Goal: Task Accomplishment & Management: Use online tool/utility

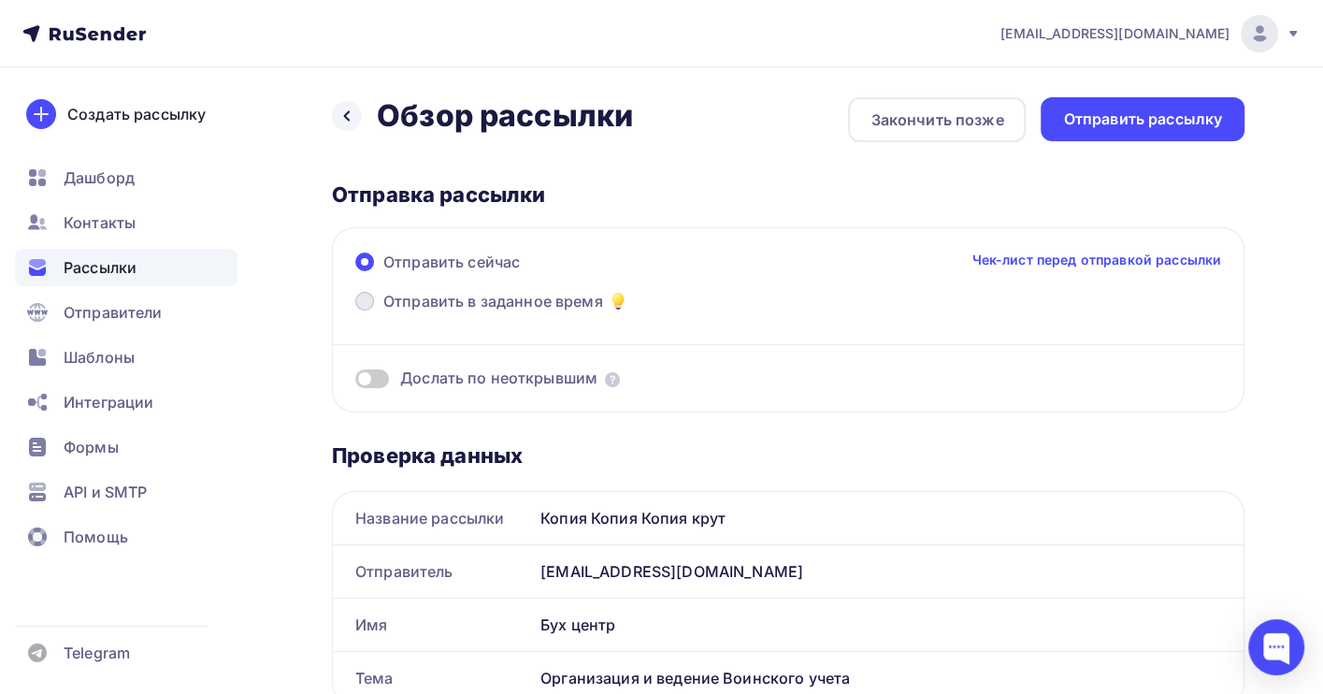
click at [436, 303] on span "Отправить в заданное время" at bounding box center [493, 301] width 220 height 22
click at [383, 312] on input "Отправить в заданное время" at bounding box center [383, 312] width 0 height 0
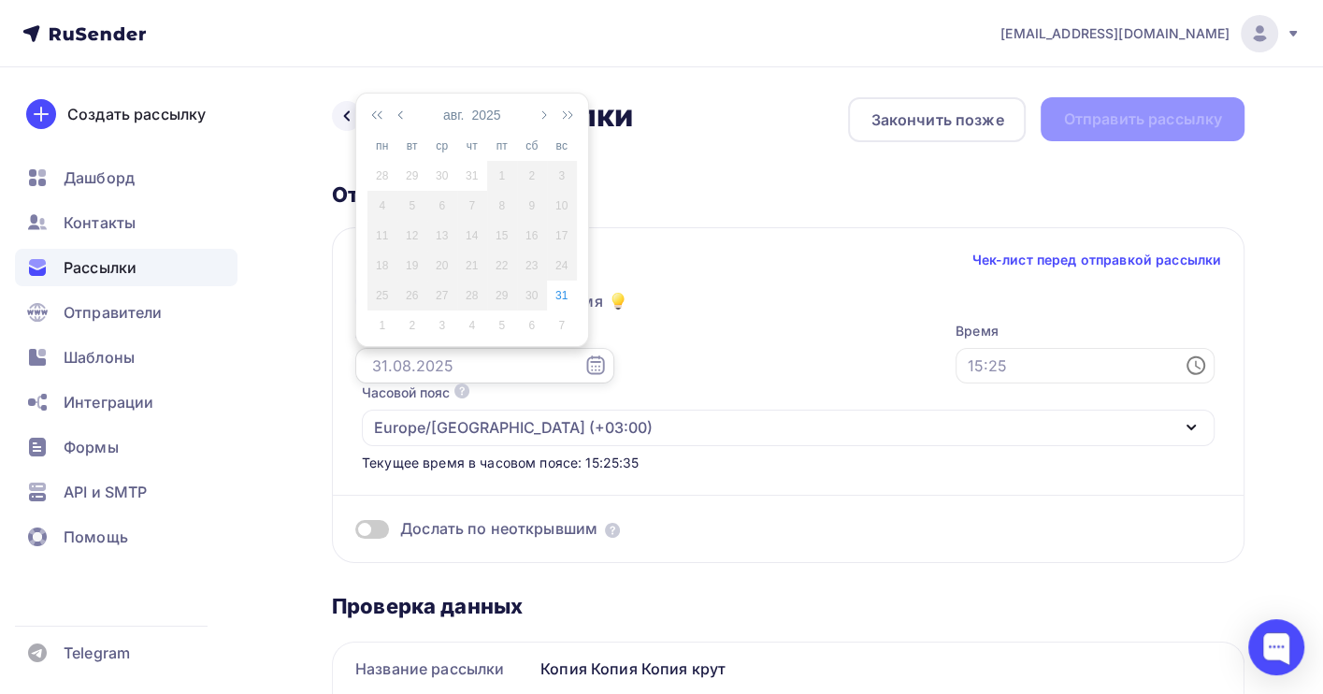
click at [414, 371] on input "text" at bounding box center [484, 366] width 259 height 36
click at [380, 326] on div "1" at bounding box center [382, 325] width 30 height 17
type input "[DATE]"
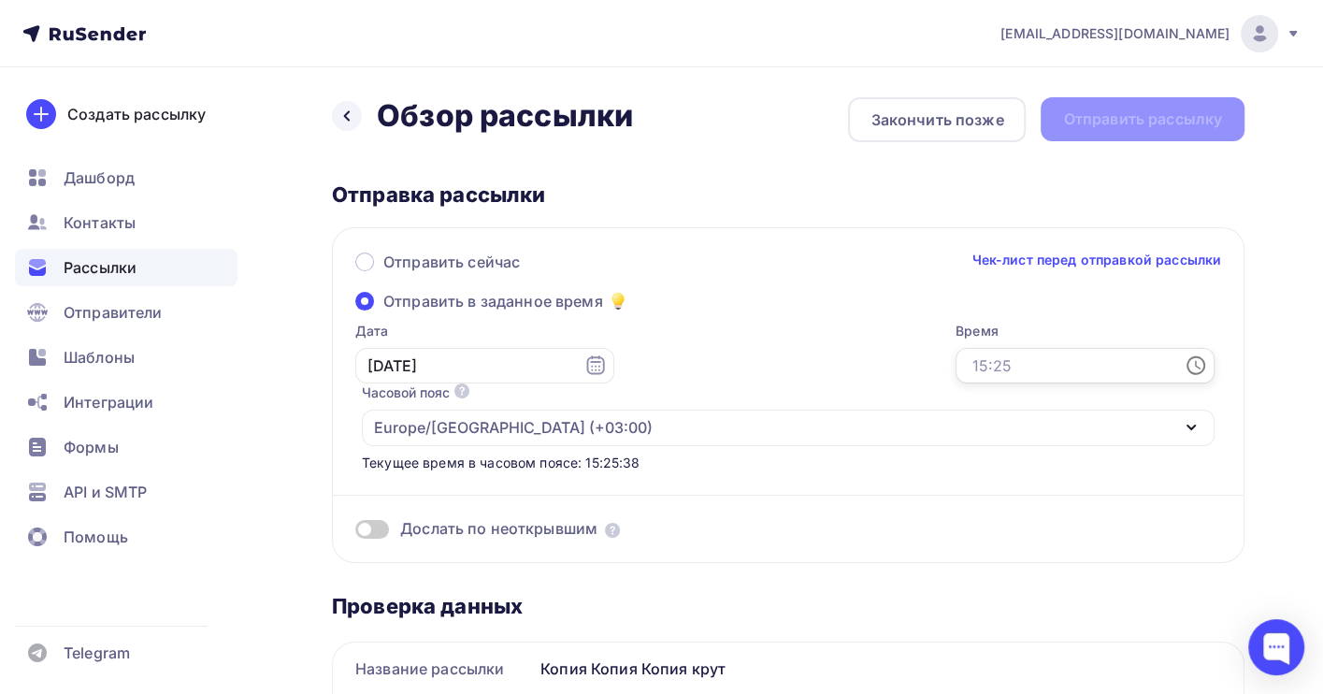
click at [955, 359] on input "text" at bounding box center [1084, 366] width 259 height 36
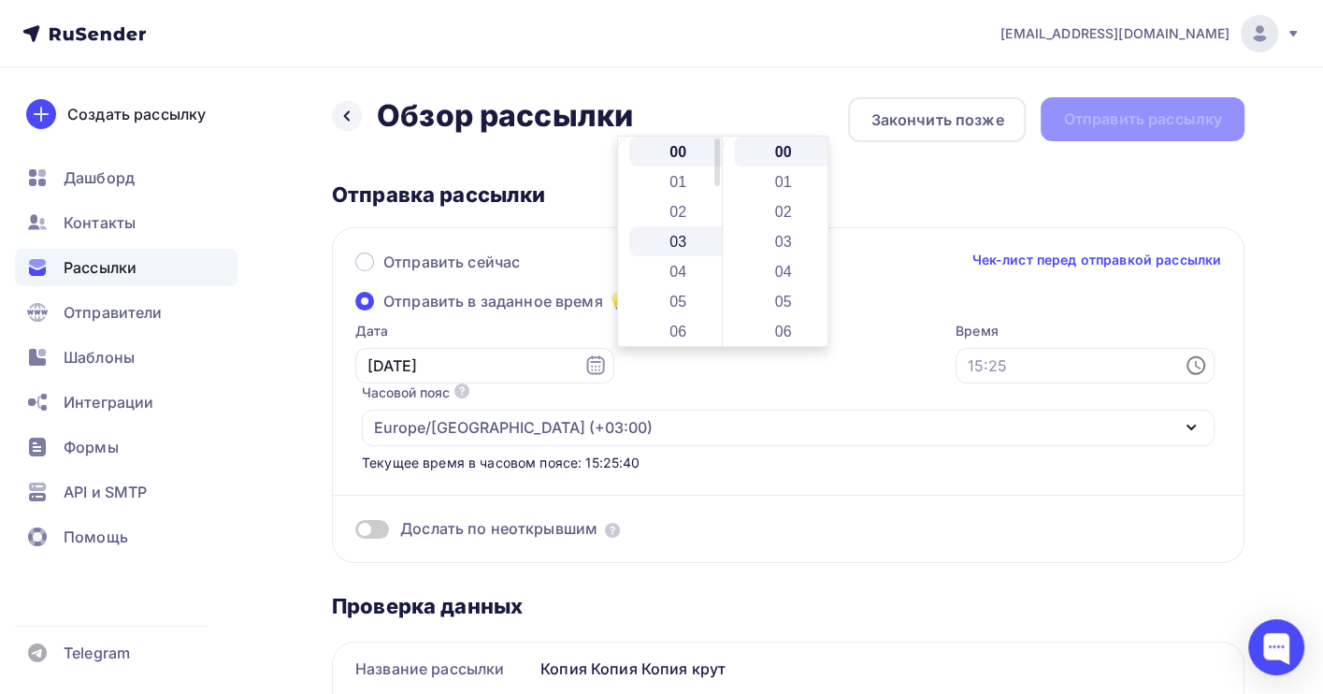
click at [681, 251] on li "03" at bounding box center [679, 241] width 101 height 30
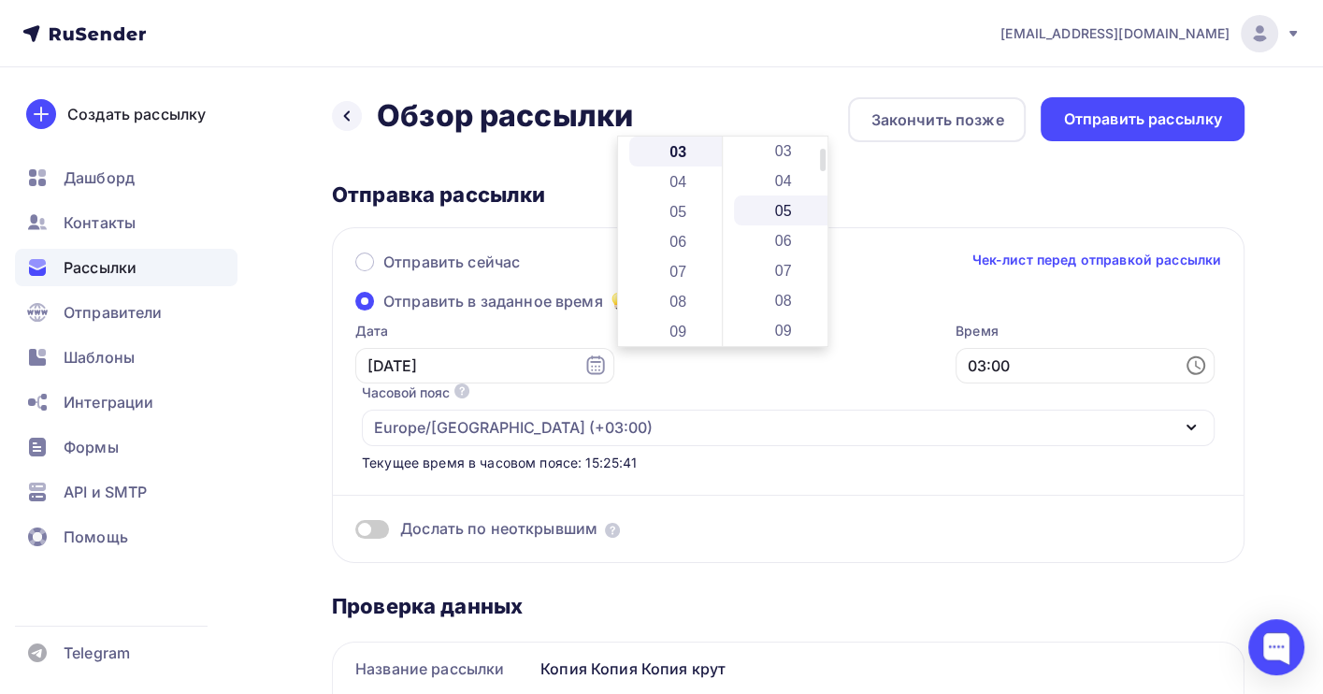
scroll to position [124, 0]
click at [784, 314] on li "10" at bounding box center [784, 326] width 101 height 30
type input "03:10"
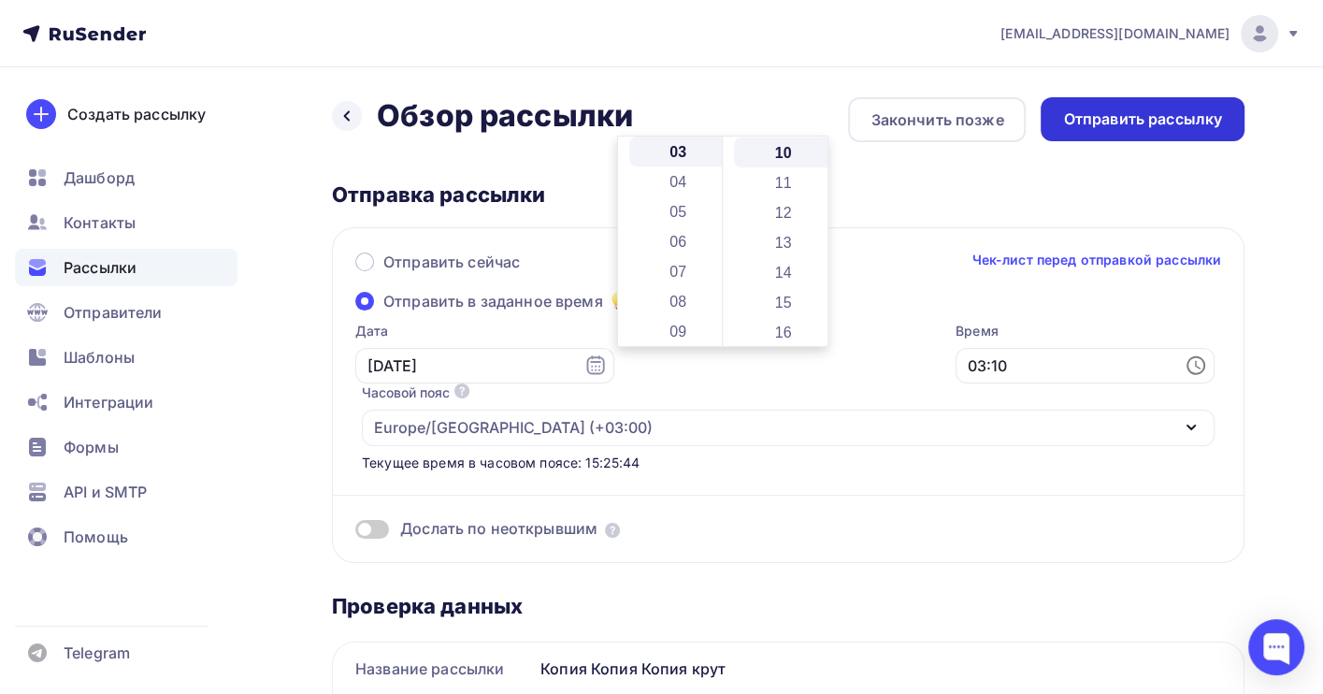
click at [1142, 107] on div "Отправить рассылку" at bounding box center [1142, 119] width 204 height 44
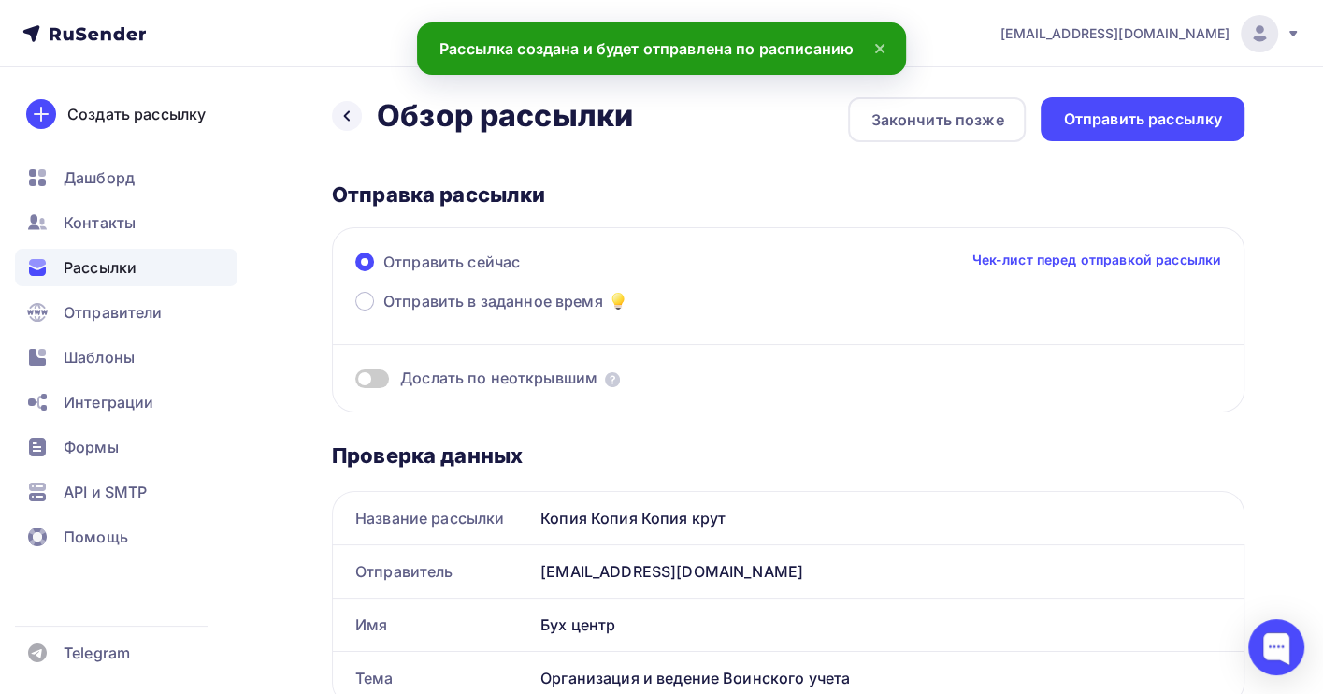
scroll to position [0, 0]
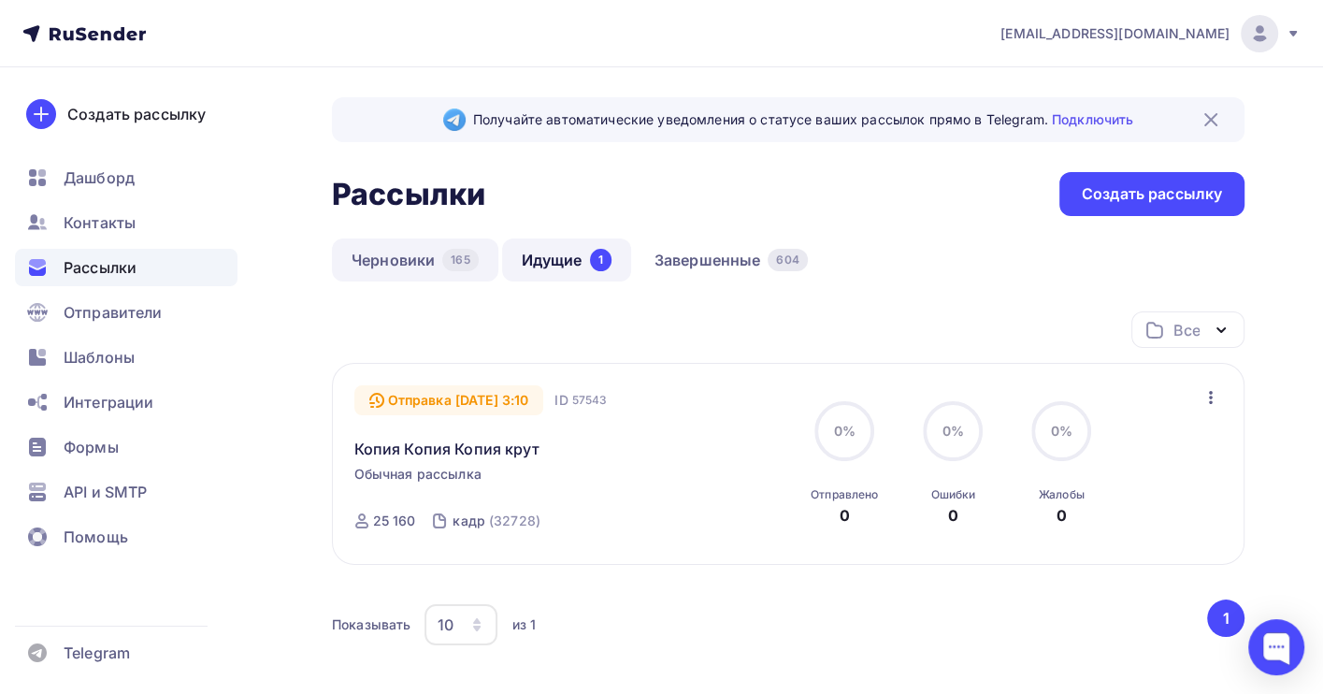
click at [397, 260] on link "Черновики 165" at bounding box center [415, 259] width 166 height 43
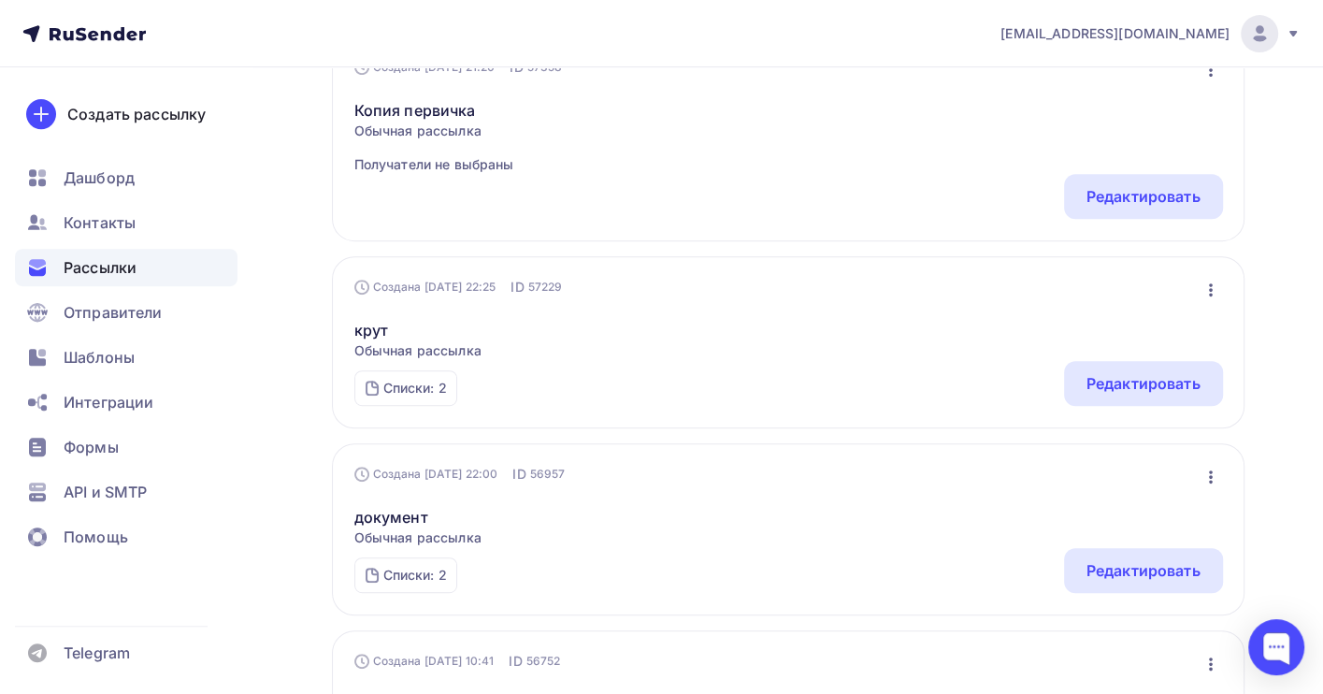
scroll to position [549, 0]
click at [1202, 299] on icon "button" at bounding box center [1210, 288] width 22 height 22
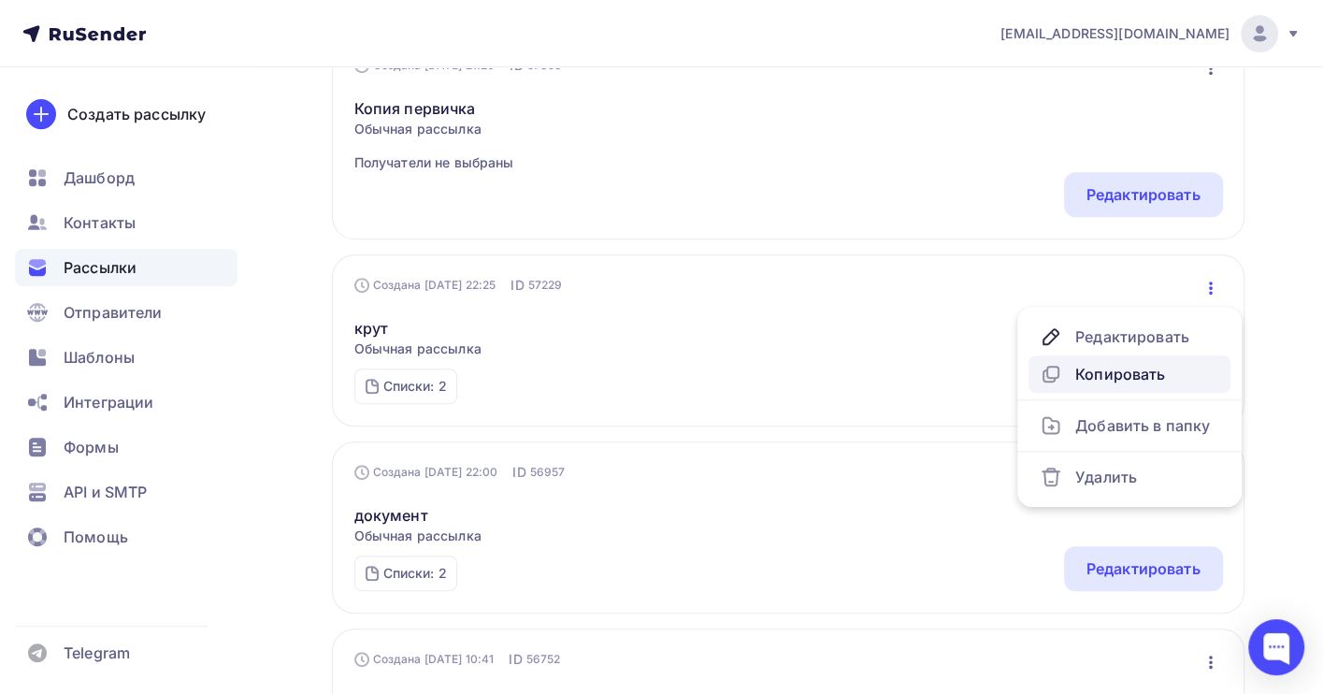
click at [1111, 377] on div "Копировать" at bounding box center [1128, 374] width 179 height 22
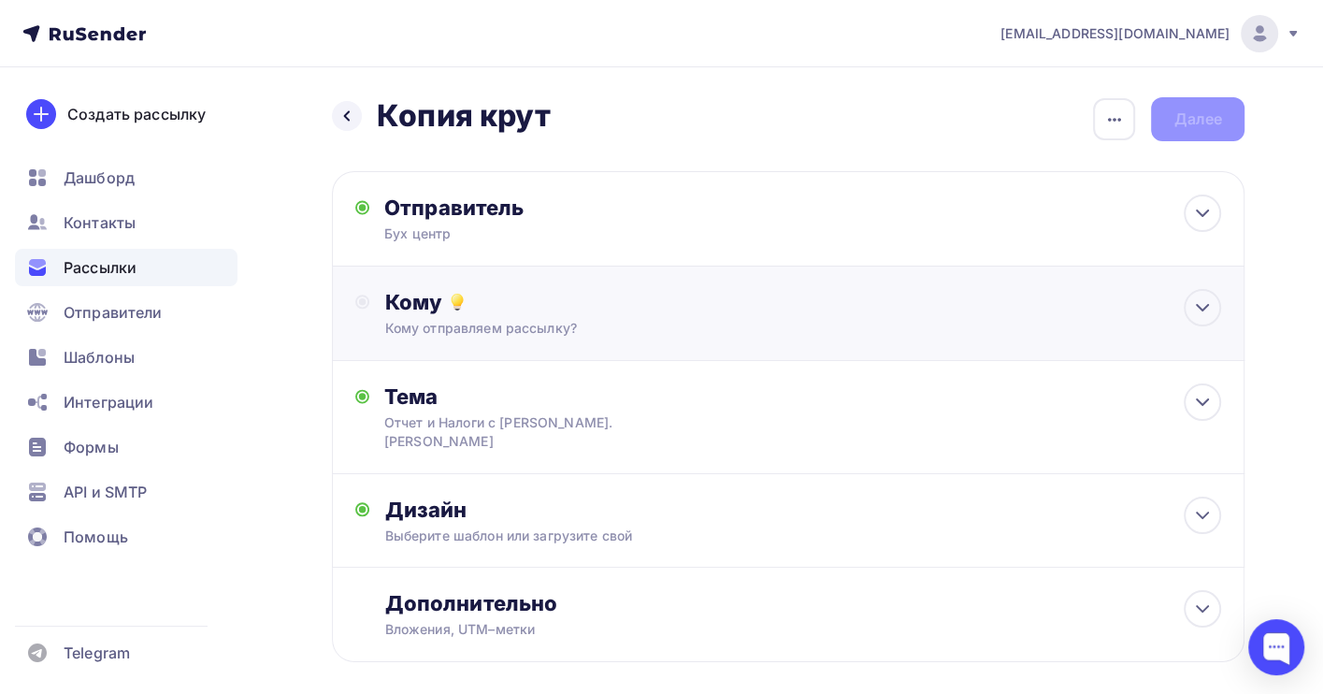
click at [555, 301] on div "Кому" at bounding box center [802, 302] width 837 height 26
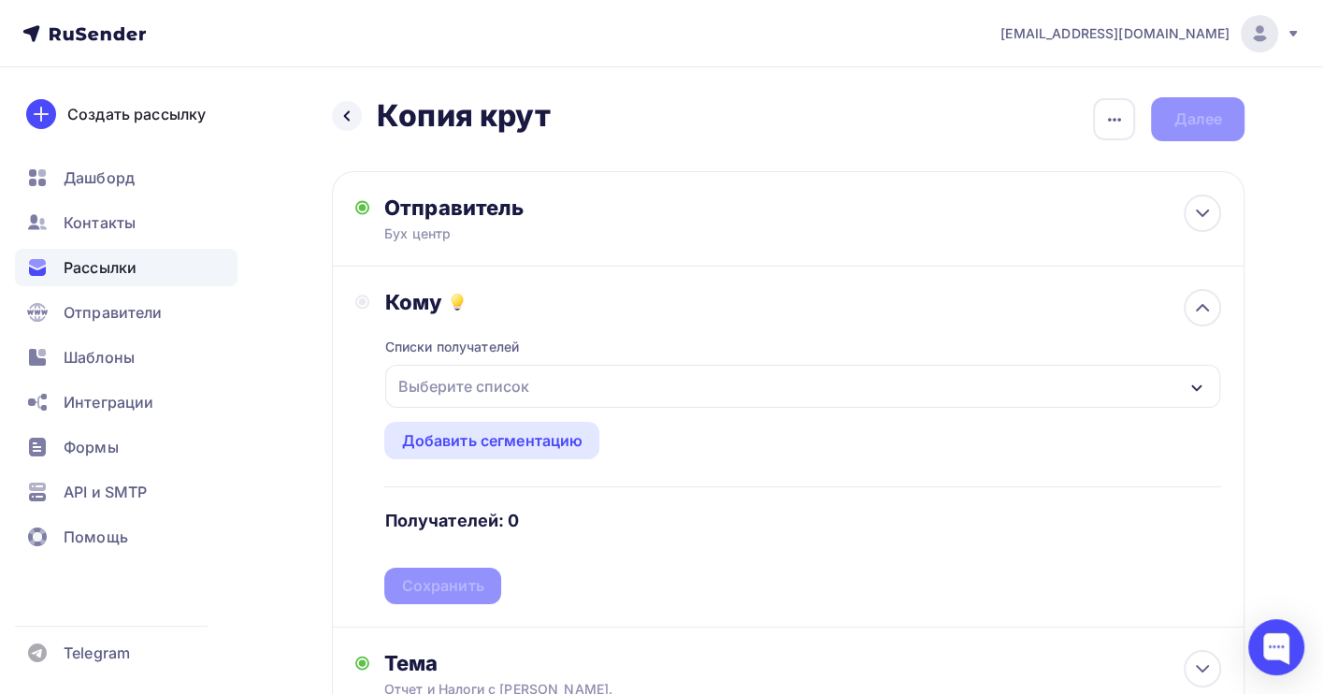
click at [501, 385] on div "Выберите список" at bounding box center [463, 386] width 146 height 34
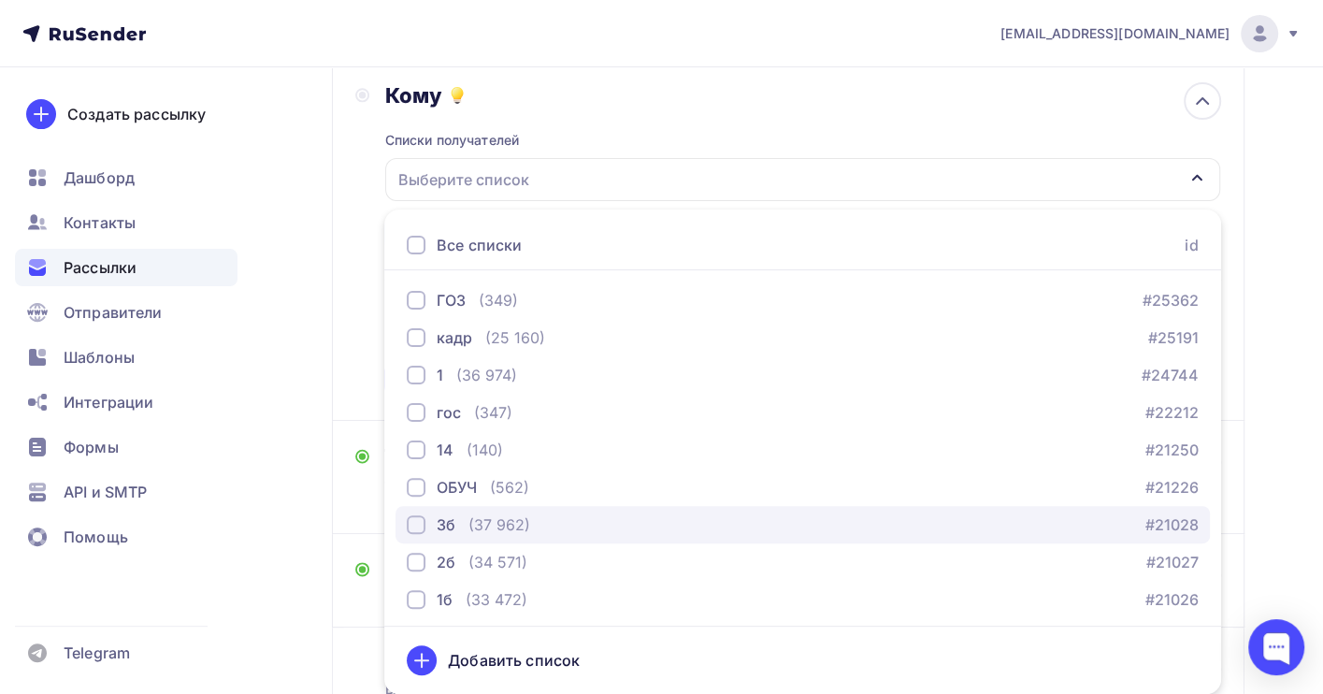
click at [505, 526] on div "(37 962)" at bounding box center [499, 524] width 62 height 22
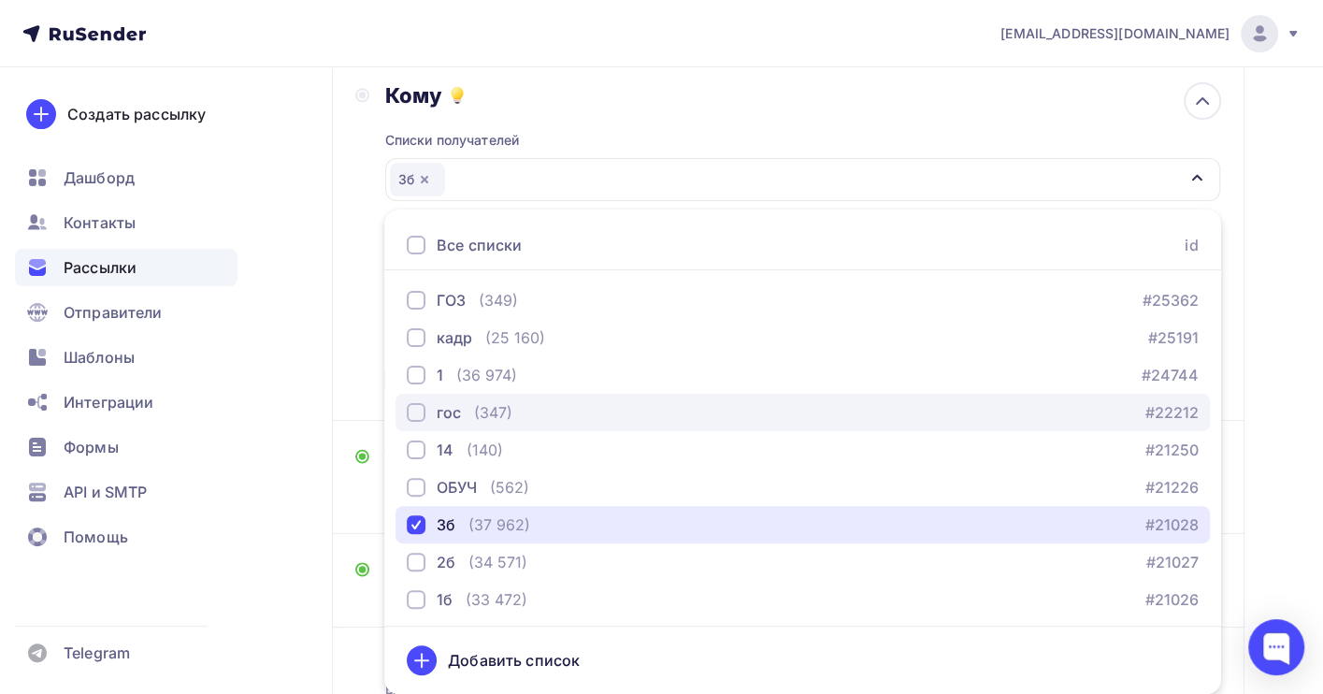
scroll to position [190, 0]
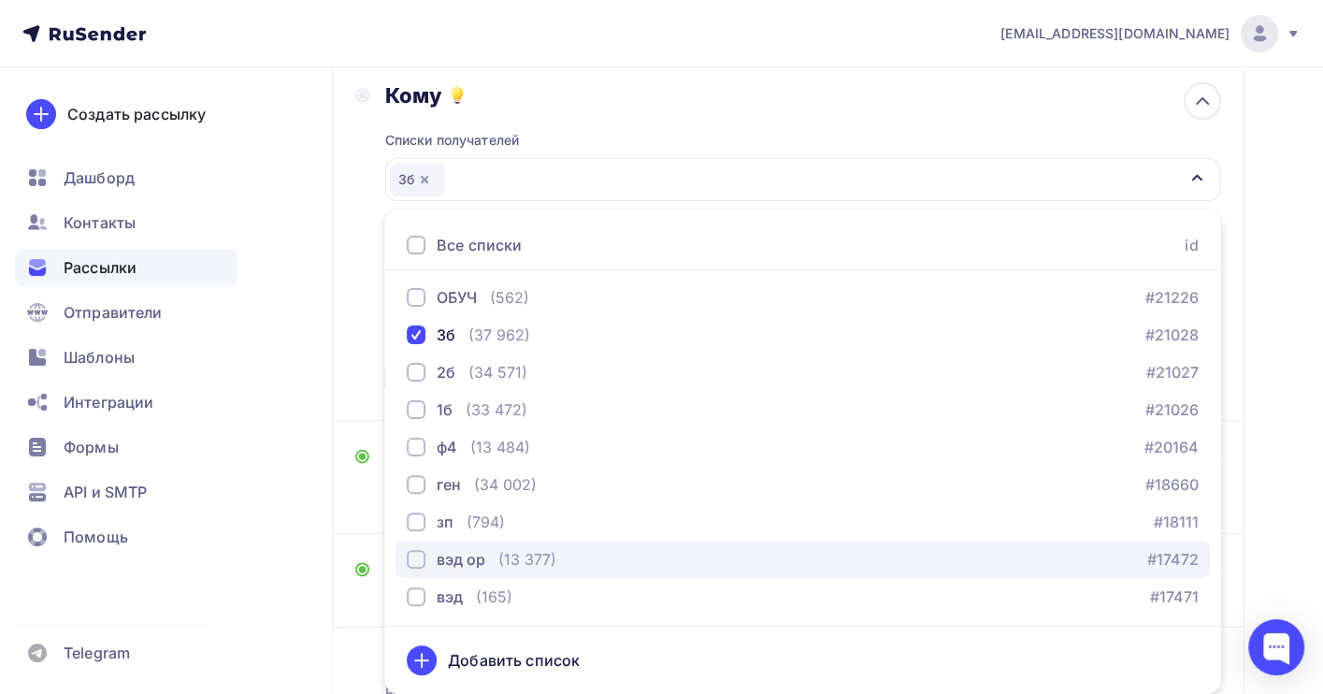
click at [560, 558] on div "вэд ор (13 377) #17472" at bounding box center [803, 559] width 792 height 22
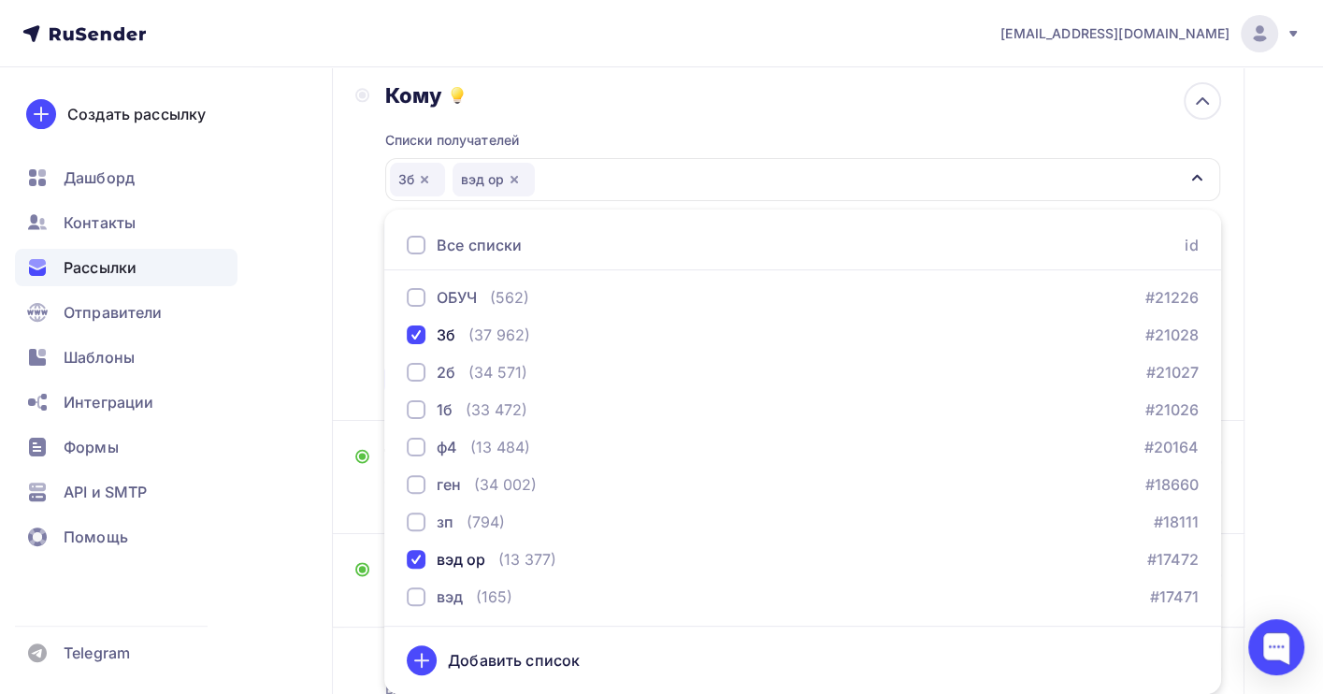
click at [1246, 275] on div "Назад Копия крут Копия крут Закончить позже Переименовать рассылку Удалить Дале…" at bounding box center [661, 352] width 1323 height 982
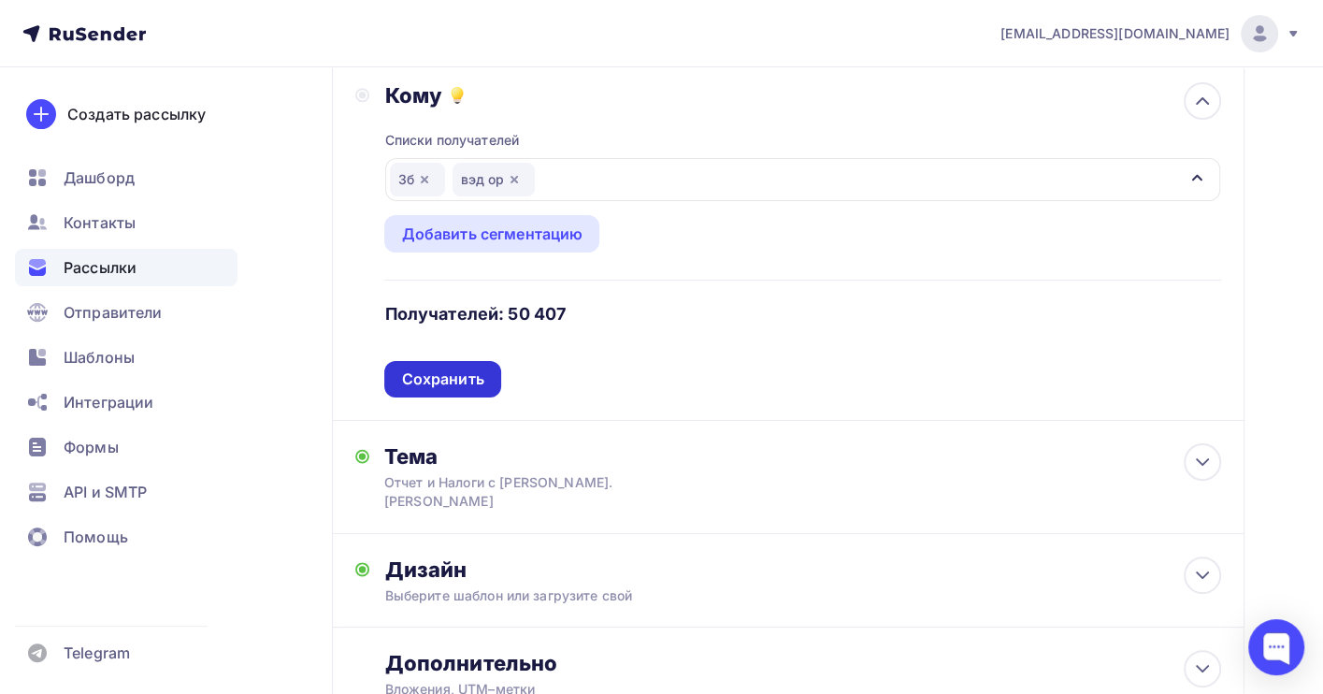
click at [464, 379] on div "Сохранить" at bounding box center [442, 378] width 82 height 21
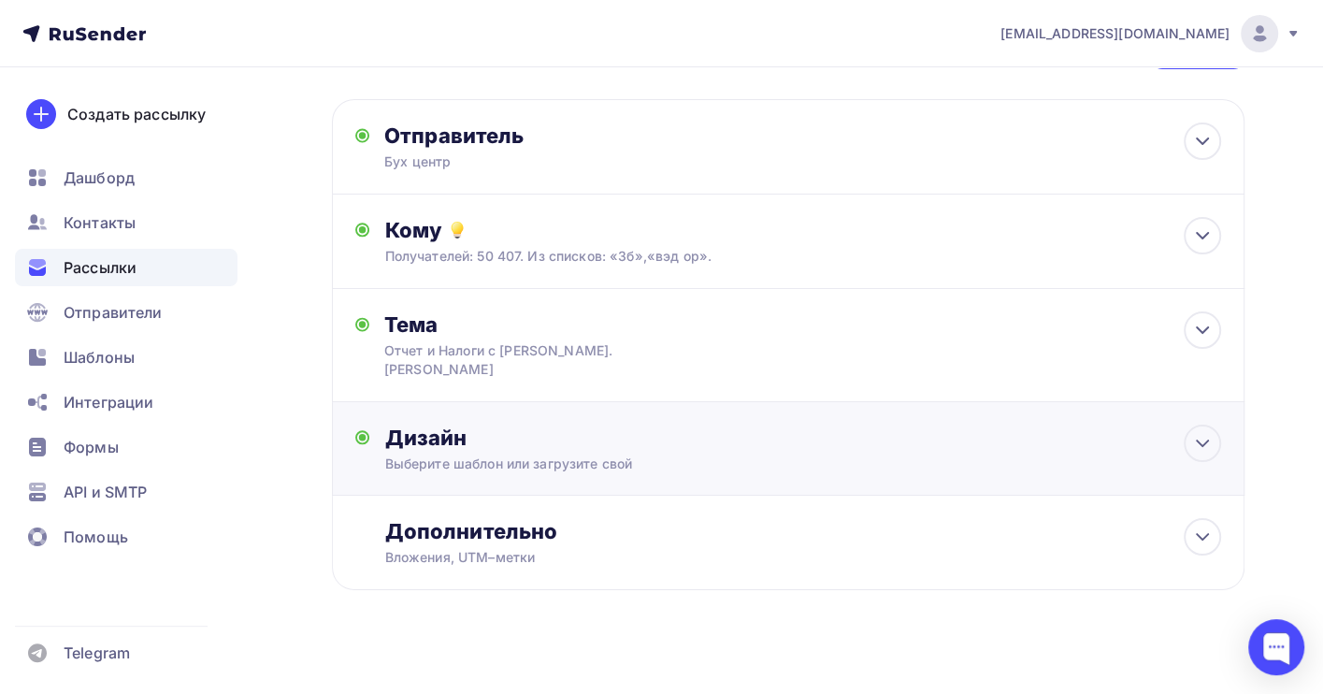
click at [521, 454] on div "Выберите шаблон или загрузите свой" at bounding box center [760, 463] width 752 height 19
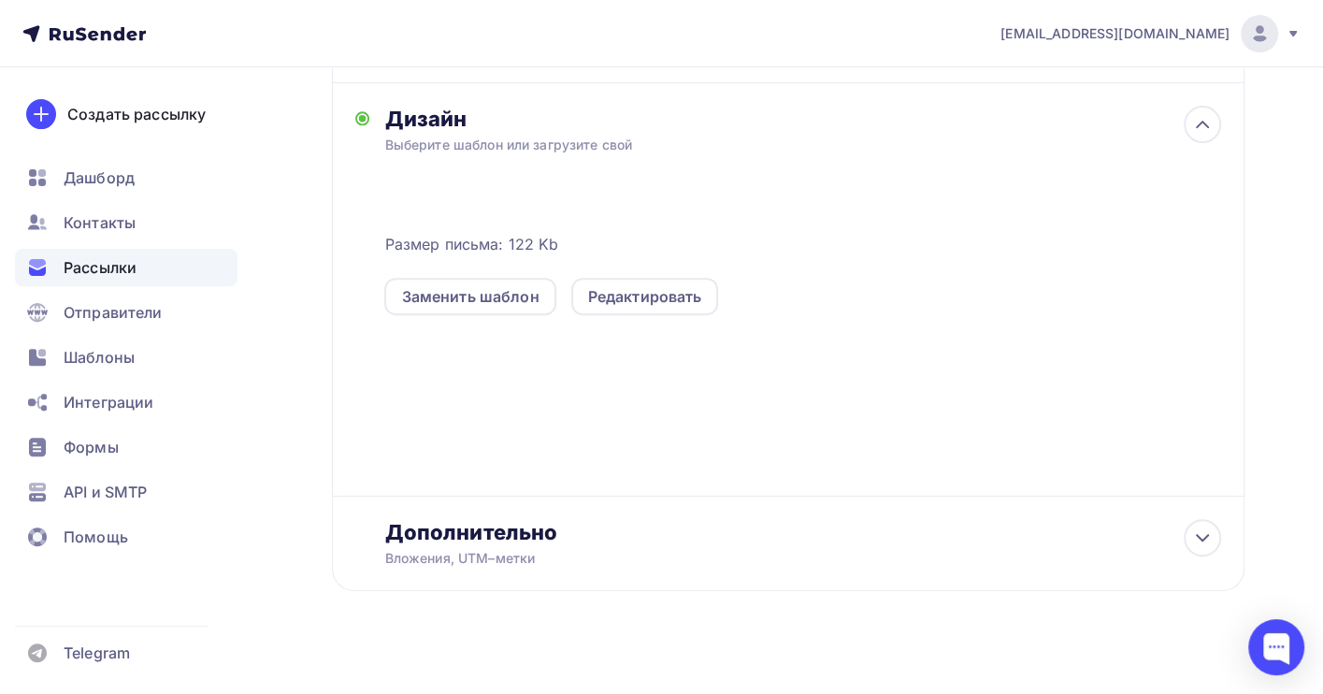
scroll to position [392, 0]
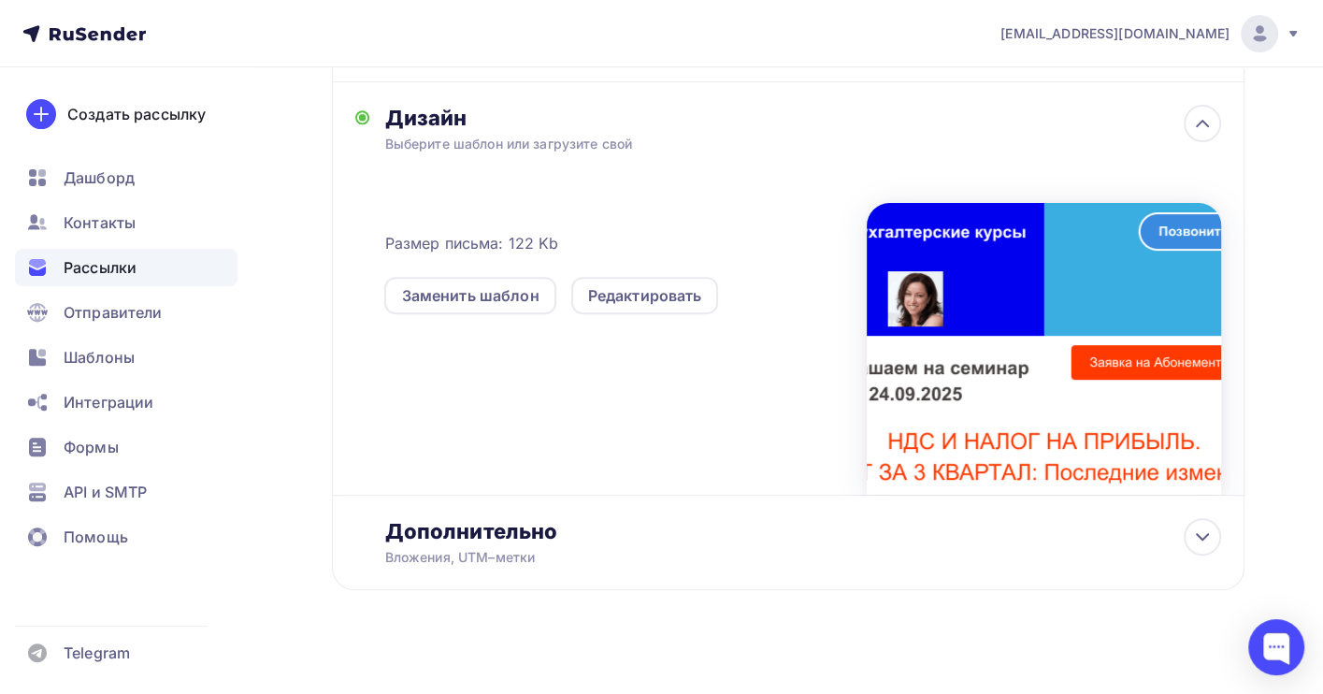
click at [681, 153] on div "Размер письма: 122 Kb Заменить шаблон Редактировать" at bounding box center [802, 323] width 837 height 341
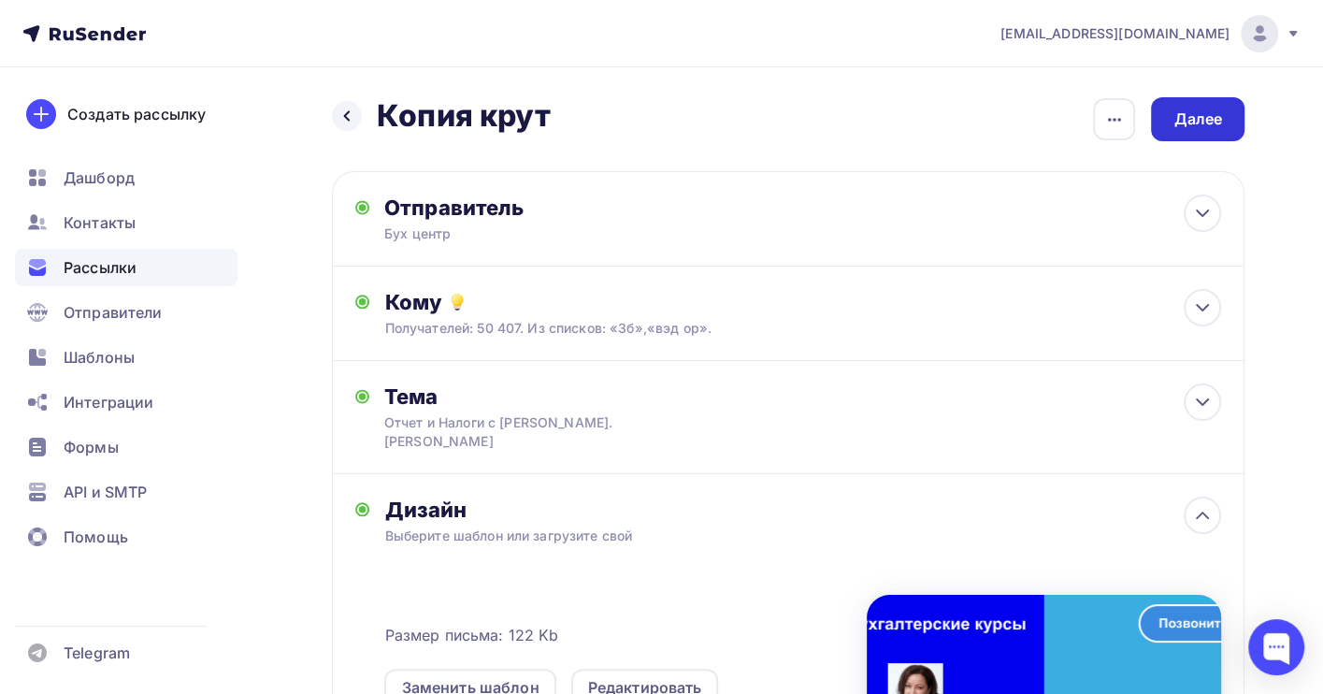
click at [1201, 126] on div "Далее" at bounding box center [1197, 118] width 49 height 21
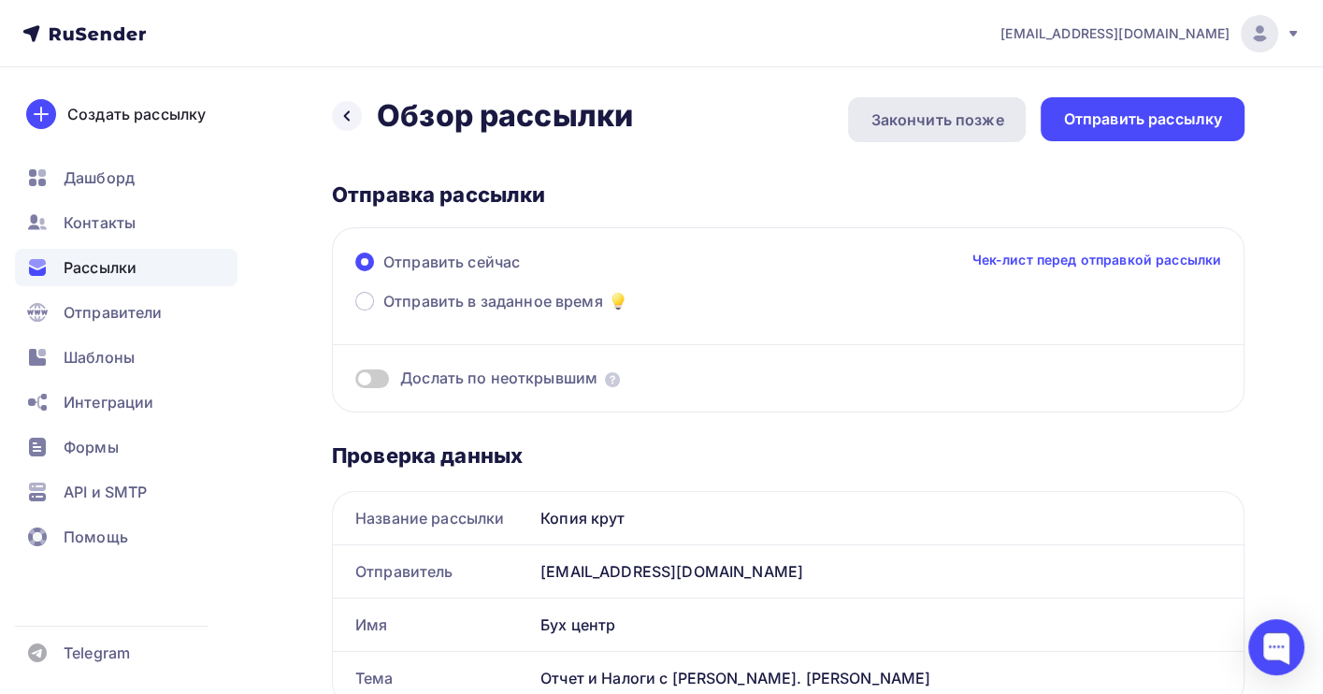
click at [925, 123] on div "Закончить позже" at bounding box center [936, 119] width 133 height 22
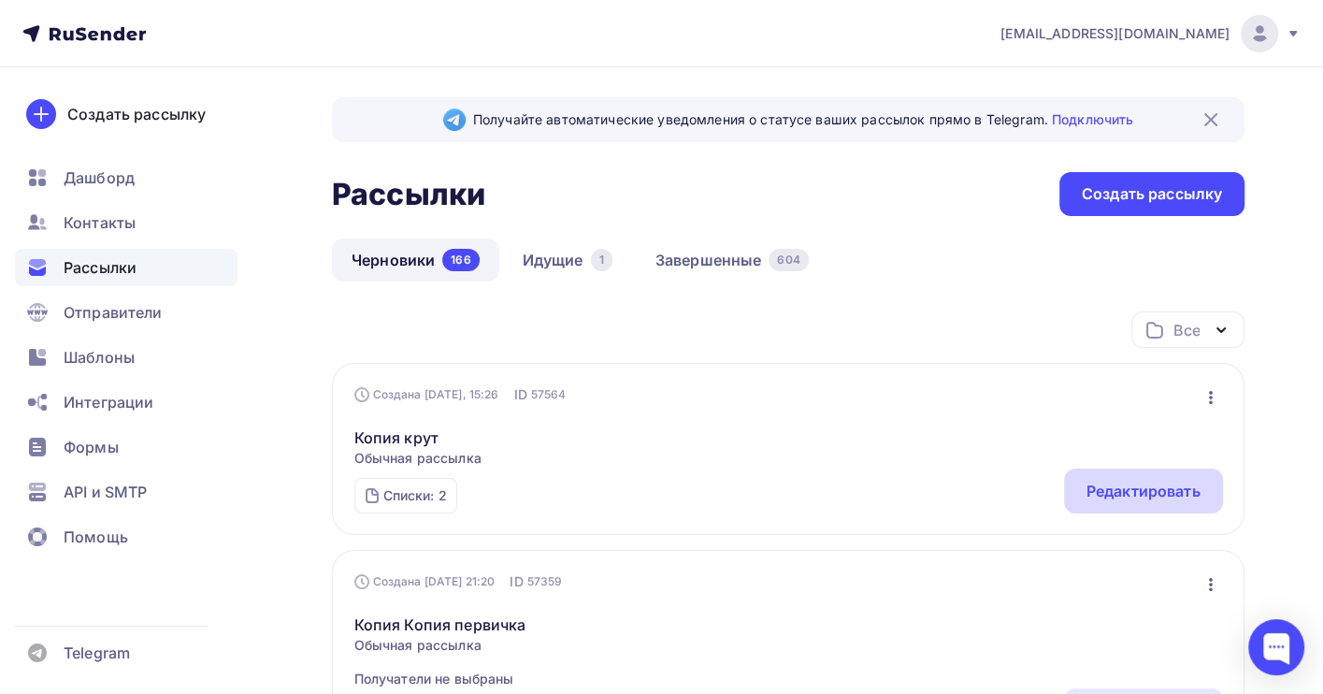
click at [1106, 486] on div "Редактировать" at bounding box center [1143, 491] width 114 height 22
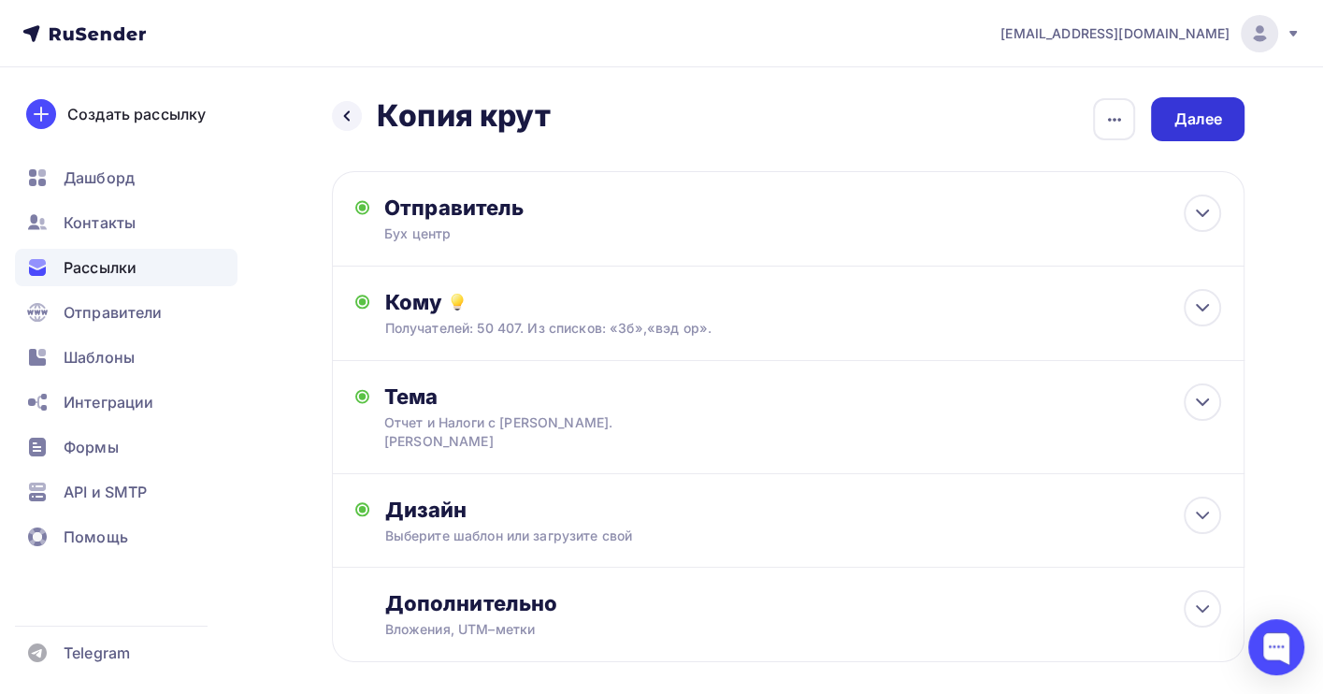
click at [1181, 110] on div "Далее" at bounding box center [1197, 118] width 49 height 21
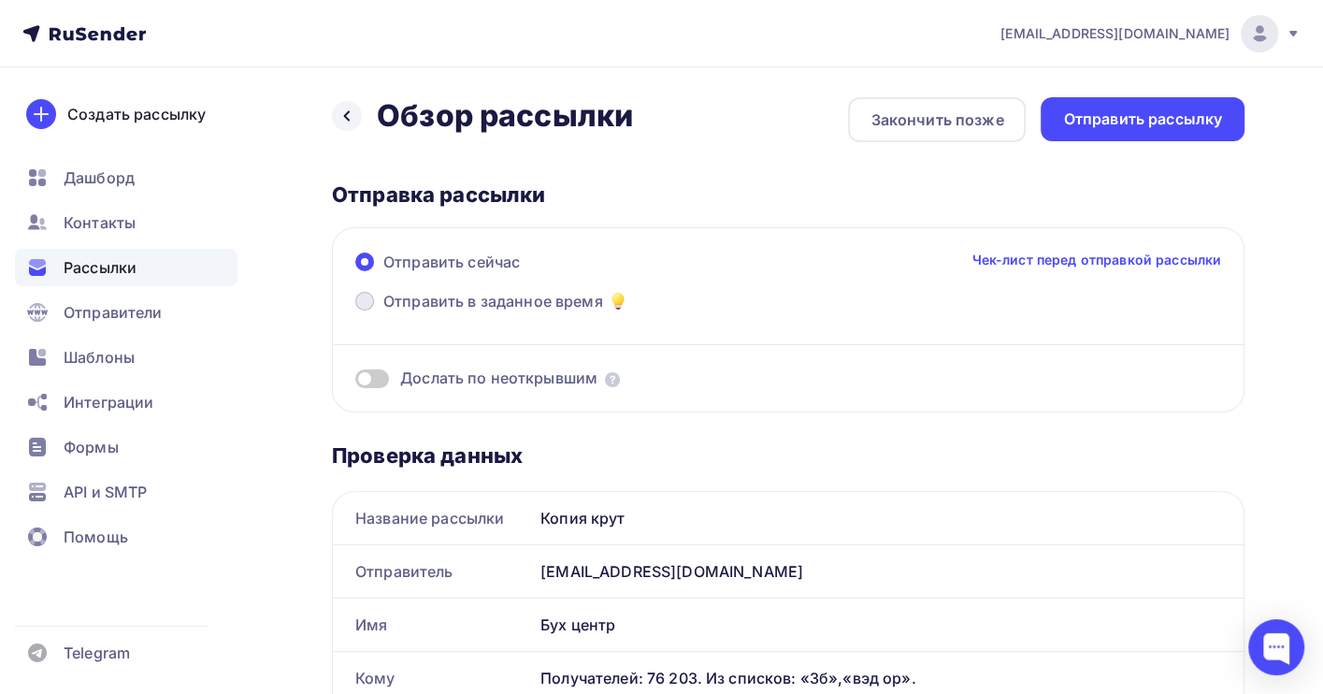
click at [436, 298] on span "Отправить в заданное время" at bounding box center [493, 301] width 220 height 22
click at [383, 312] on input "Отправить в заданное время" at bounding box center [383, 312] width 0 height 0
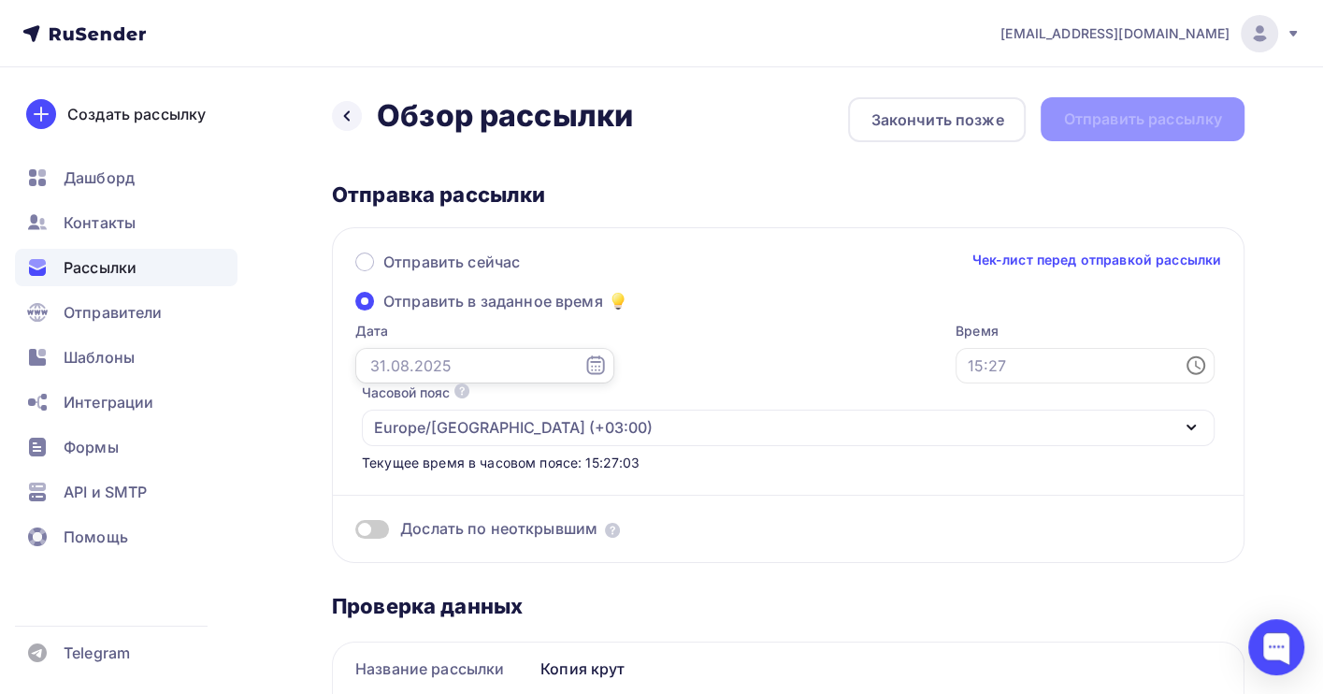
click at [424, 379] on input "text" at bounding box center [484, 366] width 259 height 36
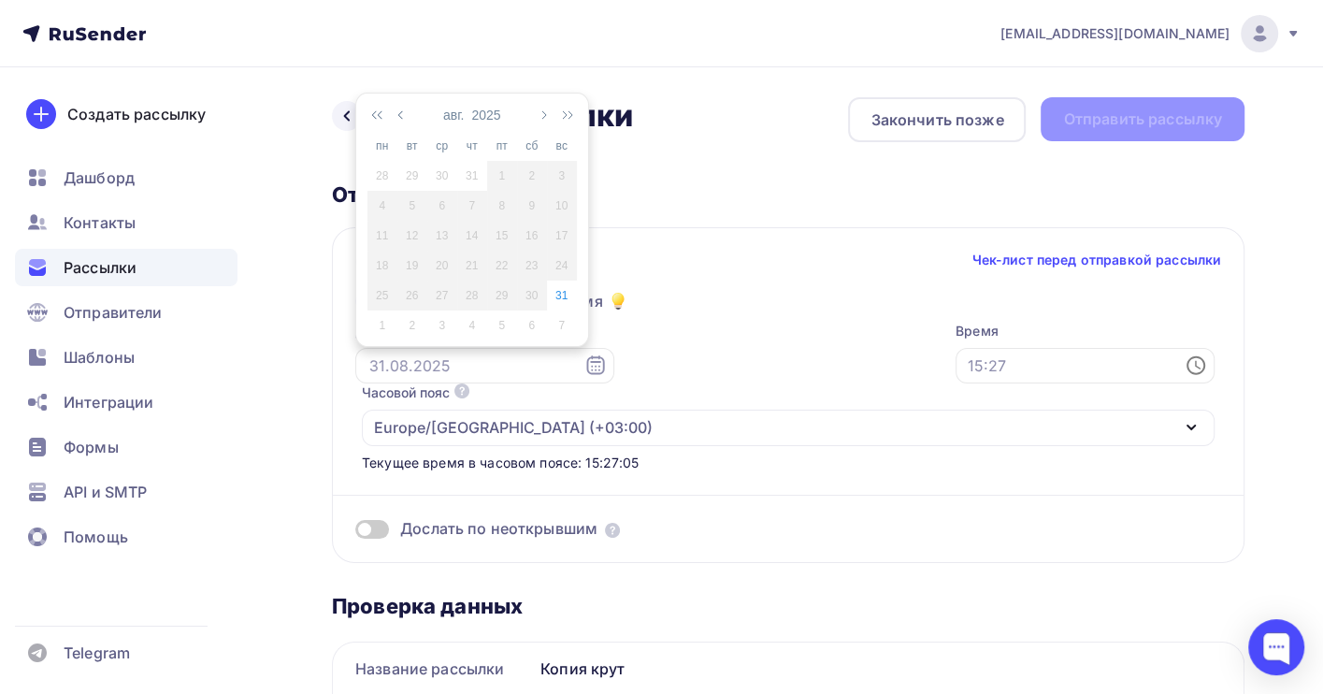
click at [384, 323] on div "1" at bounding box center [382, 325] width 30 height 17
type input "[DATE]"
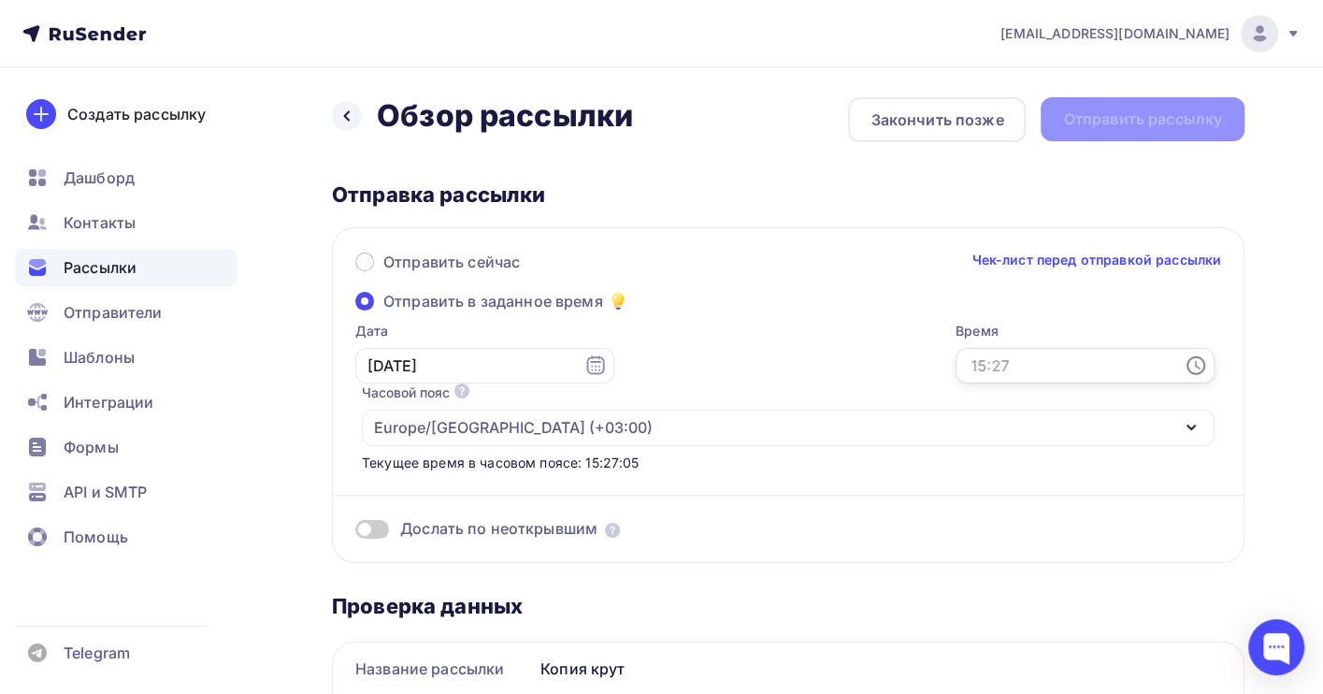
click at [955, 359] on input "text" at bounding box center [1084, 366] width 259 height 36
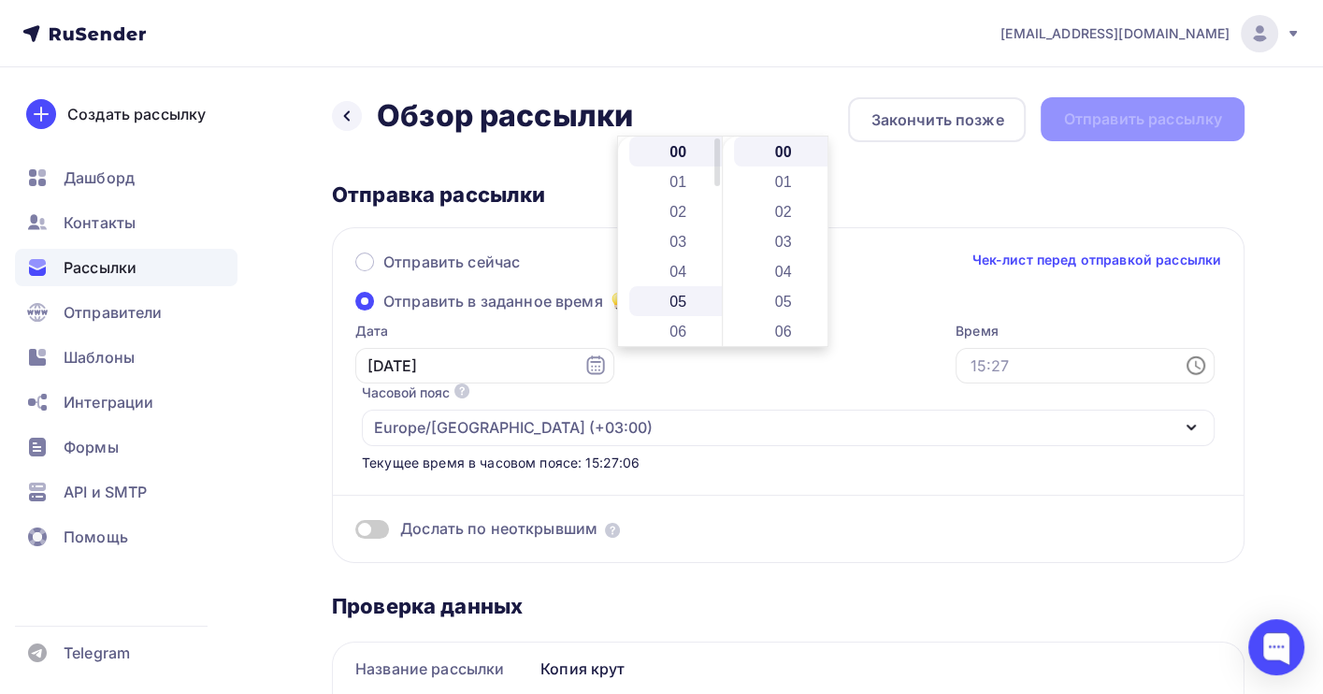
click at [686, 301] on li "05" at bounding box center [679, 301] width 101 height 30
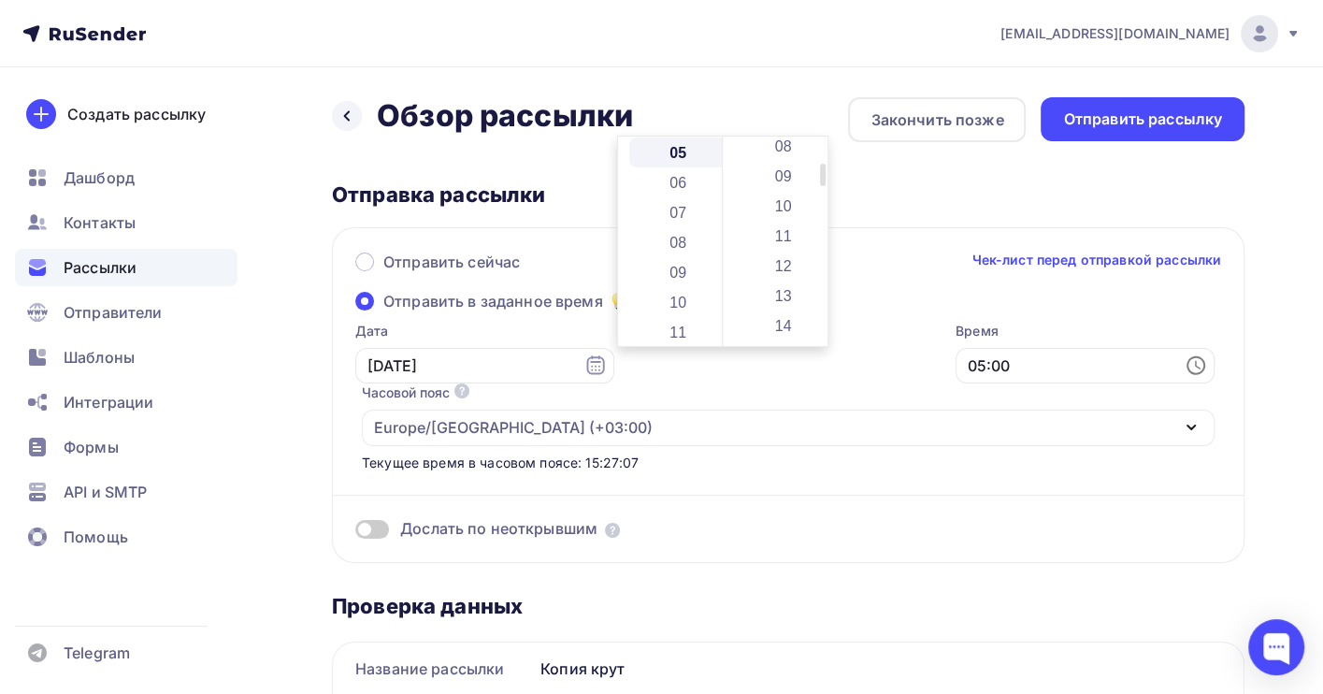
scroll to position [249, 0]
click at [778, 322] on li "14" at bounding box center [784, 322] width 101 height 30
type input "05:14"
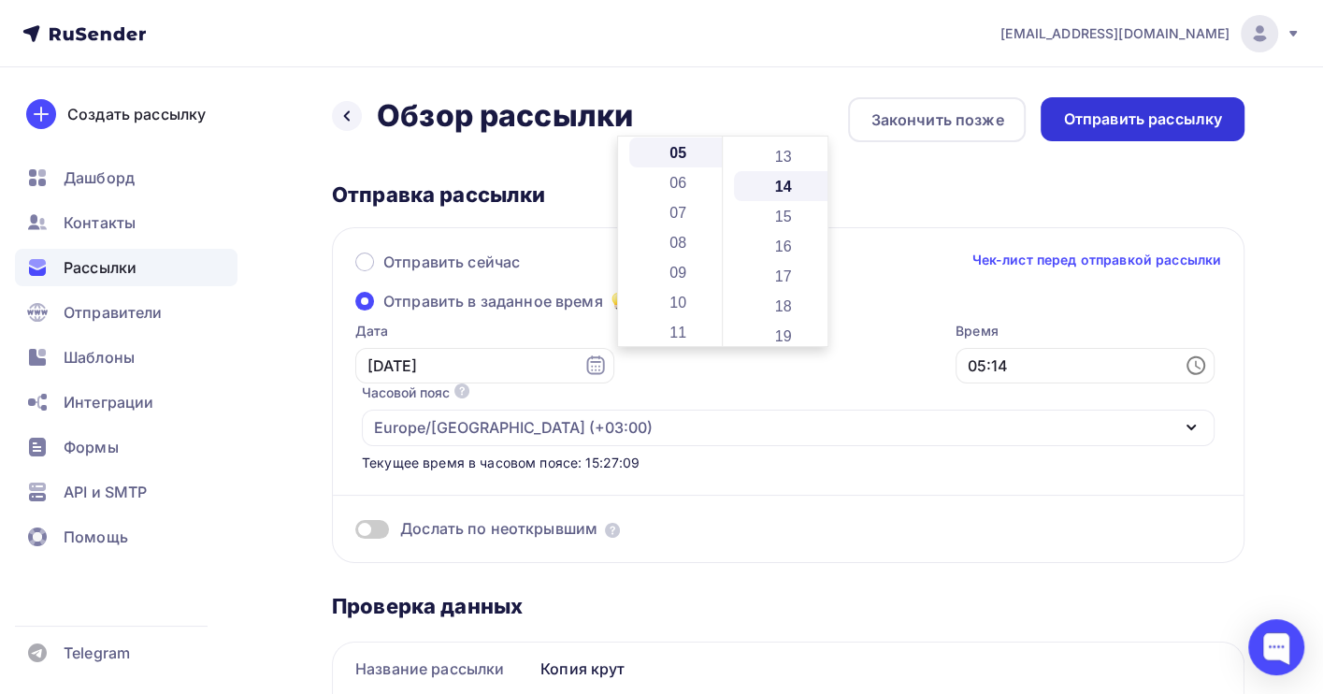
scroll to position [419, 0]
click at [1135, 120] on div "Отправить рассылку" at bounding box center [1142, 118] width 159 height 21
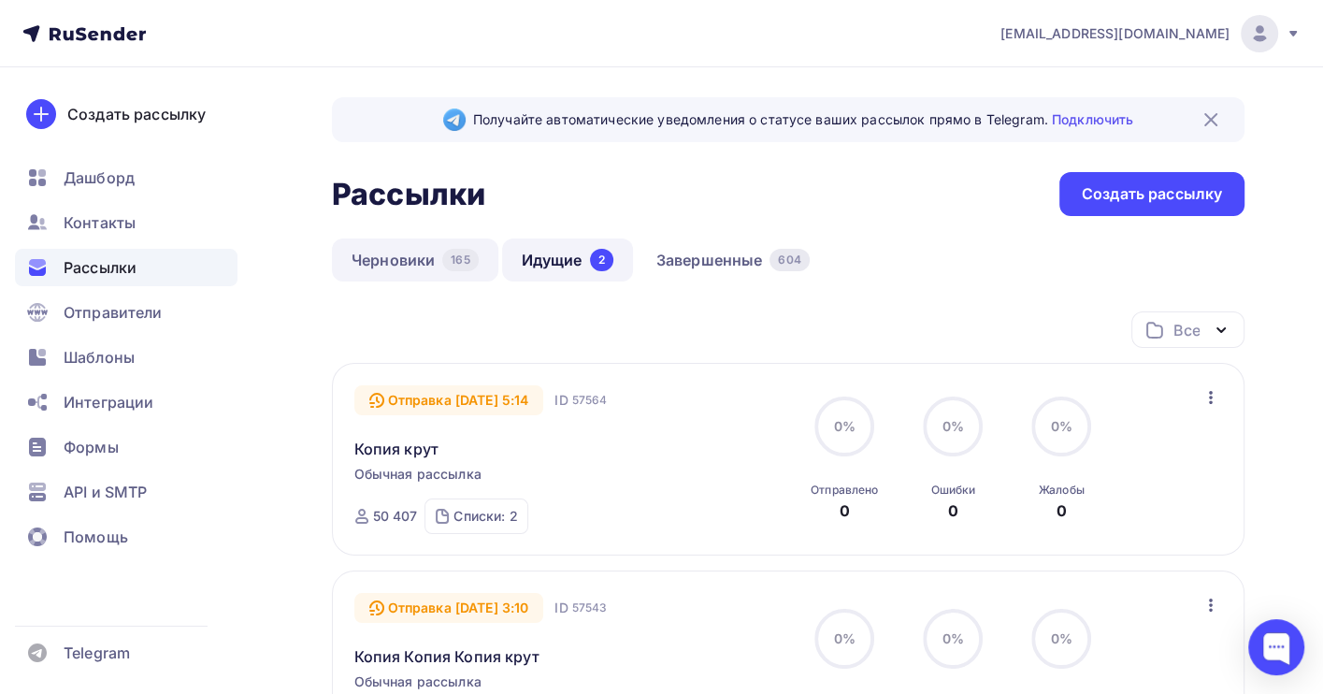
click at [440, 263] on link "Черновики 165" at bounding box center [415, 259] width 166 height 43
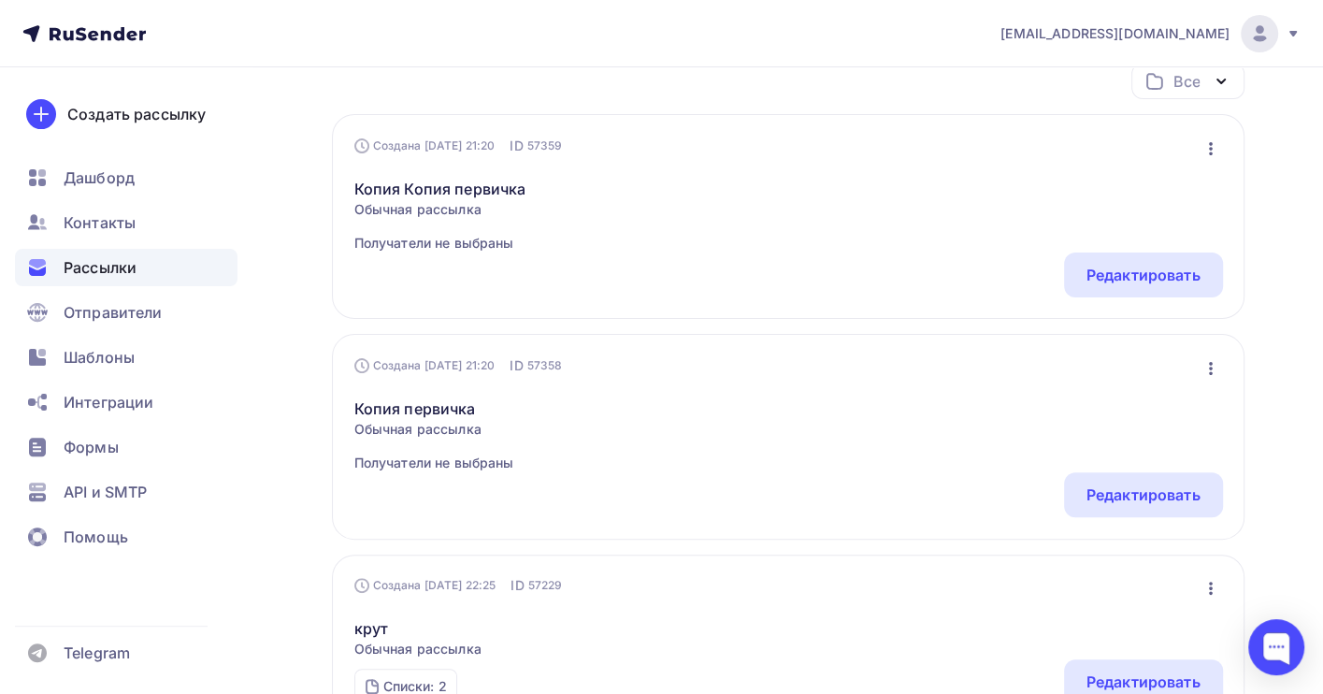
scroll to position [374, 0]
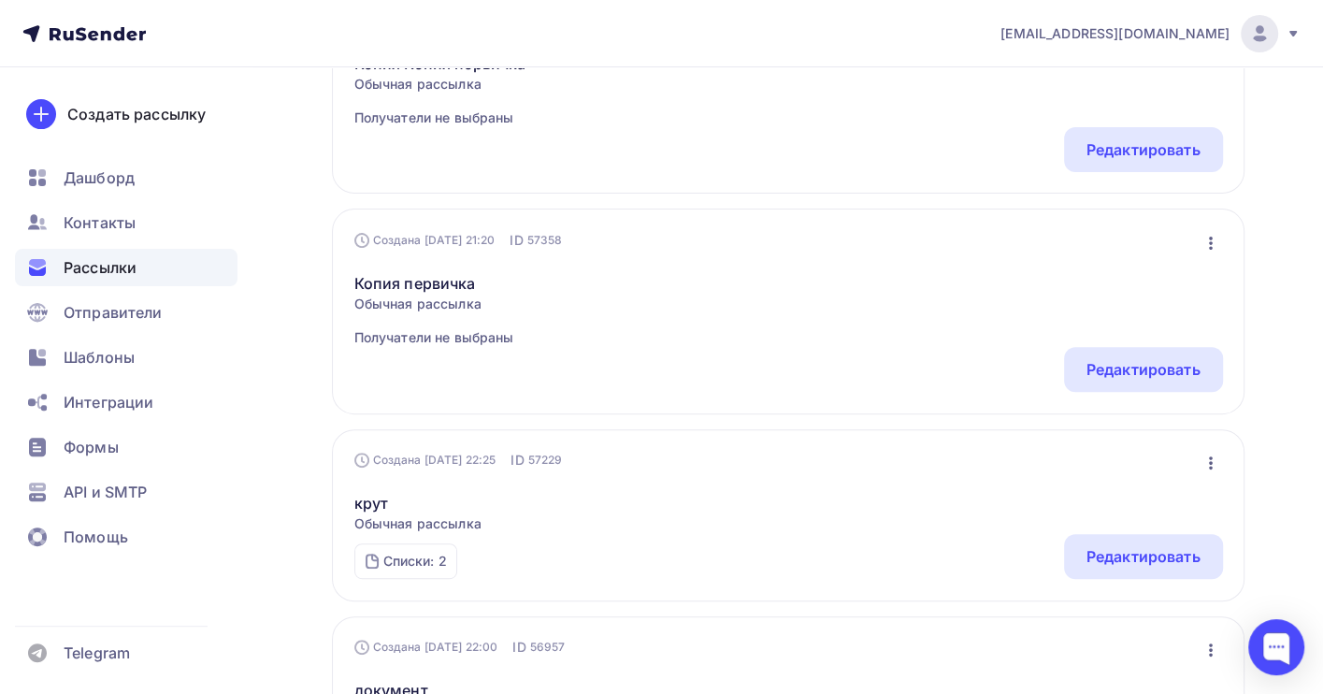
click at [1211, 469] on icon "button" at bounding box center [1210, 462] width 22 height 22
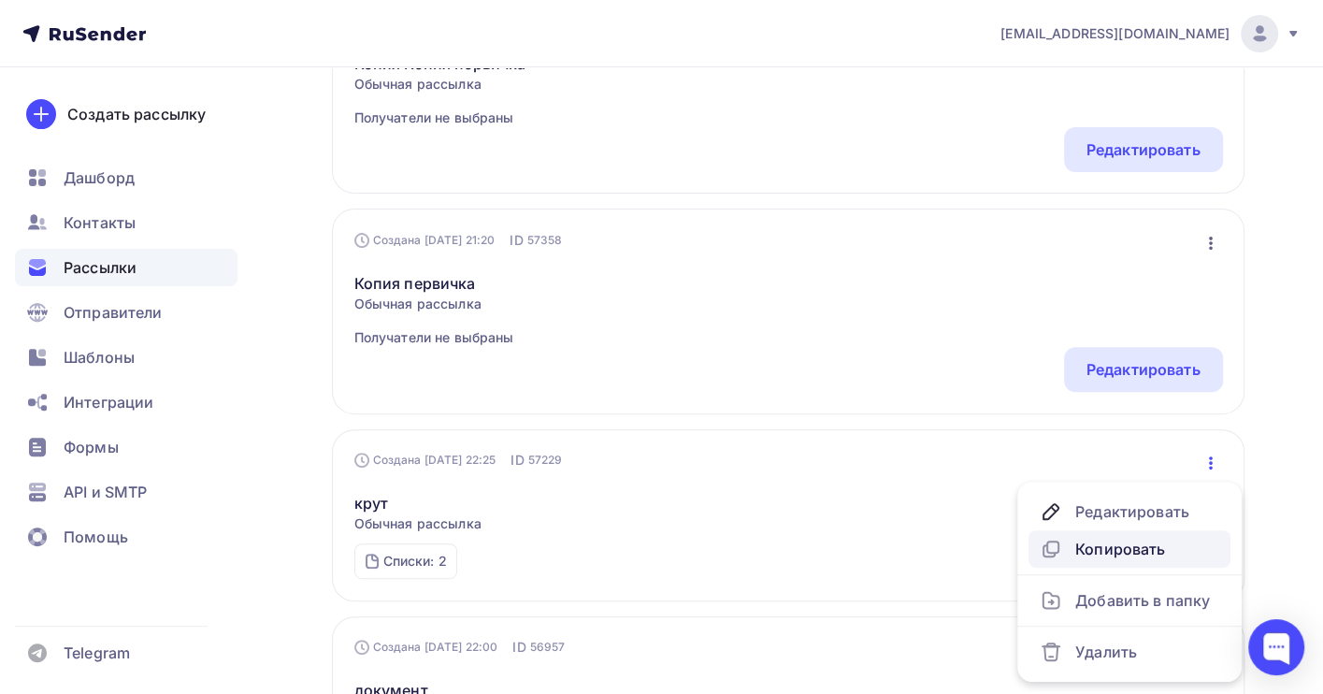
click at [1136, 546] on div "Копировать" at bounding box center [1128, 548] width 179 height 22
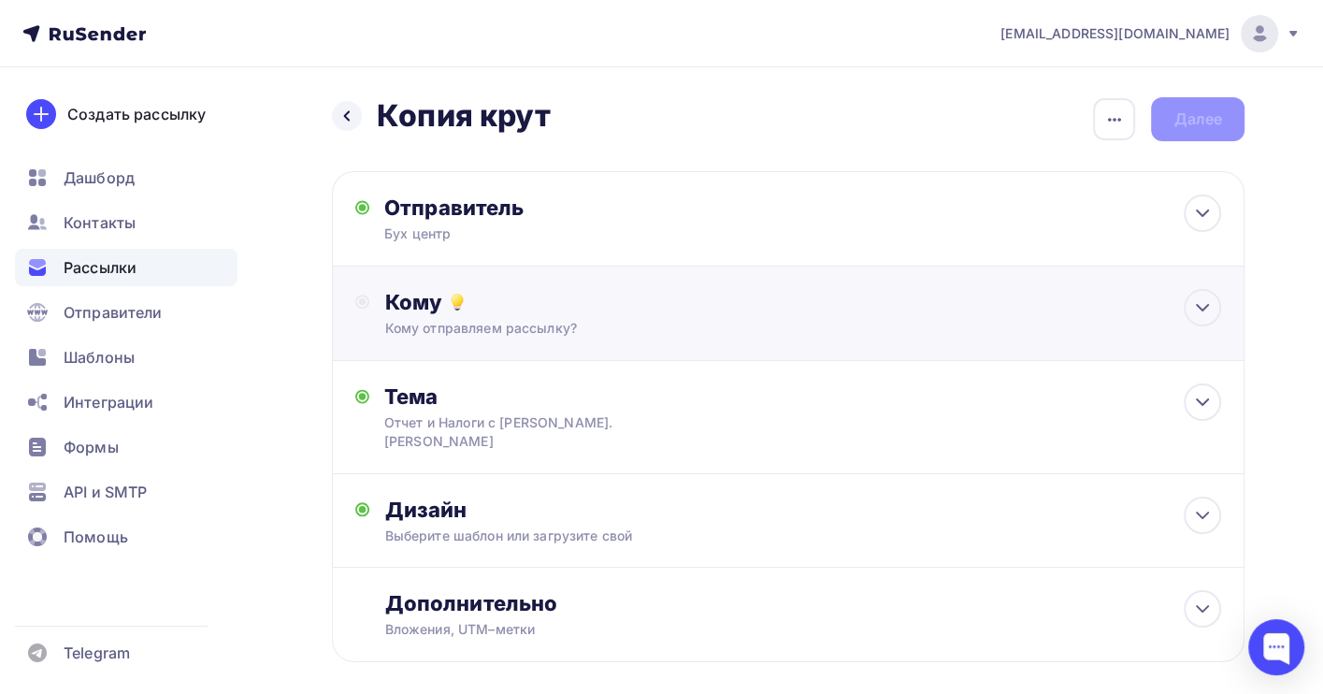
click at [694, 290] on div "Кому" at bounding box center [802, 302] width 837 height 26
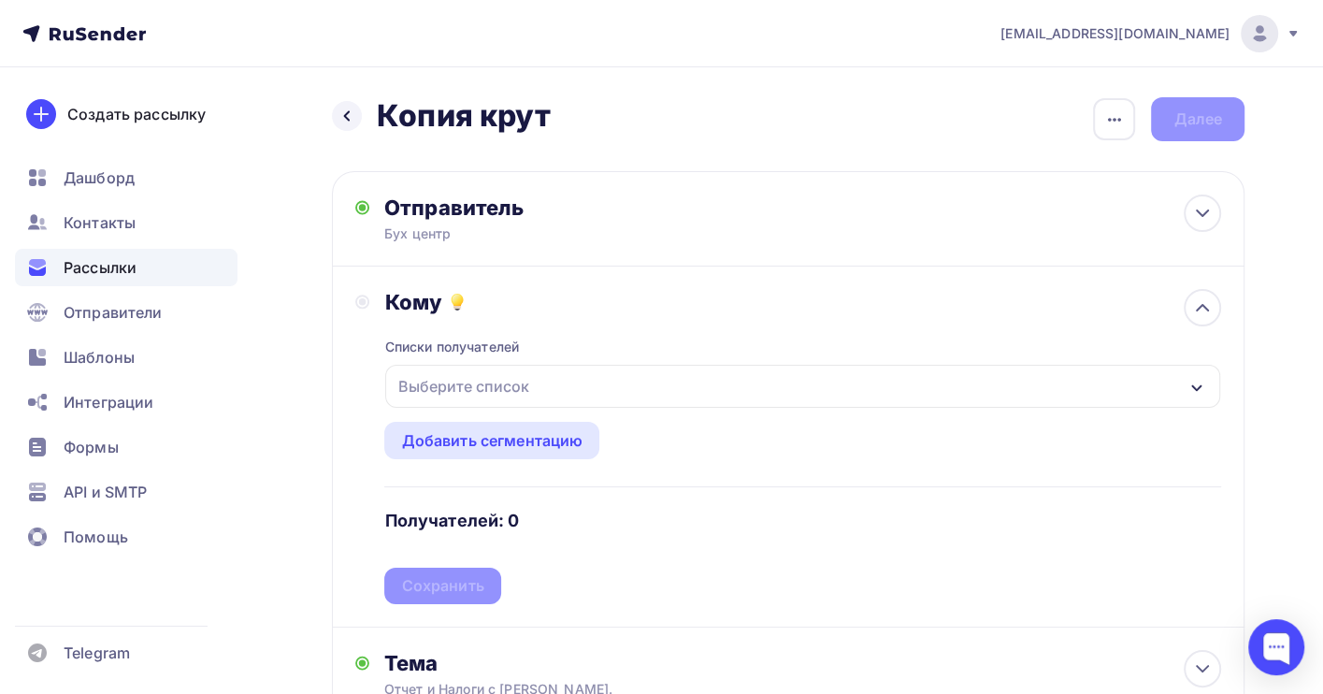
click at [531, 408] on div "Выберите список" at bounding box center [802, 386] width 835 height 43
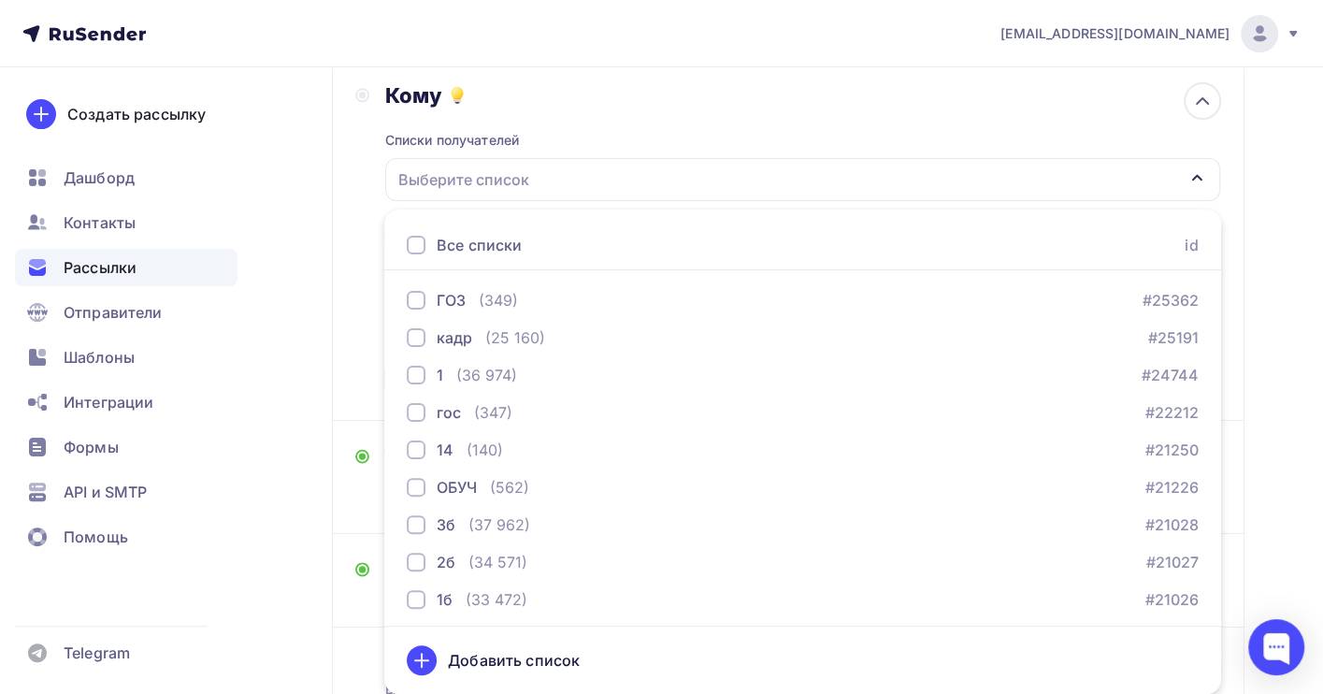
scroll to position [124, 0]
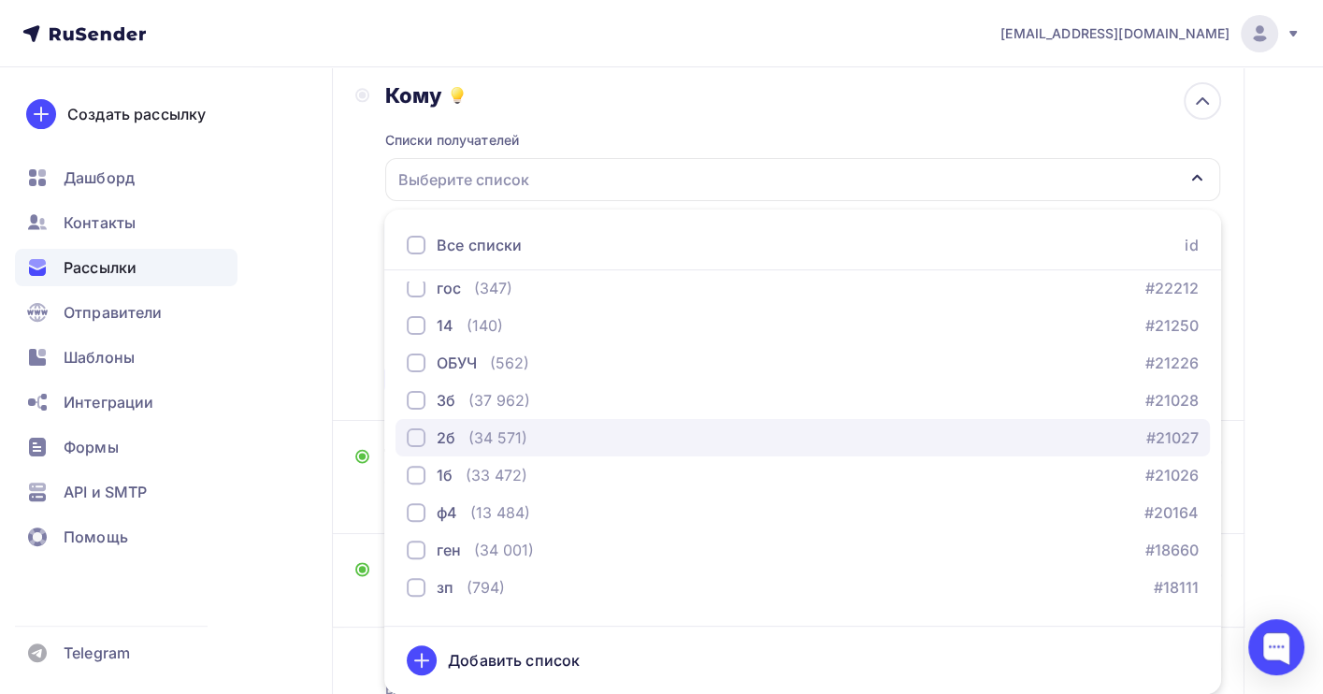
click at [530, 433] on div "2б (34 571) #21027" at bounding box center [803, 437] width 792 height 22
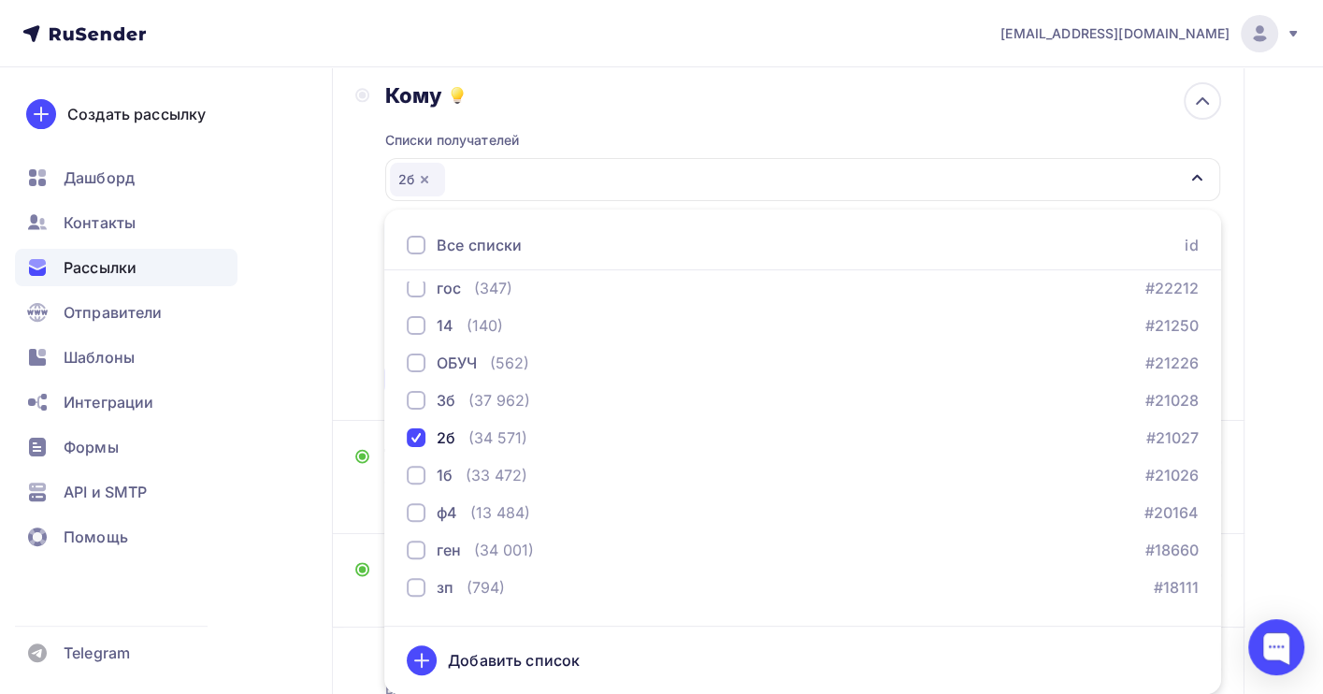
click at [1251, 393] on div "Назад Копия крут Копия крут Закончить позже Переименовать рассылку Удалить Дале…" at bounding box center [661, 352] width 1323 height 982
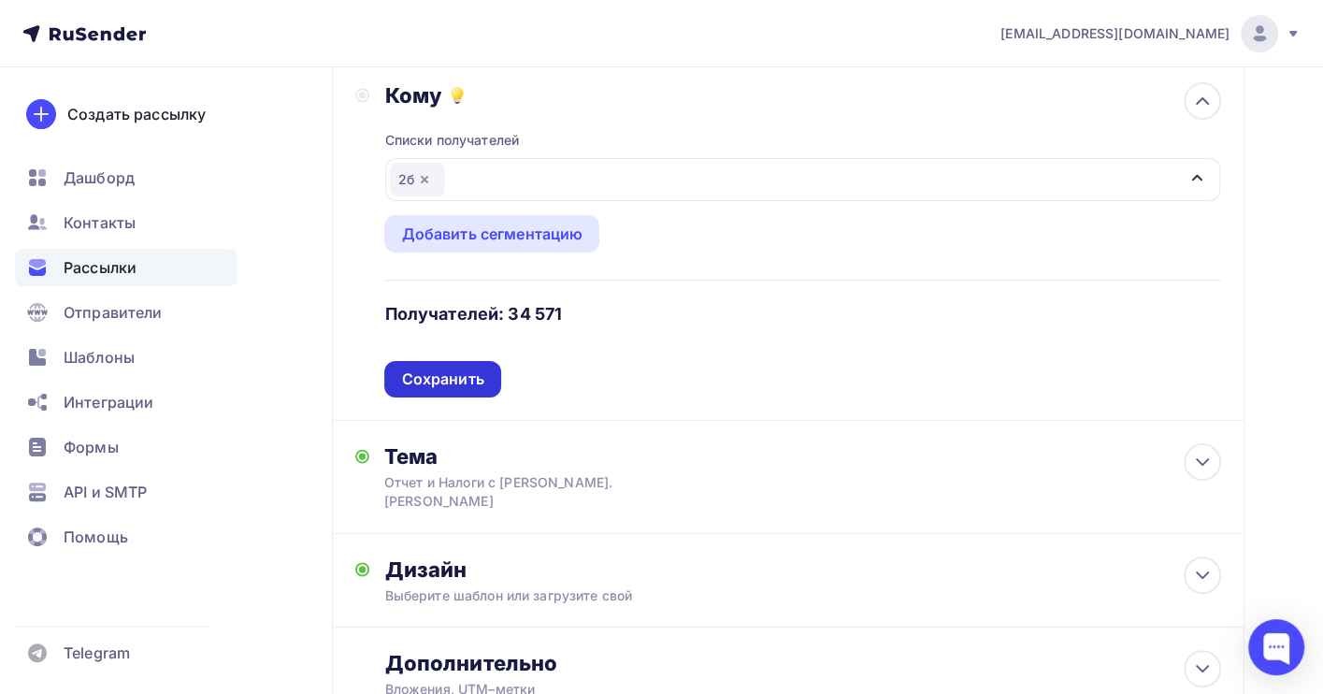
click at [446, 380] on div "Сохранить" at bounding box center [442, 378] width 82 height 21
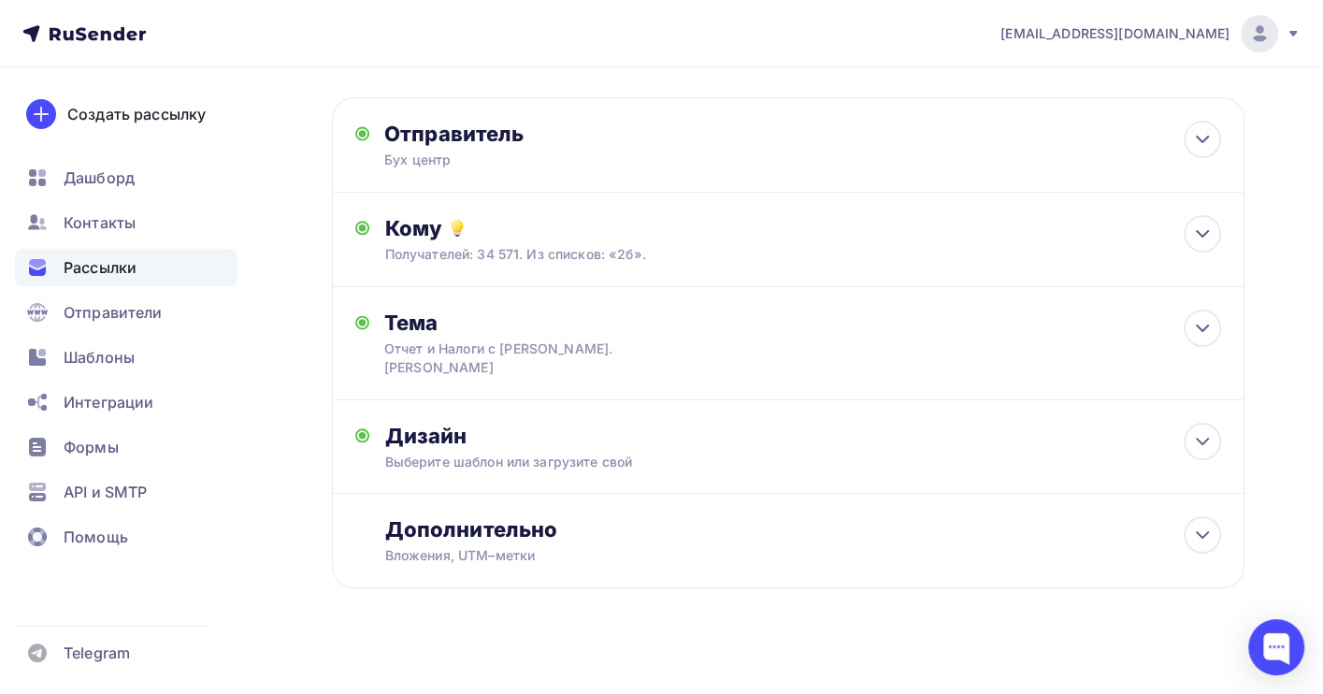
scroll to position [72, 0]
click at [678, 434] on div "Дизайн Выберите шаблон или загрузите свой Размер письма: 122 Kb Заменить шаблон…" at bounding box center [802, 448] width 837 height 49
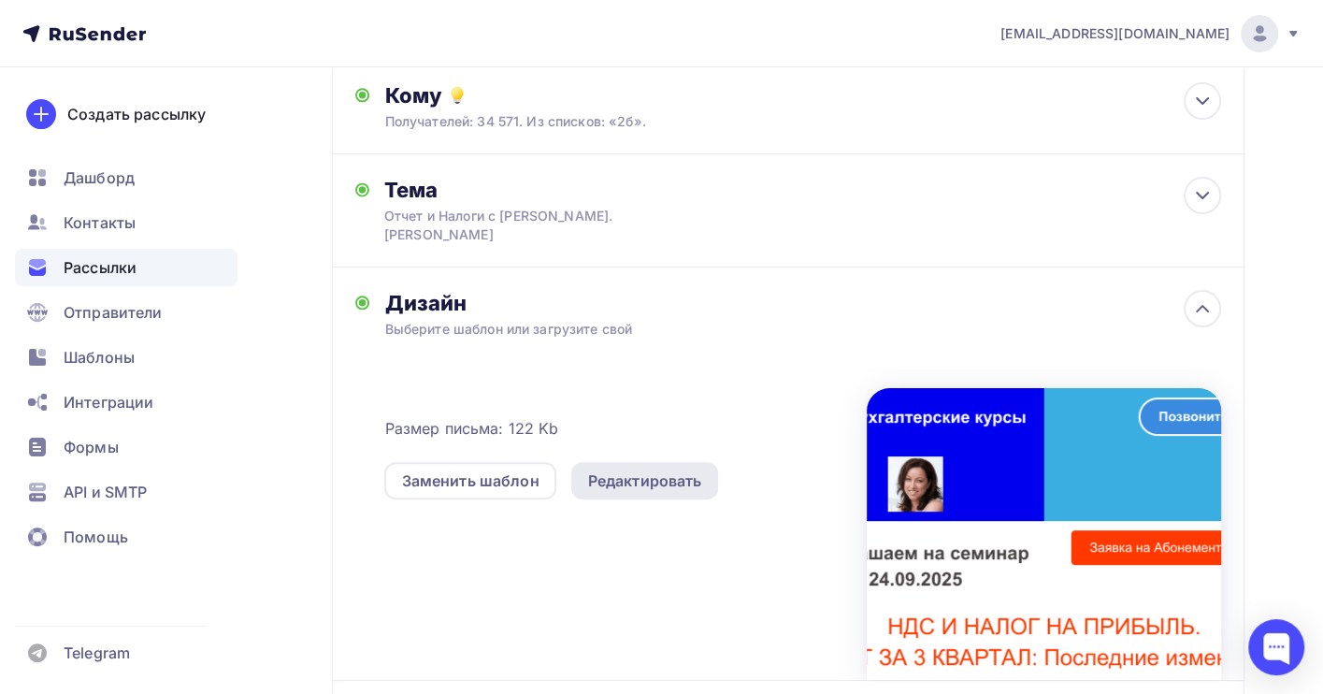
click at [624, 469] on div "Редактировать" at bounding box center [645, 480] width 114 height 22
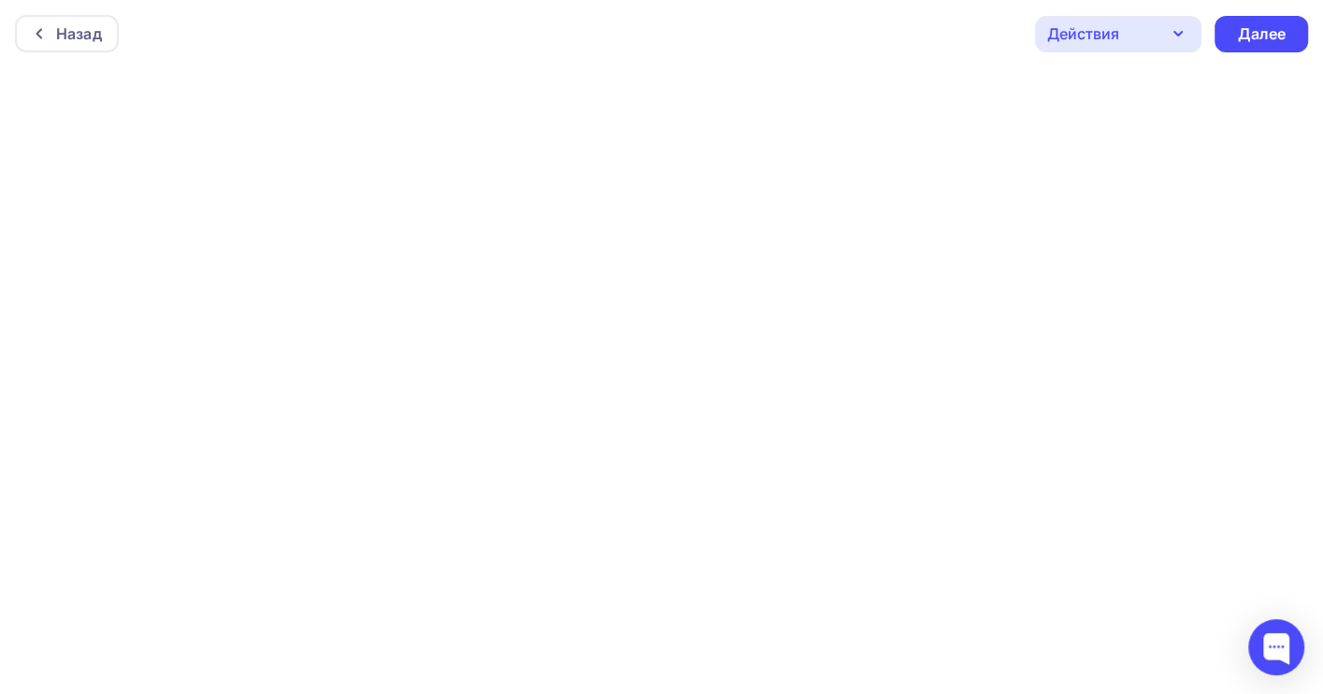
drag, startPoint x: 874, startPoint y: 25, endPoint x: 899, endPoint y: 34, distance: 26.6
click at [874, 25] on div "Назад Действия Отправить тестовое письмо Предпросмотр Сохранить в Мои шаблоны В…" at bounding box center [661, 33] width 1323 height 67
click at [1247, 29] on div "Далее" at bounding box center [1261, 33] width 49 height 21
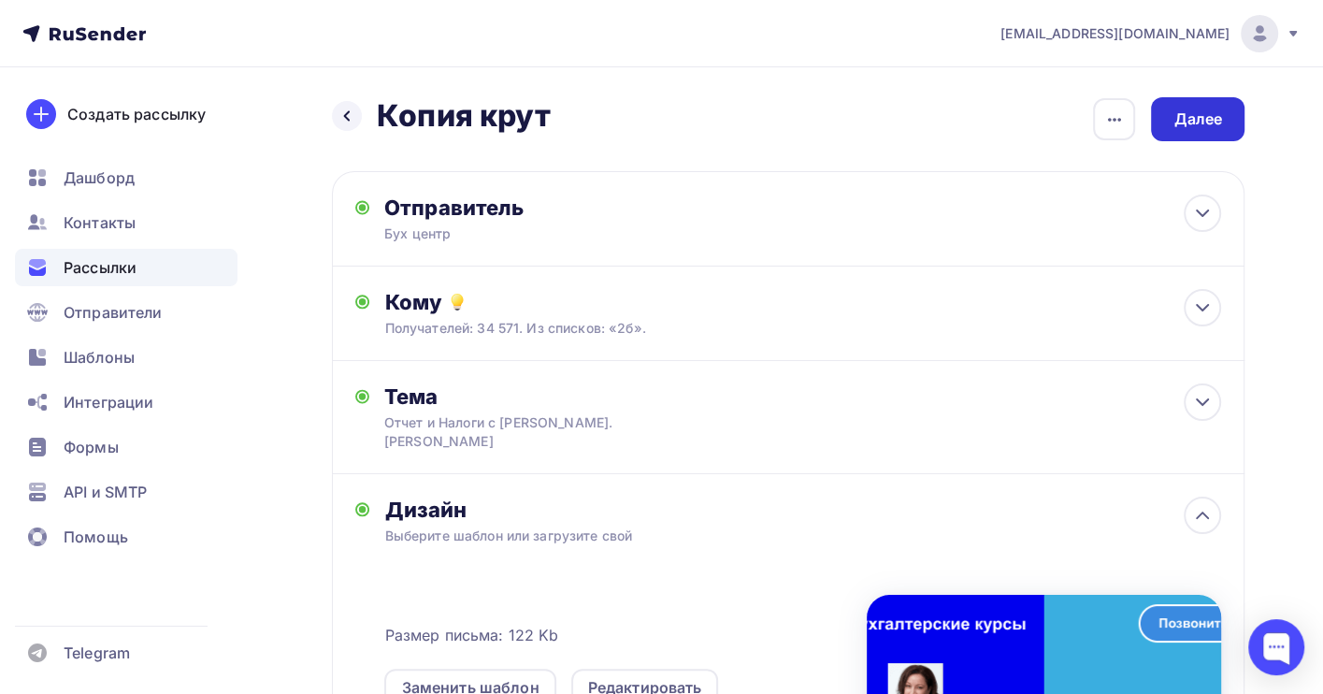
click at [1182, 111] on div "Далее" at bounding box center [1197, 118] width 49 height 21
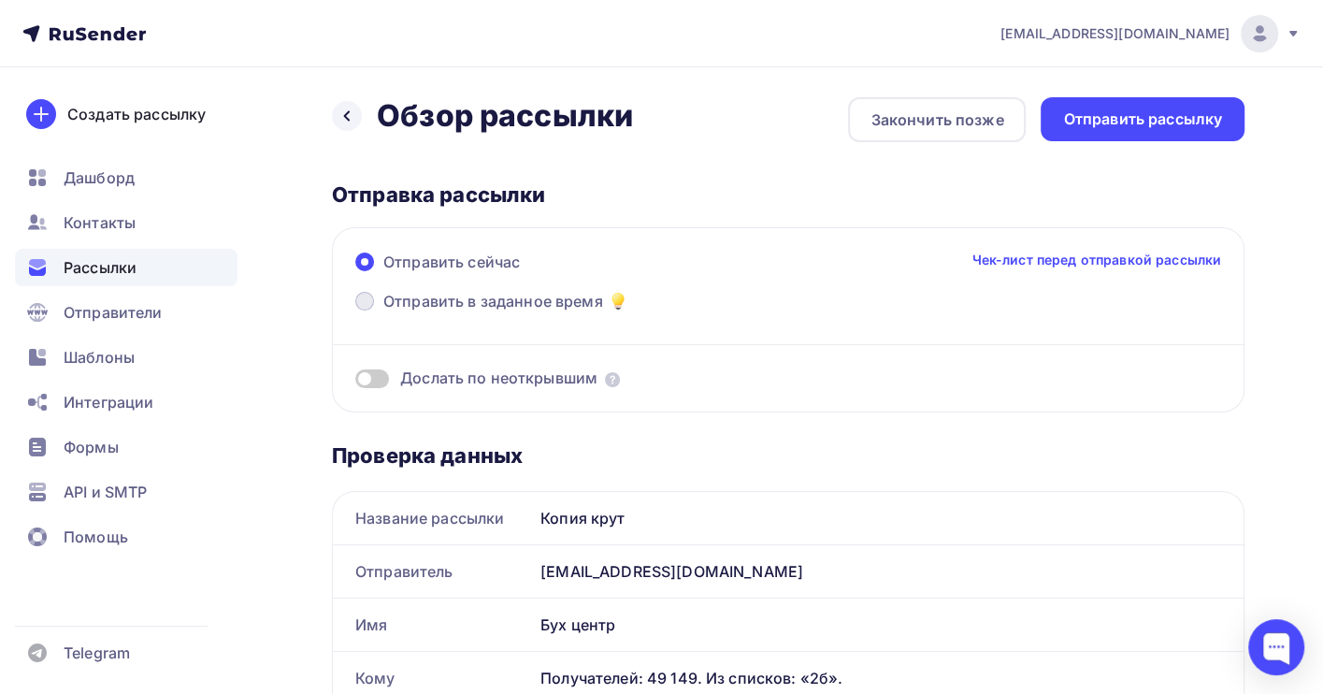
click at [436, 297] on span "Отправить в заданное время" at bounding box center [493, 301] width 220 height 22
click at [383, 312] on input "Отправить в заданное время" at bounding box center [383, 312] width 0 height 0
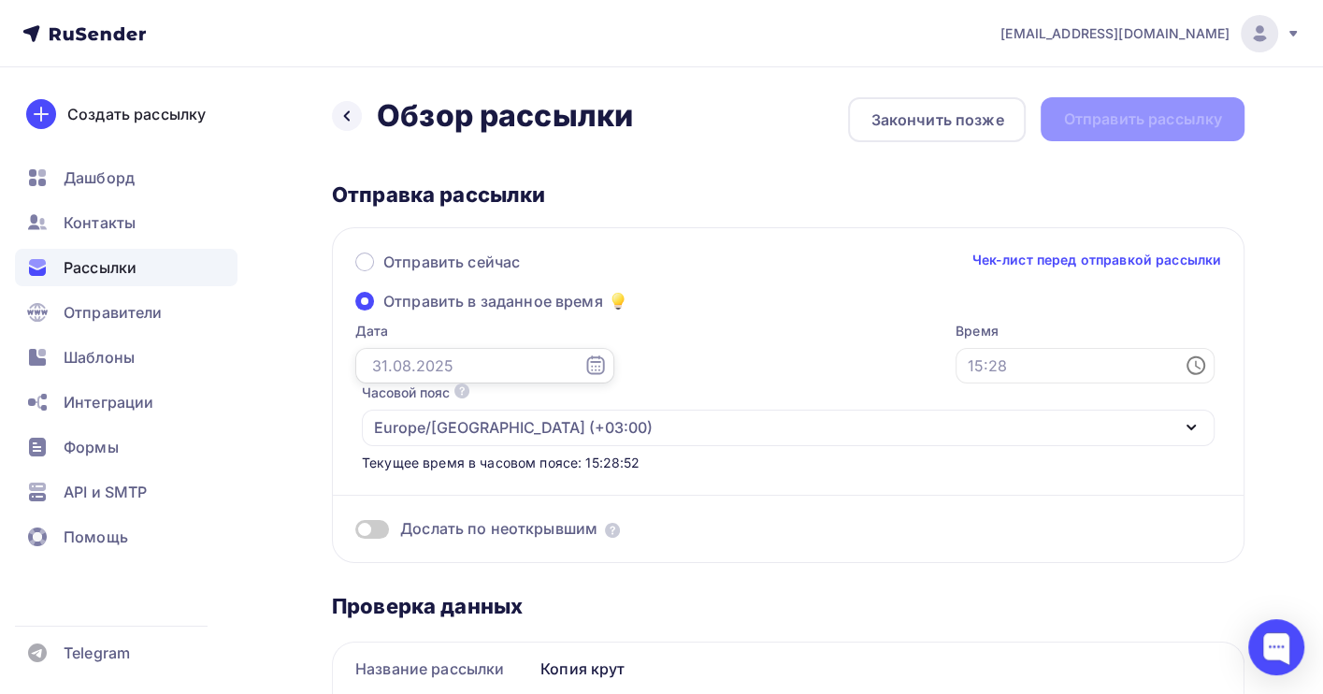
click at [389, 373] on input "text" at bounding box center [484, 366] width 259 height 36
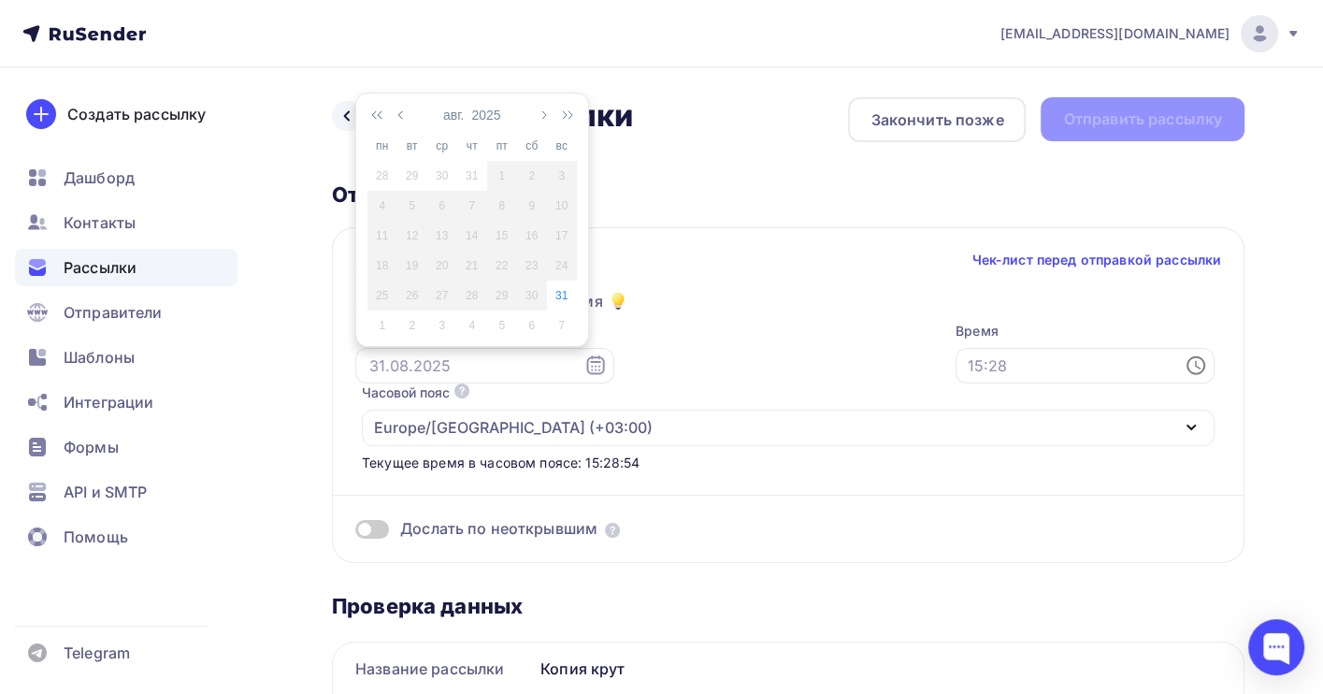
drag, startPoint x: 380, startPoint y: 322, endPoint x: 391, endPoint y: 325, distance: 10.9
click at [380, 321] on div "1" at bounding box center [382, 325] width 30 height 17
type input "[DATE]"
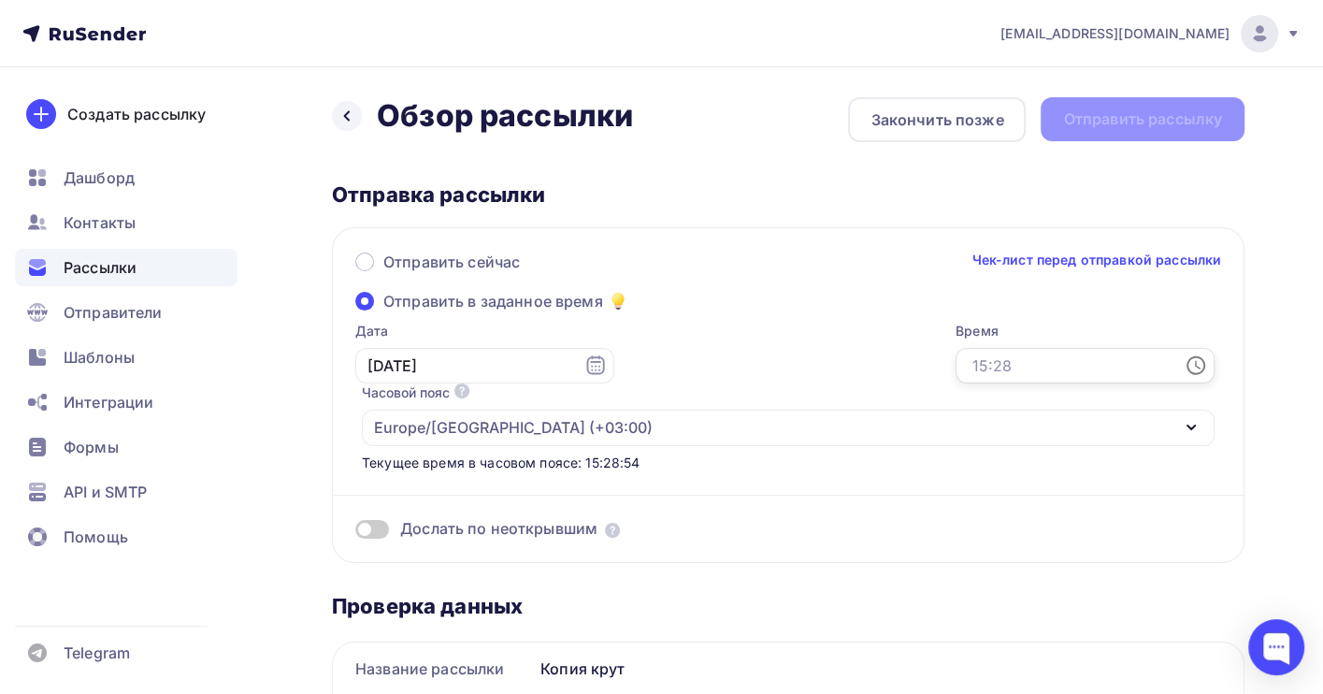
click at [955, 367] on input "text" at bounding box center [1084, 366] width 259 height 36
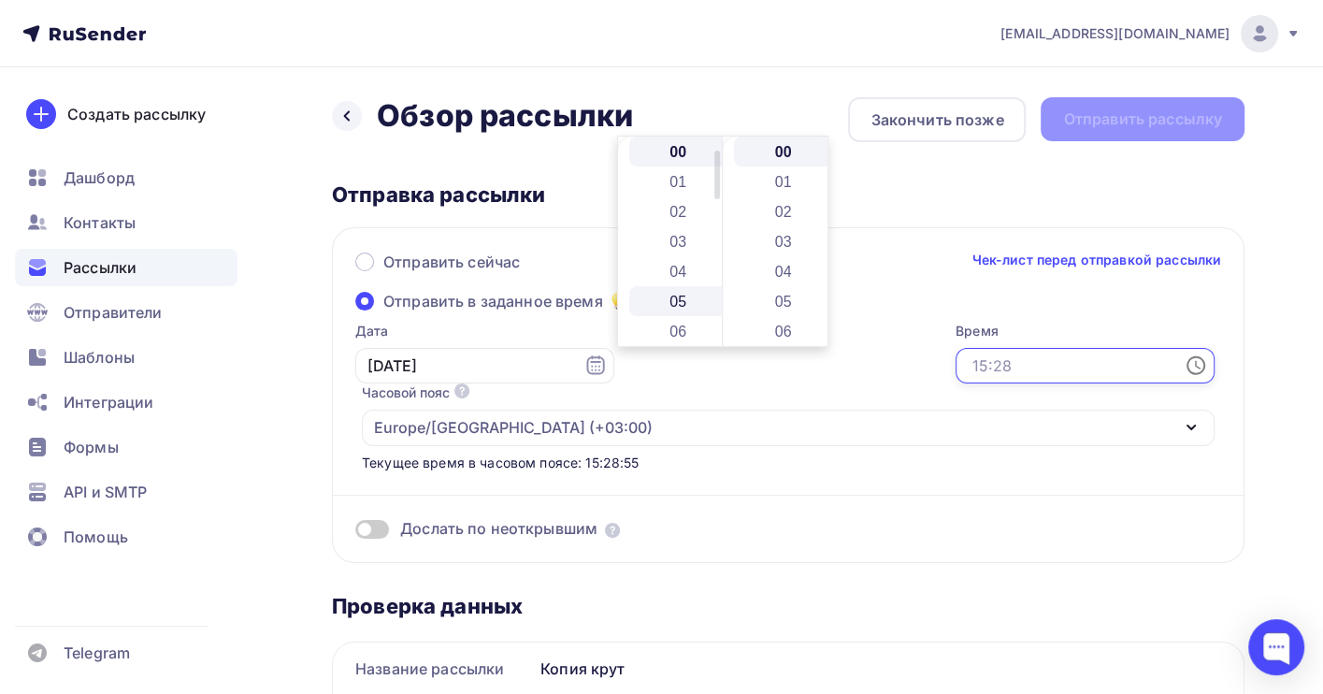
scroll to position [124, 0]
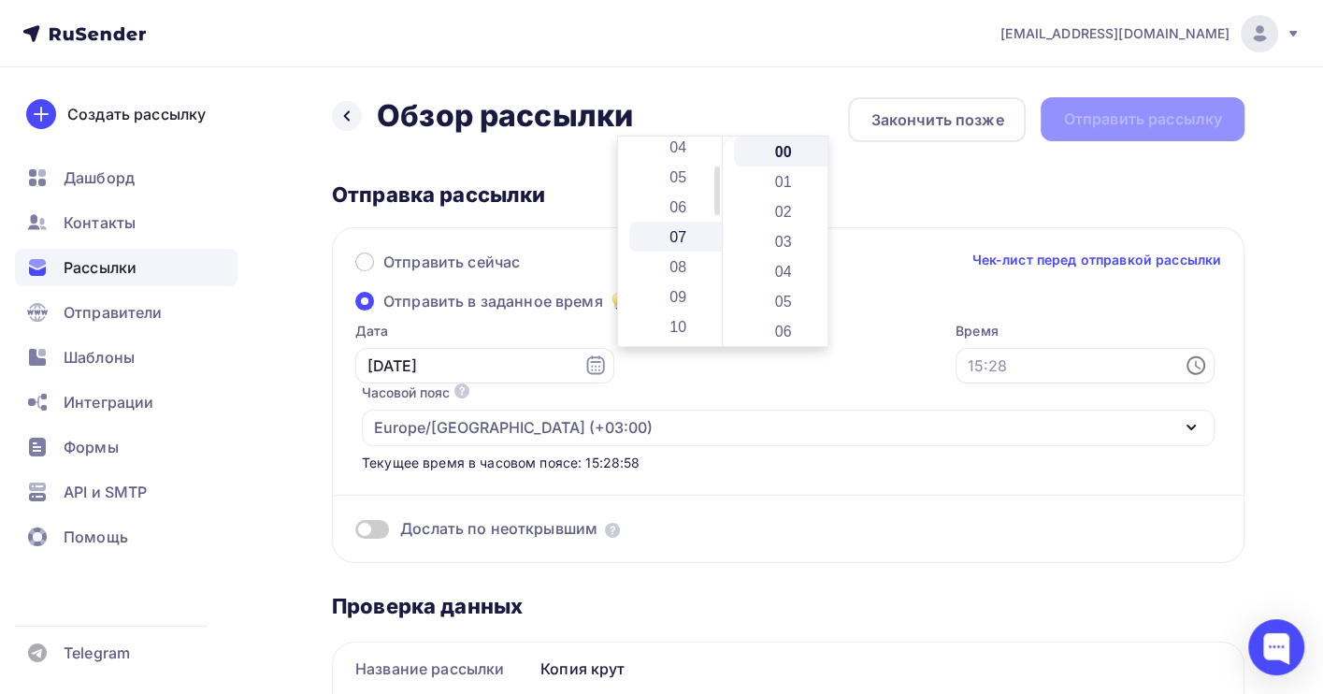
click at [685, 232] on li "07" at bounding box center [679, 237] width 101 height 30
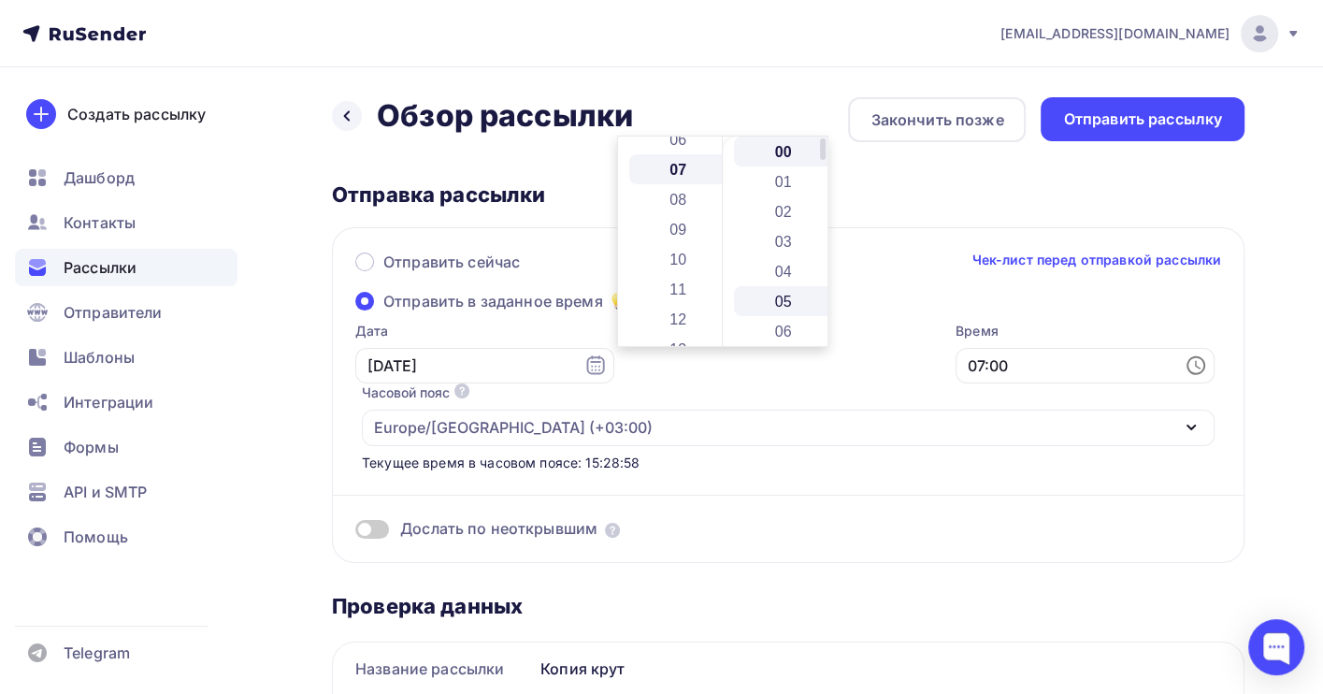
scroll to position [209, 0]
click at [789, 293] on li "26" at bounding box center [784, 306] width 101 height 30
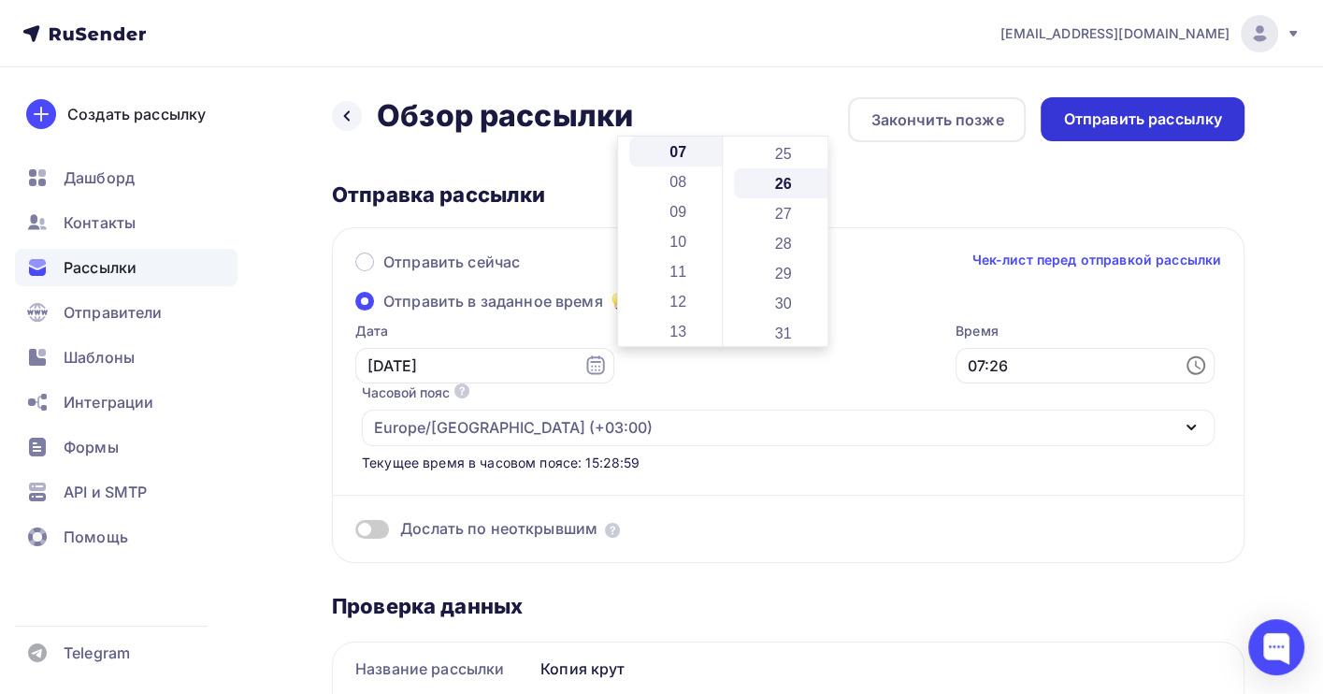
scroll to position [778, 0]
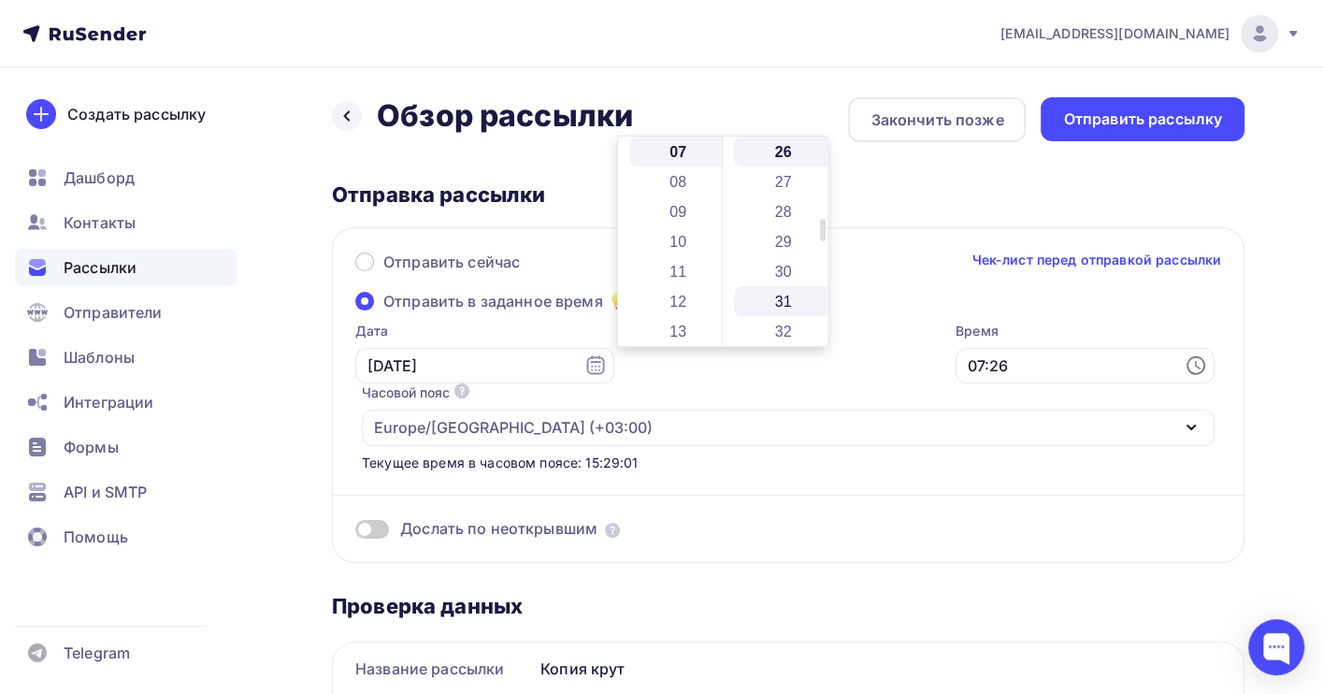
click at [781, 287] on li "31" at bounding box center [784, 301] width 101 height 30
type input "07:31"
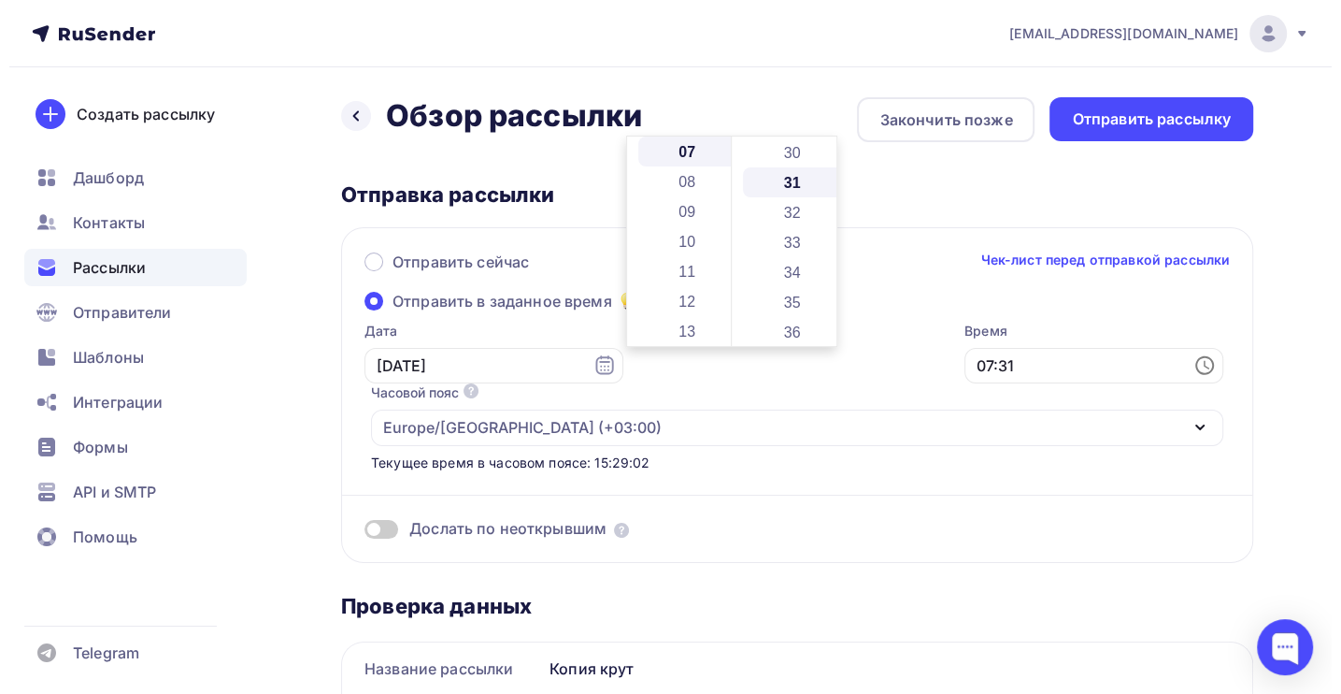
scroll to position [926, 0]
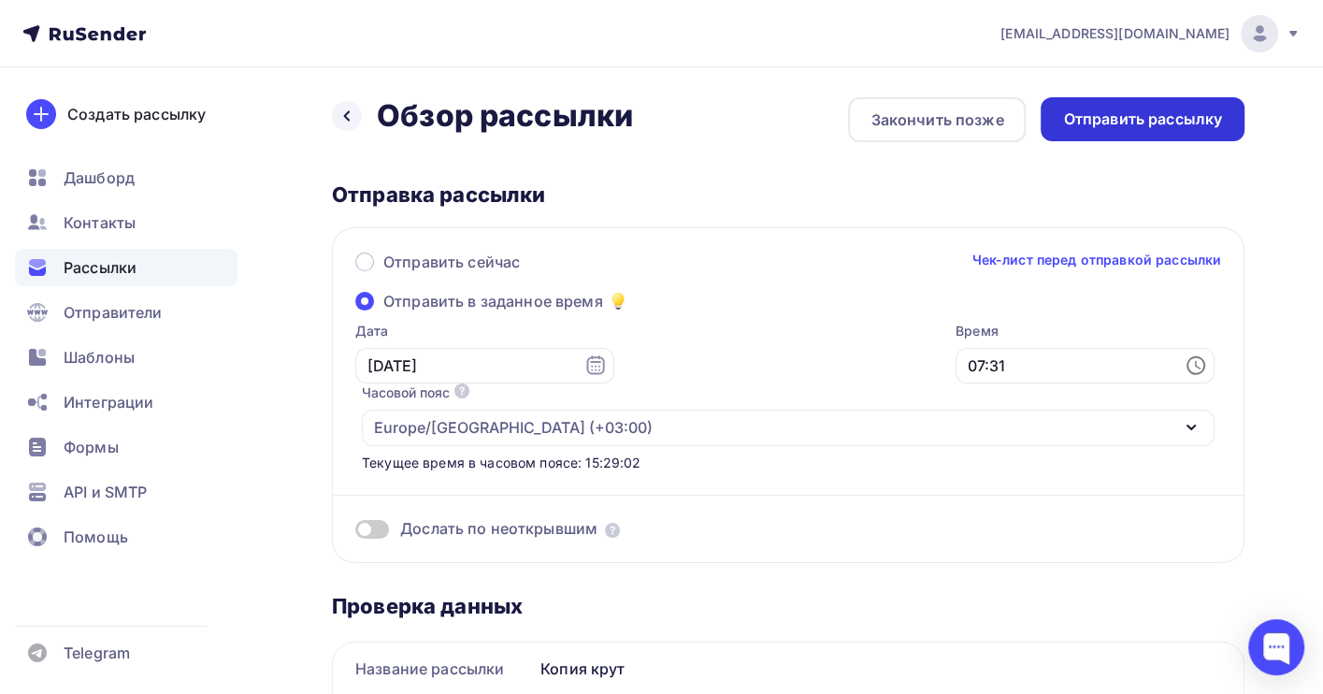
click at [1168, 131] on div "Отправить рассылку" at bounding box center [1142, 119] width 204 height 44
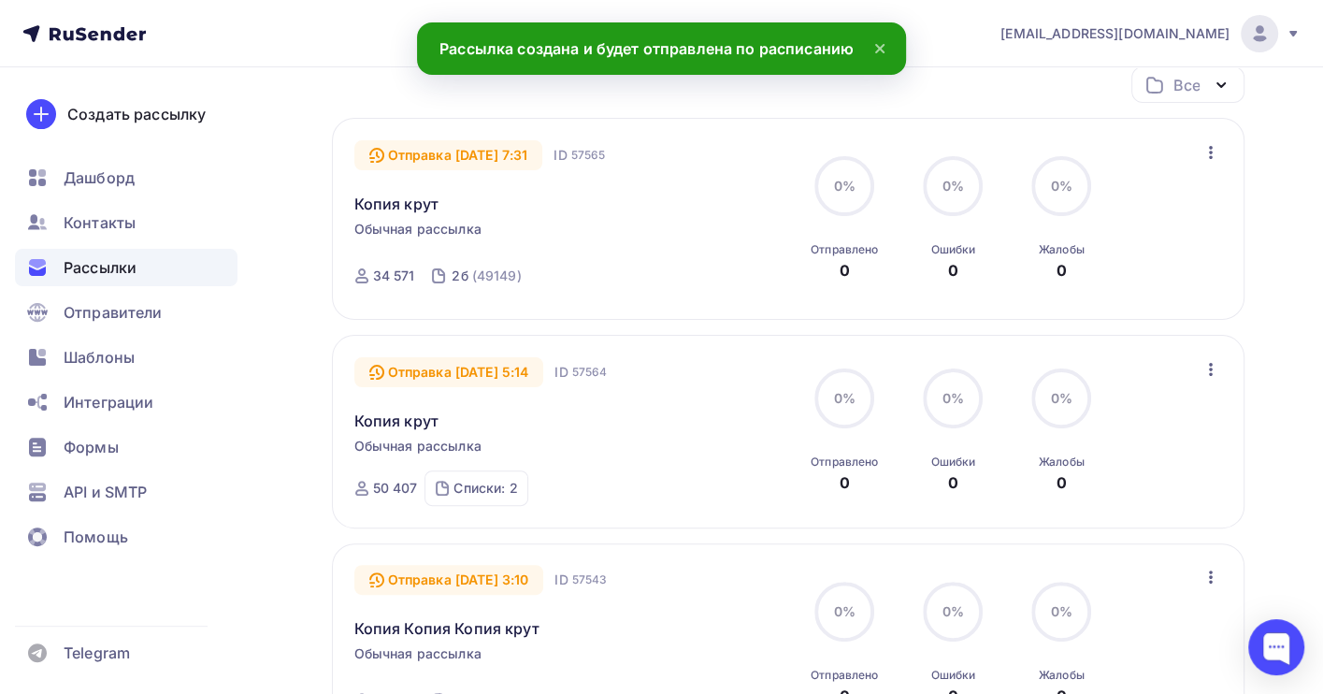
scroll to position [249, 0]
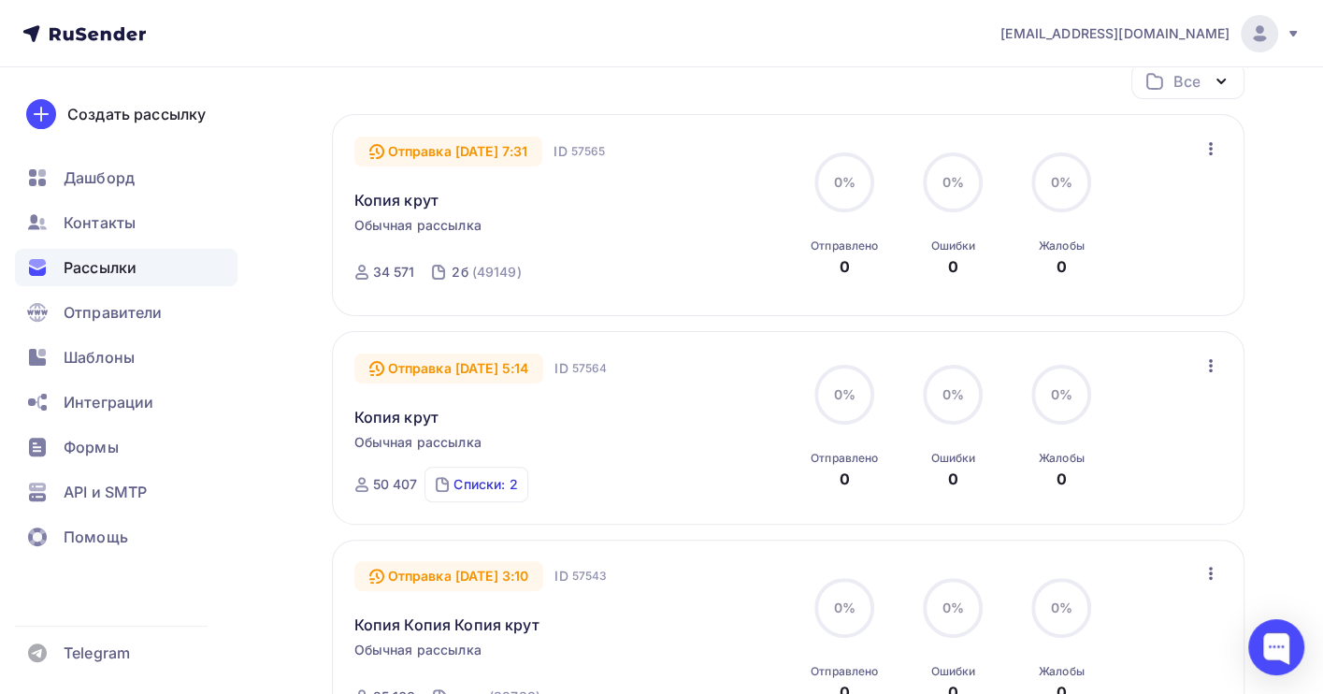
click at [476, 476] on div "Списки: 2" at bounding box center [485, 484] width 64 height 19
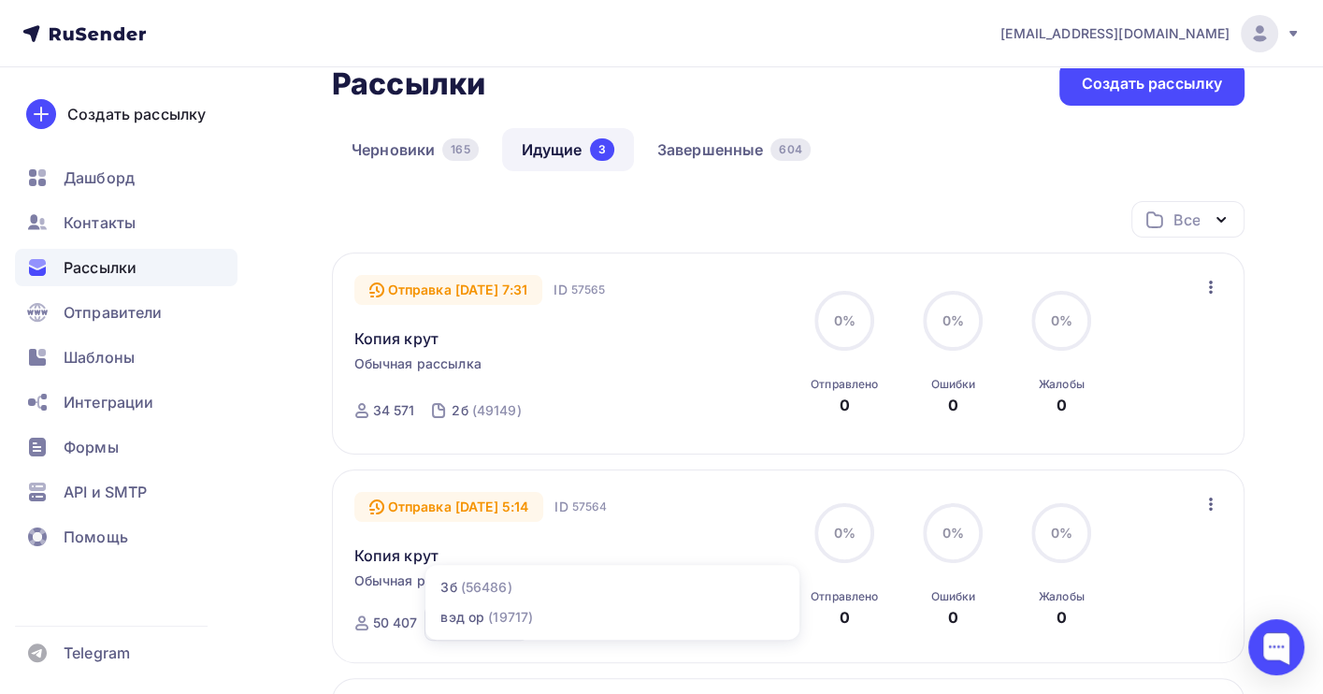
scroll to position [0, 0]
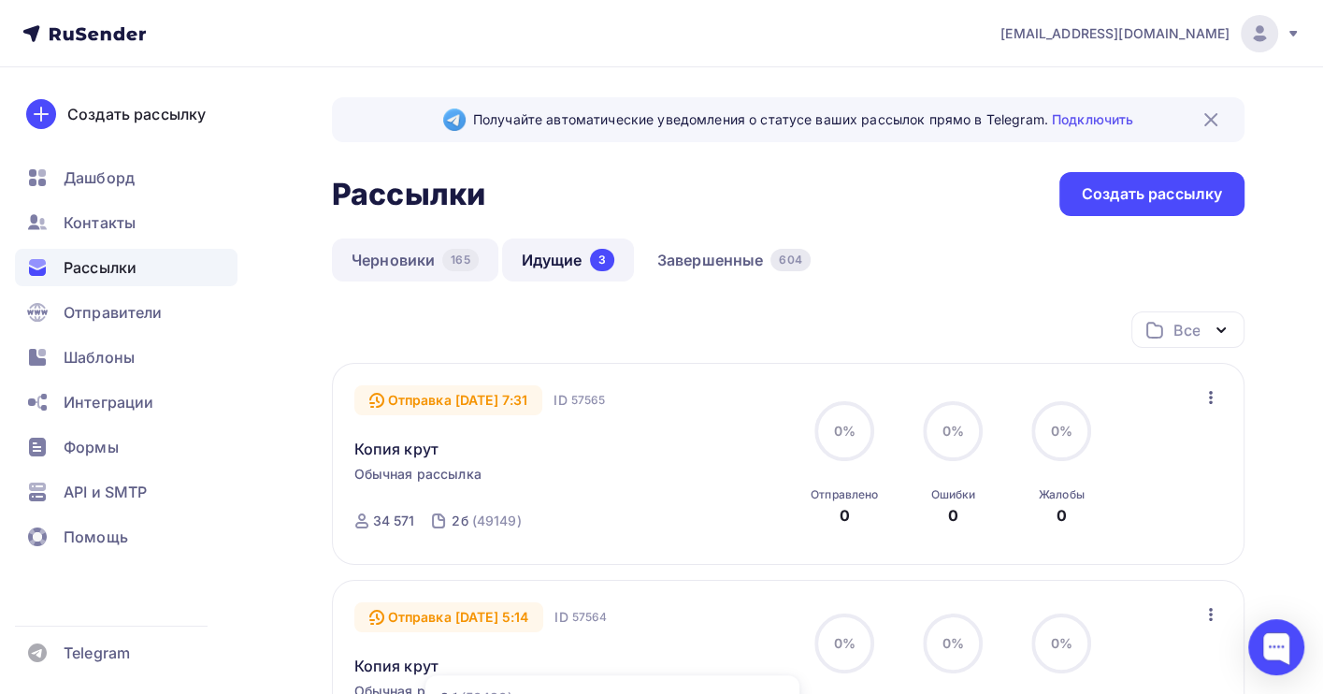
click at [384, 257] on link "Черновики 165" at bounding box center [415, 259] width 166 height 43
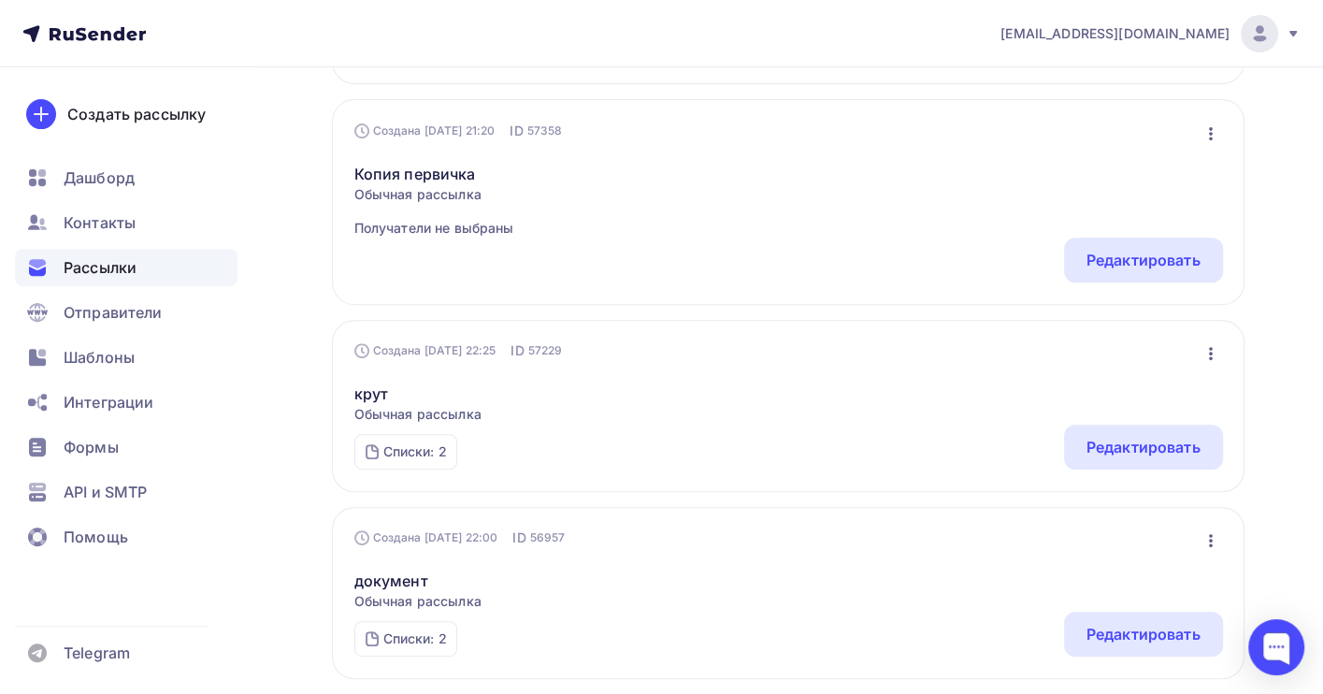
scroll to position [498, 0]
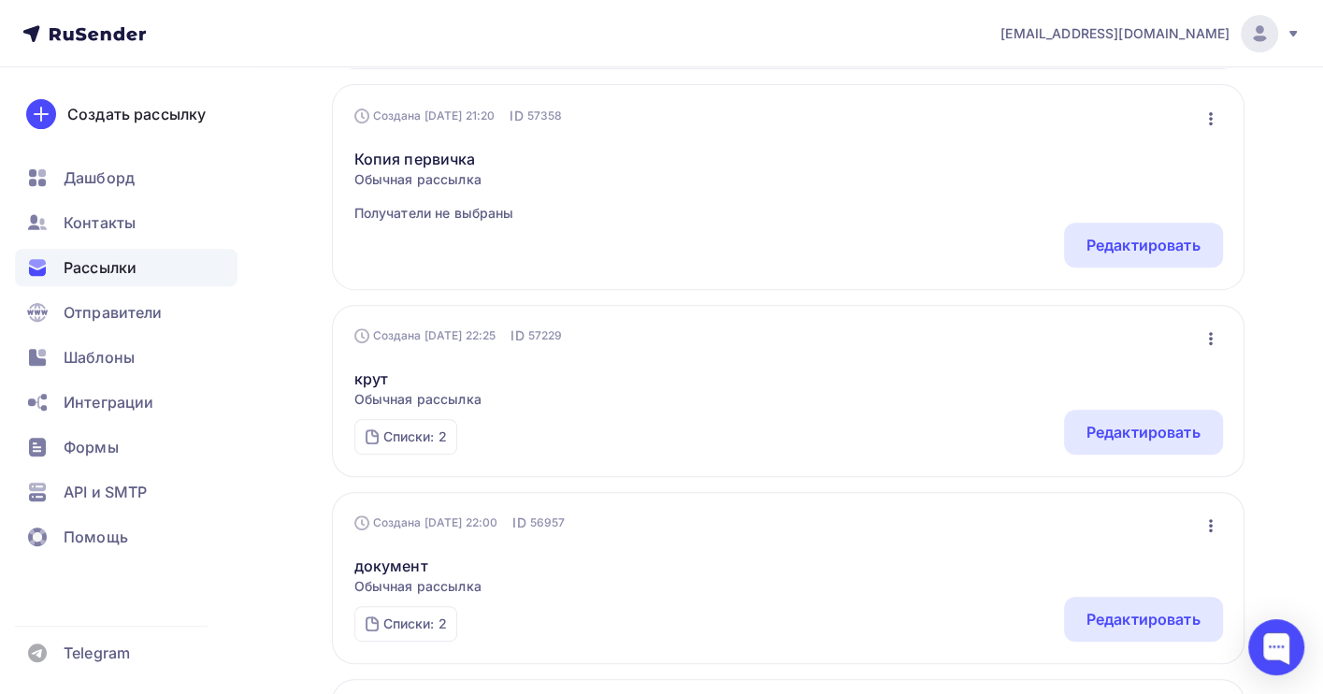
click at [1211, 337] on icon "button" at bounding box center [1210, 338] width 22 height 22
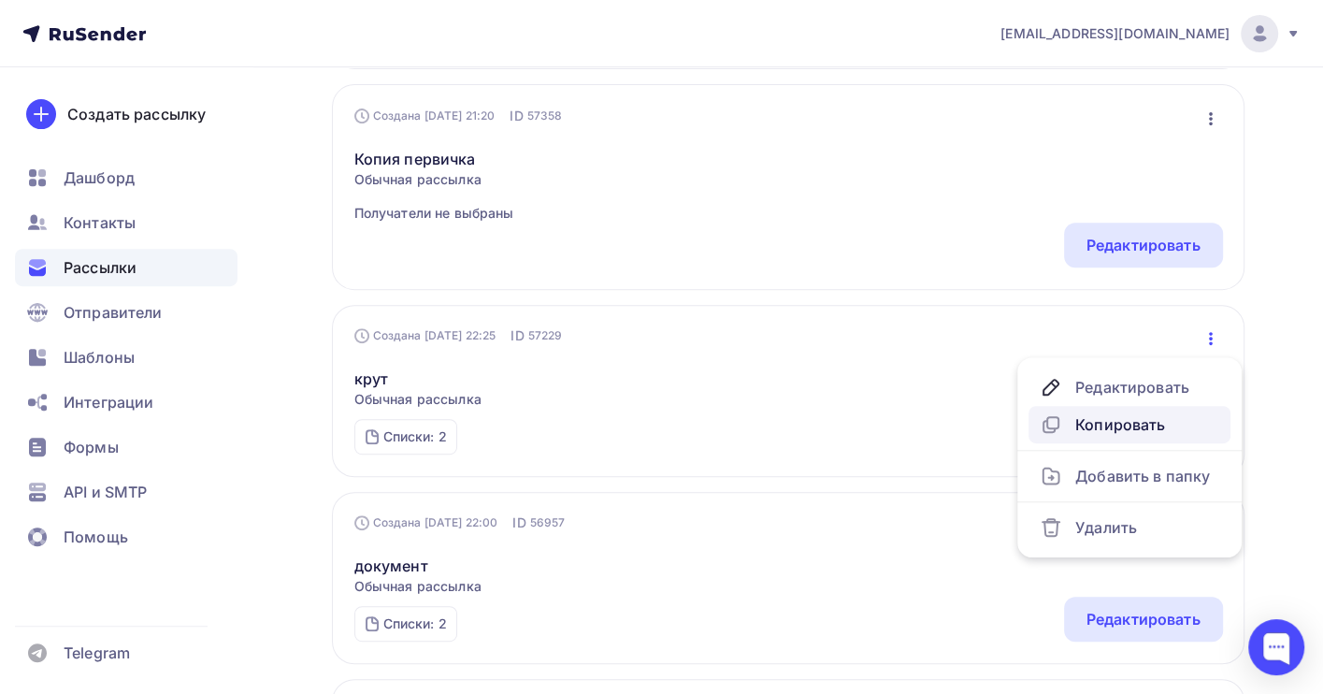
click at [1140, 433] on div "Копировать" at bounding box center [1128, 424] width 179 height 22
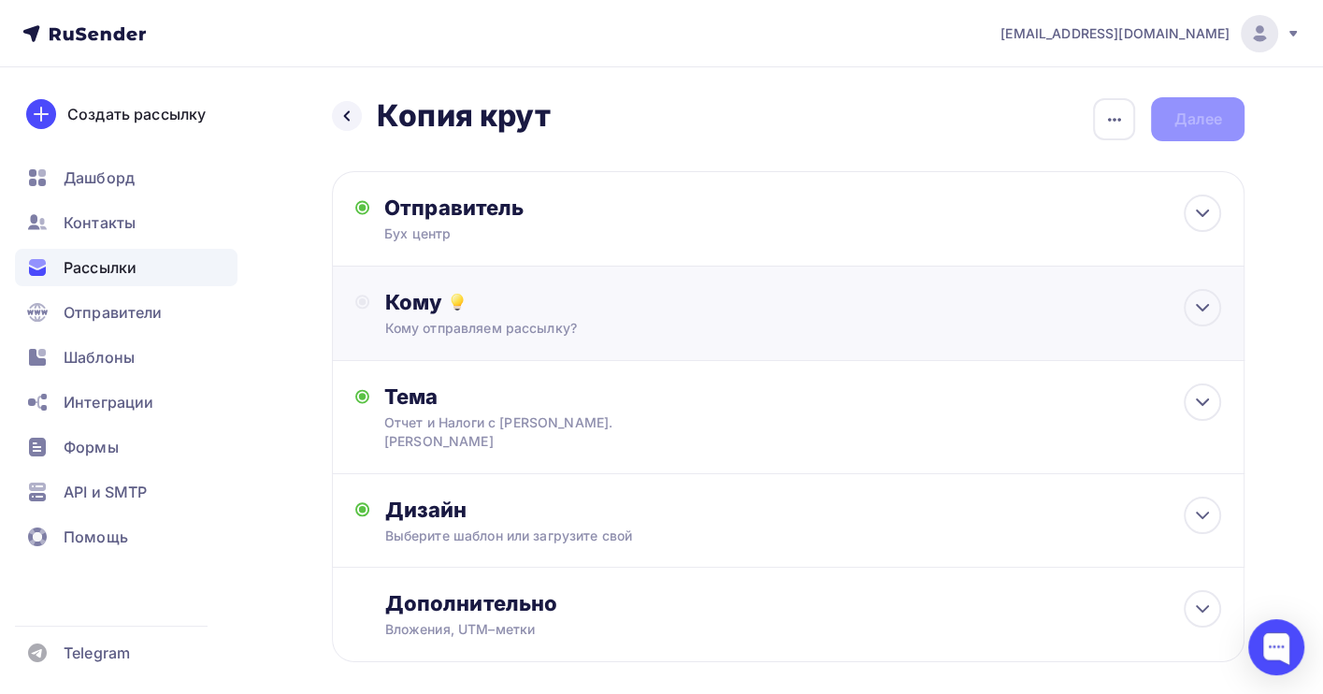
click at [494, 307] on div "Кому" at bounding box center [802, 302] width 837 height 26
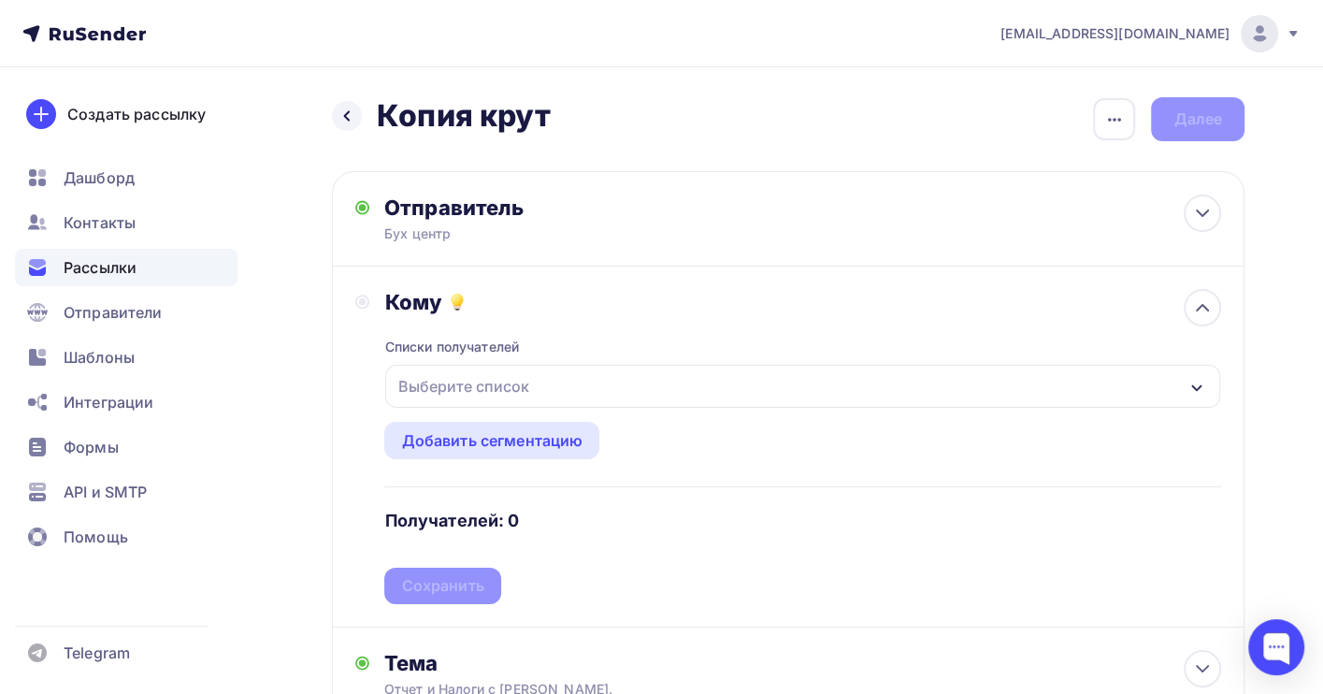
click at [531, 390] on div "Выберите список" at bounding box center [463, 386] width 146 height 34
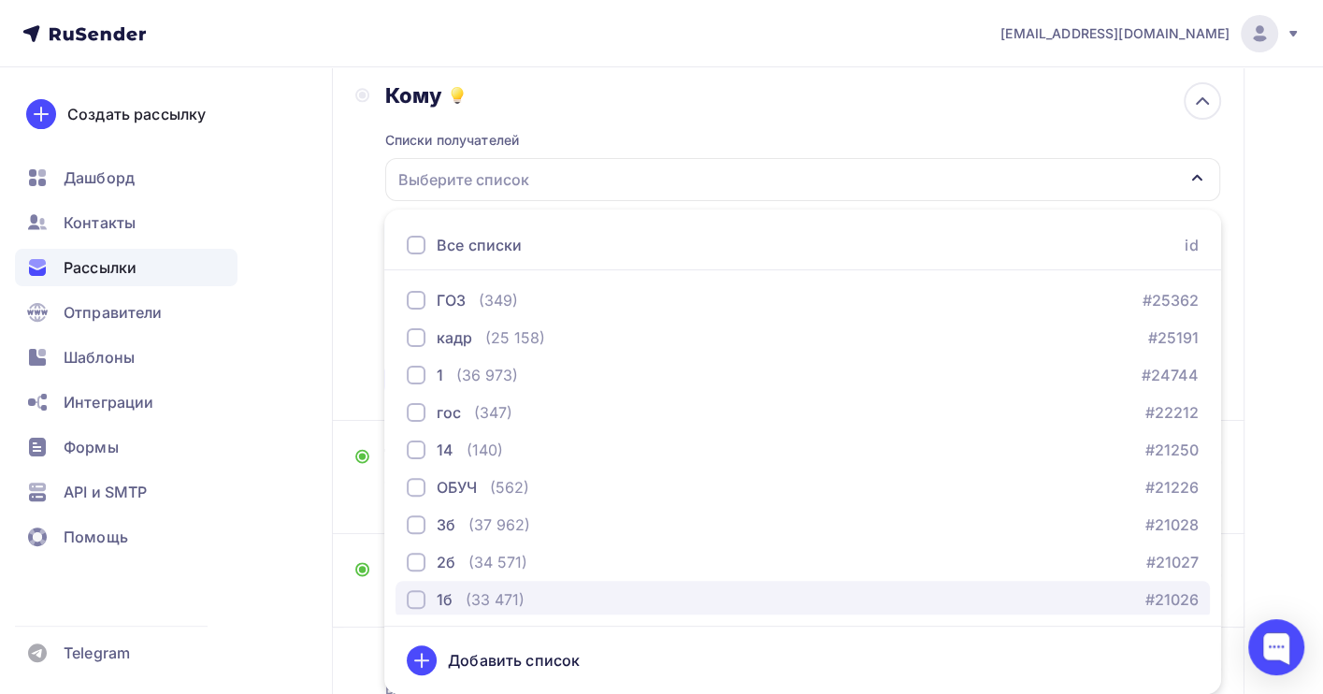
click at [491, 595] on div "(33 471)" at bounding box center [495, 599] width 59 height 22
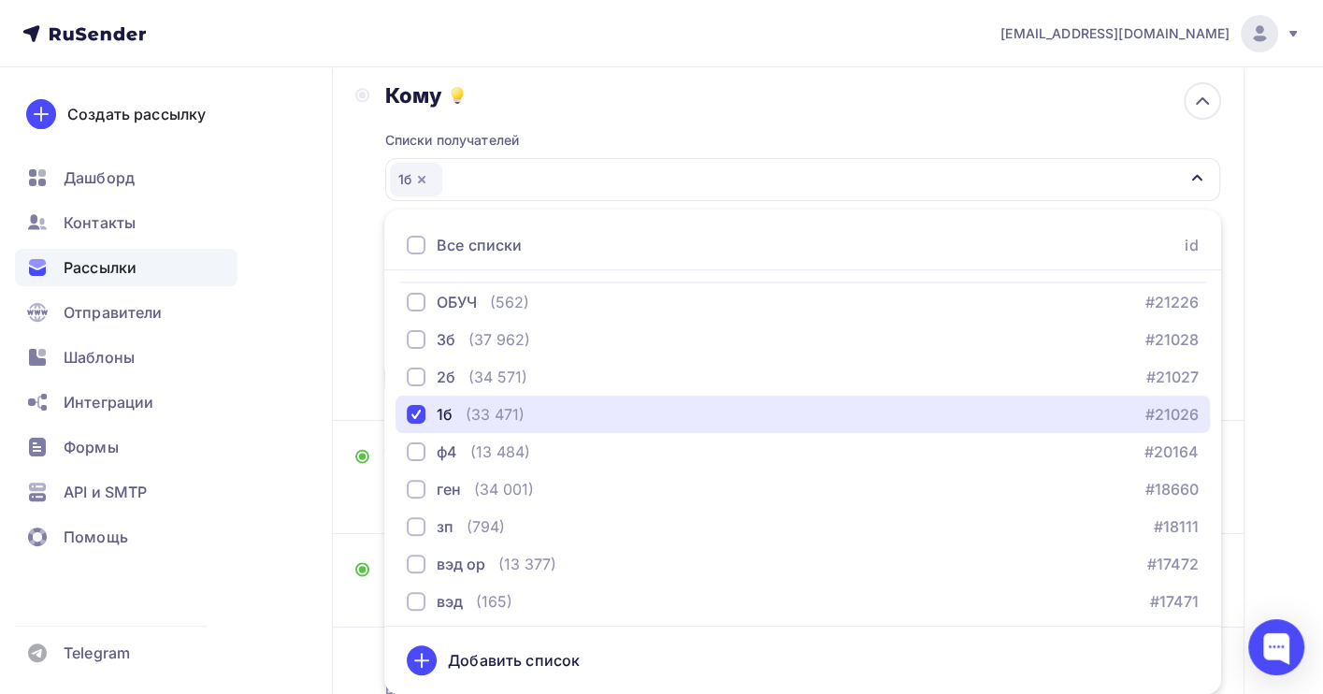
scroll to position [190, 0]
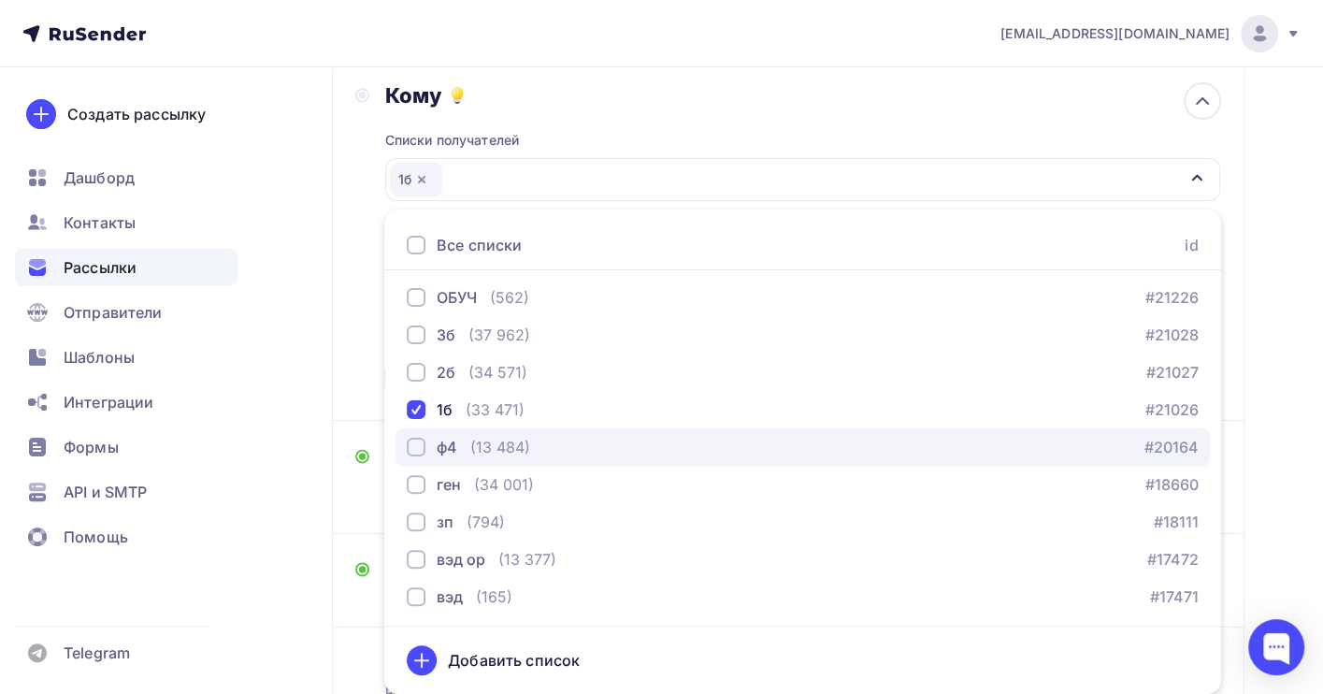
click at [550, 437] on div "ф4 (13 484) #20164" at bounding box center [803, 447] width 792 height 22
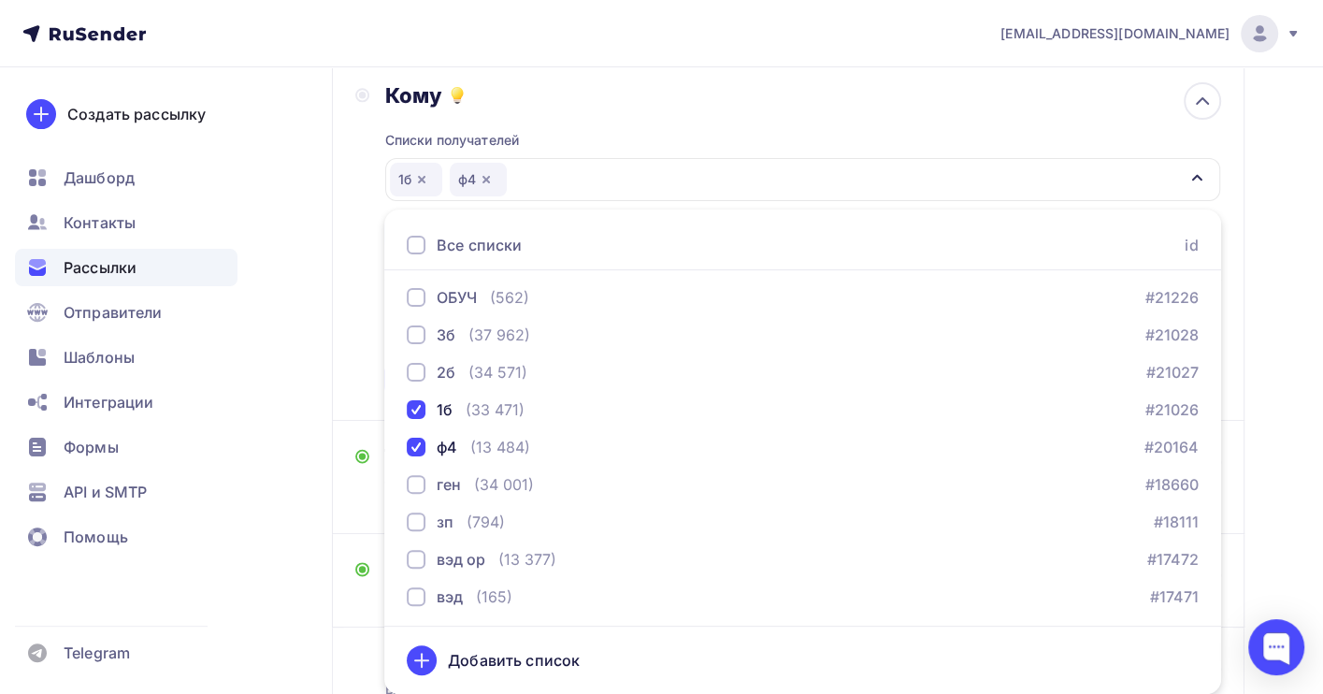
click at [1258, 423] on div "Назад Копия крут Копия крут Закончить позже Переименовать рассылку Удалить Дале…" at bounding box center [661, 352] width 1323 height 982
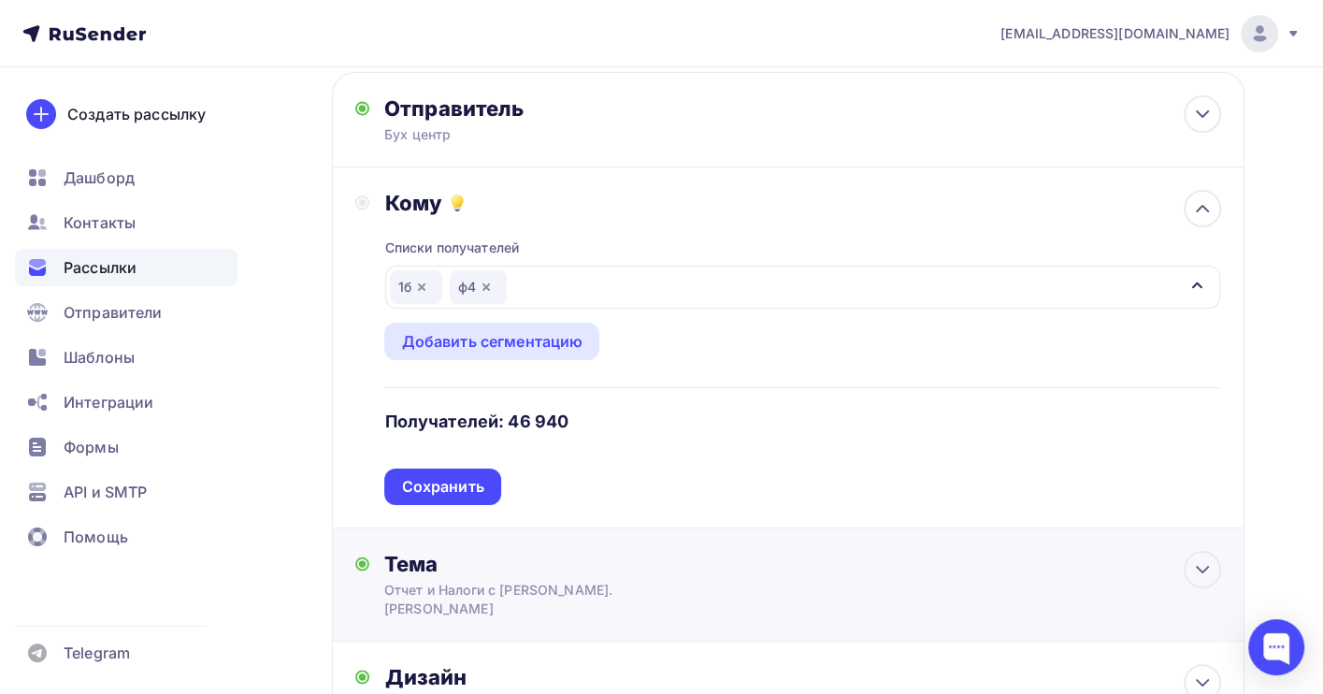
scroll to position [0, 0]
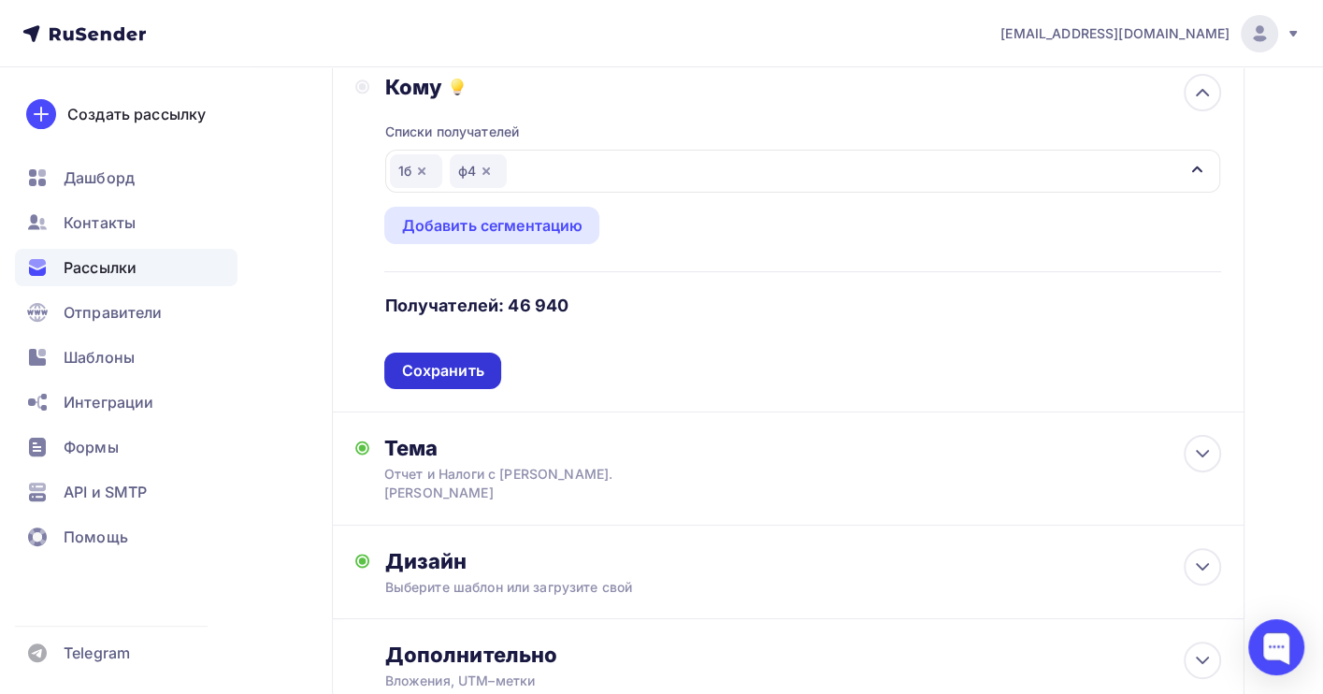
click at [438, 361] on div "Сохранить" at bounding box center [442, 370] width 82 height 21
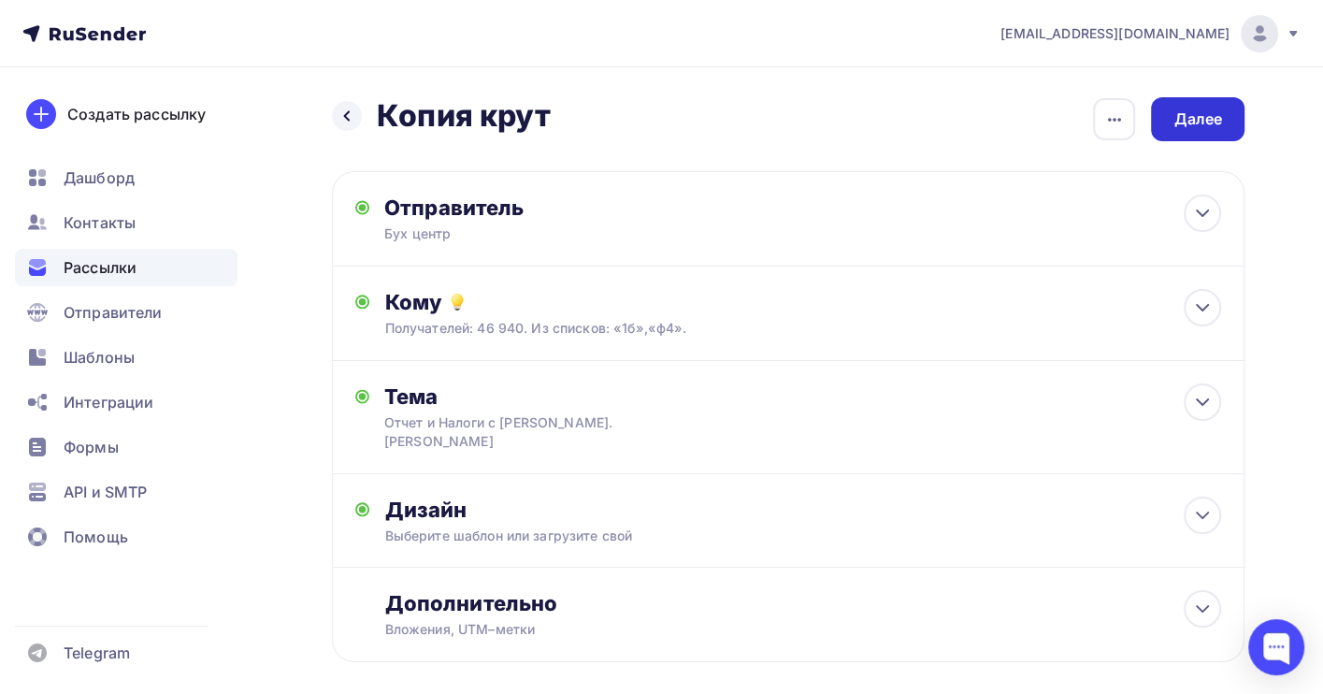
click at [1180, 118] on div "Далее" at bounding box center [1197, 118] width 49 height 21
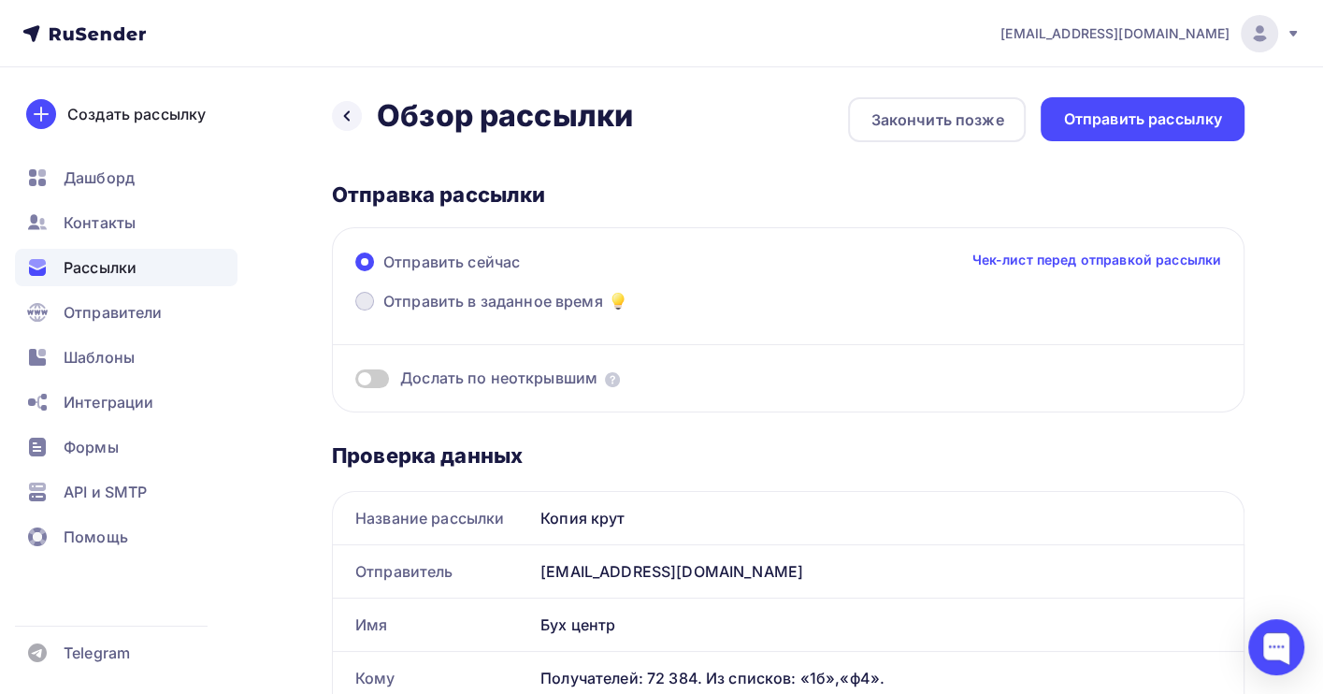
click at [399, 301] on span "Отправить в заданное время" at bounding box center [493, 301] width 220 height 22
click at [383, 312] on input "Отправить в заданное время" at bounding box center [383, 312] width 0 height 0
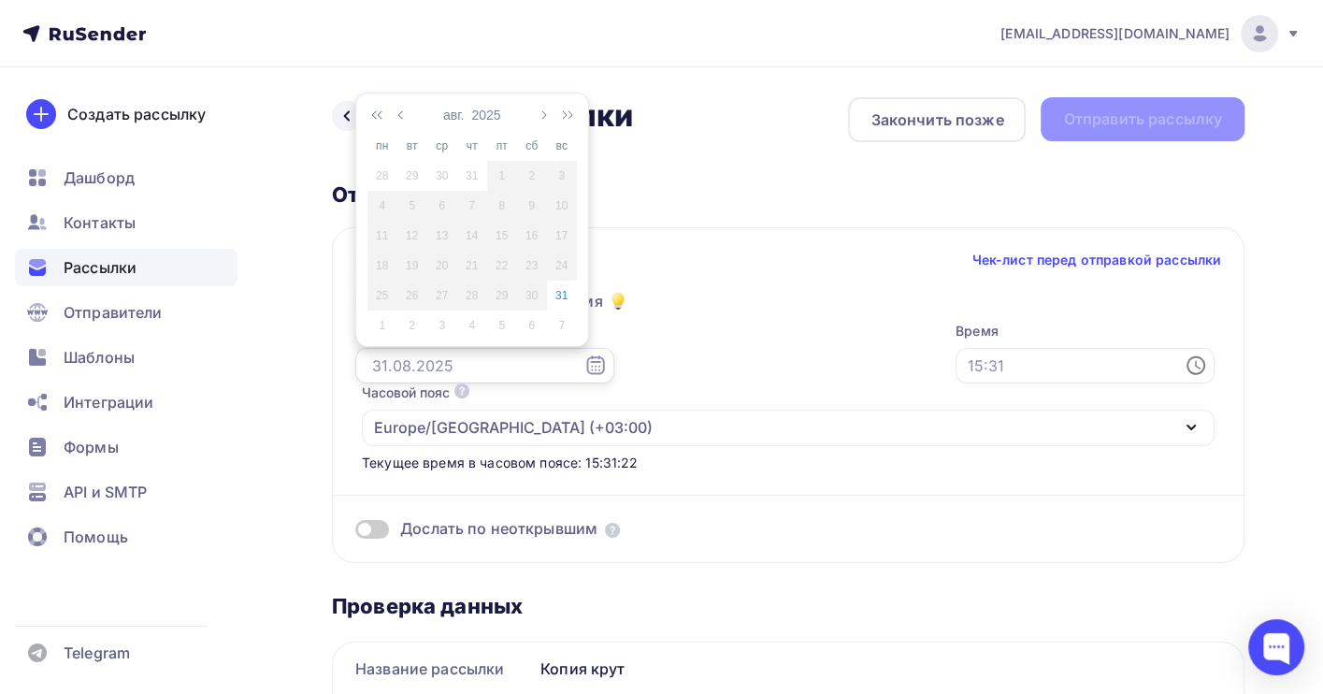
click at [444, 362] on input "text" at bounding box center [484, 366] width 259 height 36
click at [380, 324] on div "1" at bounding box center [382, 325] width 30 height 17
type input "[DATE]"
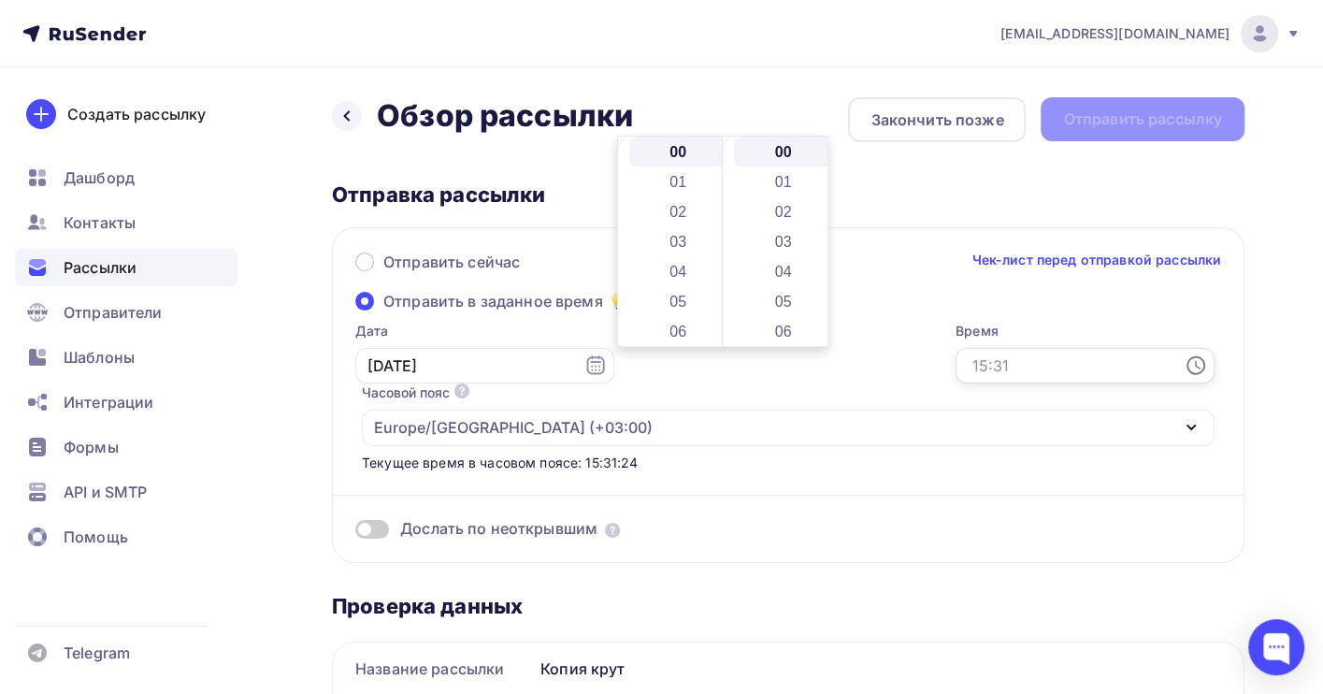
click at [955, 374] on input "text" at bounding box center [1084, 366] width 259 height 36
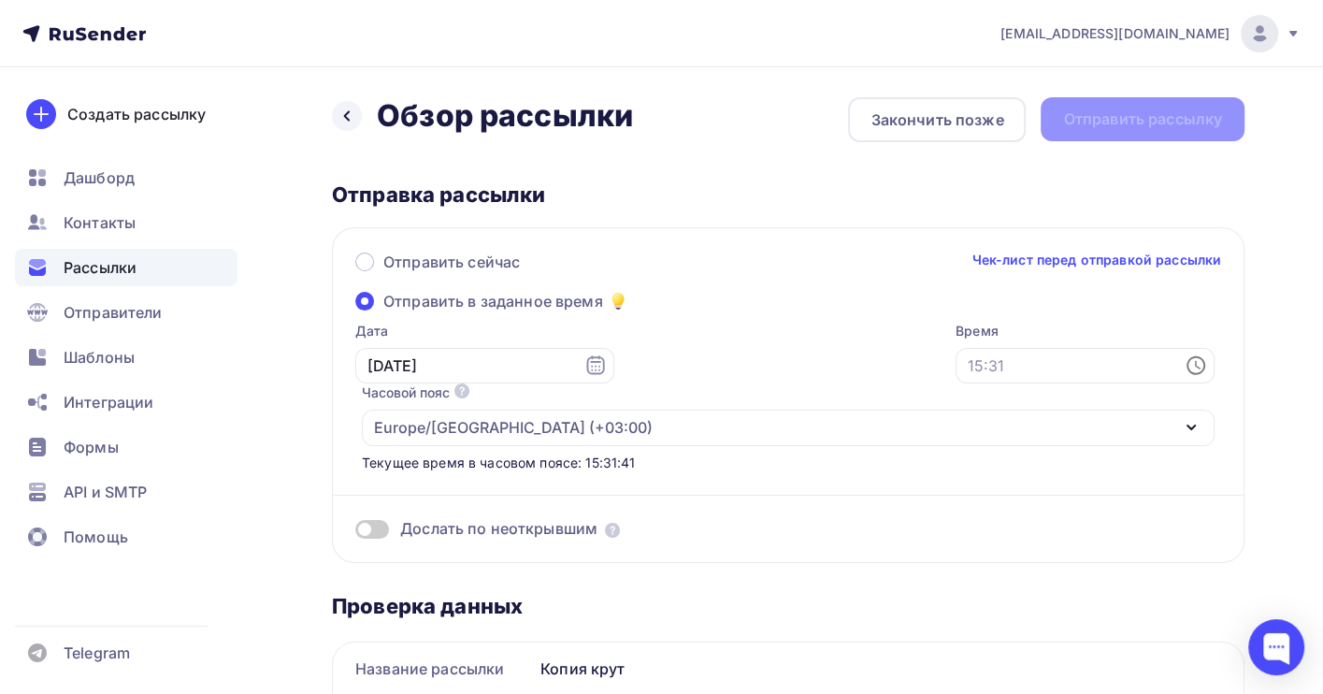
click at [91, 266] on span "Рассылки" at bounding box center [100, 267] width 73 height 22
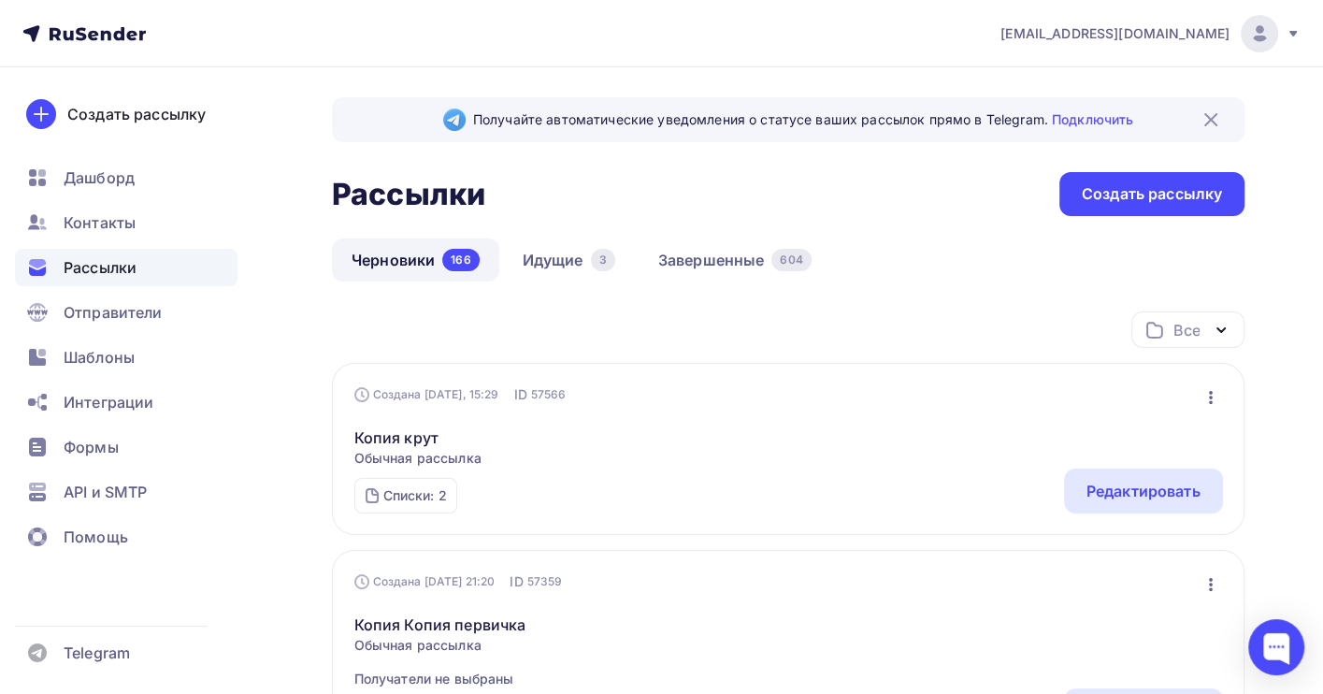
click at [1208, 390] on icon "button" at bounding box center [1210, 397] width 22 height 22
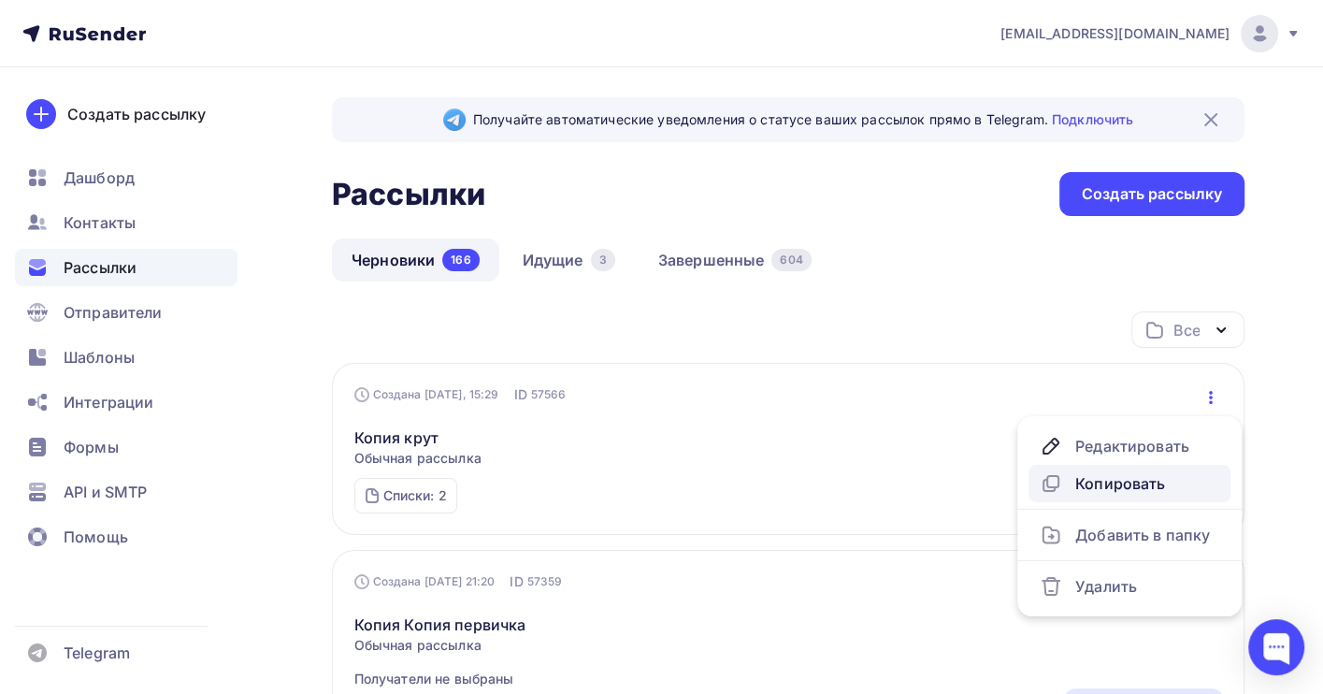
click at [1133, 480] on div "Копировать" at bounding box center [1128, 483] width 179 height 22
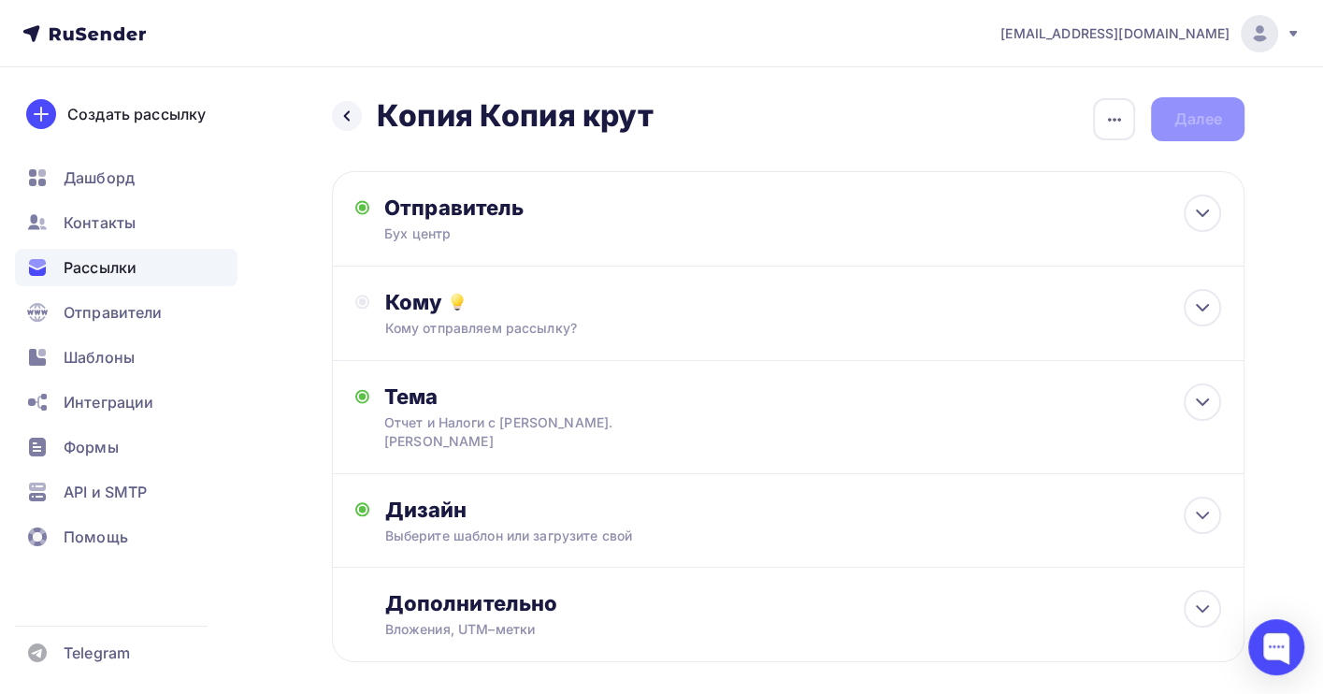
click at [105, 268] on span "Рассылки" at bounding box center [100, 267] width 73 height 22
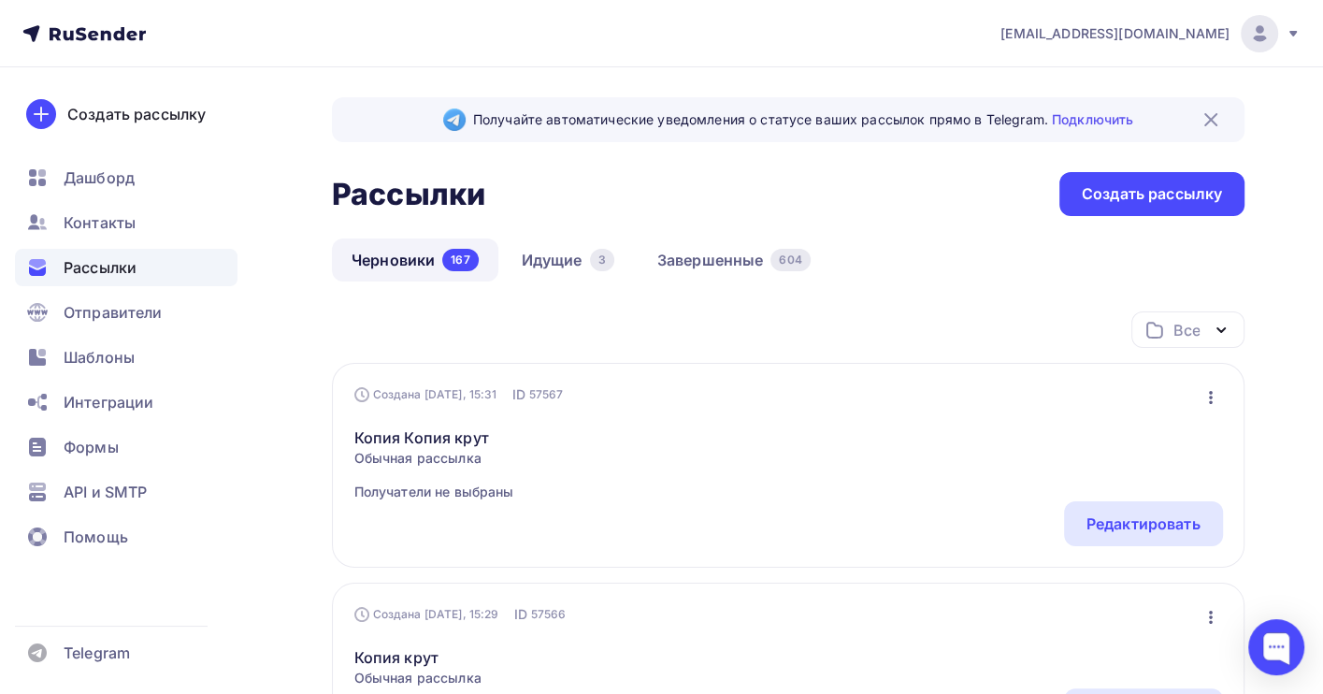
click at [1208, 396] on icon "button" at bounding box center [1210, 397] width 22 height 22
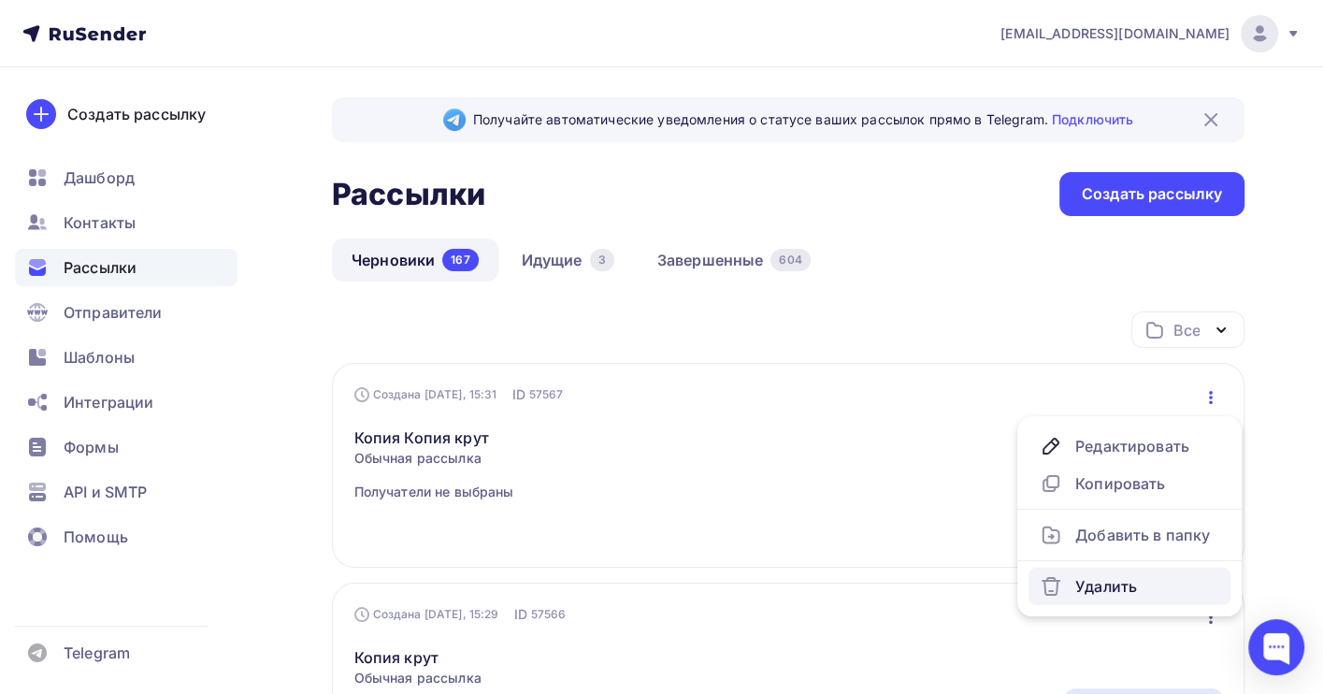
click at [1115, 588] on div "Удалить" at bounding box center [1128, 586] width 179 height 22
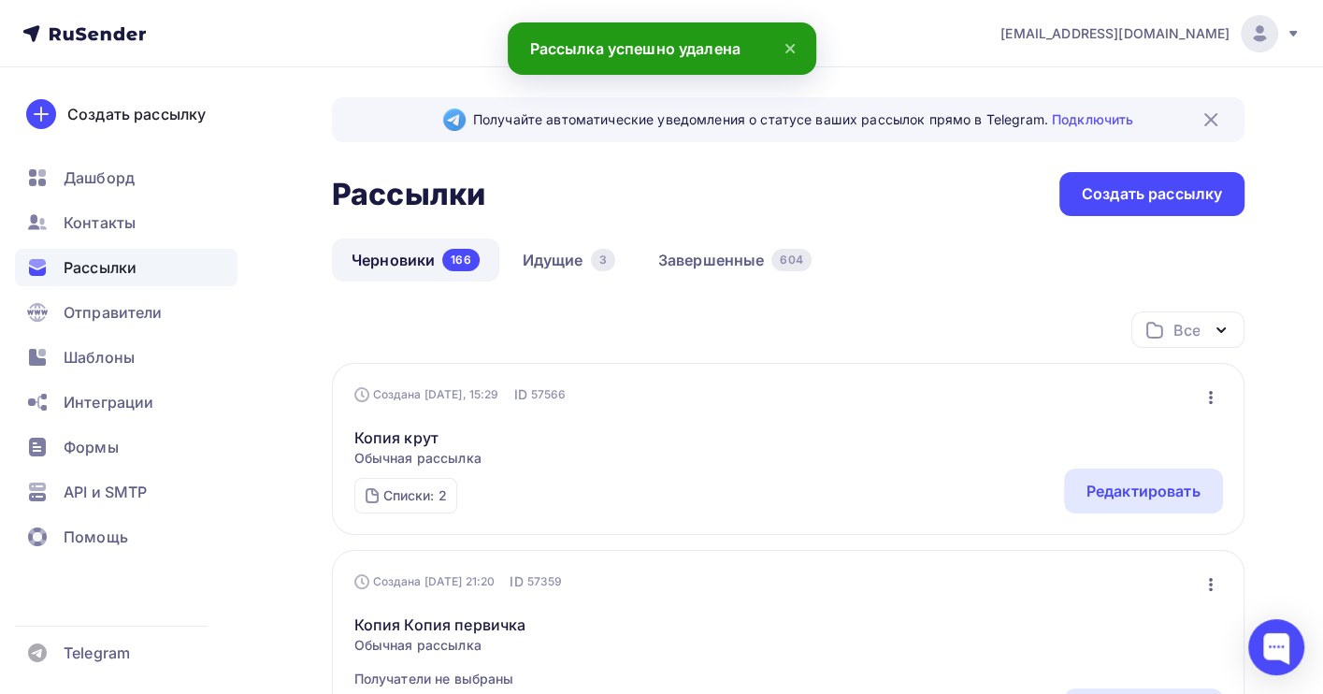
click at [1209, 397] on icon "button" at bounding box center [1211, 397] width 4 height 13
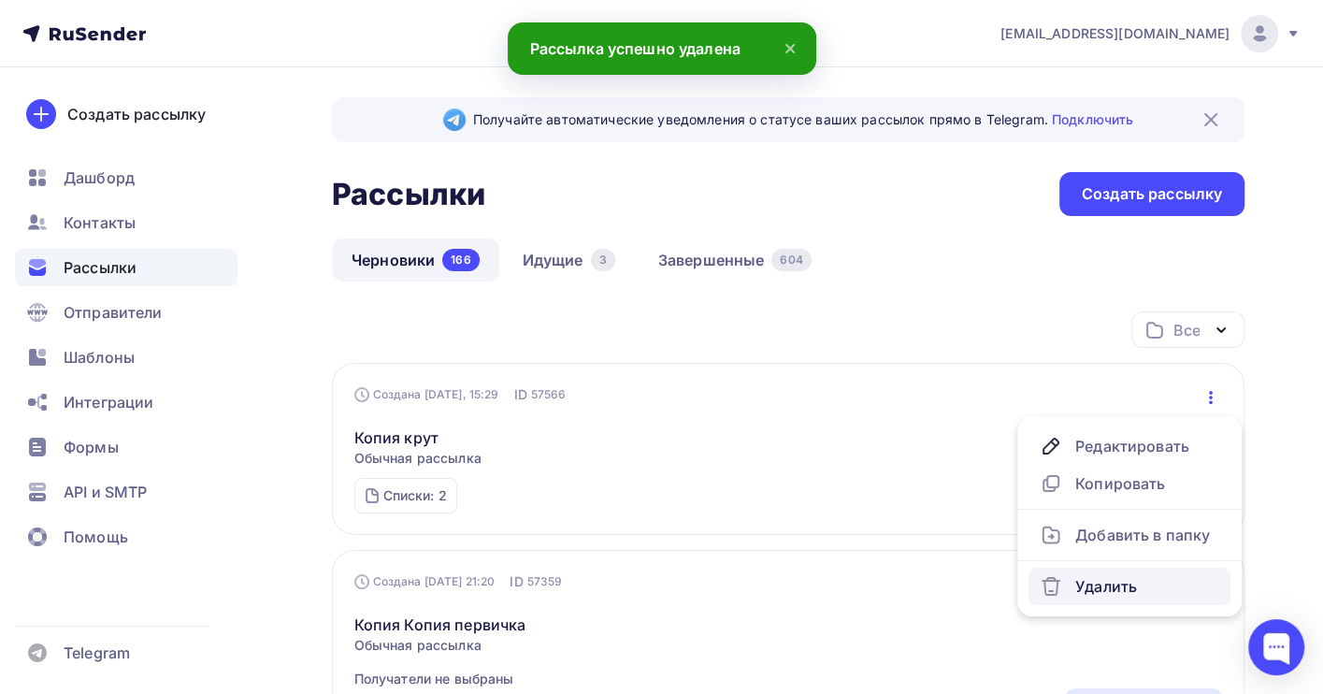
click at [1126, 585] on div "Удалить" at bounding box center [1128, 586] width 179 height 22
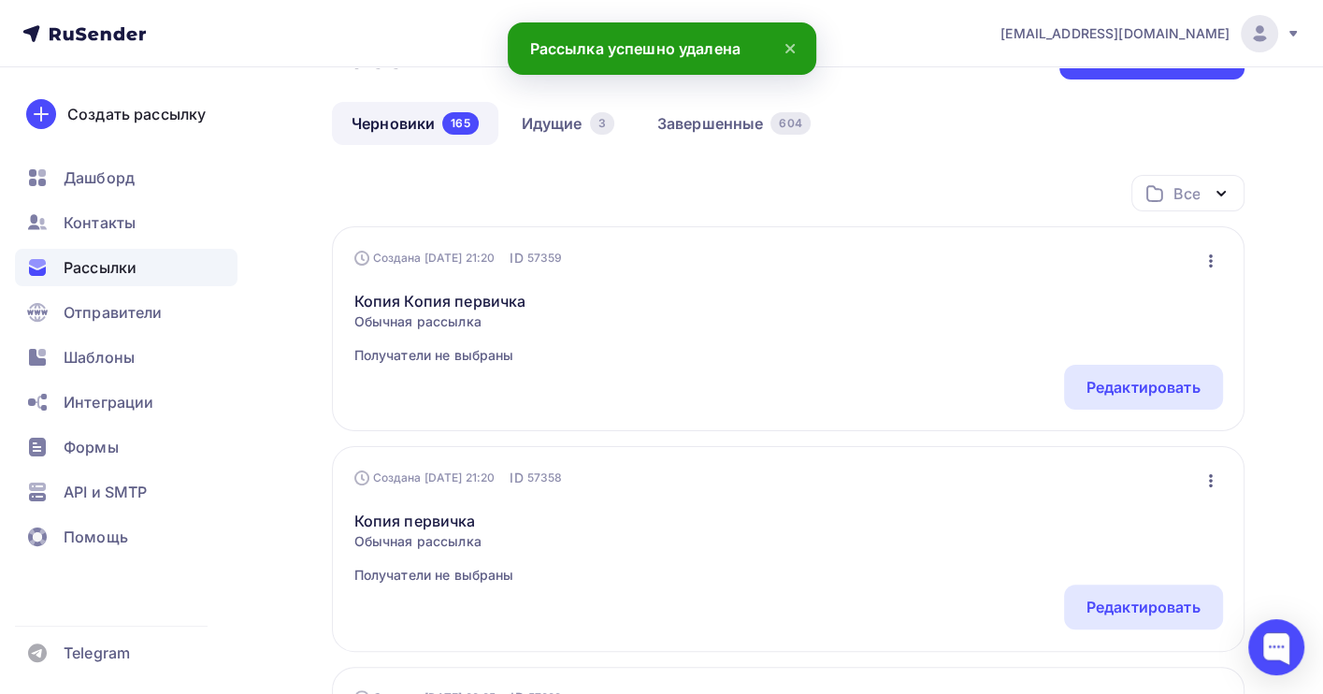
scroll to position [124, 0]
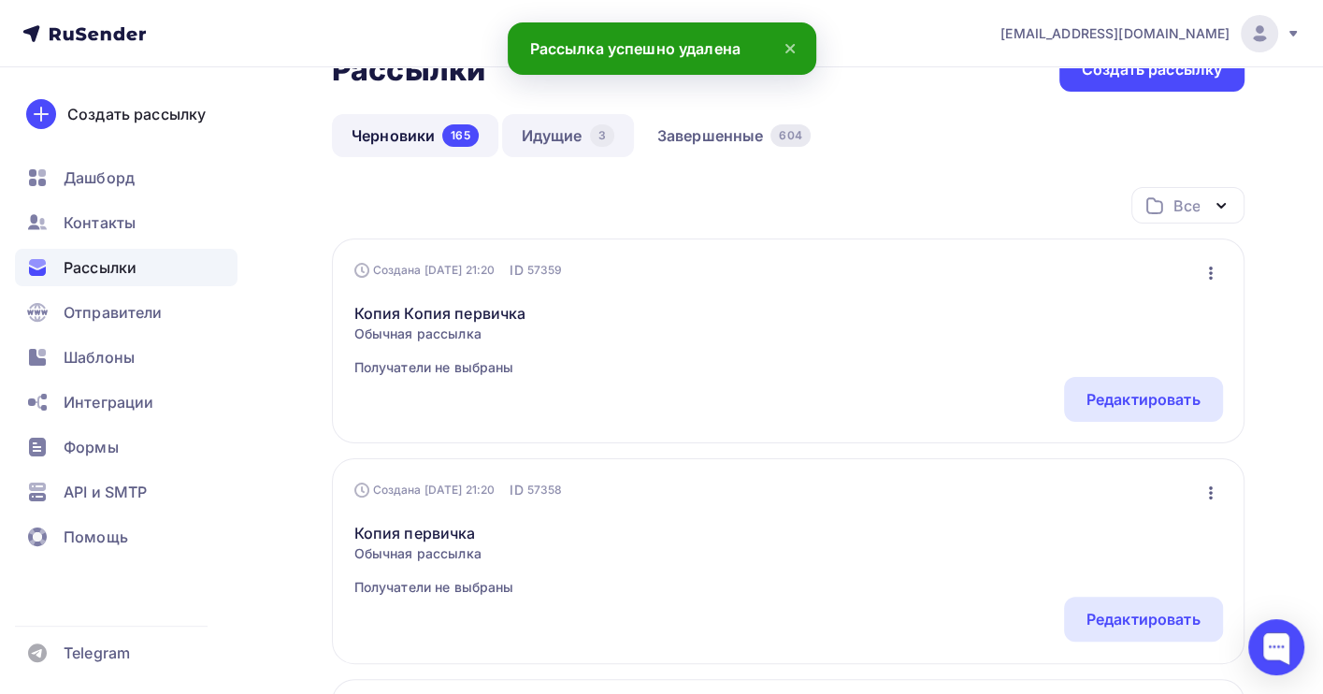
click at [558, 138] on link "Идущие 3" at bounding box center [568, 135] width 132 height 43
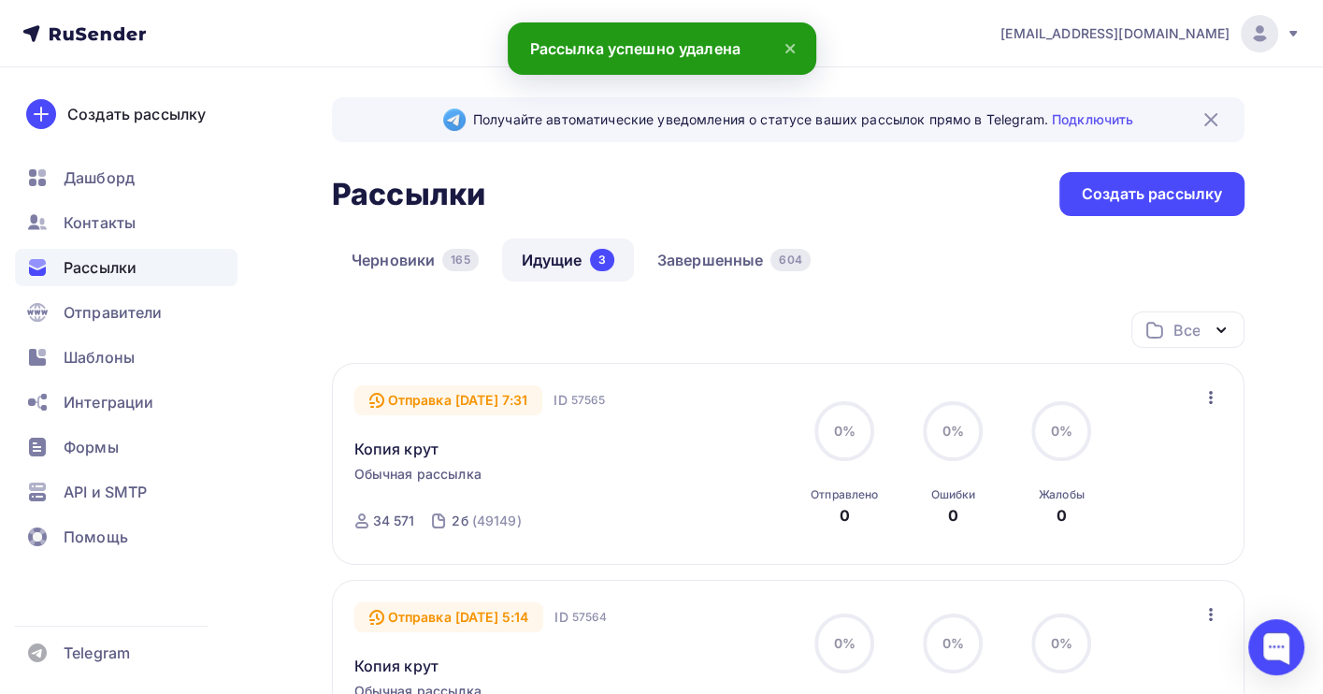
click at [1208, 398] on icon "button" at bounding box center [1210, 397] width 22 height 22
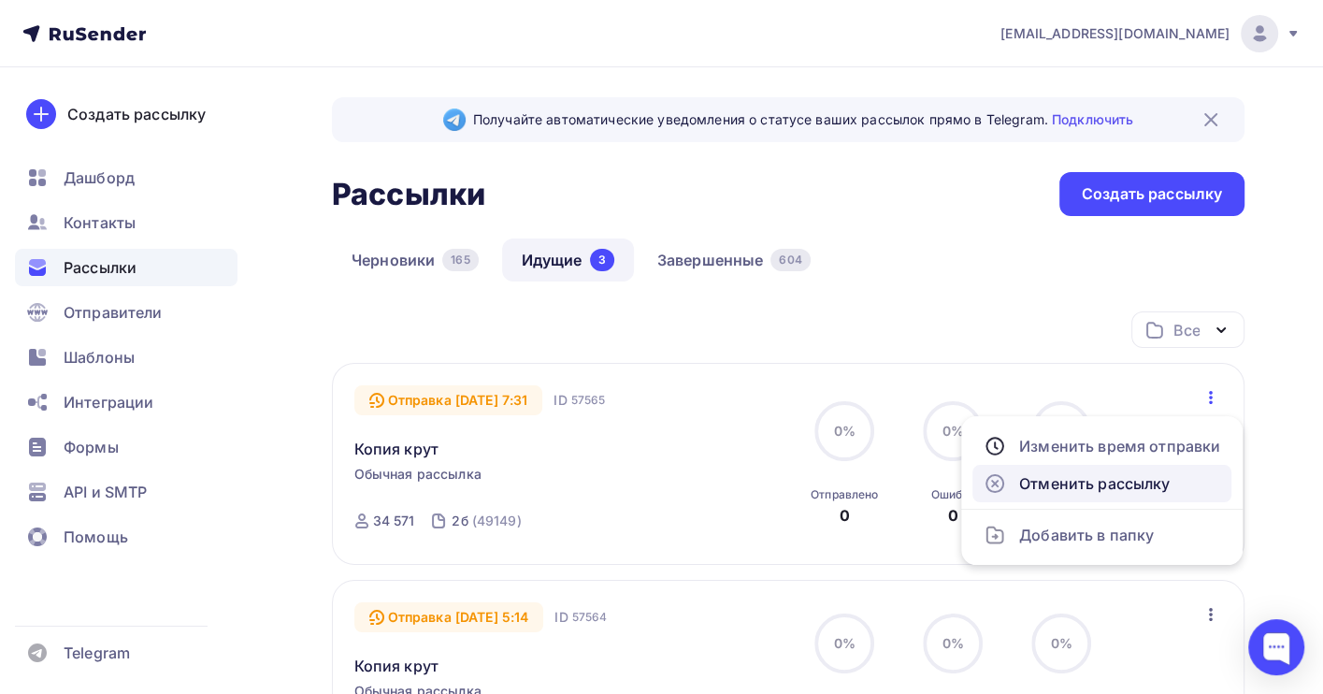
click at [1083, 488] on div "Отменить рассылку" at bounding box center [1101, 483] width 236 height 22
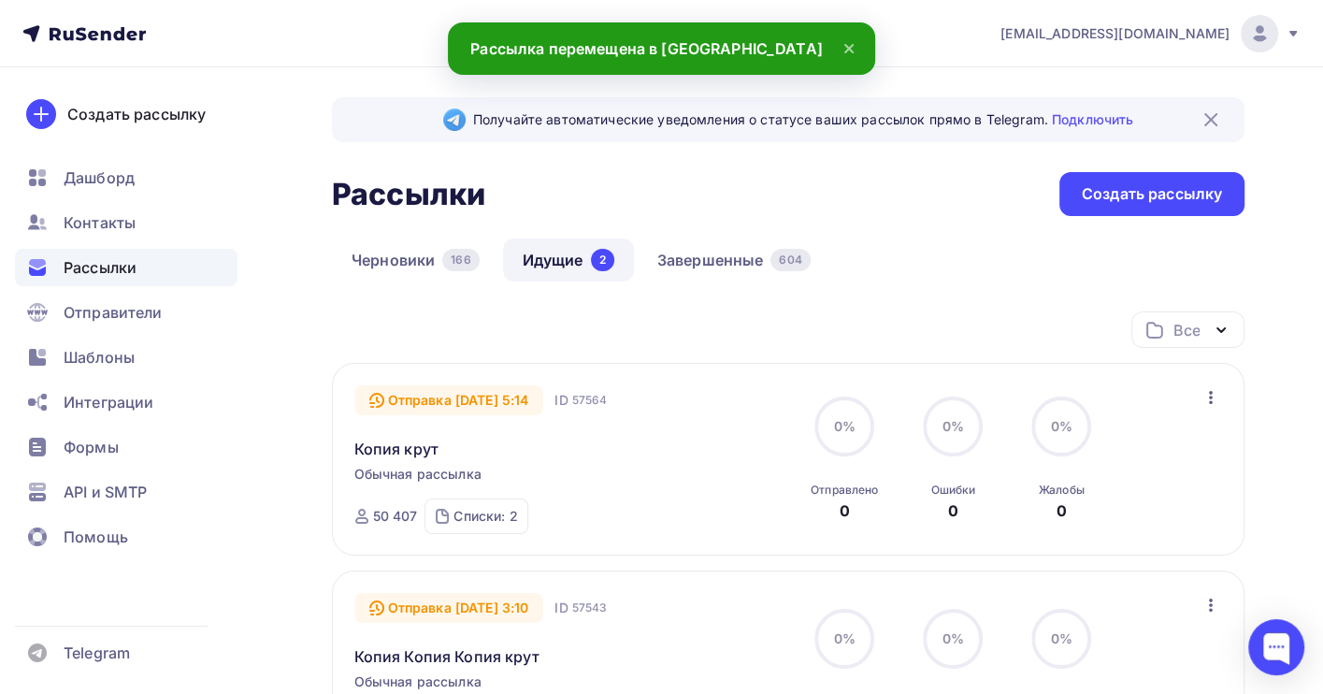
click at [1206, 403] on icon "button" at bounding box center [1210, 397] width 22 height 22
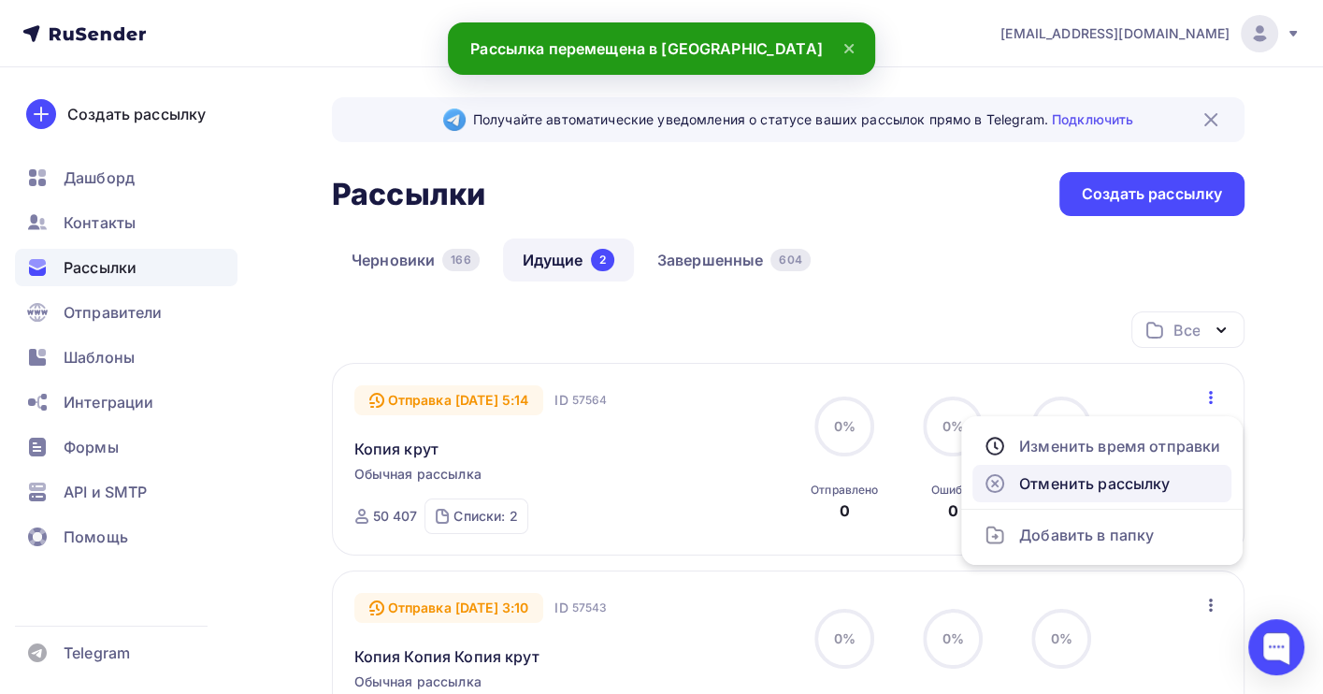
click at [1134, 484] on div "Отменить рассылку" at bounding box center [1101, 483] width 236 height 22
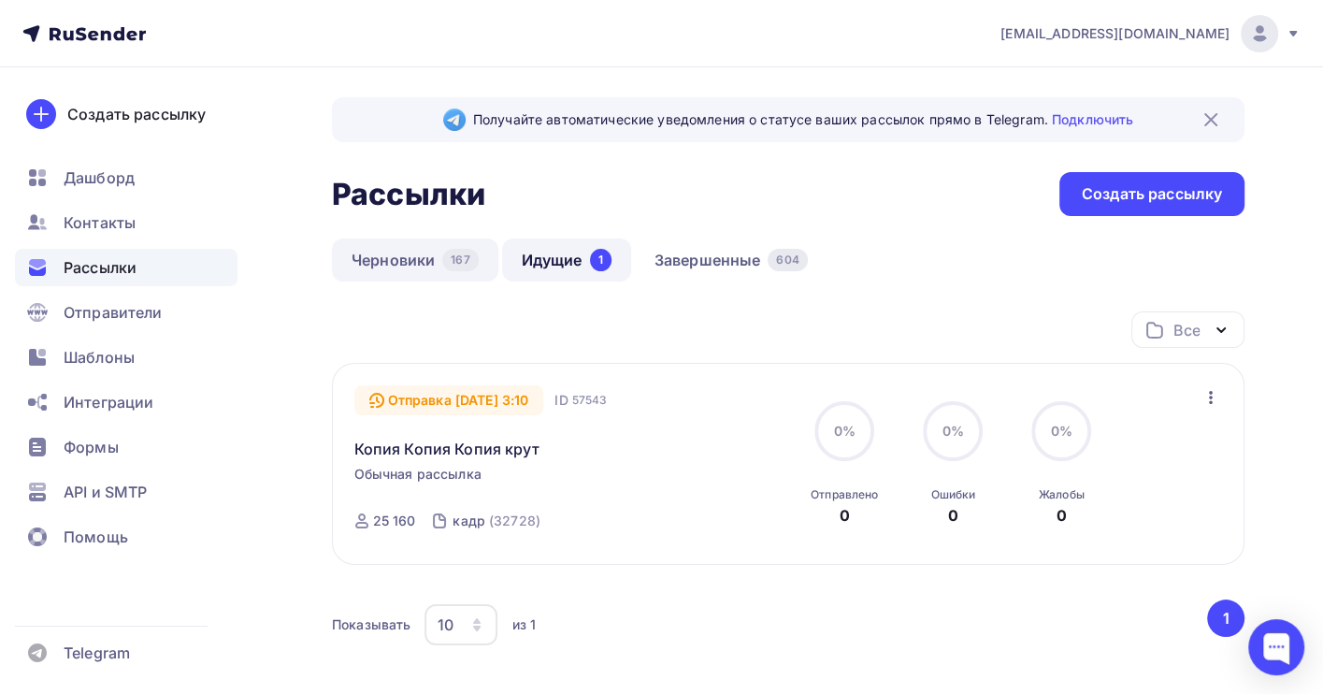
click at [400, 262] on link "Черновики 167" at bounding box center [415, 259] width 166 height 43
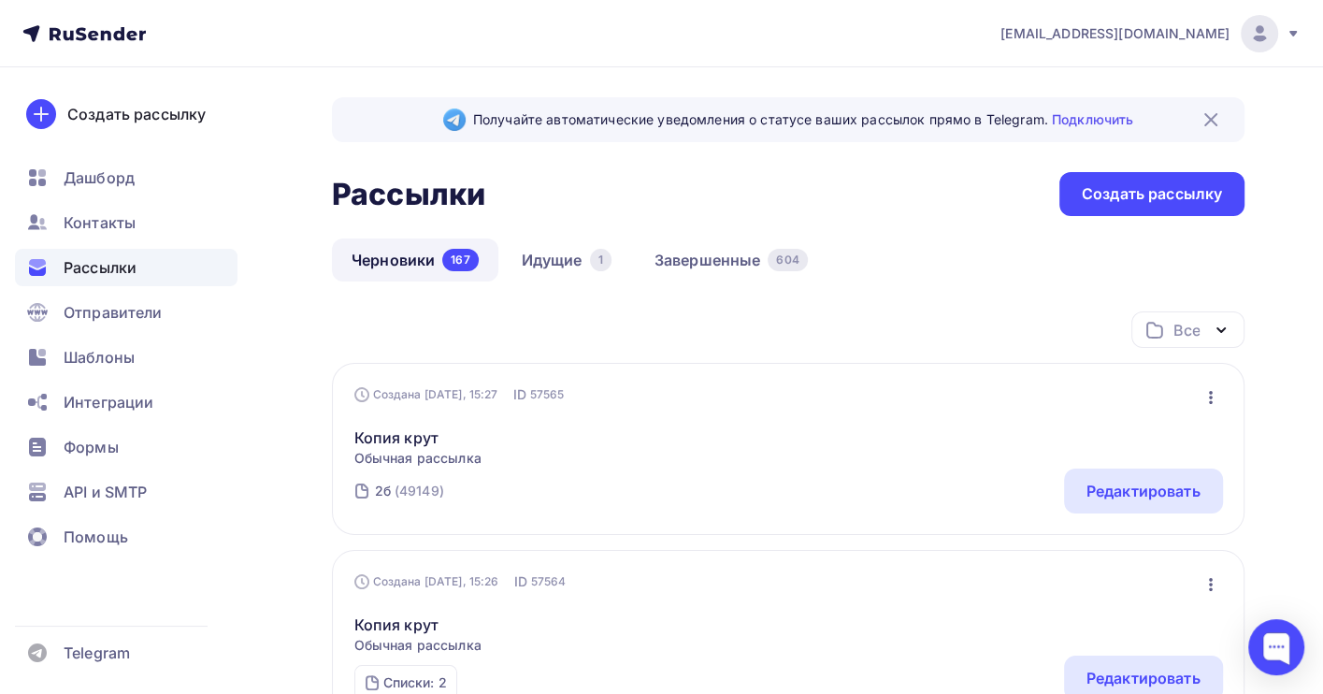
click at [1210, 393] on icon "button" at bounding box center [1211, 397] width 4 height 13
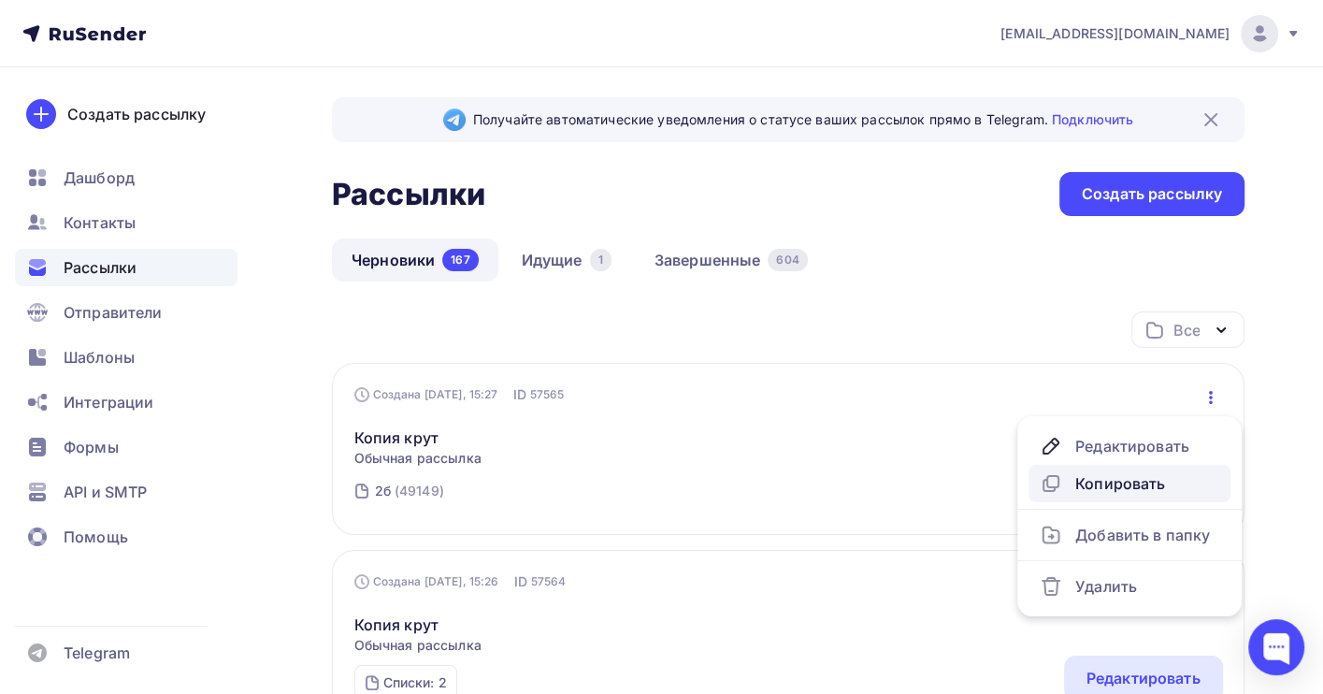
click at [1124, 482] on div "Копировать" at bounding box center [1128, 483] width 179 height 22
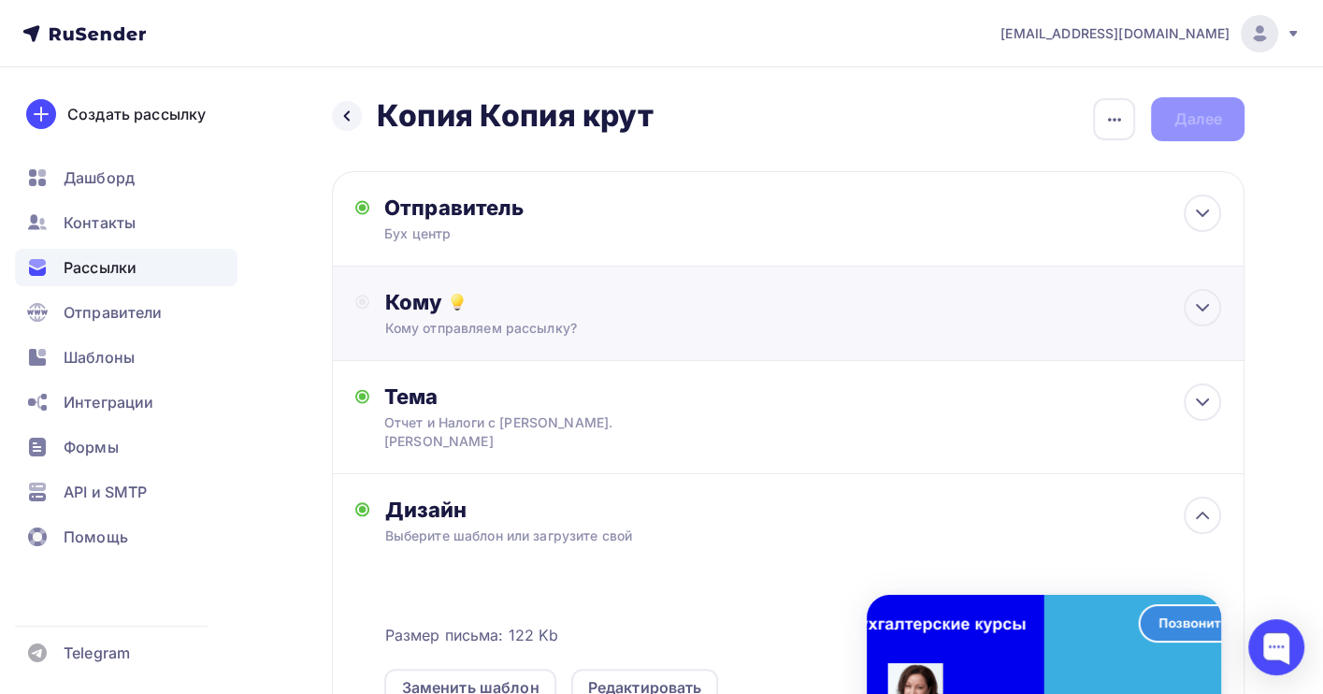
click at [523, 329] on div "Кому отправляем рассылку?" at bounding box center [760, 328] width 752 height 19
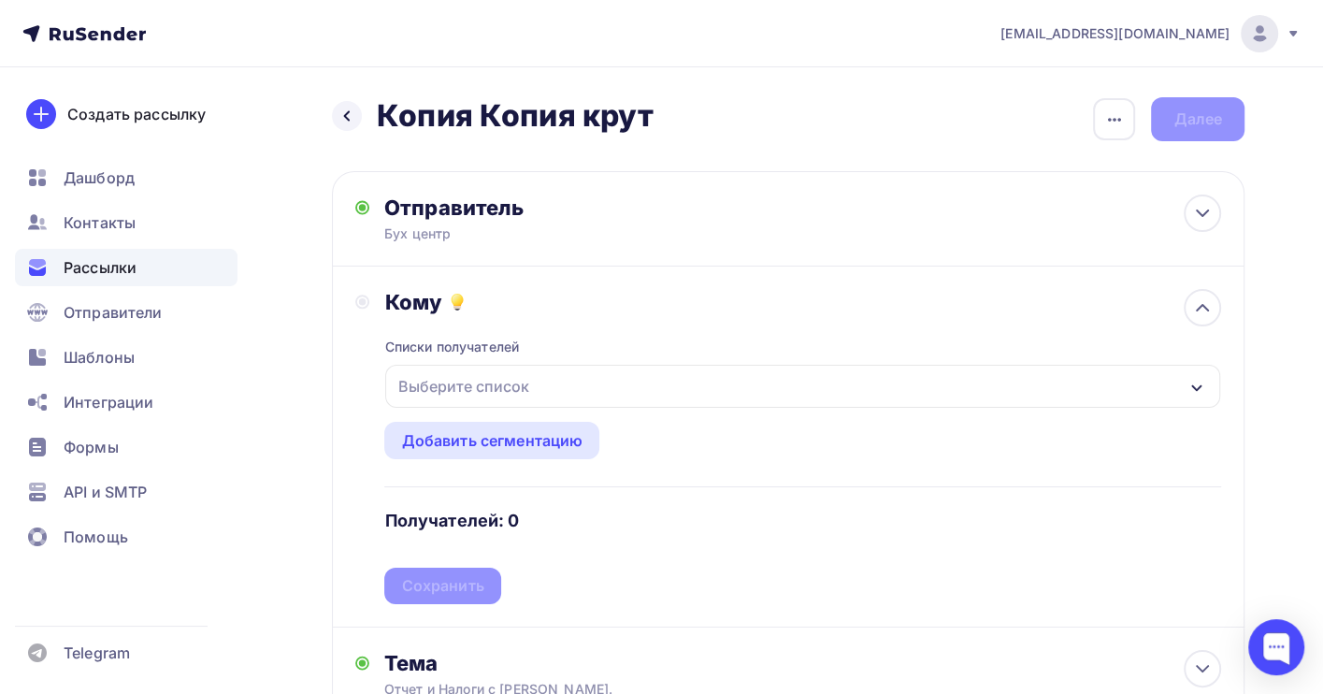
click at [495, 373] on div "Выберите список" at bounding box center [463, 386] width 146 height 34
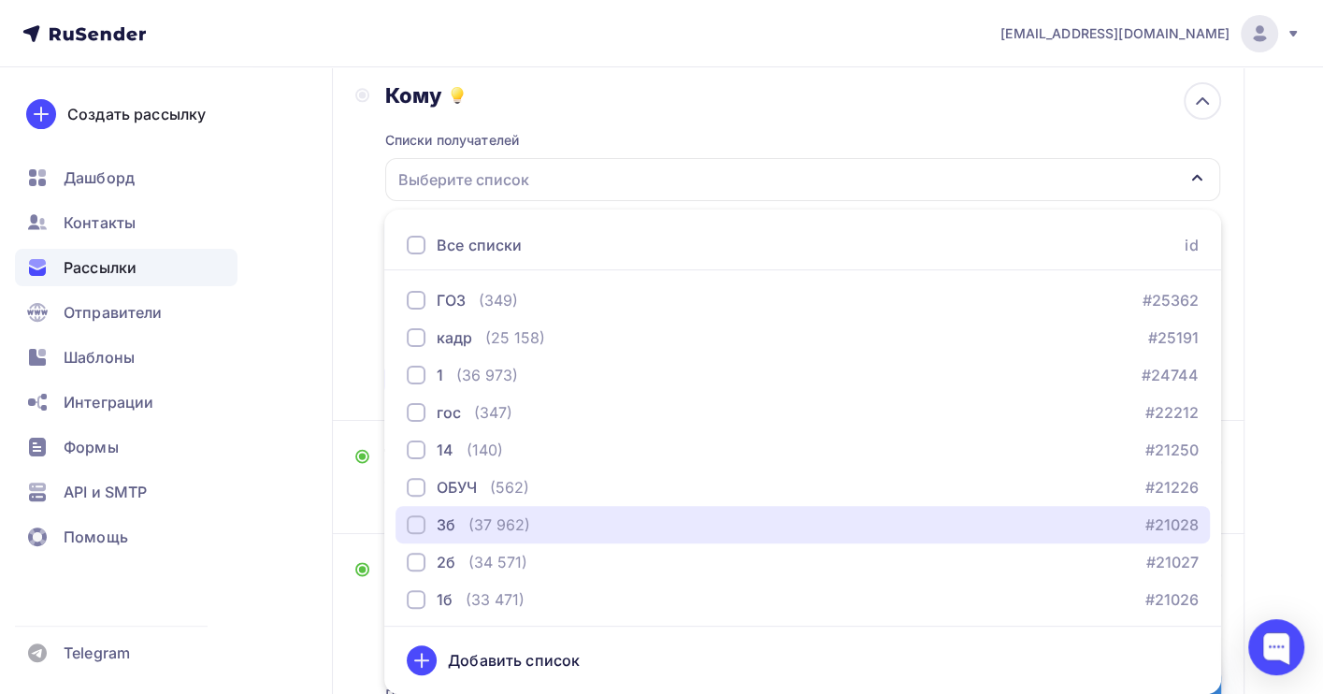
drag, startPoint x: 511, startPoint y: 523, endPoint x: 324, endPoint y: 454, distance: 199.0
click at [346, 464] on div "Отправитель Бух центр Email * [EMAIL_ADDRESS][DOMAIN_NAME] [EMAIL_ADDRESS][DOMA…" at bounding box center [788, 502] width 912 height 1077
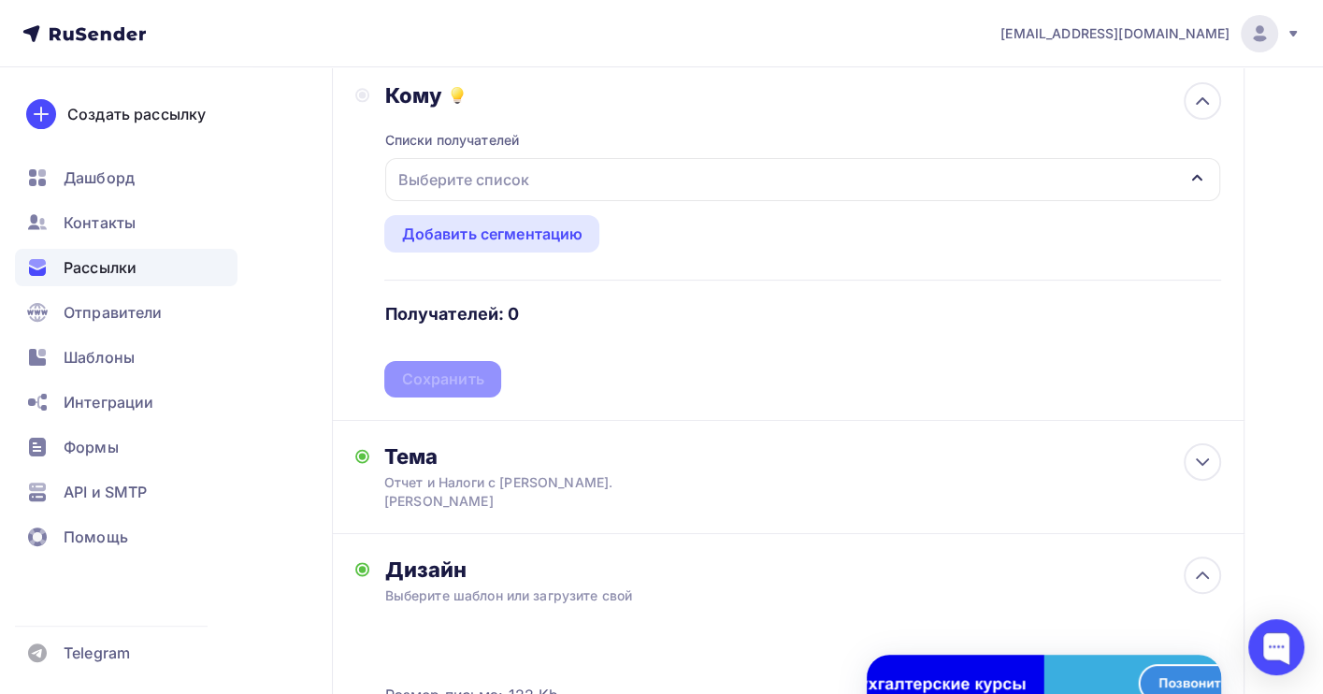
click at [491, 169] on div "Выберите список" at bounding box center [463, 180] width 146 height 34
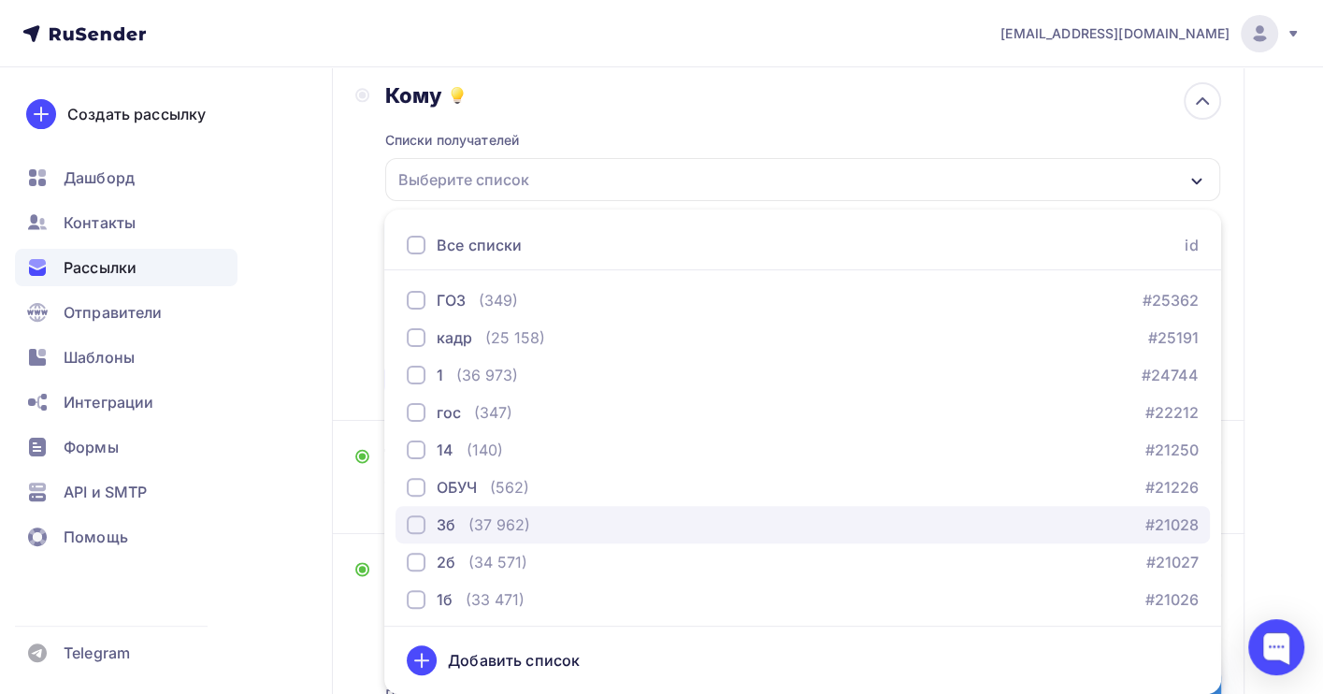
click at [491, 524] on div "(37 962)" at bounding box center [499, 524] width 62 height 22
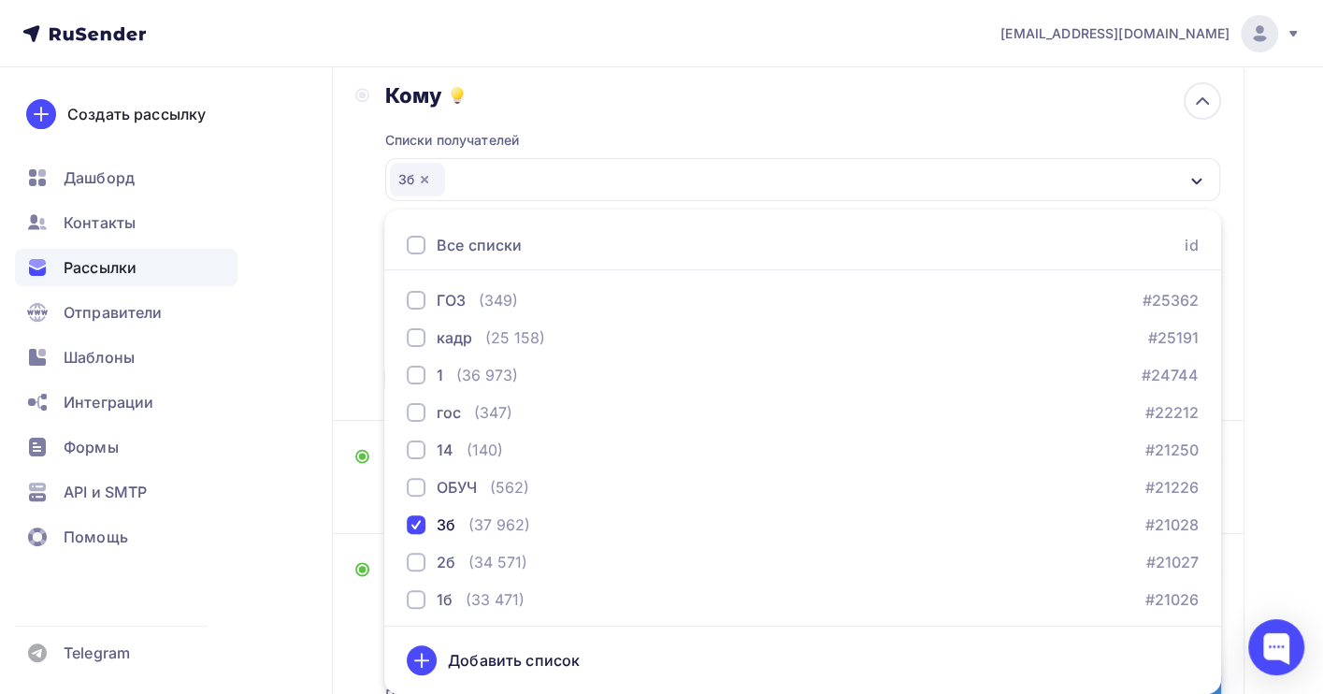
click at [1276, 401] on div "Назад Копия Копия крут Копия Копия крут Закончить позже Переименовать рассылку …" at bounding box center [661, 511] width 1323 height 1301
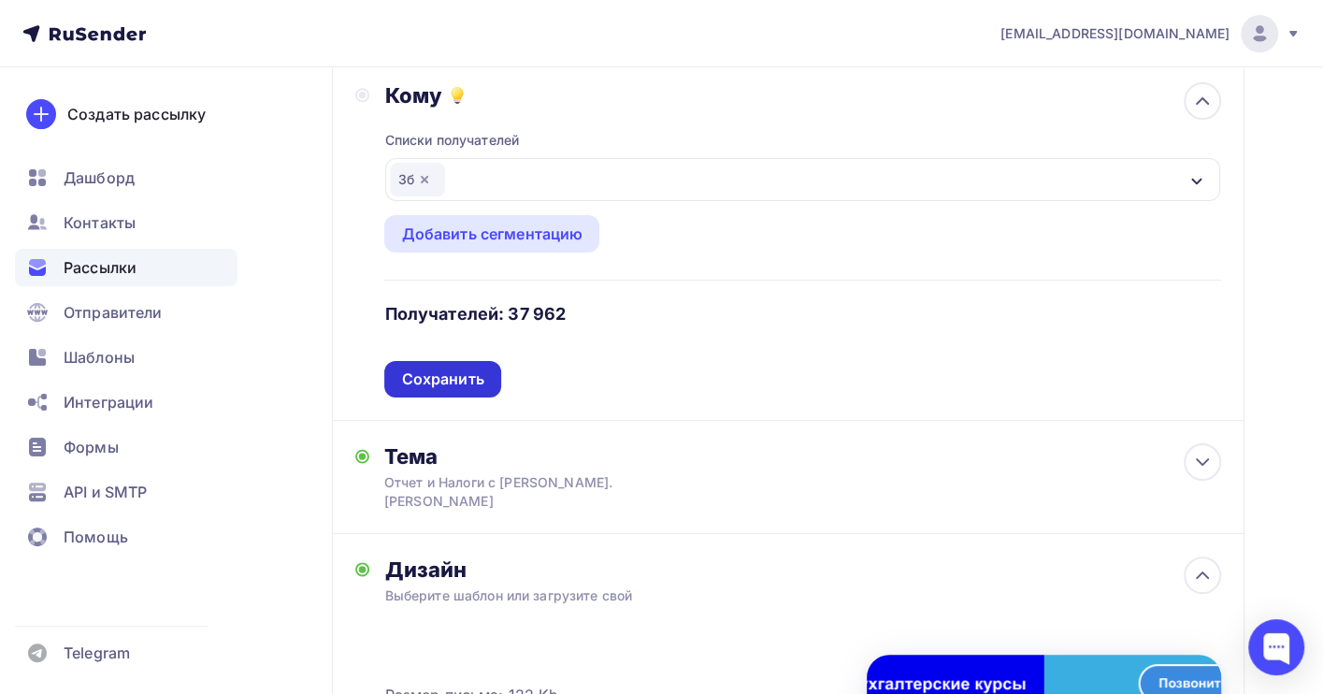
click at [425, 387] on div "Сохранить" at bounding box center [442, 378] width 82 height 21
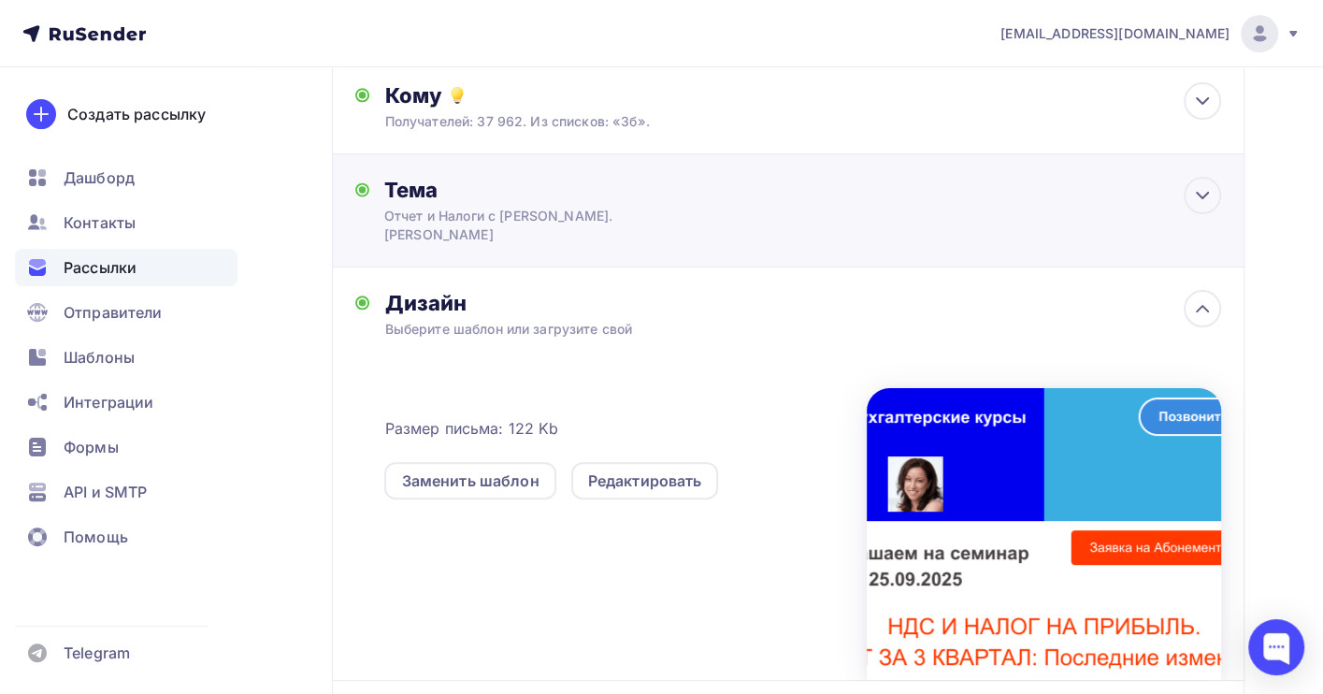
click at [659, 188] on div "Тема" at bounding box center [568, 190] width 369 height 26
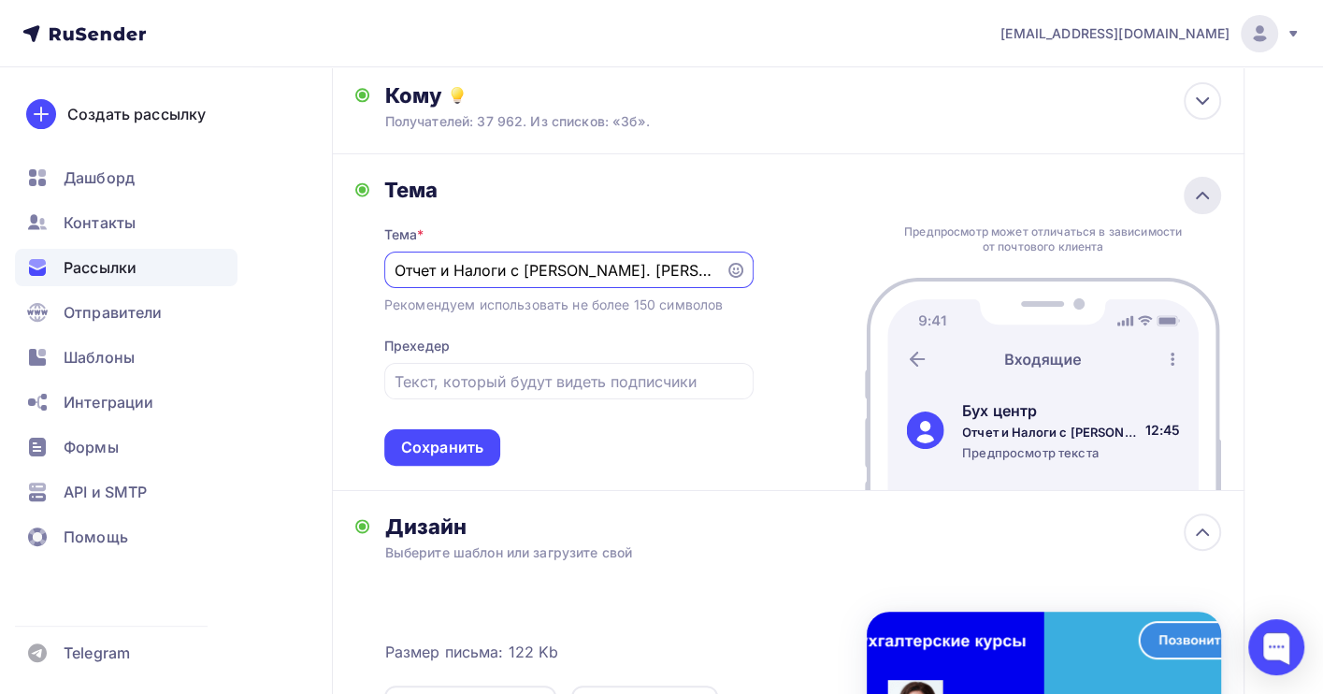
scroll to position [0, 0]
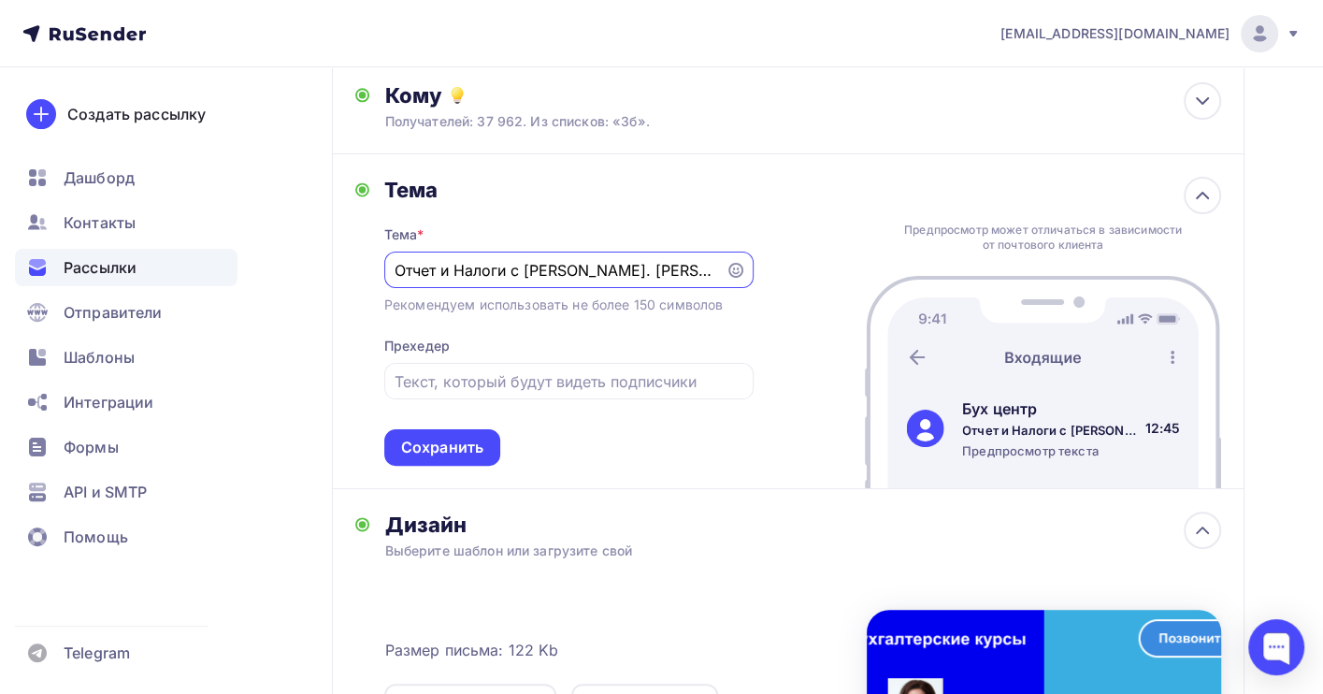
drag, startPoint x: 667, startPoint y: 274, endPoint x: 352, endPoint y: 249, distance: 316.0
click at [352, 249] on div "Тема Тема * Отчет и Налоги с [PERSON_NAME]. Крутяковой Рекомендуем использовать…" at bounding box center [788, 321] width 912 height 335
type input "Учет НМА"
click at [463, 451] on div "Сохранить" at bounding box center [442, 447] width 82 height 21
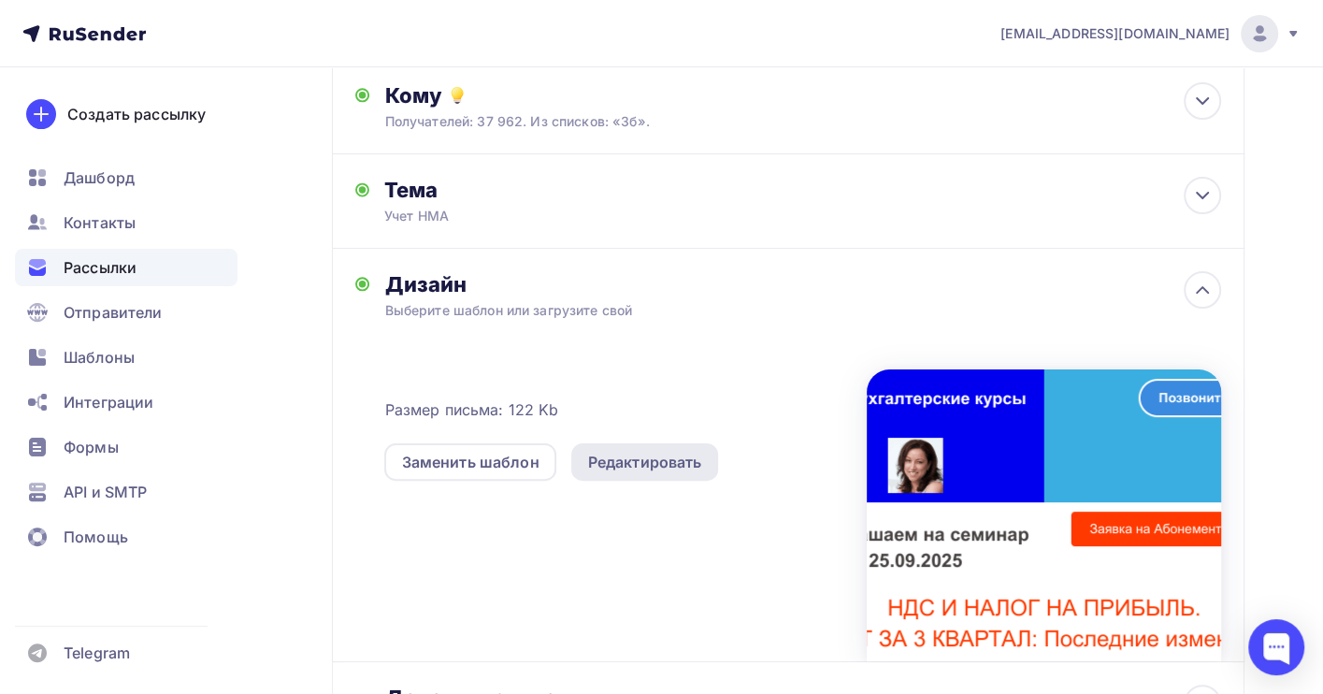
click at [605, 461] on div "Редактировать" at bounding box center [645, 462] width 114 height 22
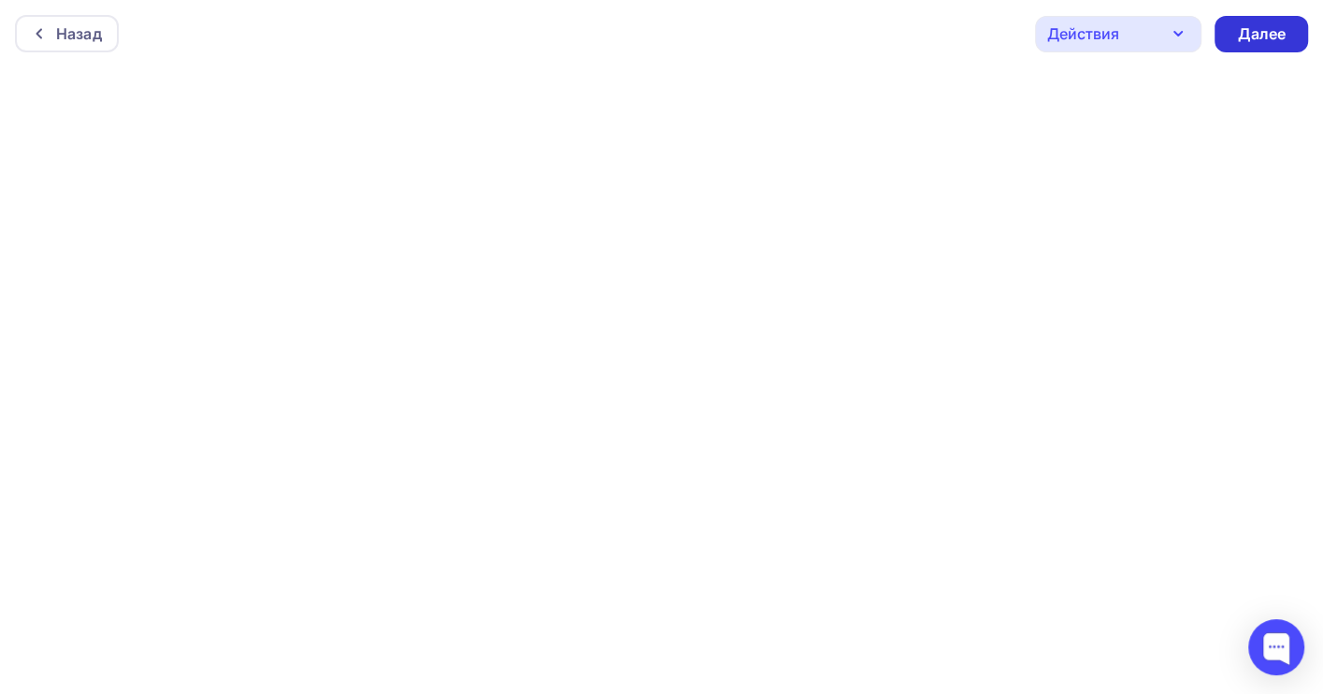
click at [1254, 32] on div "Далее" at bounding box center [1261, 33] width 49 height 21
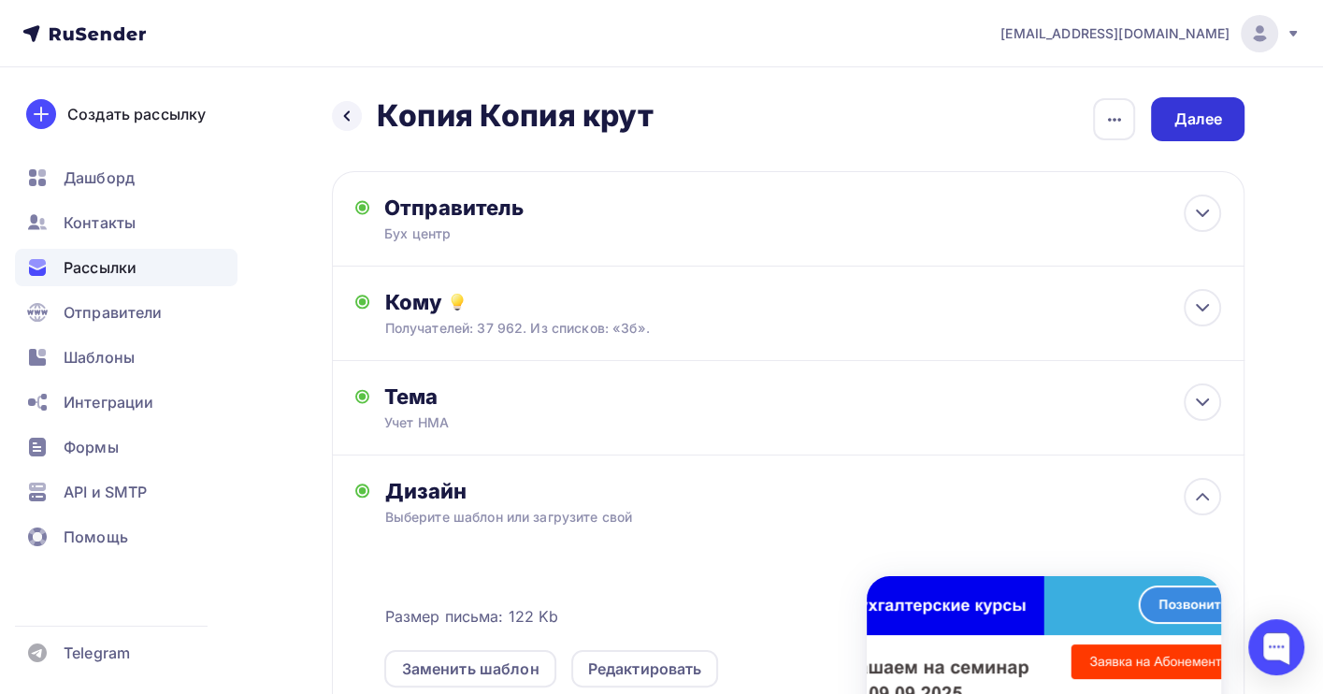
click at [1169, 117] on div "Далее" at bounding box center [1197, 119] width 93 height 44
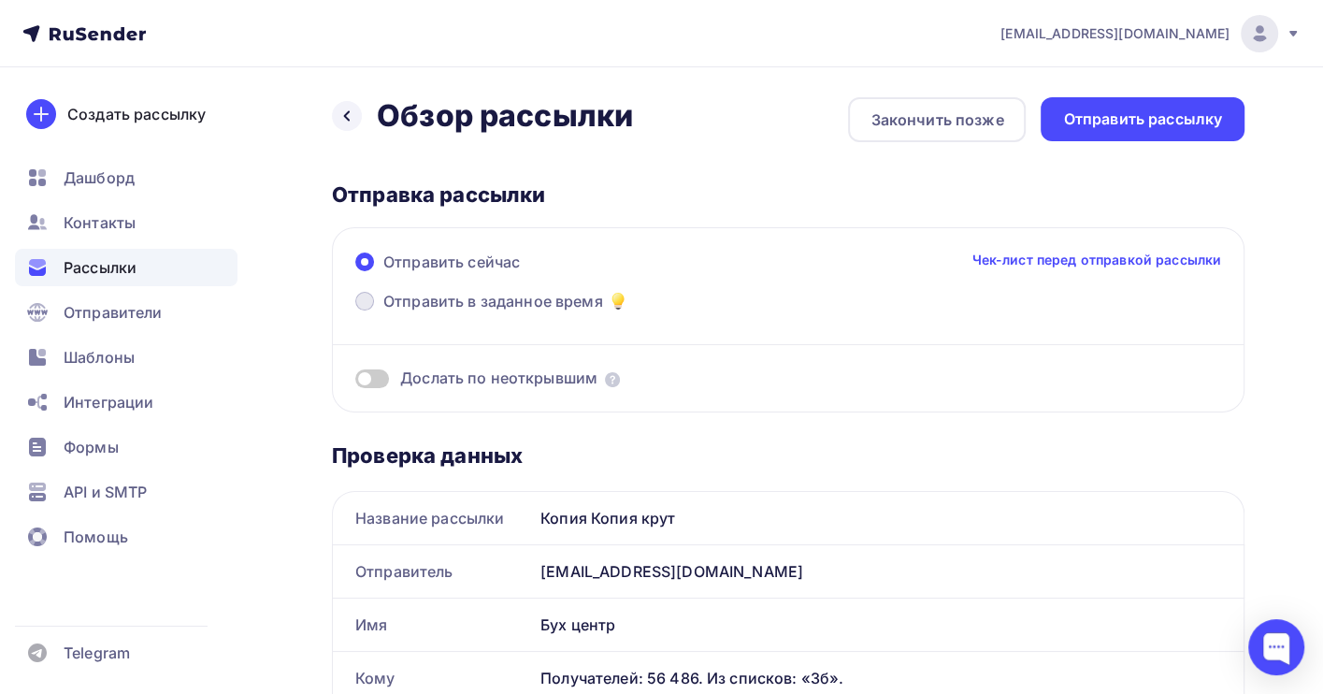
click at [430, 292] on span "Отправить в заданное время" at bounding box center [493, 301] width 220 height 22
click at [383, 312] on input "Отправить в заданное время" at bounding box center [383, 312] width 0 height 0
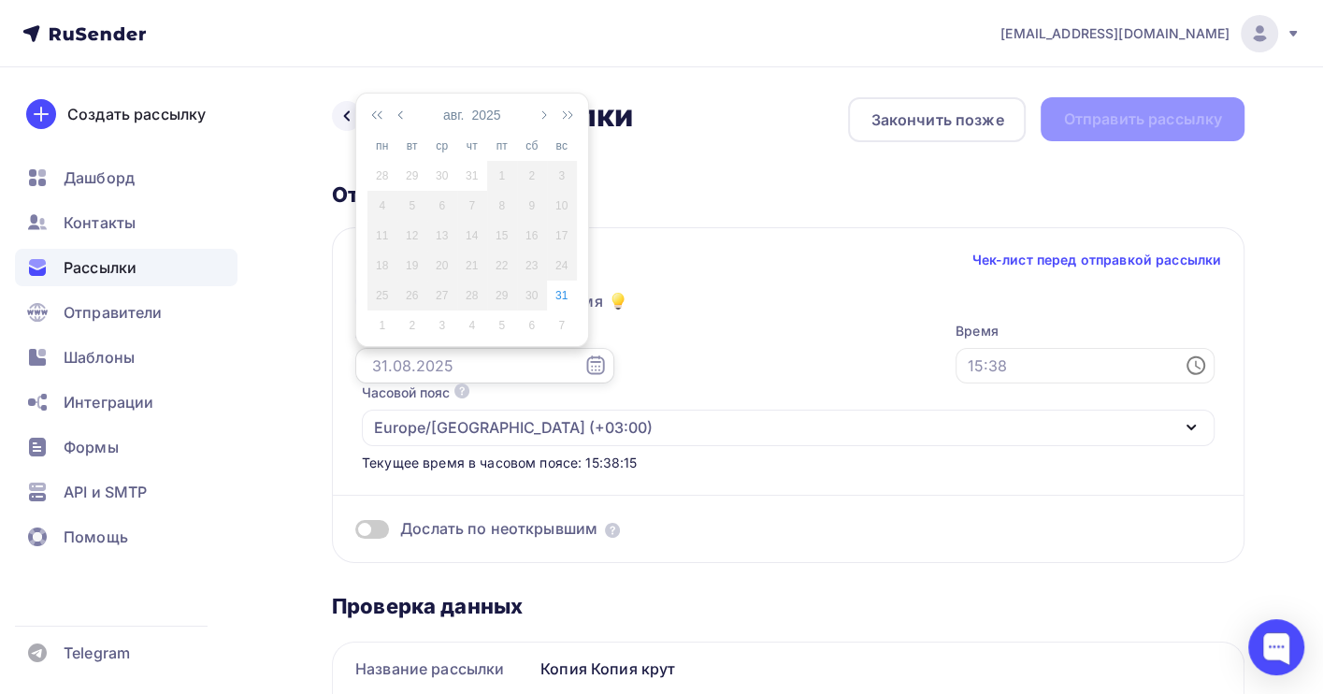
click at [381, 358] on input "text" at bounding box center [484, 366] width 259 height 36
click at [377, 320] on div "1" at bounding box center [382, 325] width 30 height 17
type input "[DATE]"
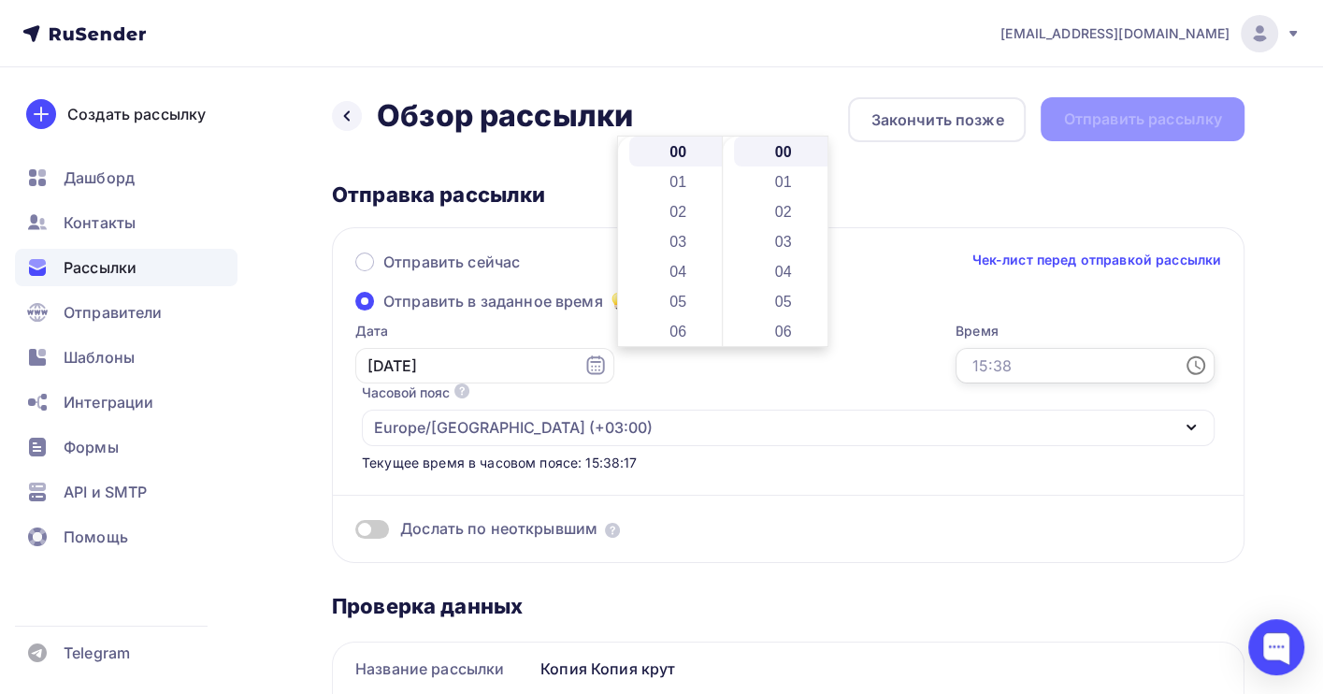
click at [955, 379] on input "text" at bounding box center [1084, 366] width 259 height 36
click at [688, 298] on li "05" at bounding box center [679, 301] width 101 height 30
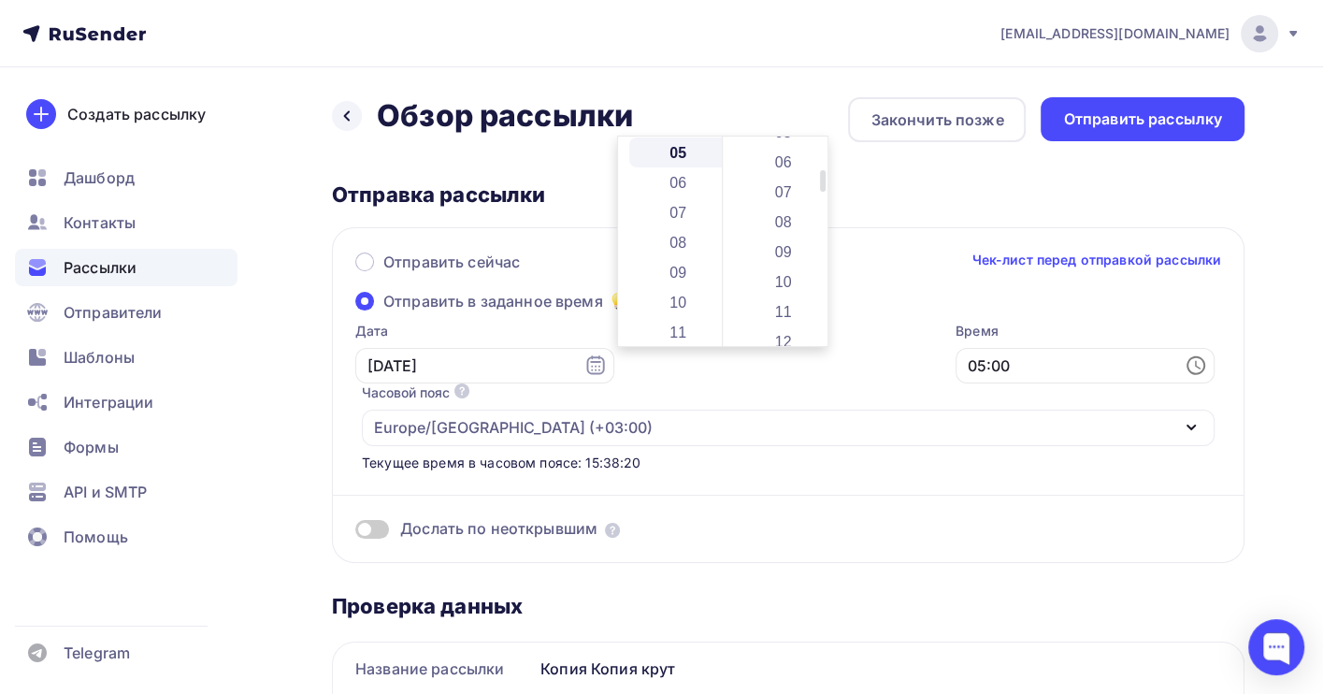
scroll to position [374, 0]
click at [786, 313] on li "18" at bounding box center [784, 316] width 101 height 30
click at [677, 209] on li "07" at bounding box center [679, 212] width 101 height 30
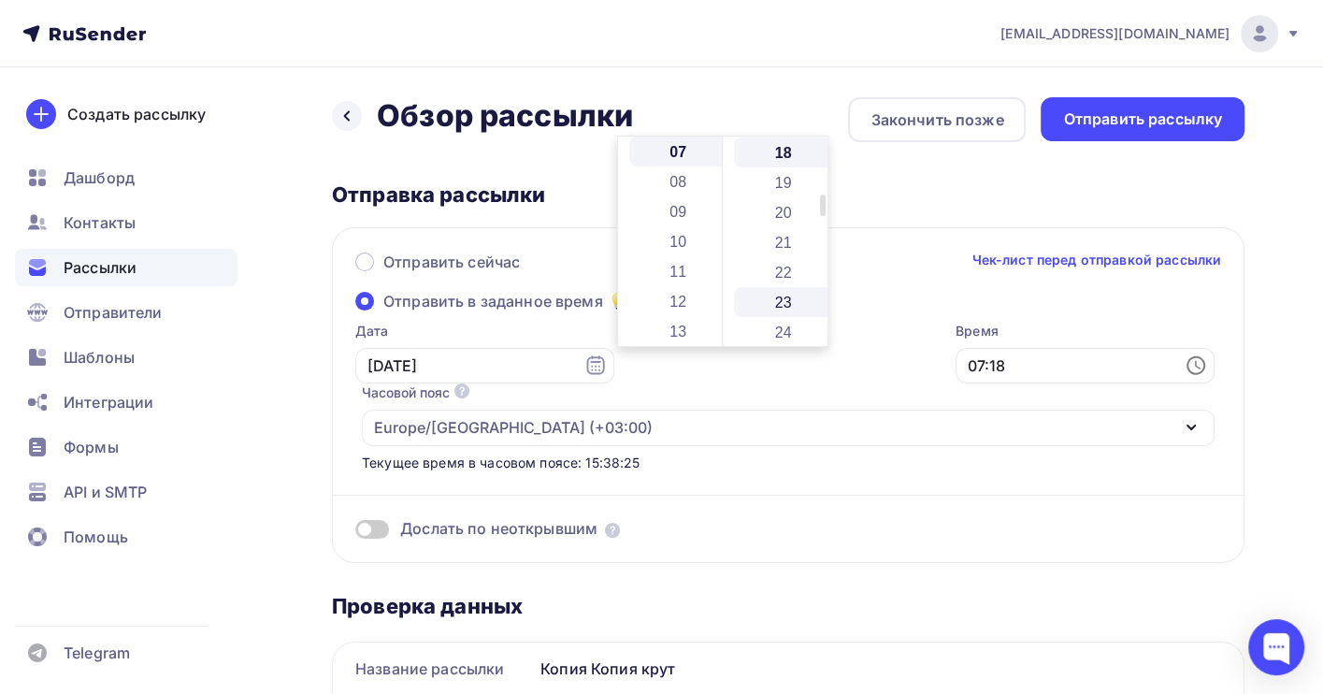
click at [781, 297] on li "23" at bounding box center [784, 302] width 101 height 30
type input "07:23"
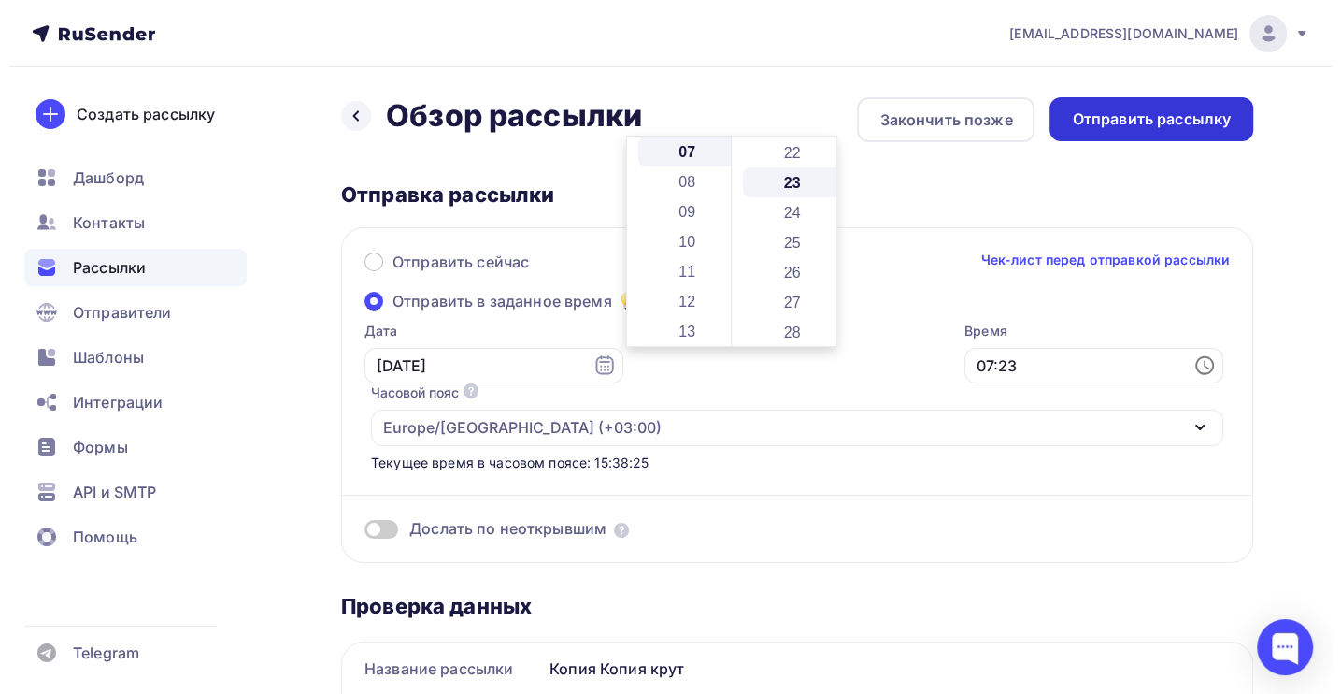
scroll to position [687, 0]
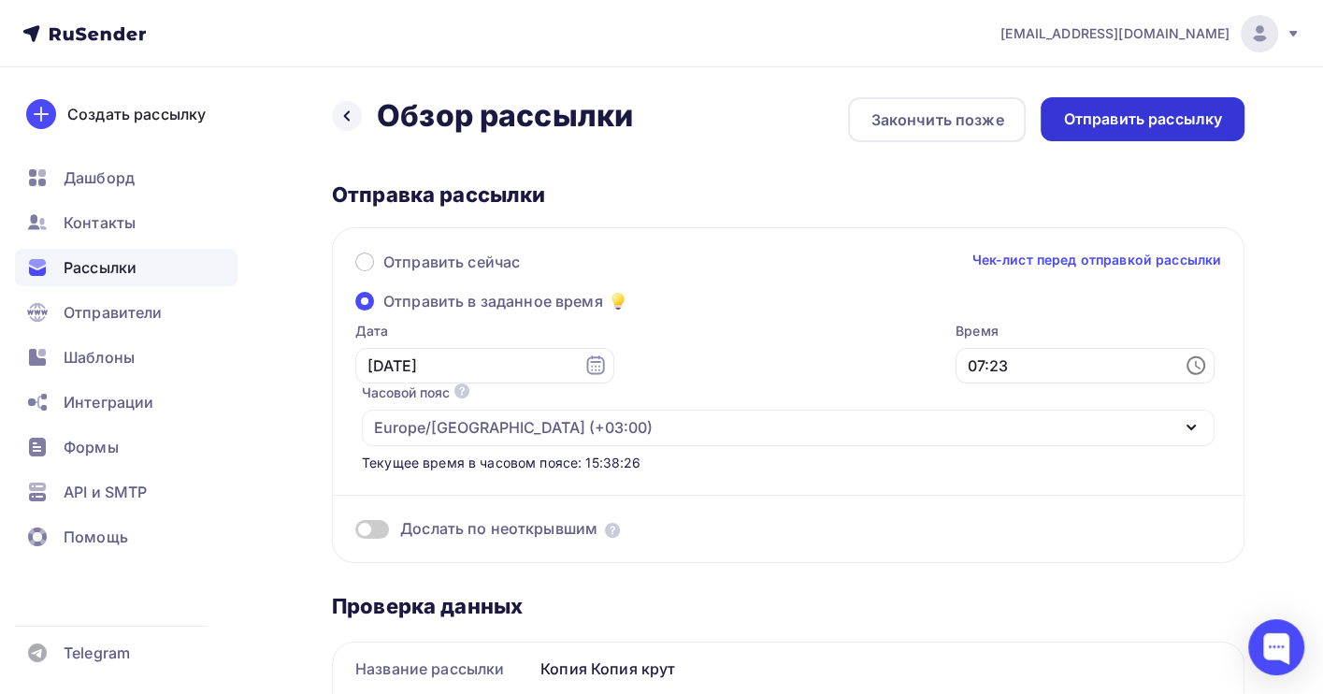
click at [1127, 123] on div "Отправить рассылку" at bounding box center [1142, 118] width 159 height 21
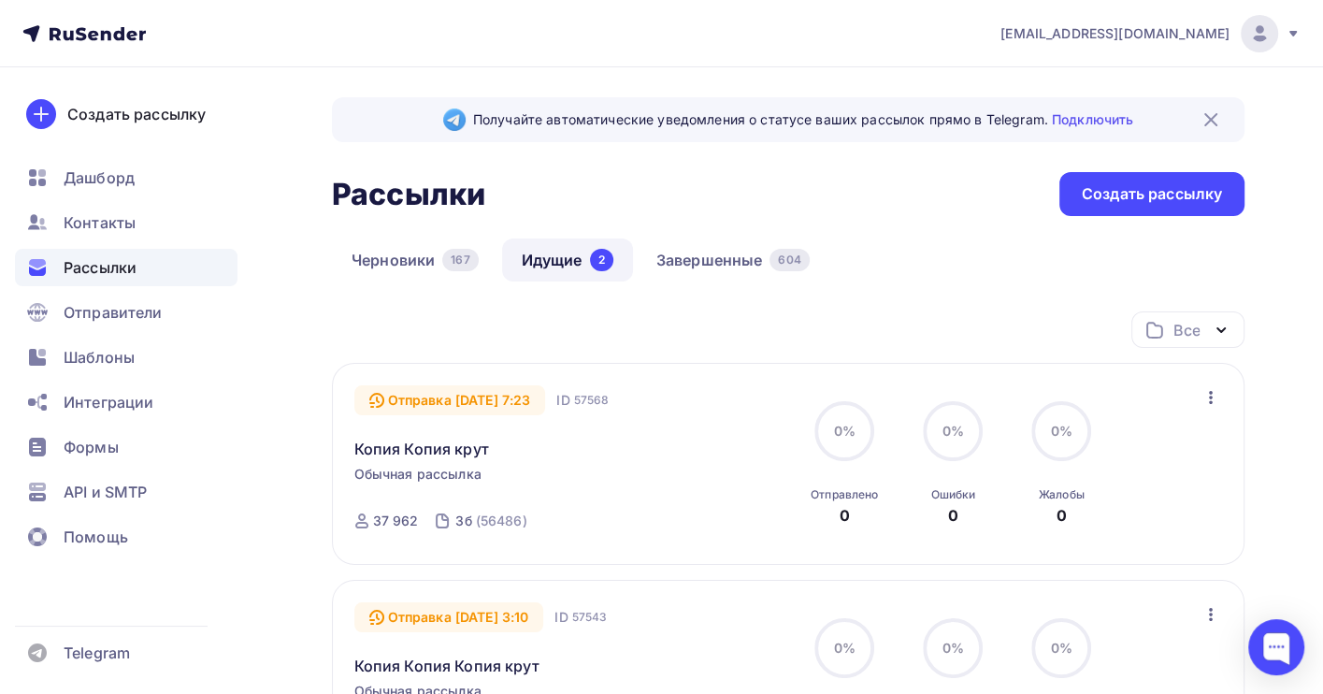
click at [1204, 398] on icon "button" at bounding box center [1210, 397] width 22 height 22
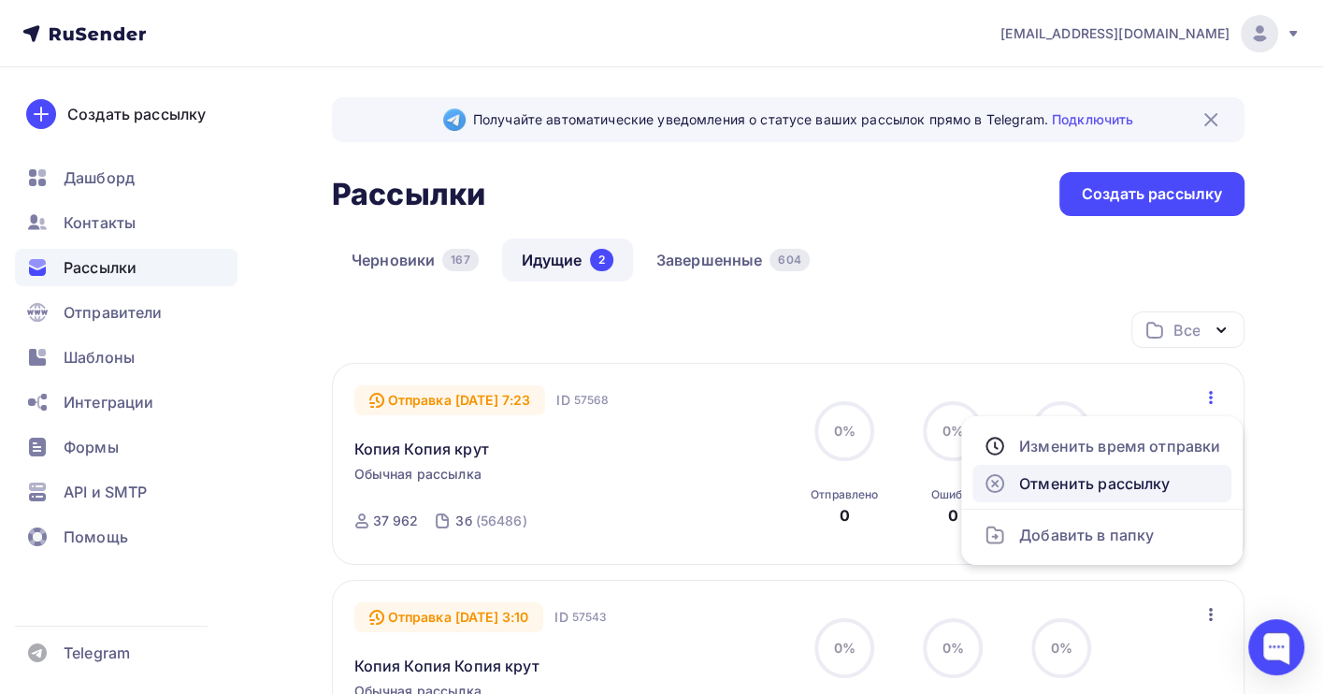
click at [1088, 481] on div "Отменить рассылку" at bounding box center [1101, 483] width 236 height 22
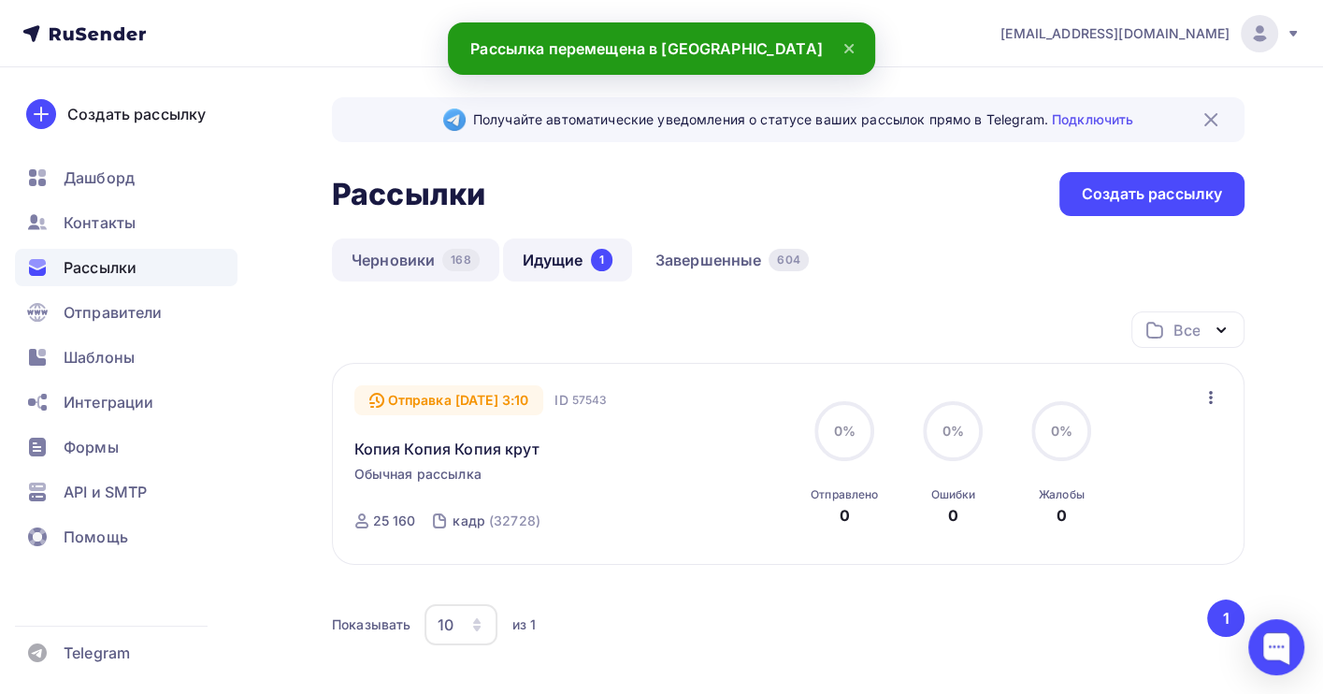
click at [406, 260] on link "Черновики 168" at bounding box center [415, 259] width 167 height 43
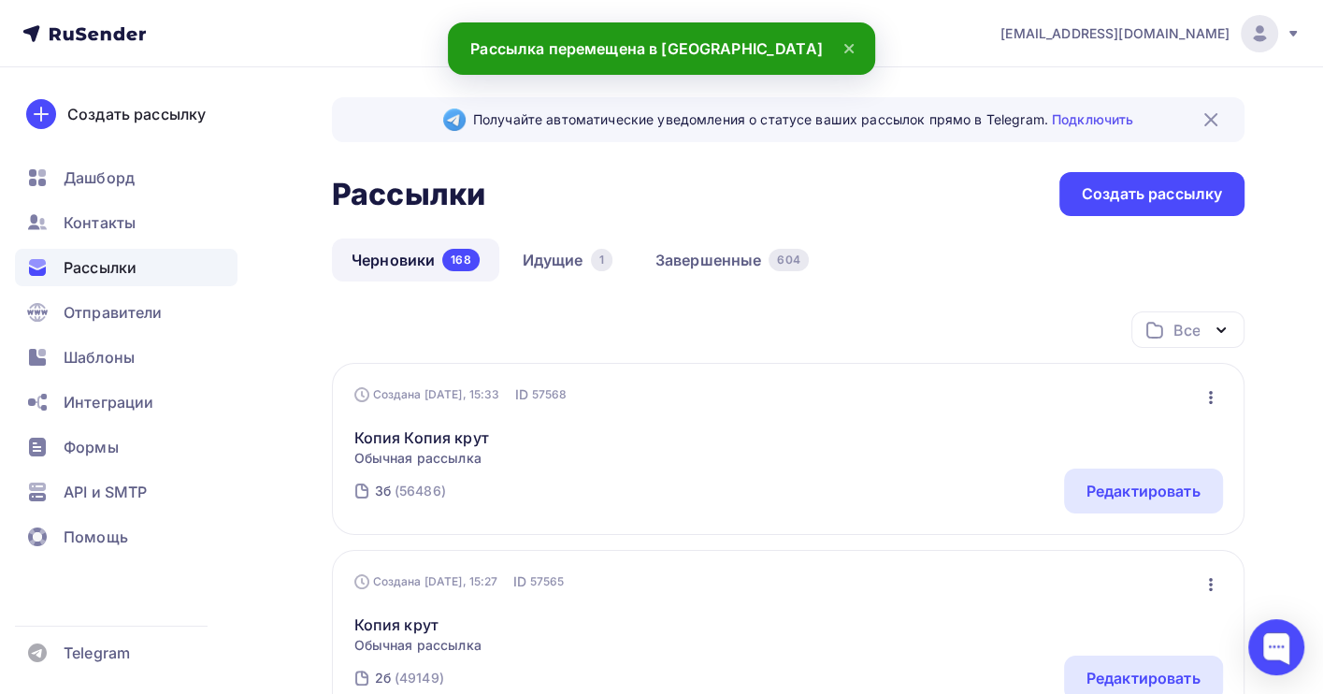
click at [1205, 397] on icon "button" at bounding box center [1210, 397] width 22 height 22
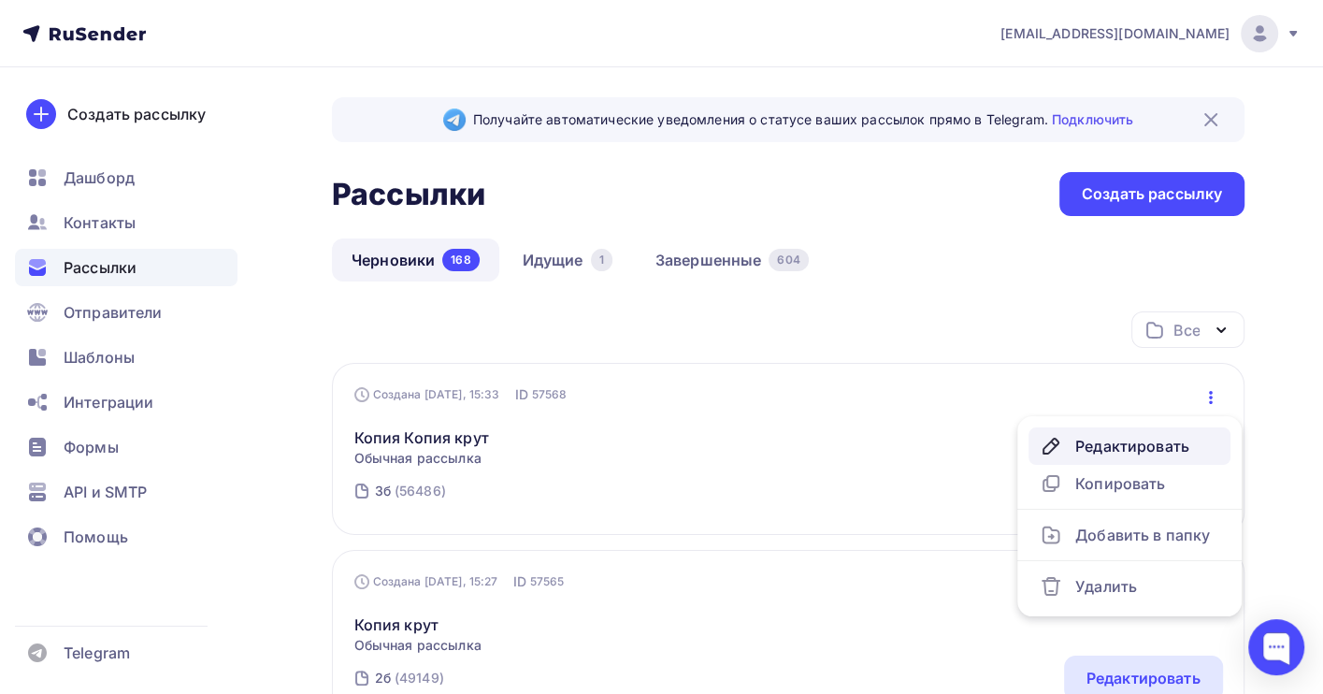
click at [1139, 447] on div "Редактировать" at bounding box center [1128, 446] width 179 height 22
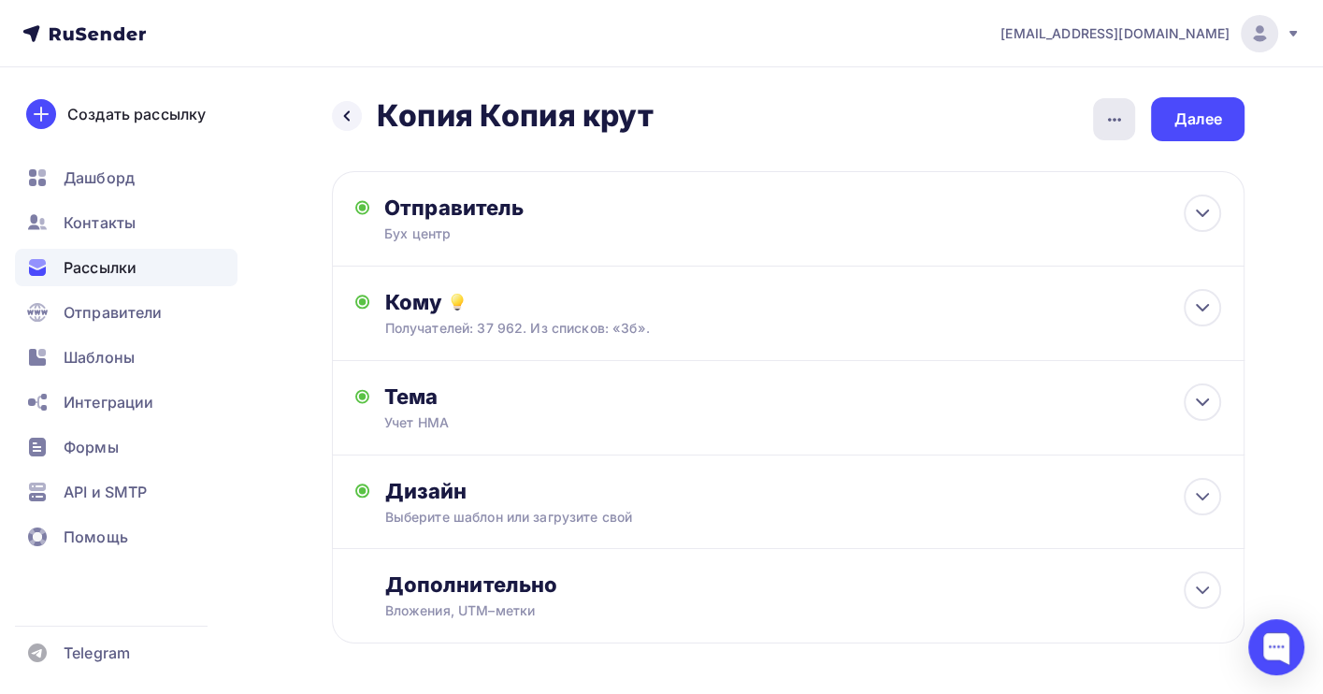
click at [1118, 119] on icon "button" at bounding box center [1114, 120] width 13 height 4
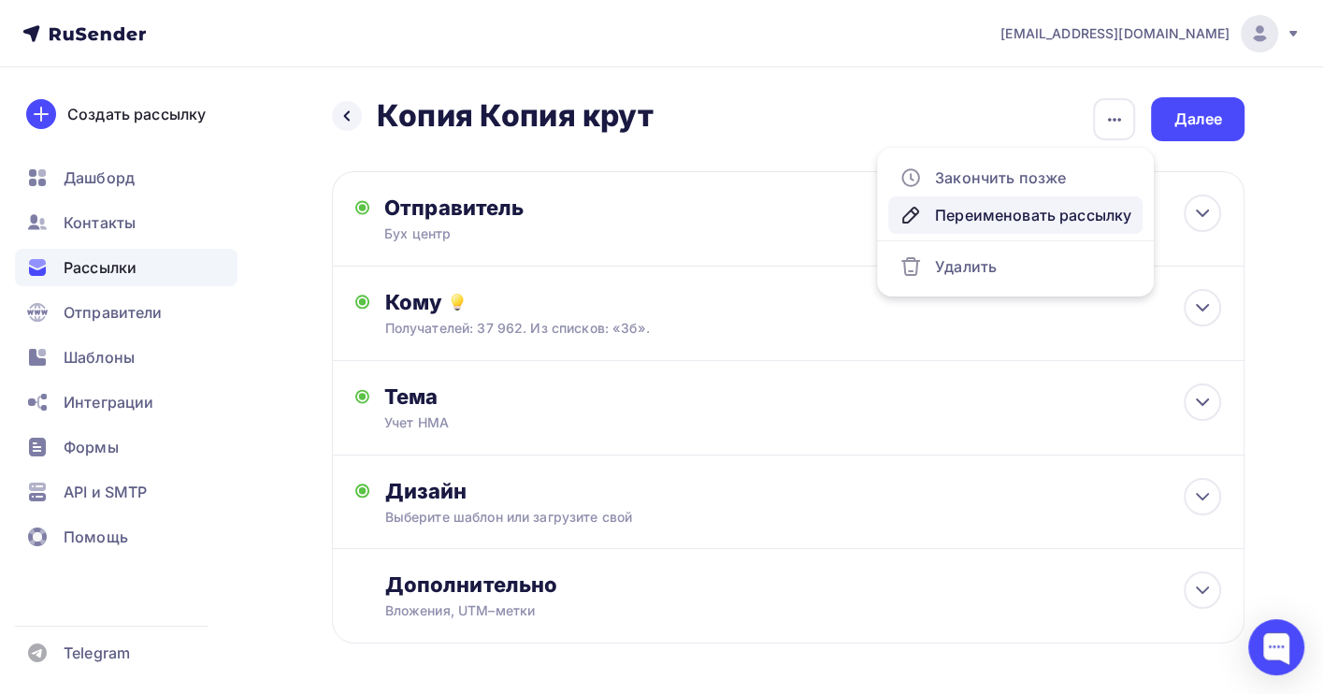
click at [1030, 217] on div "Переименовать рассылку" at bounding box center [1015, 215] width 232 height 22
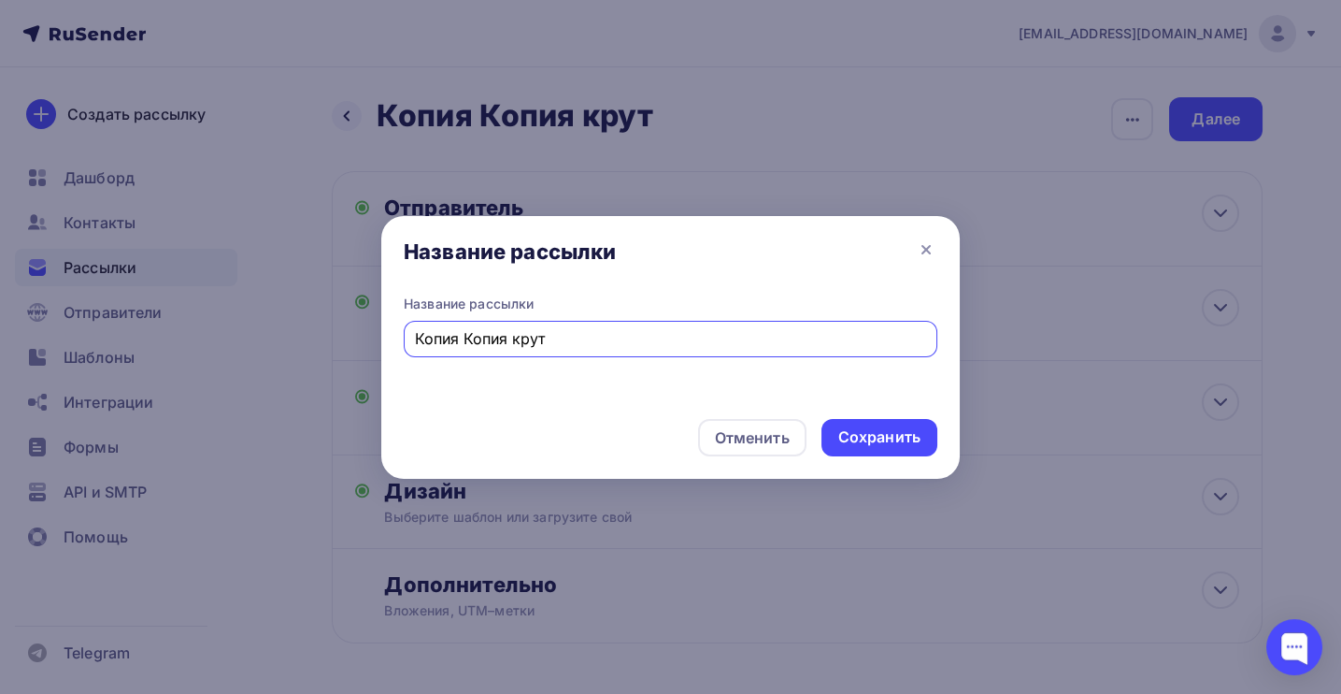
drag, startPoint x: 579, startPoint y: 332, endPoint x: 410, endPoint y: 337, distance: 168.4
click at [410, 337] on div "Копия Копия крут" at bounding box center [671, 339] width 534 height 36
type input "нма"
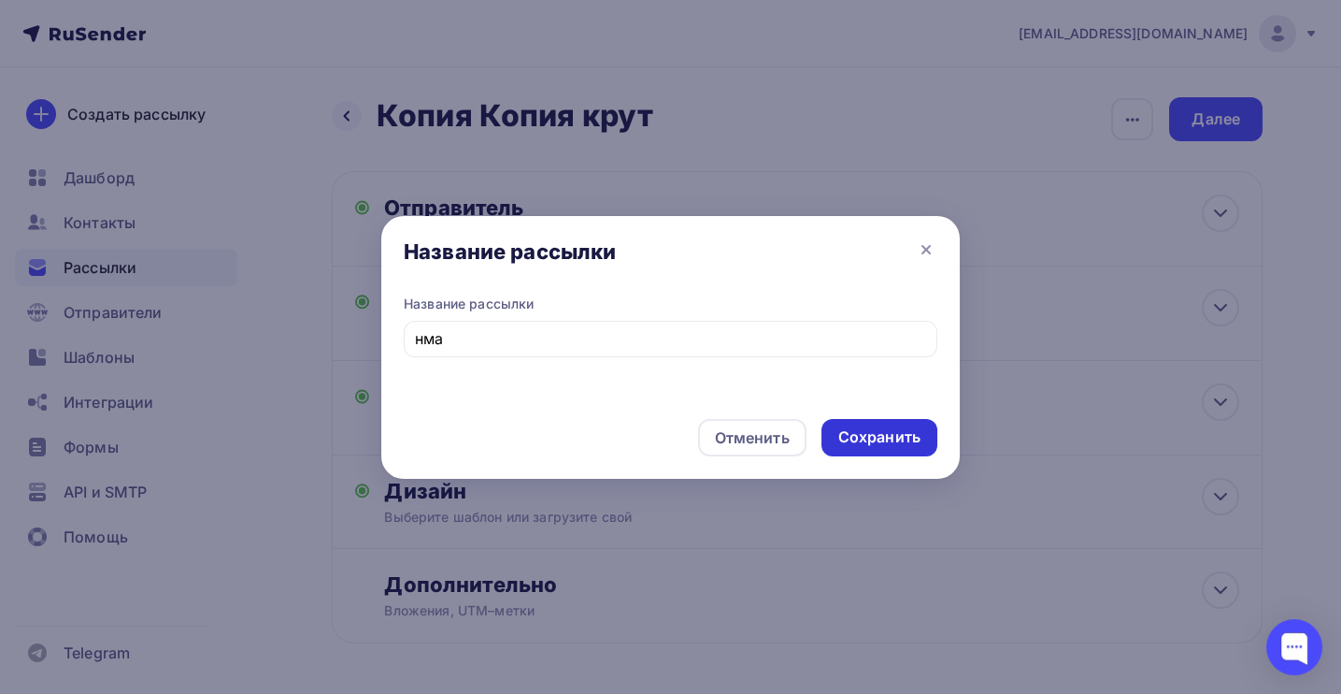
click at [905, 420] on div "Сохранить" at bounding box center [880, 437] width 116 height 37
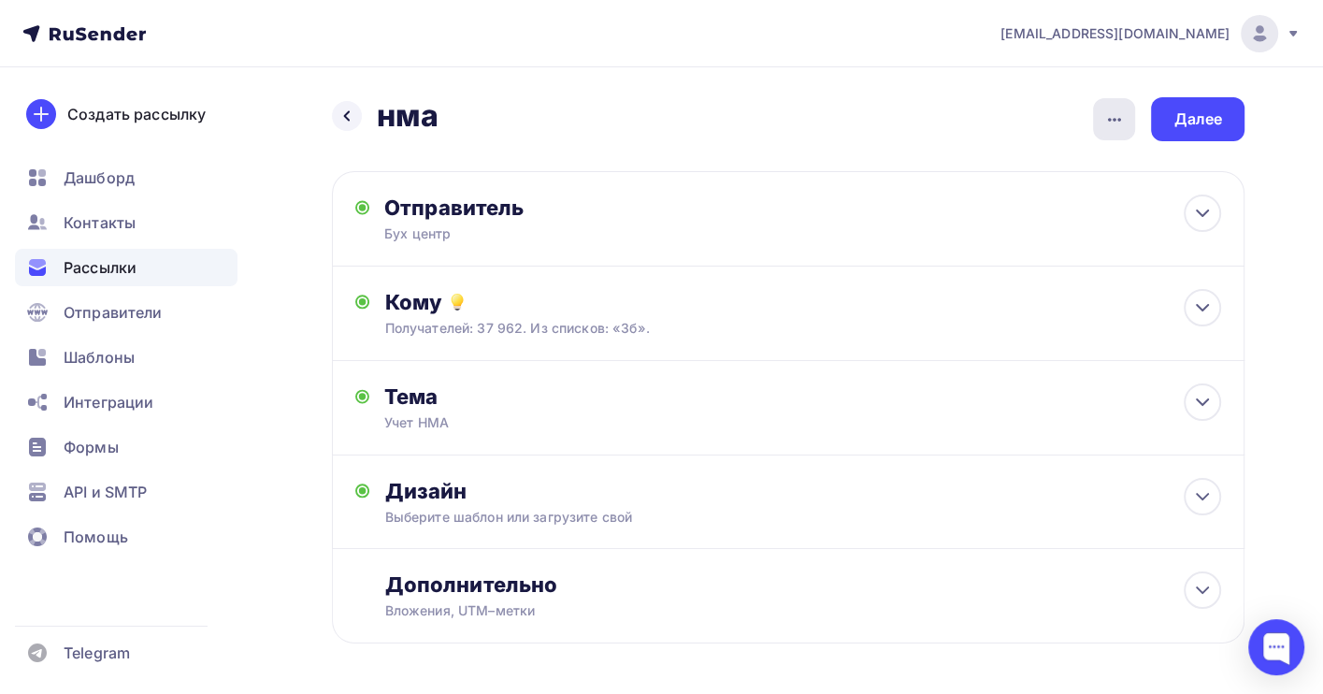
click at [1110, 119] on icon "button" at bounding box center [1114, 119] width 22 height 22
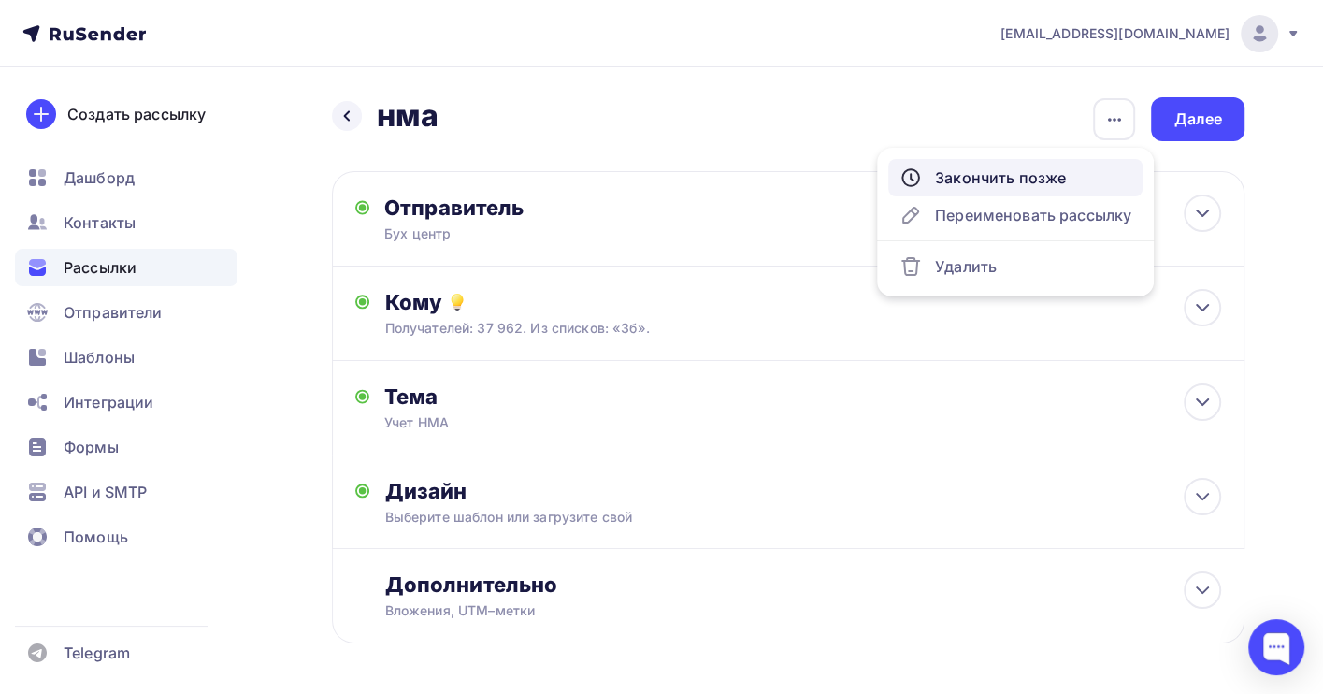
click at [1025, 165] on link "Закончить позже" at bounding box center [1015, 177] width 254 height 37
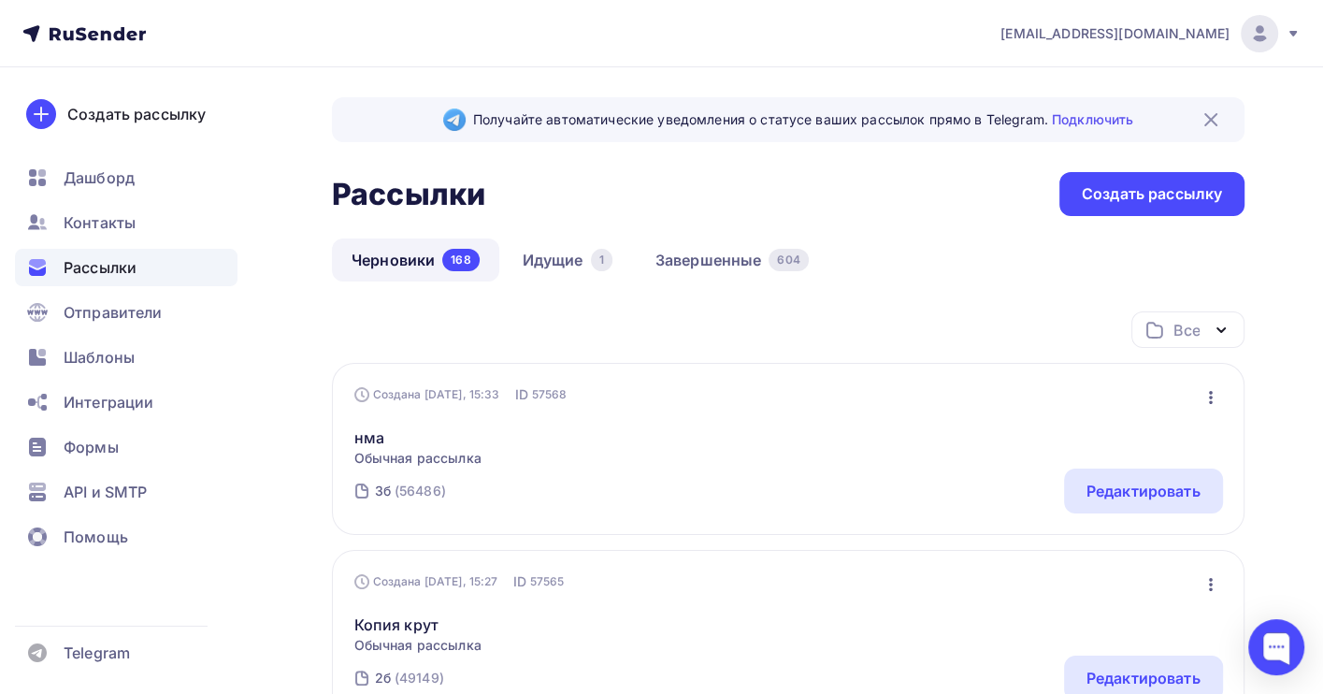
click at [1207, 395] on icon "button" at bounding box center [1210, 397] width 22 height 22
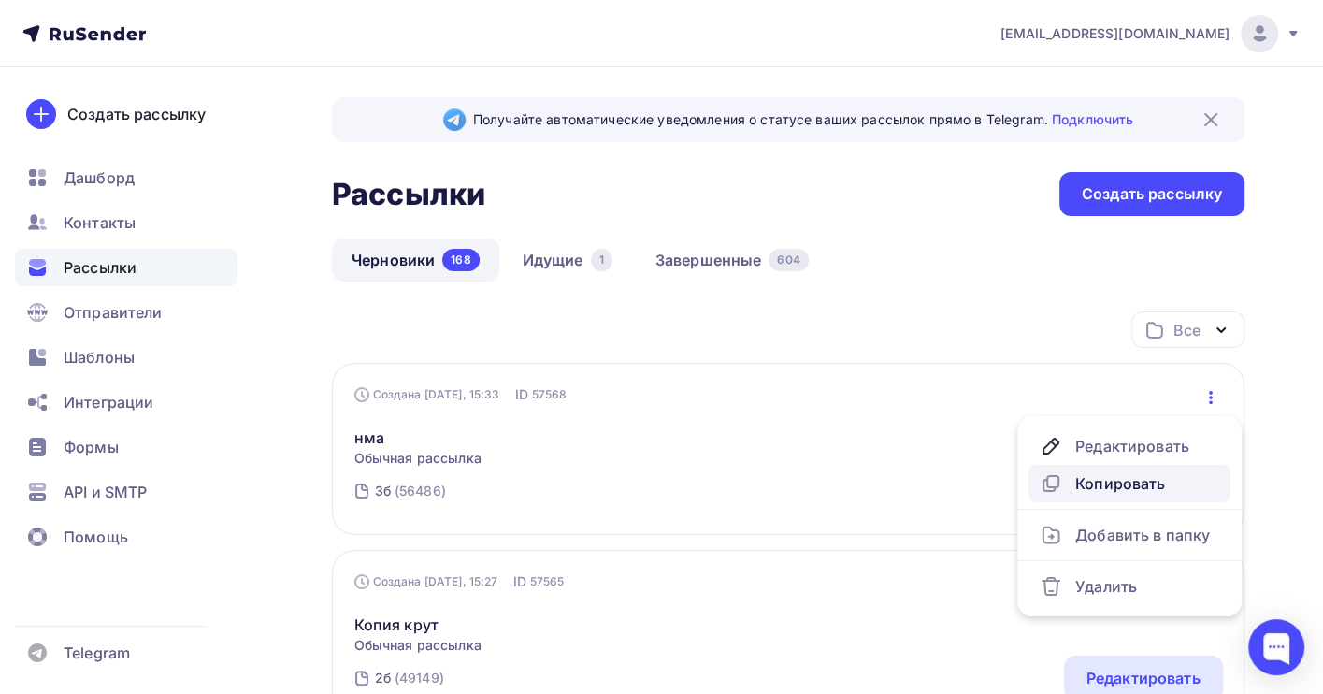
click at [1114, 482] on div "Копировать" at bounding box center [1128, 483] width 179 height 22
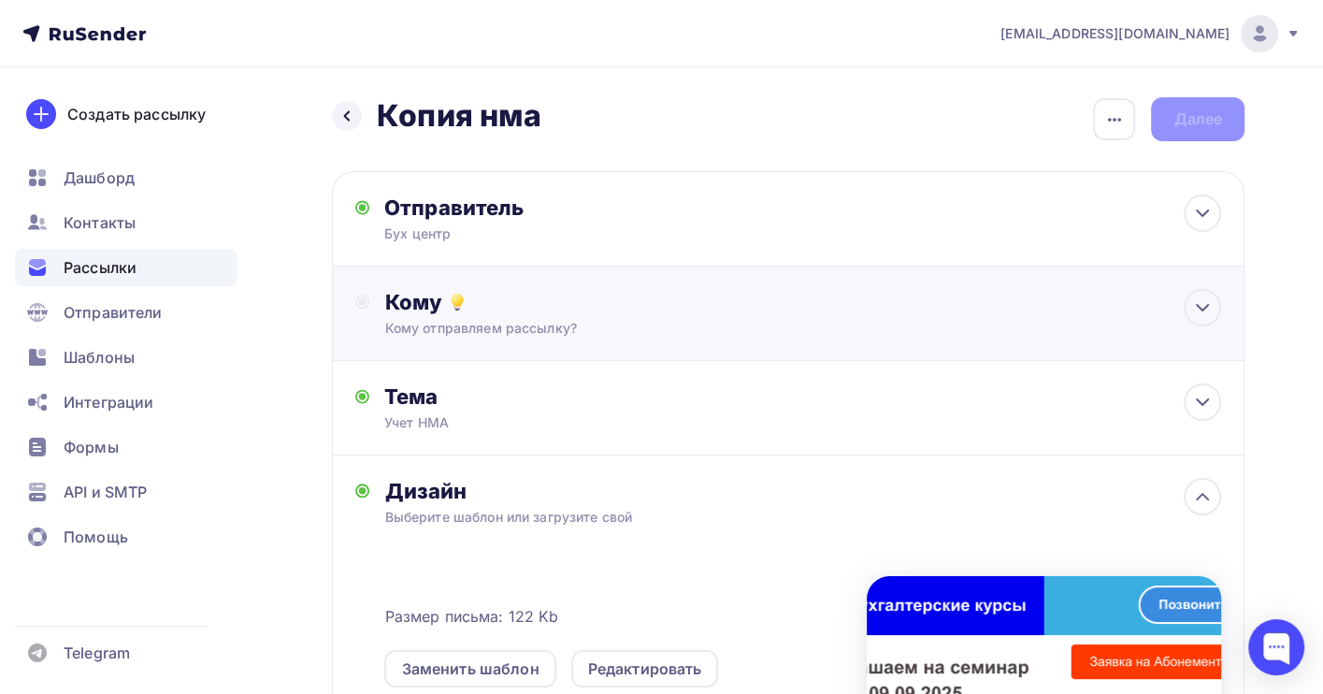
click at [559, 294] on div "Кому" at bounding box center [802, 302] width 837 height 26
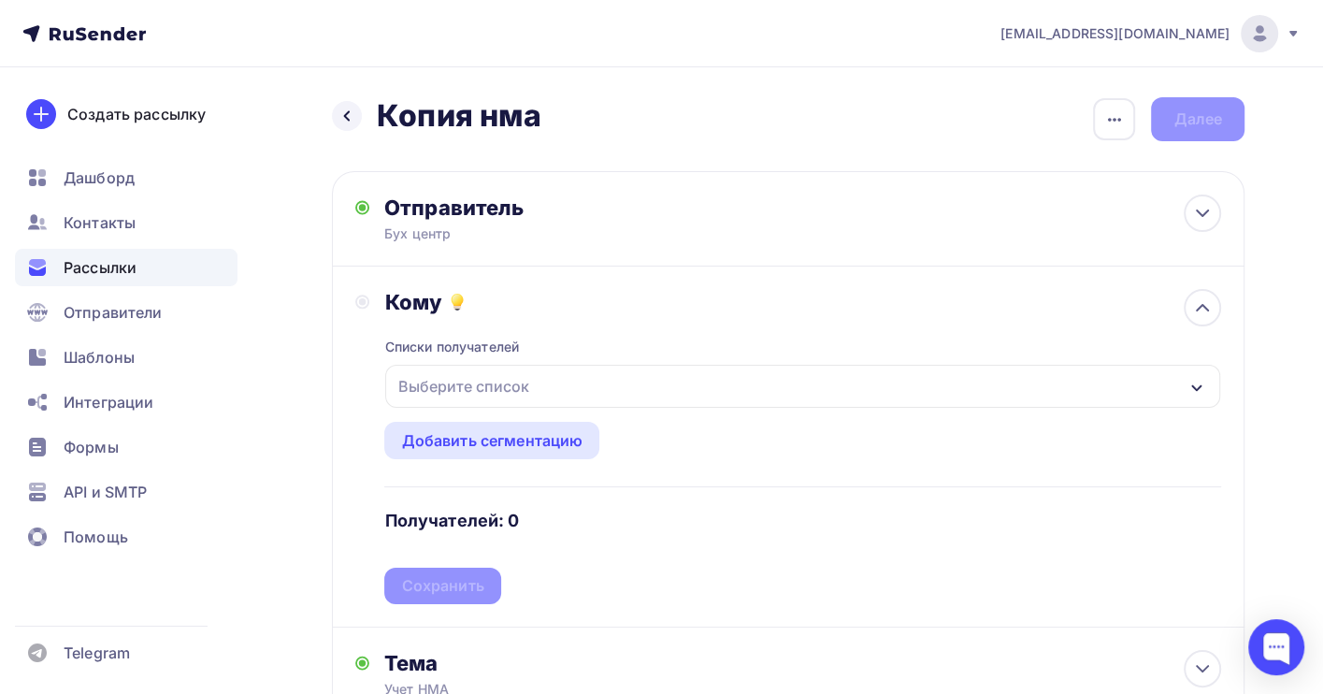
click at [540, 389] on div "Выберите список" at bounding box center [802, 386] width 835 height 43
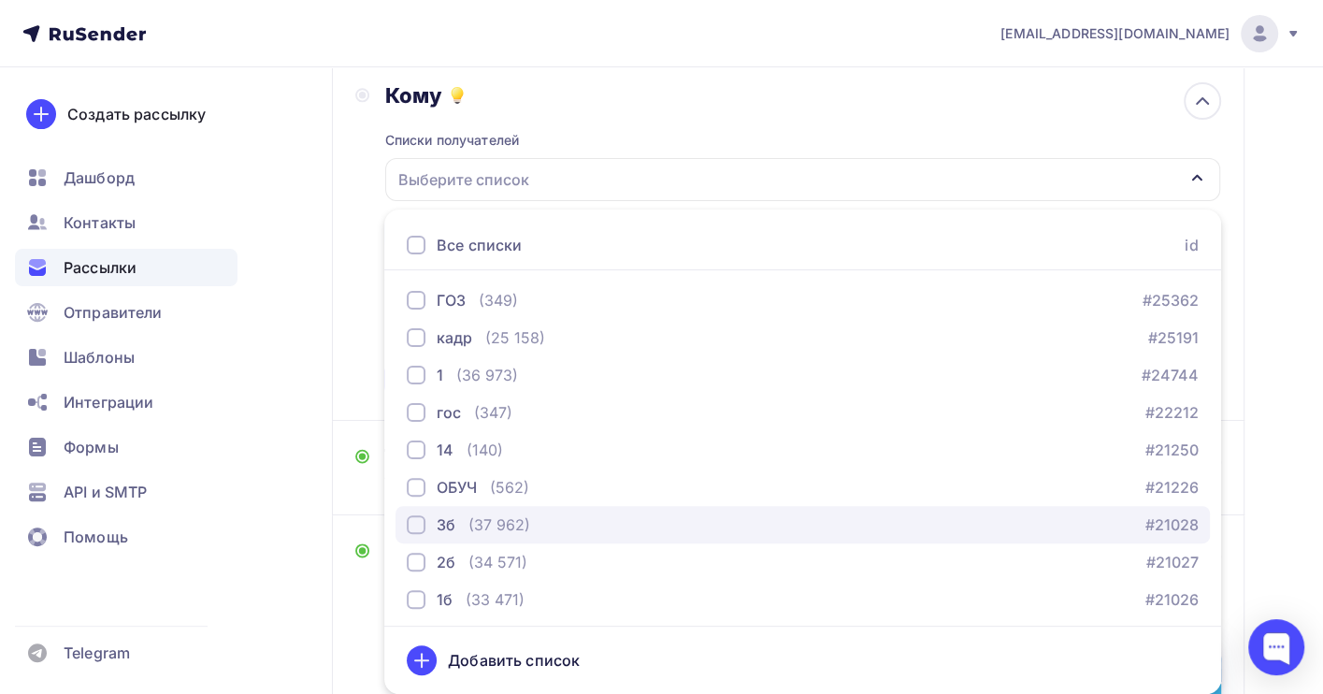
click at [535, 519] on div "3б (37 962) #21028" at bounding box center [803, 524] width 792 height 22
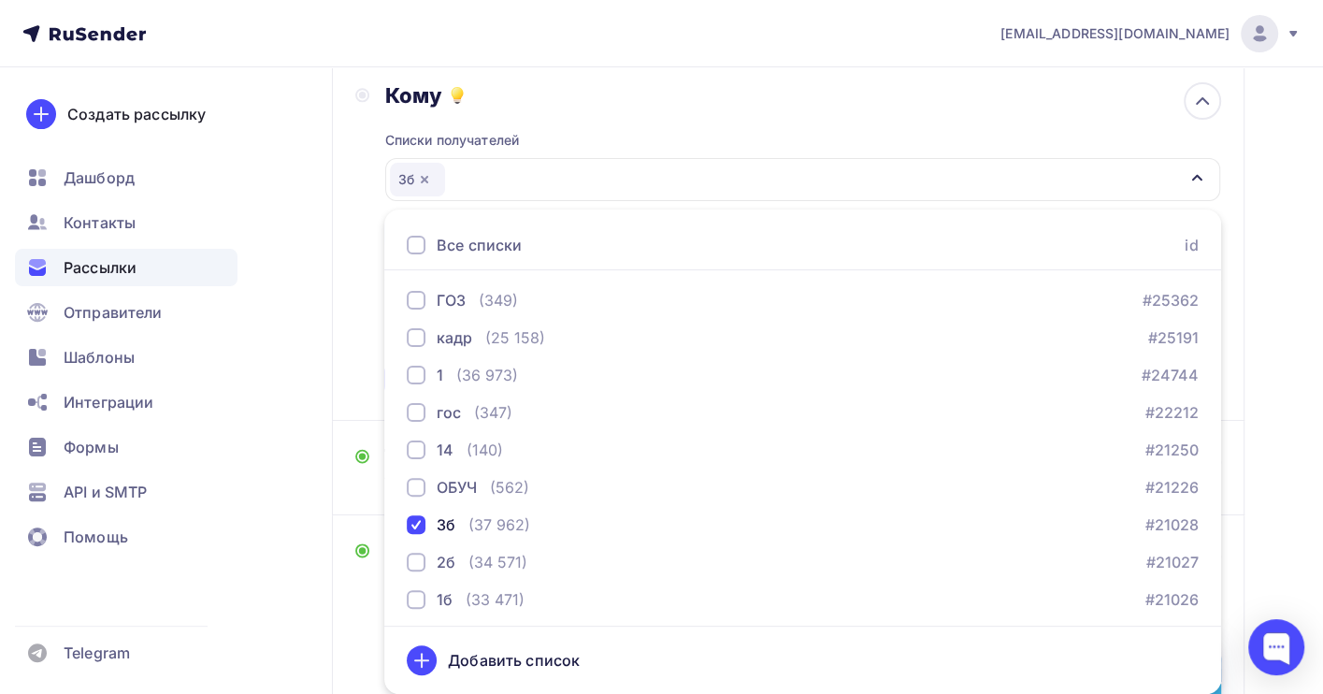
click at [1279, 403] on div "Назад Копия нма Копия нма Закончить позже Переименовать рассылку Удалить Далее …" at bounding box center [661, 502] width 1323 height 1283
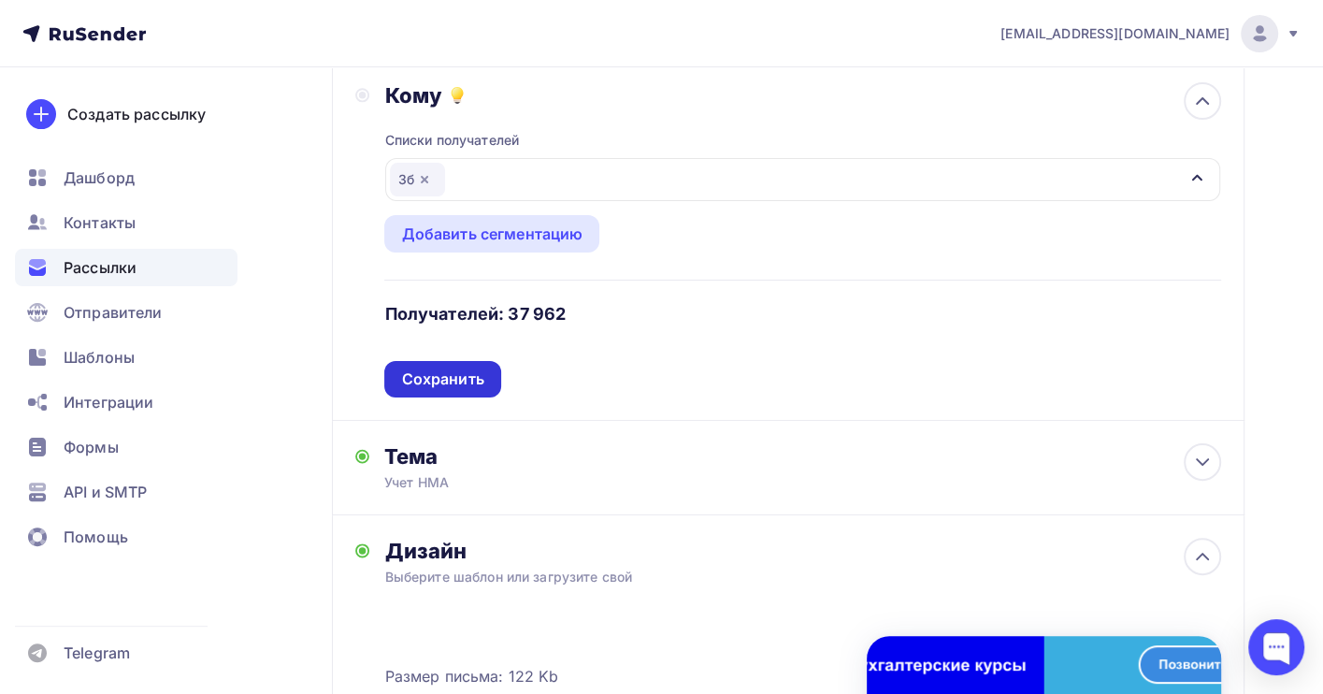
click at [442, 373] on div "Сохранить" at bounding box center [442, 378] width 82 height 21
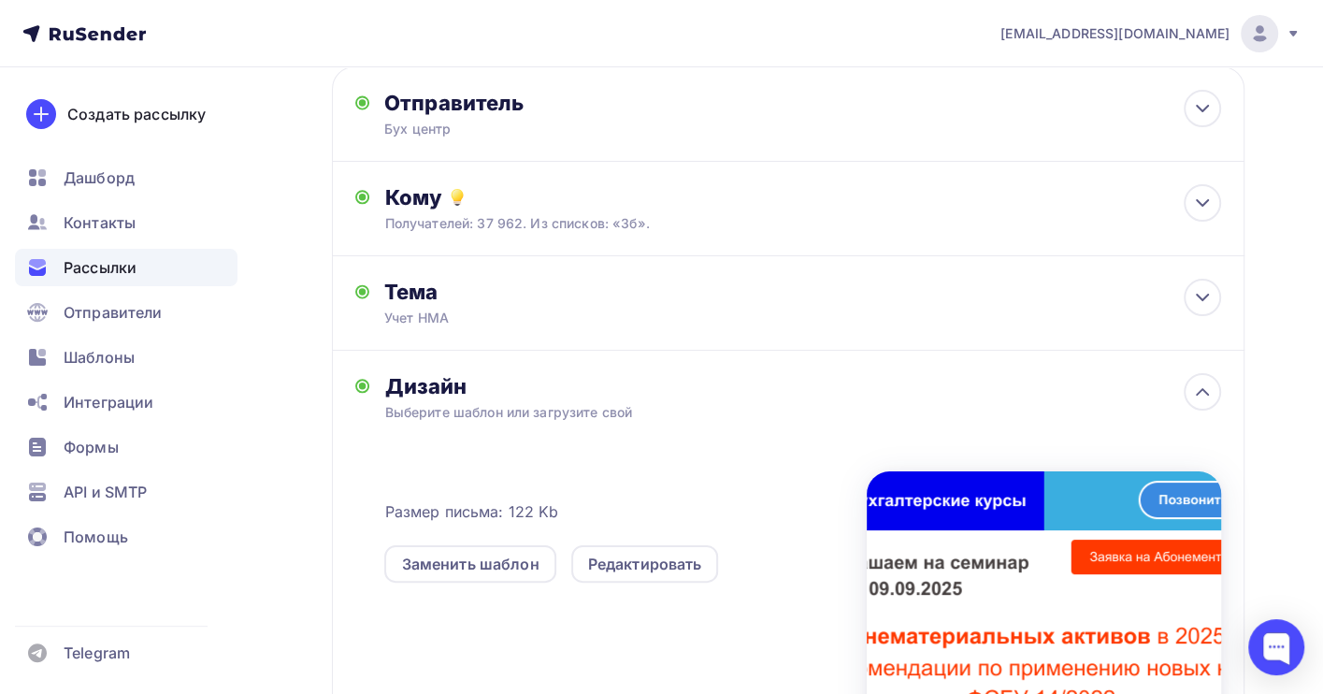
scroll to position [0, 0]
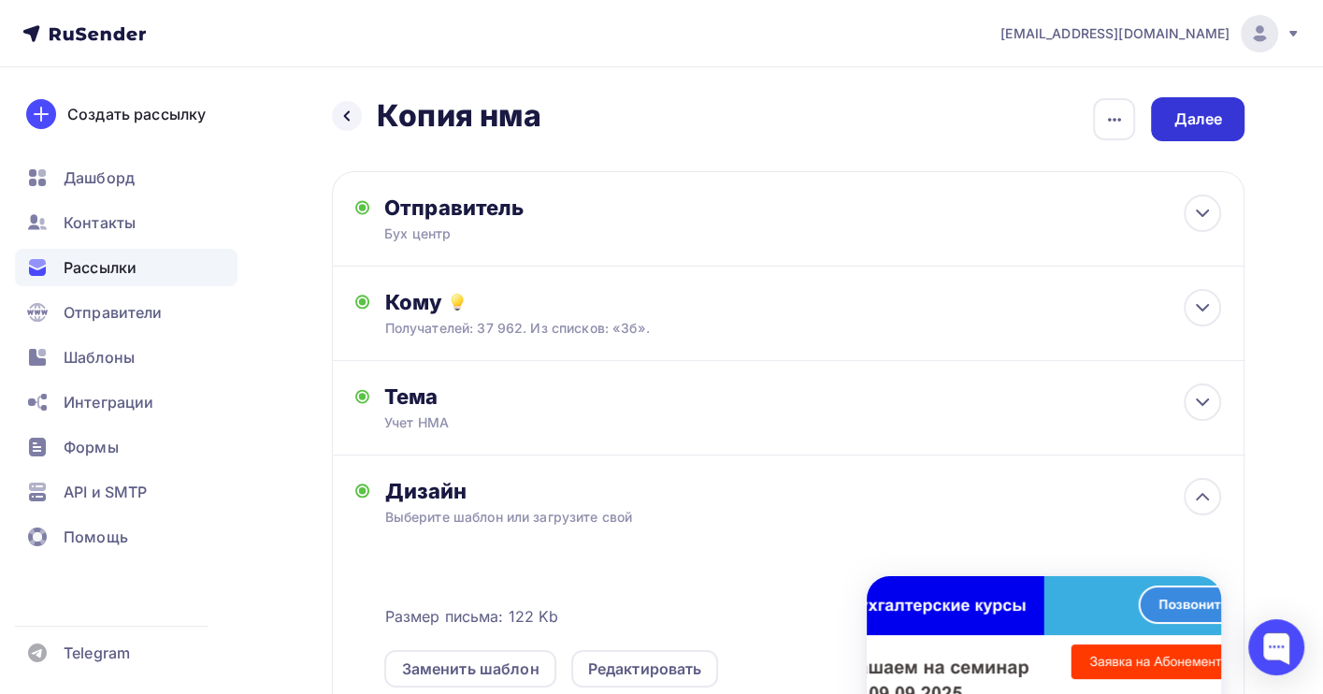
click at [1181, 124] on div "Далее" at bounding box center [1197, 118] width 49 height 21
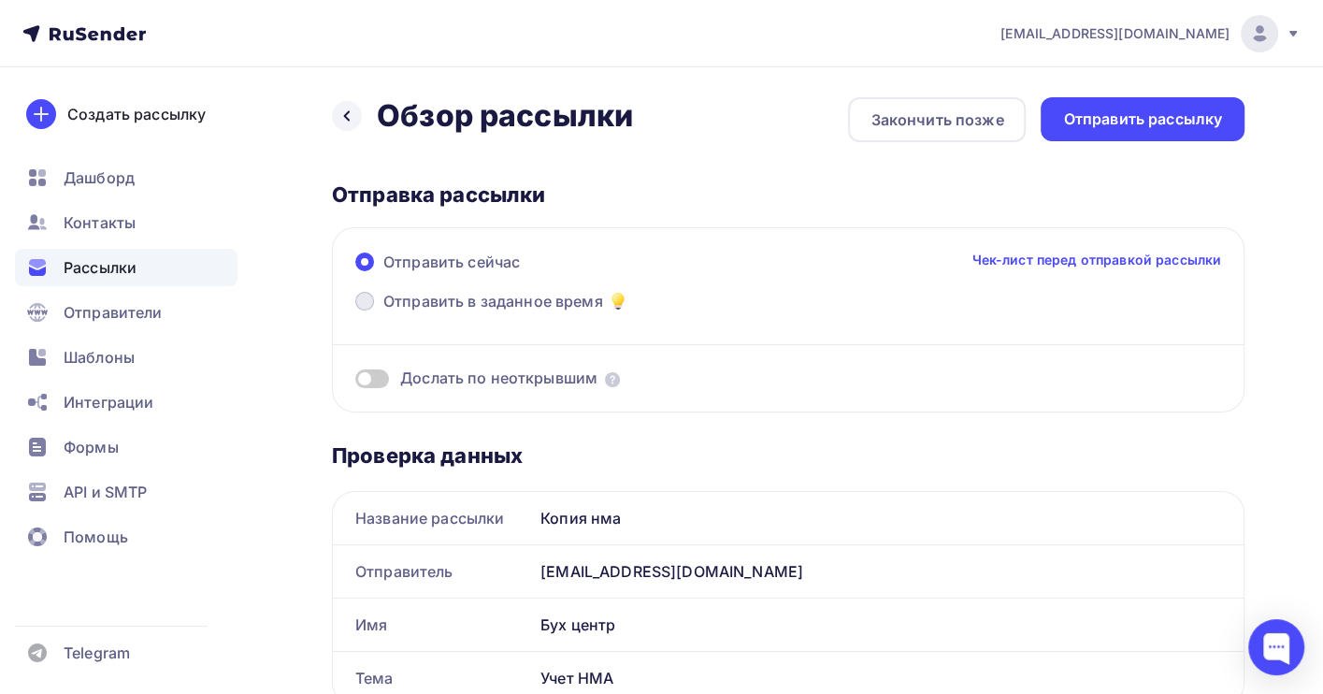
click at [378, 305] on label "Отправить в заданное время" at bounding box center [492, 303] width 274 height 26
click at [383, 312] on input "Отправить в заданное время" at bounding box center [383, 312] width 0 height 0
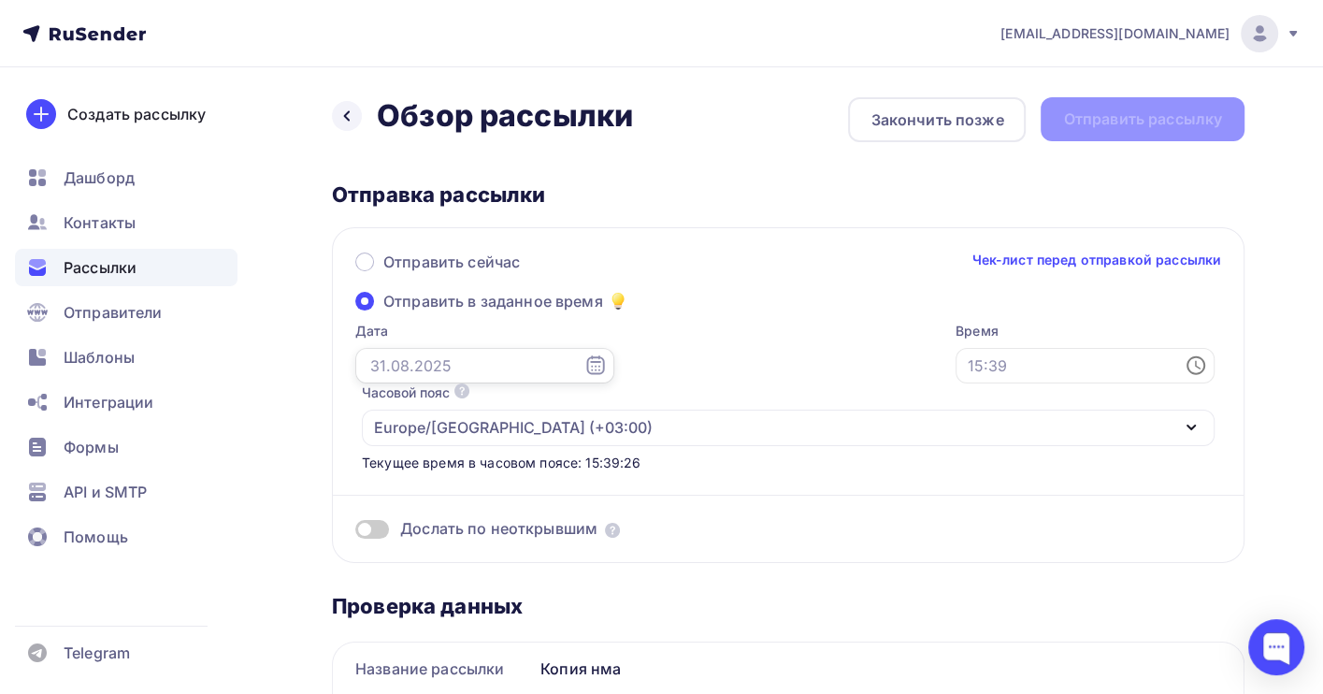
click at [435, 353] on input "text" at bounding box center [484, 366] width 259 height 36
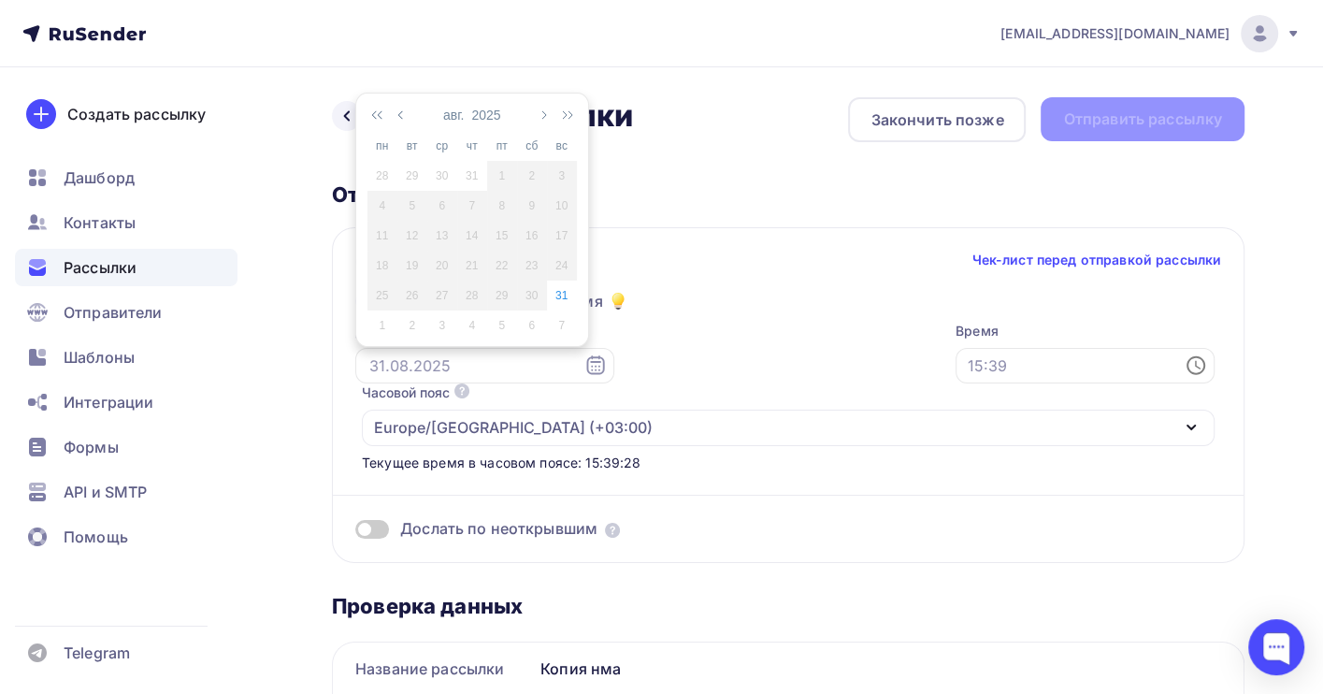
click at [381, 322] on div "1" at bounding box center [382, 325] width 30 height 17
type input "[DATE]"
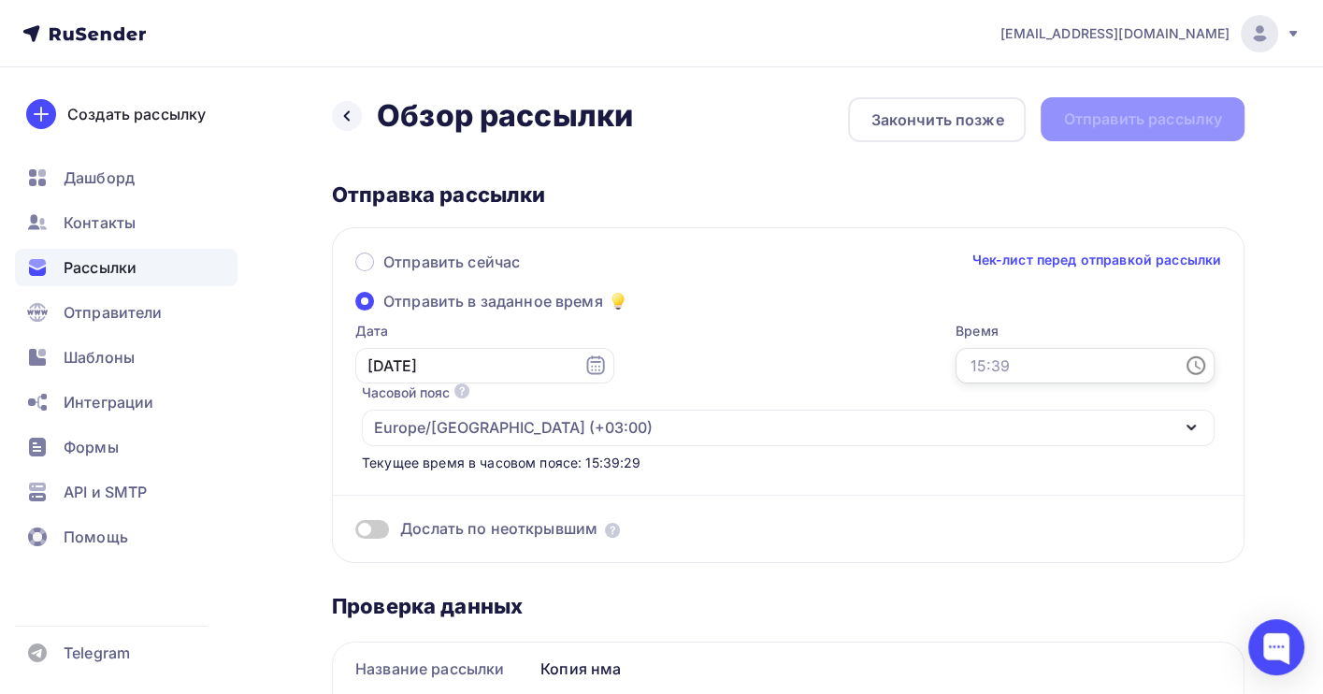
click at [955, 371] on input "text" at bounding box center [1084, 366] width 259 height 36
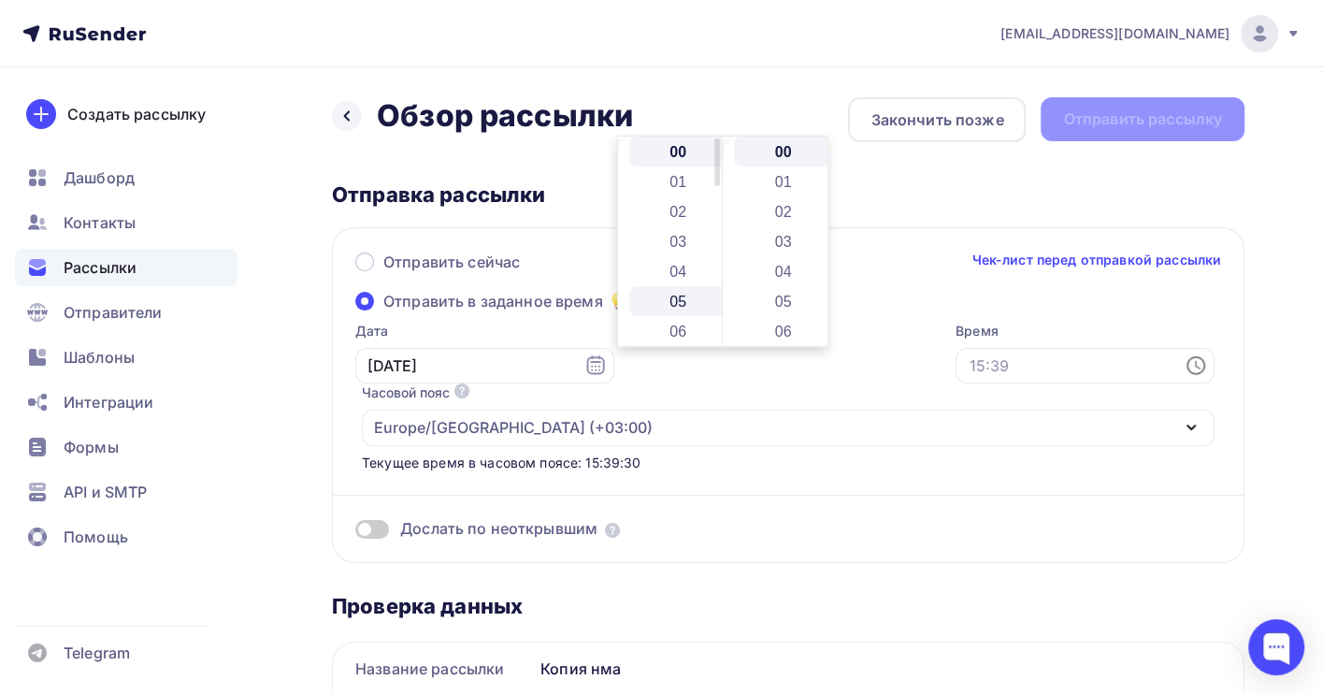
click at [687, 305] on li "05" at bounding box center [679, 301] width 101 height 30
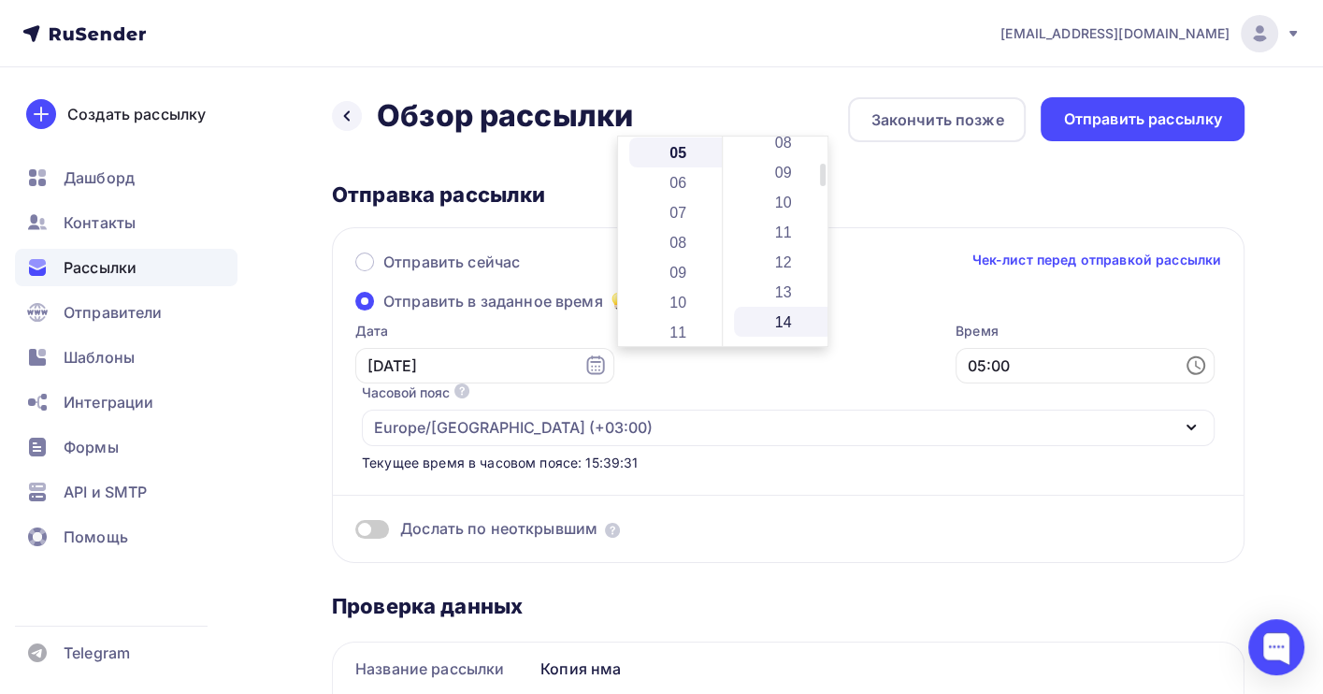
scroll to position [623, 0]
click at [793, 332] on li "27" at bounding box center [784, 336] width 101 height 30
type input "05:27"
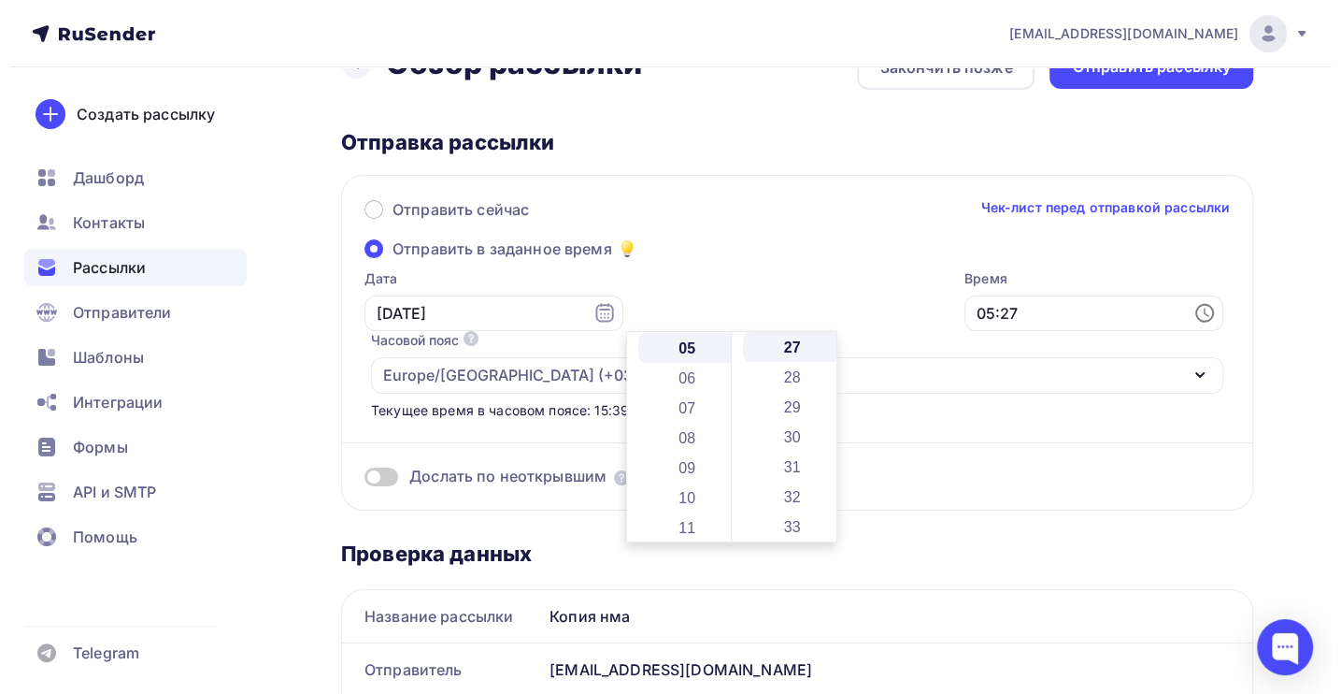
scroll to position [0, 0]
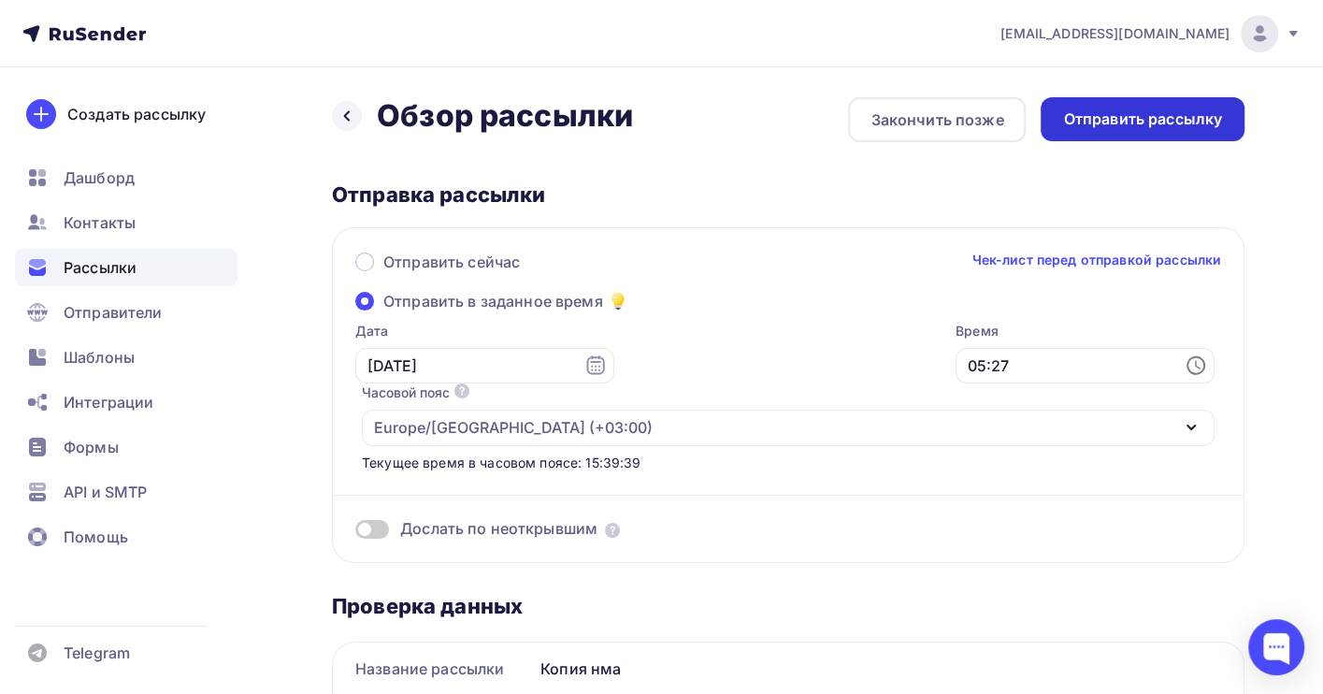
click at [1158, 119] on div "Отправить рассылку" at bounding box center [1142, 118] width 159 height 21
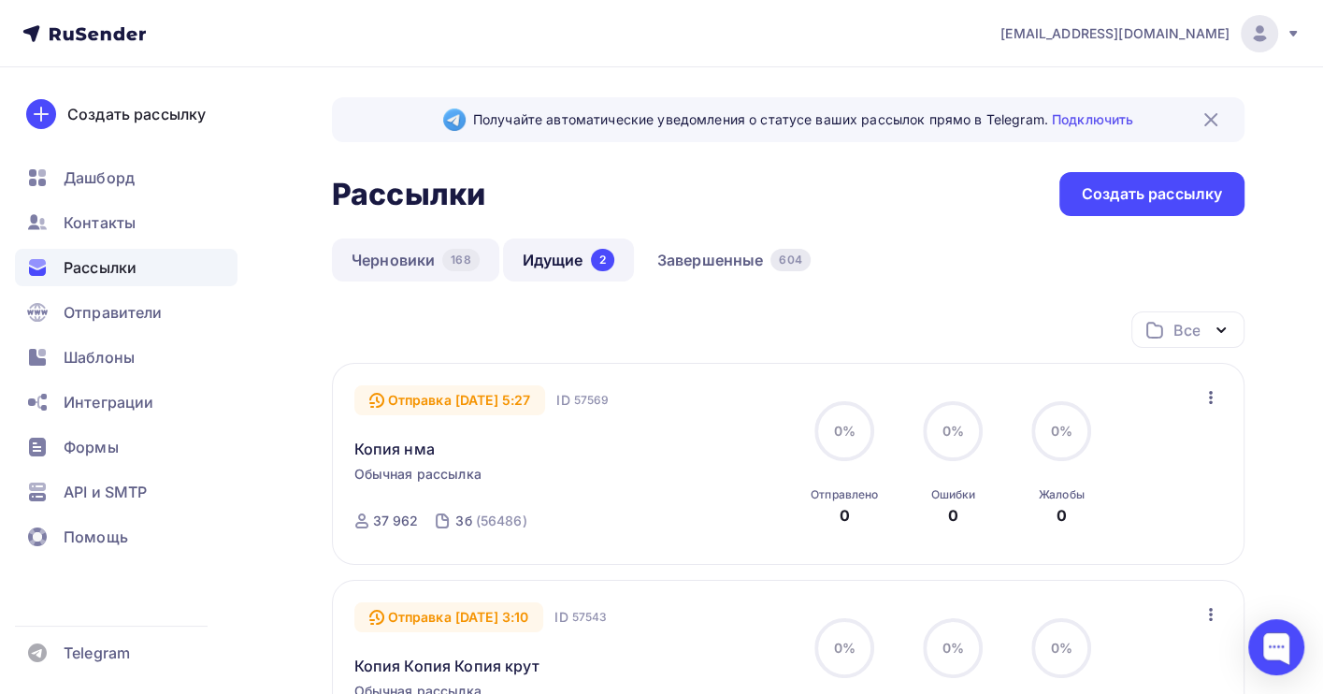
click at [413, 252] on link "Черновики 168" at bounding box center [415, 259] width 167 height 43
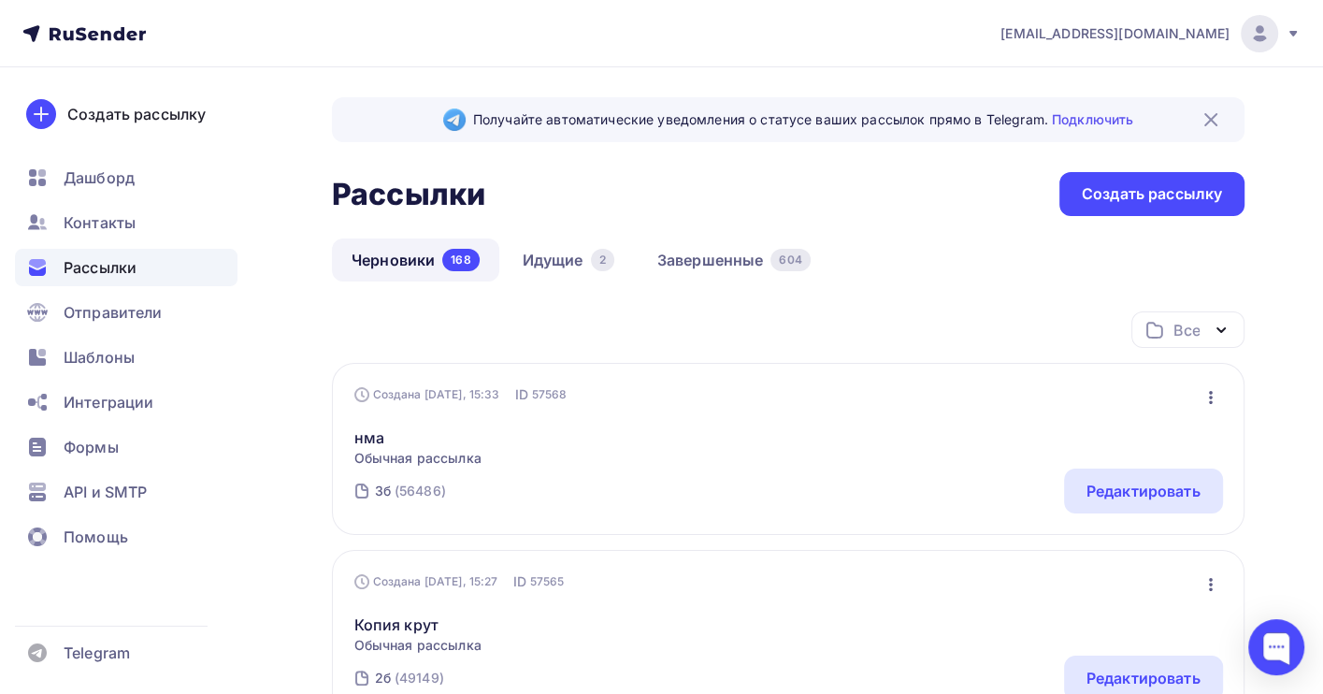
click at [1208, 384] on div "Создана [DATE], 15:33 ID 57568 Редактировать Копировать Добавить в папку Удалит…" at bounding box center [788, 449] width 912 height 172
click at [1212, 408] on button "button" at bounding box center [1210, 397] width 24 height 24
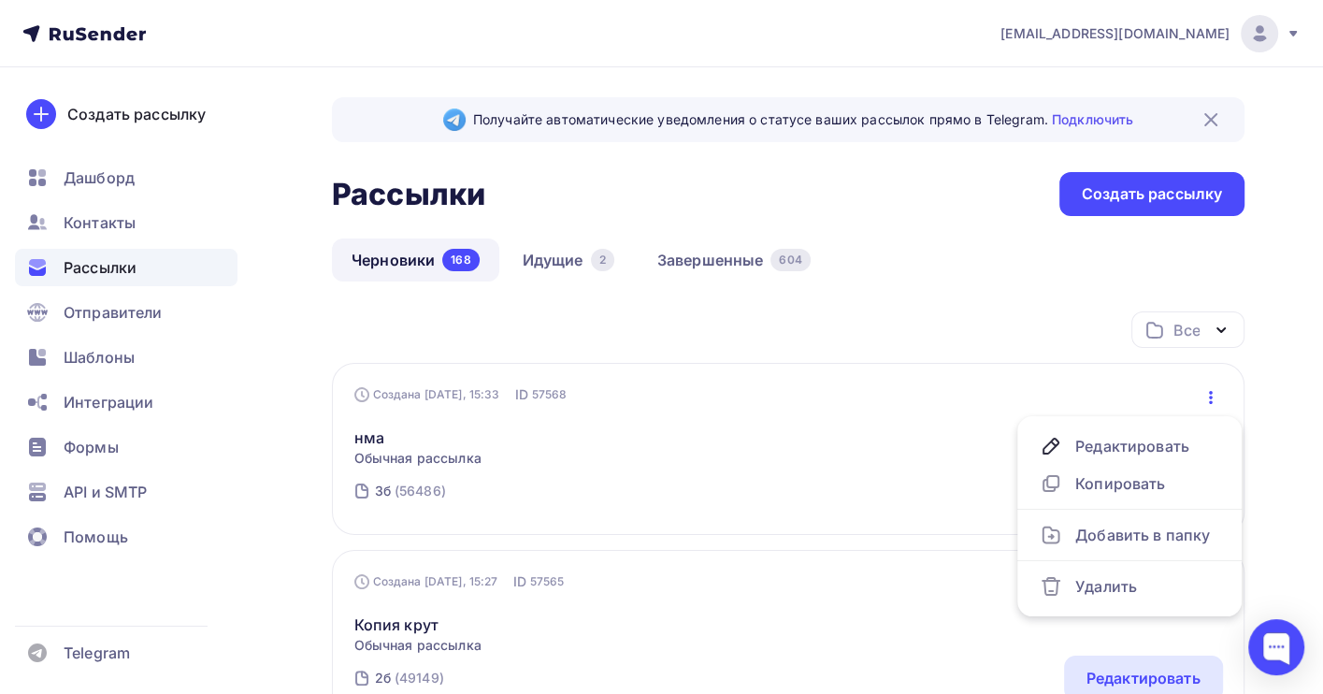
click at [1212, 401] on icon "button" at bounding box center [1210, 397] width 22 height 22
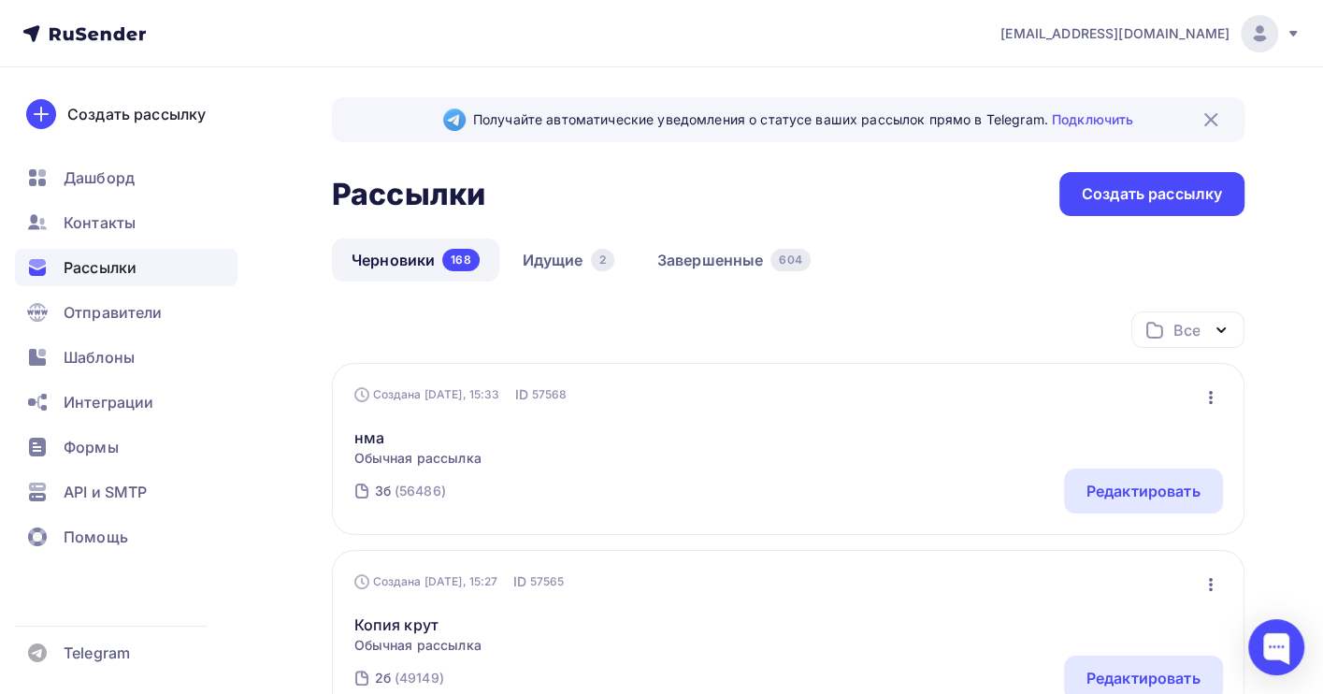
click at [1209, 387] on icon "button" at bounding box center [1210, 397] width 22 height 22
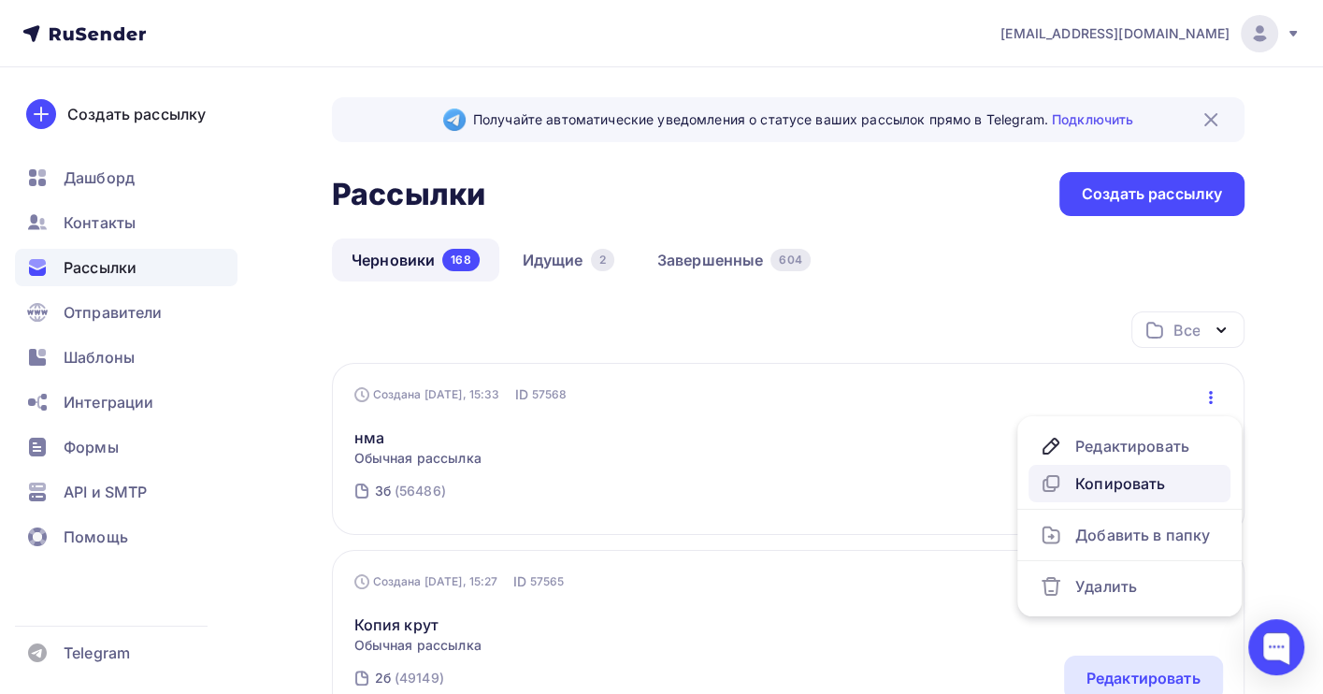
click at [1112, 477] on div "Копировать" at bounding box center [1128, 483] width 179 height 22
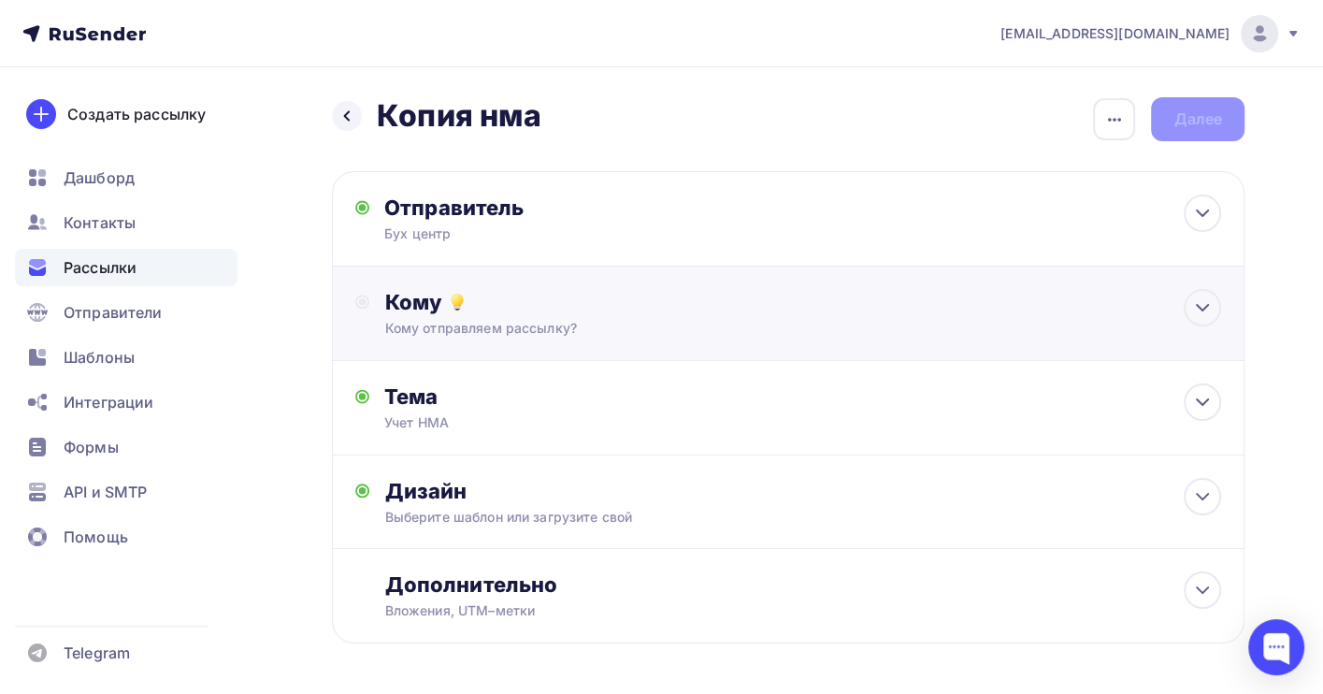
click at [471, 328] on div "Кому отправляем рассылку?" at bounding box center [760, 328] width 752 height 19
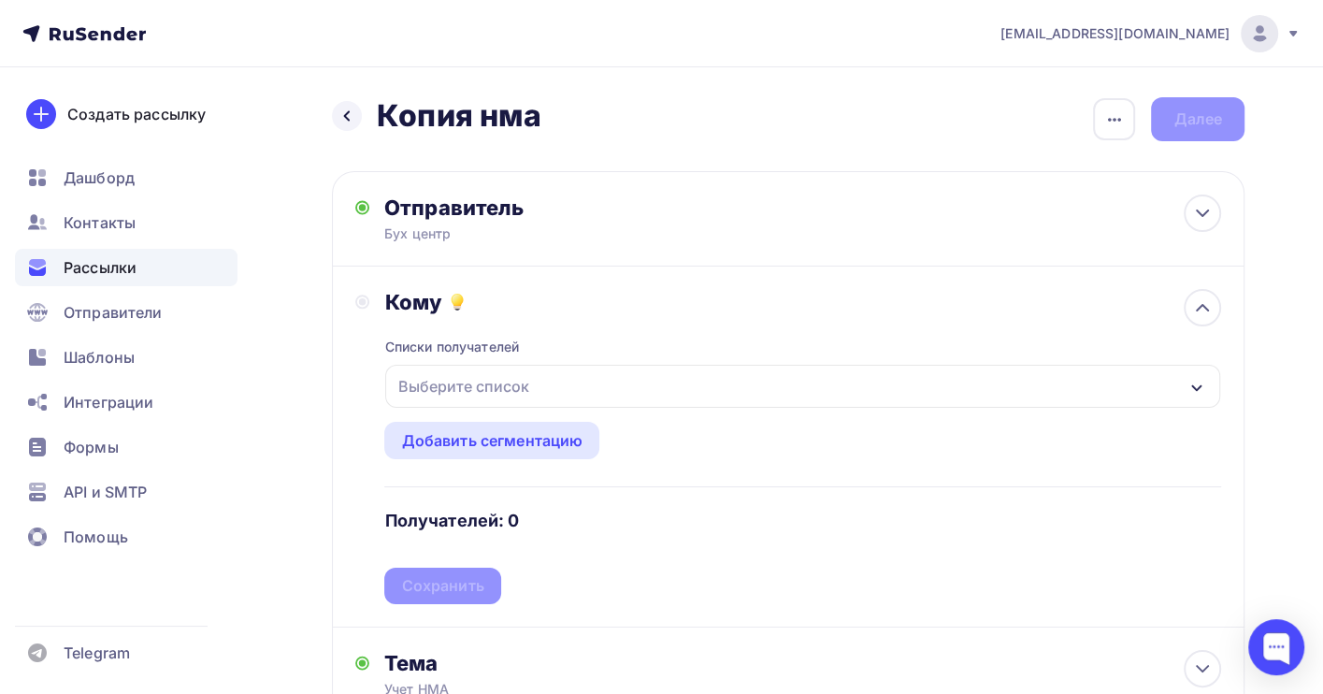
click at [460, 387] on div "Выберите список" at bounding box center [463, 386] width 146 height 34
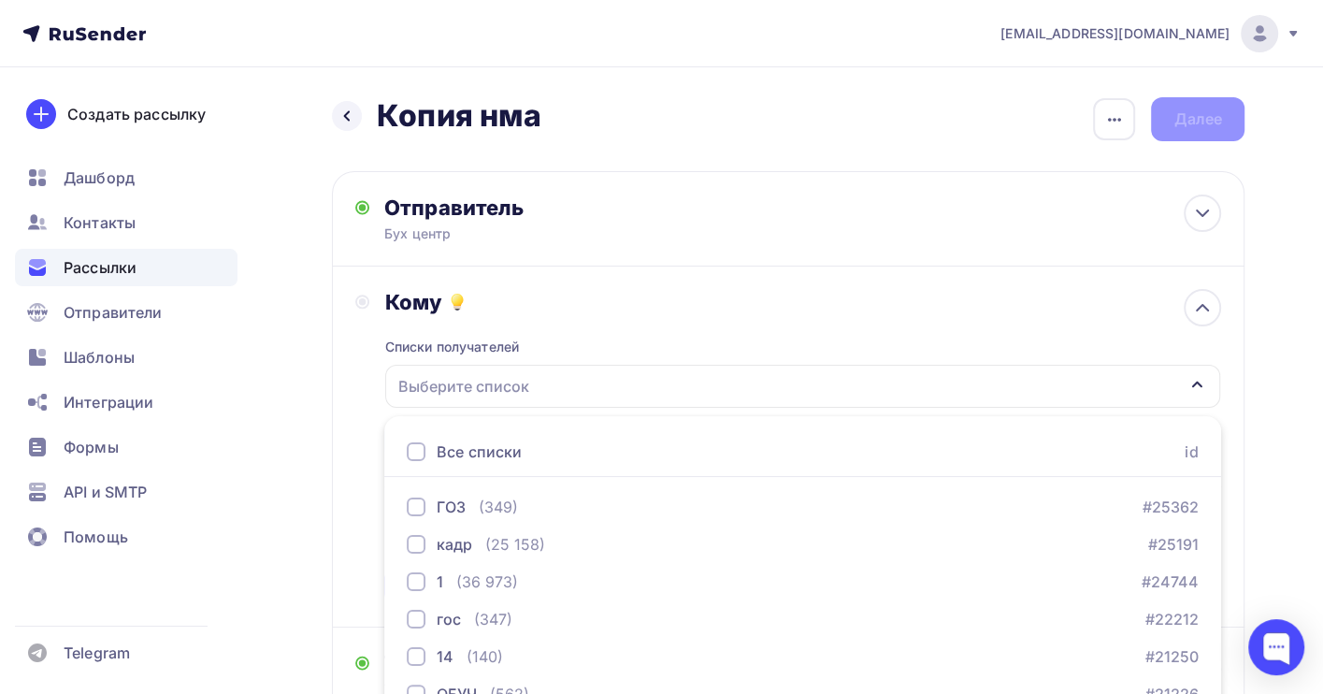
scroll to position [207, 0]
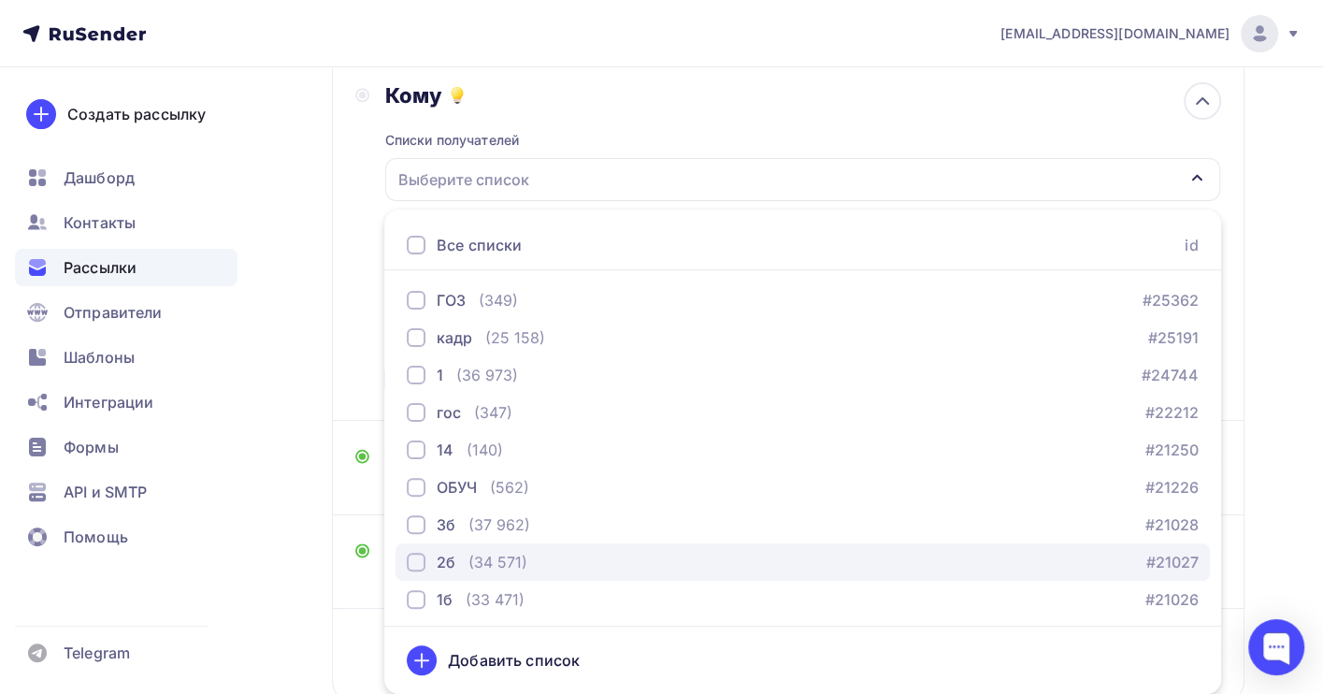
click at [494, 557] on div "(34 571)" at bounding box center [497, 562] width 59 height 22
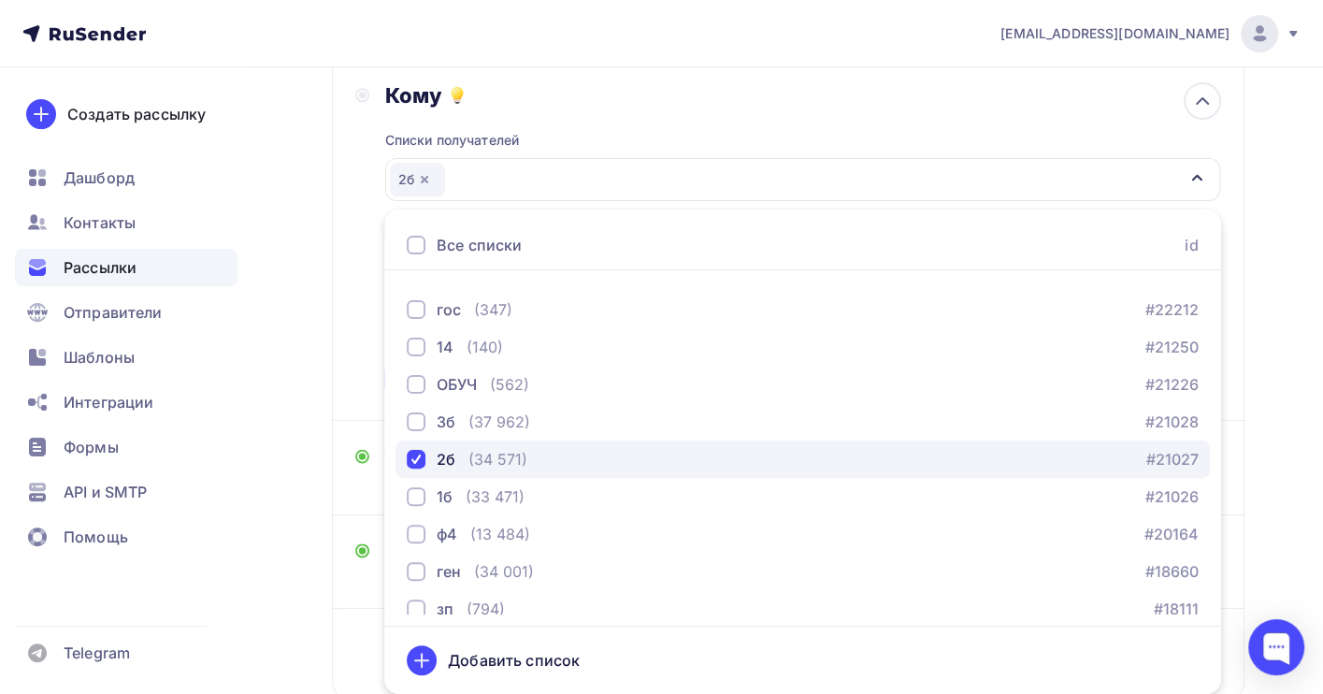
scroll to position [190, 0]
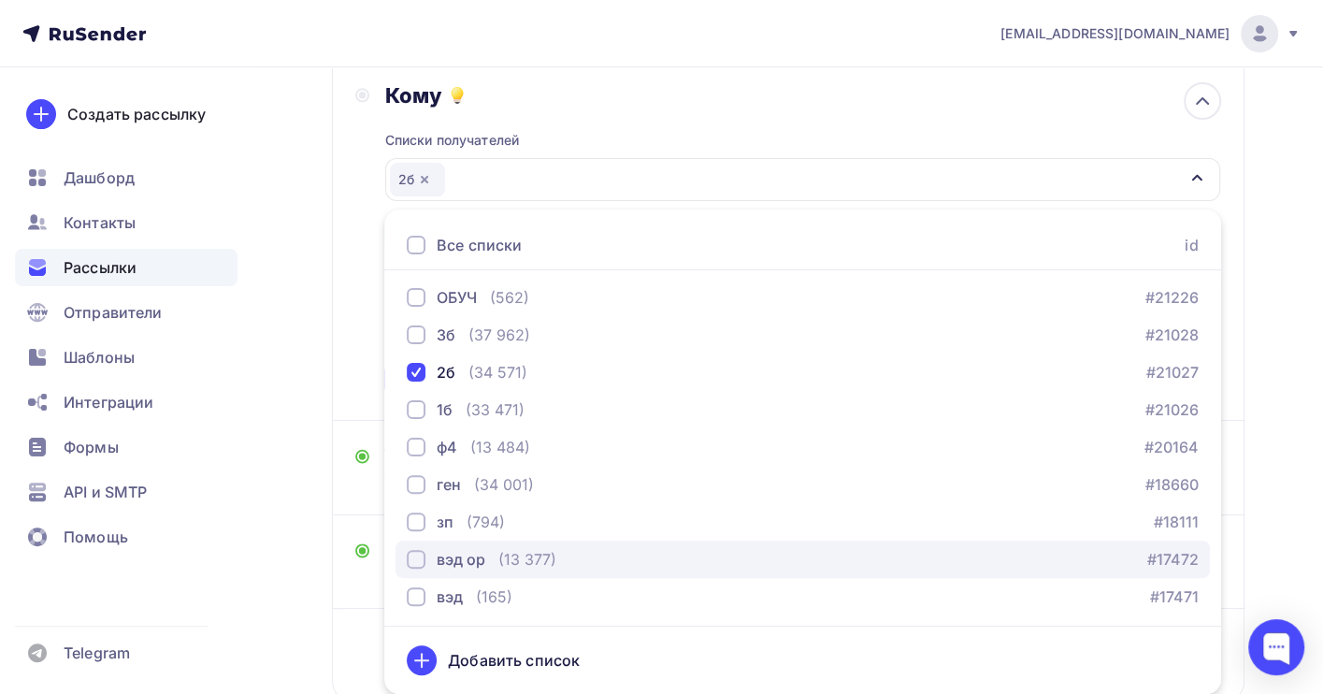
click at [510, 560] on div "(13 377)" at bounding box center [527, 559] width 58 height 22
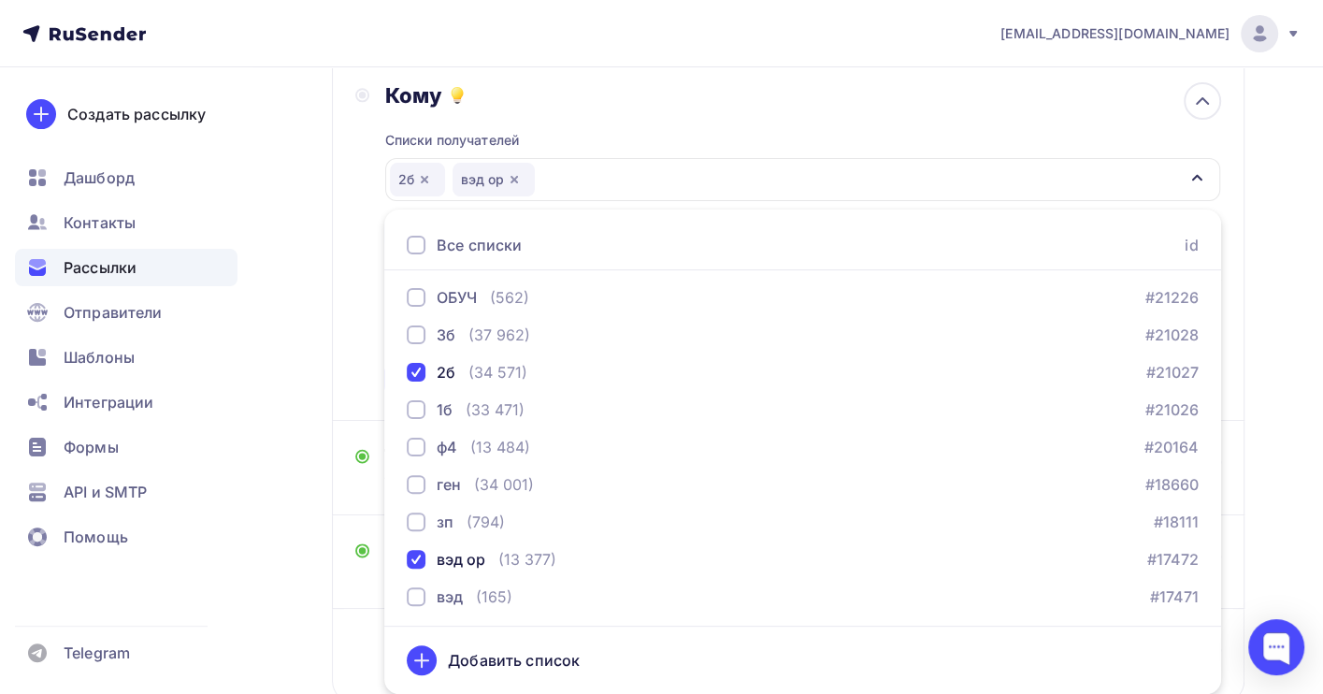
click at [1263, 349] on div "Назад Копия нма Копия нма Закончить позже Переименовать рассылку Удалить Далее …" at bounding box center [661, 342] width 1323 height 963
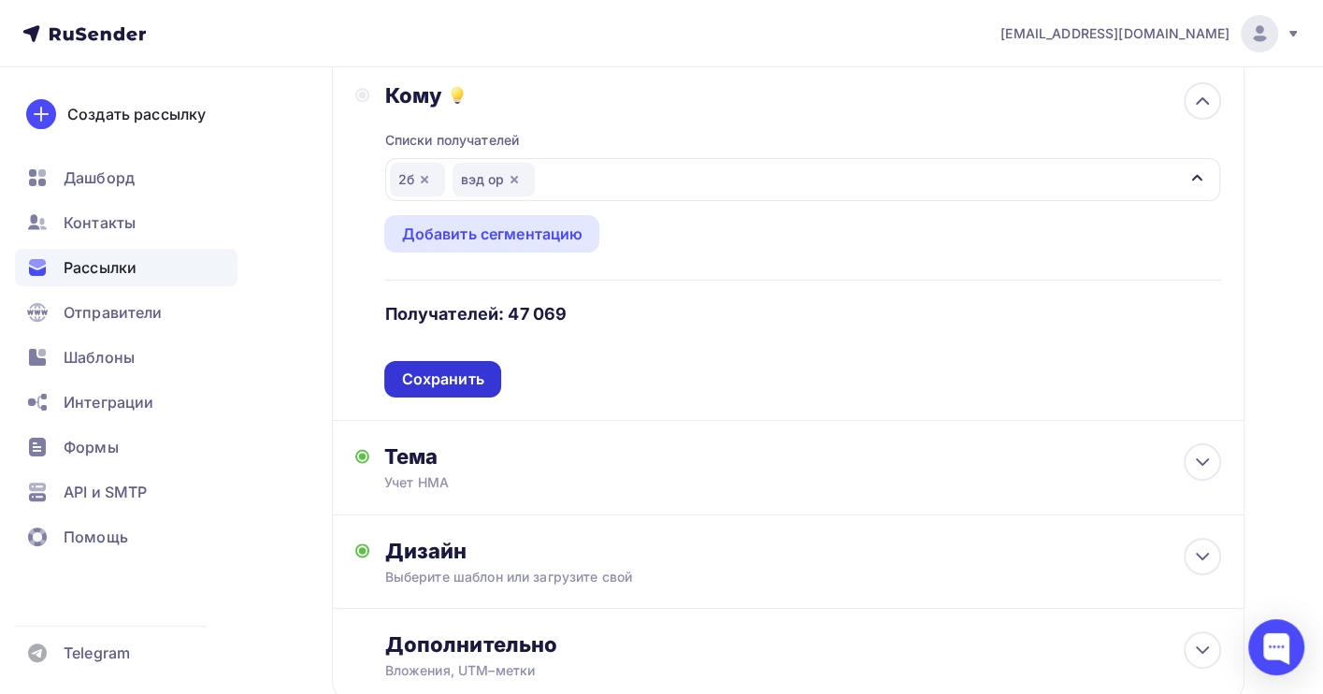
click at [492, 370] on div "Сохранить" at bounding box center [442, 379] width 116 height 36
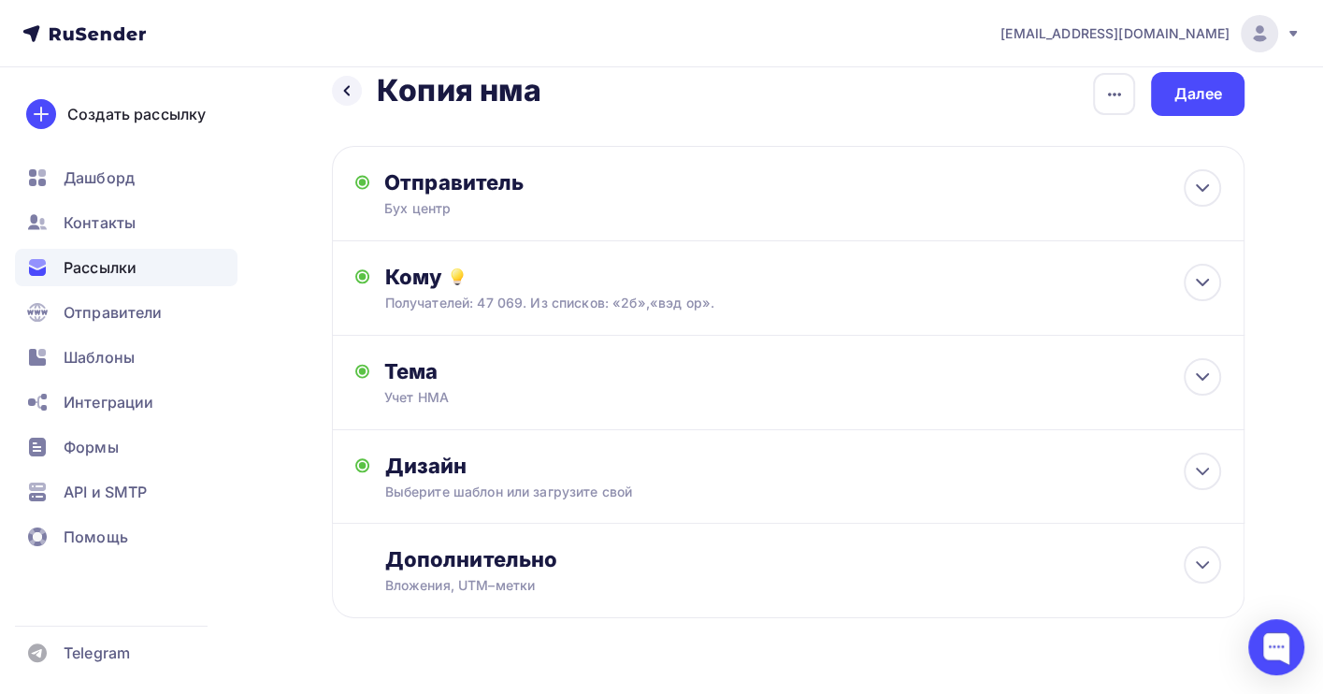
scroll to position [0, 0]
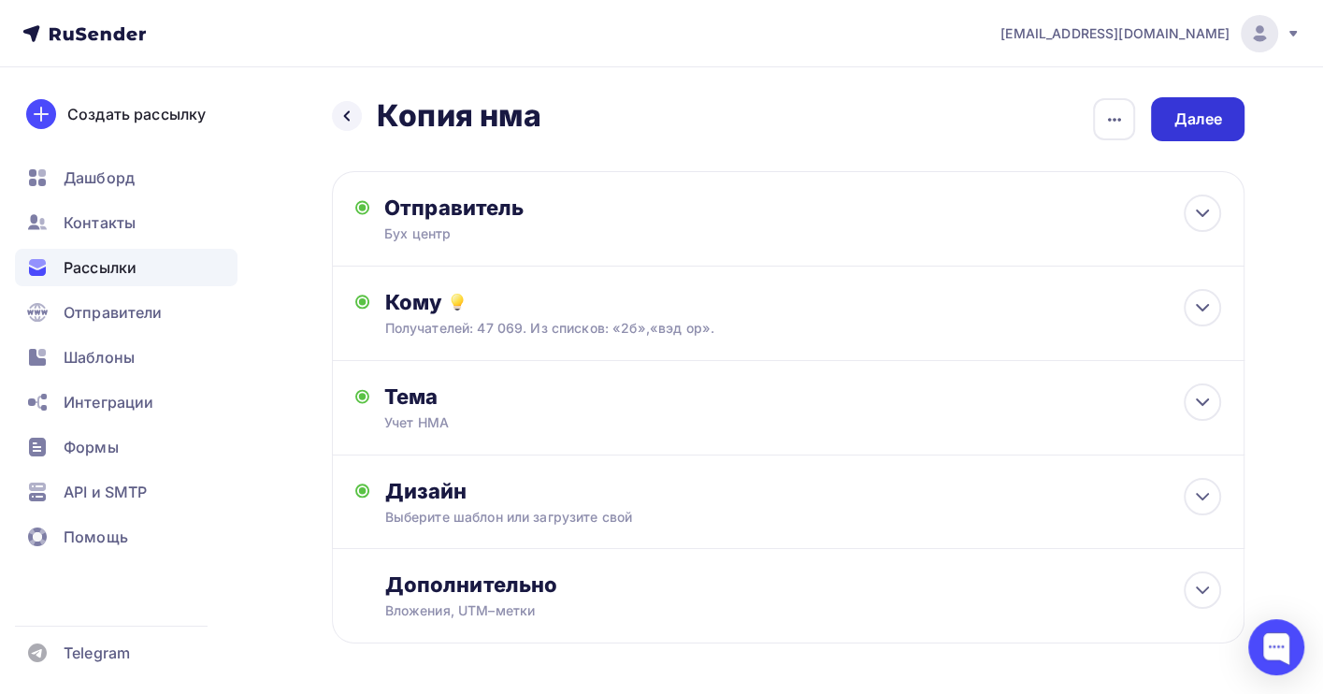
click at [1181, 124] on div "Далее" at bounding box center [1197, 118] width 49 height 21
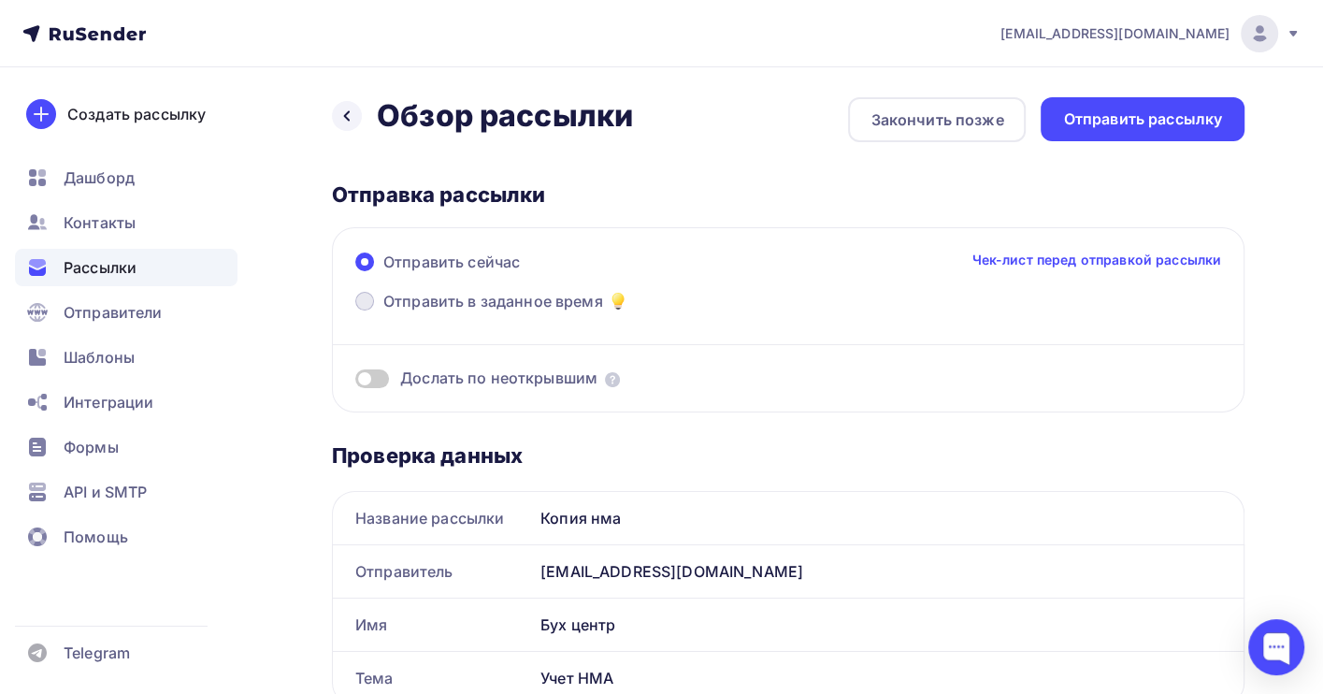
click at [444, 305] on span "Отправить в заданное время" at bounding box center [493, 301] width 220 height 22
click at [383, 312] on input "Отправить в заданное время" at bounding box center [383, 312] width 0 height 0
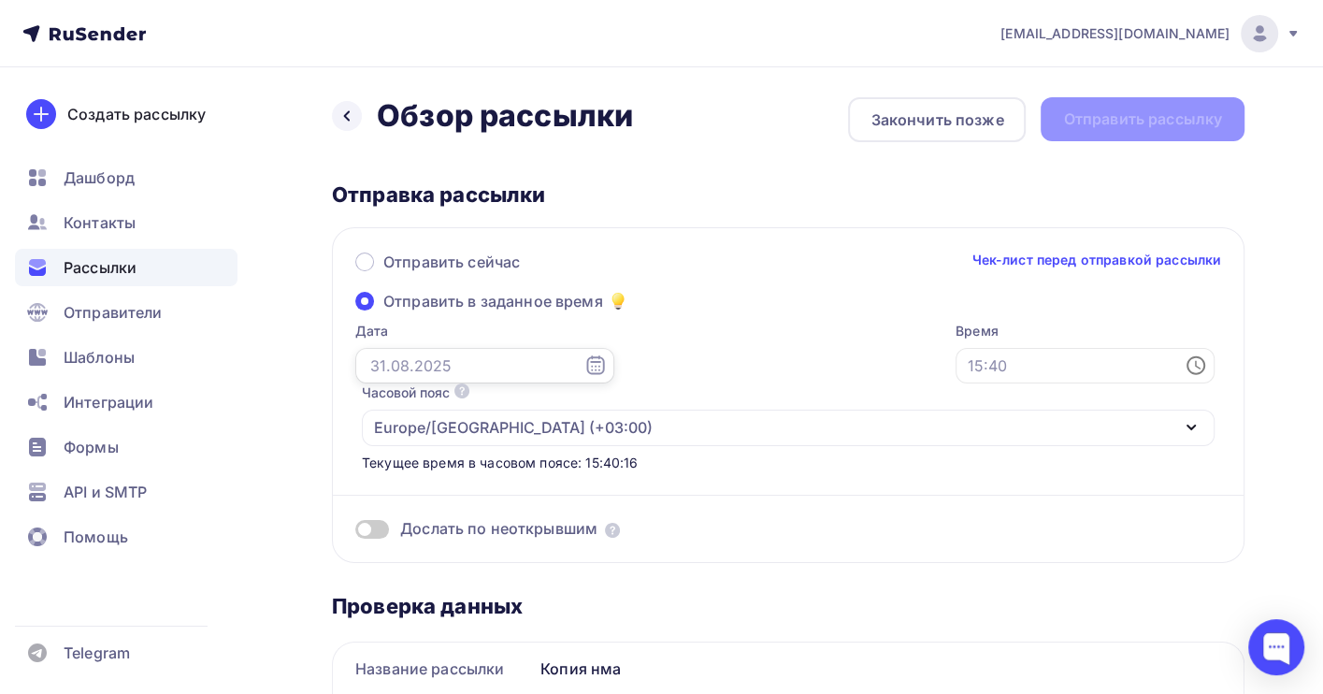
click at [446, 351] on input "text" at bounding box center [484, 366] width 259 height 36
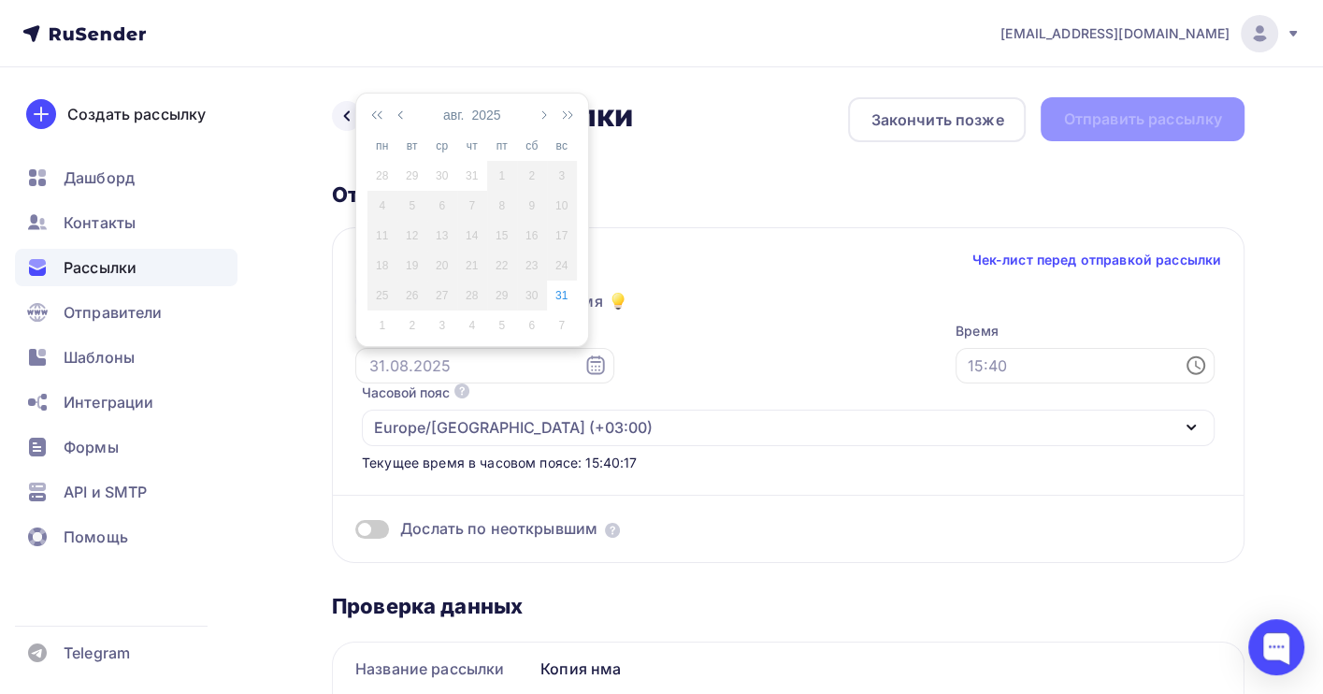
click at [385, 323] on div "1" at bounding box center [382, 325] width 30 height 17
type input "[DATE]"
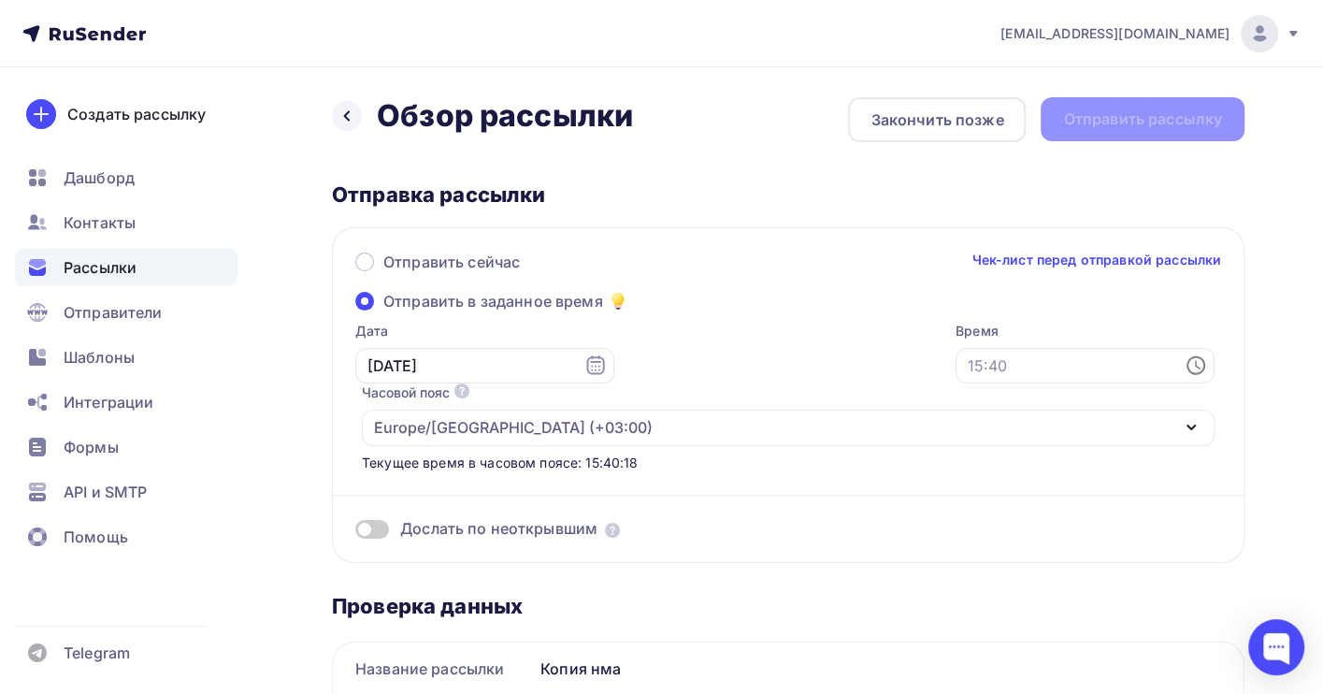
click at [955, 383] on div "Время" at bounding box center [1084, 353] width 259 height 62
click at [955, 373] on input "text" at bounding box center [1084, 366] width 259 height 36
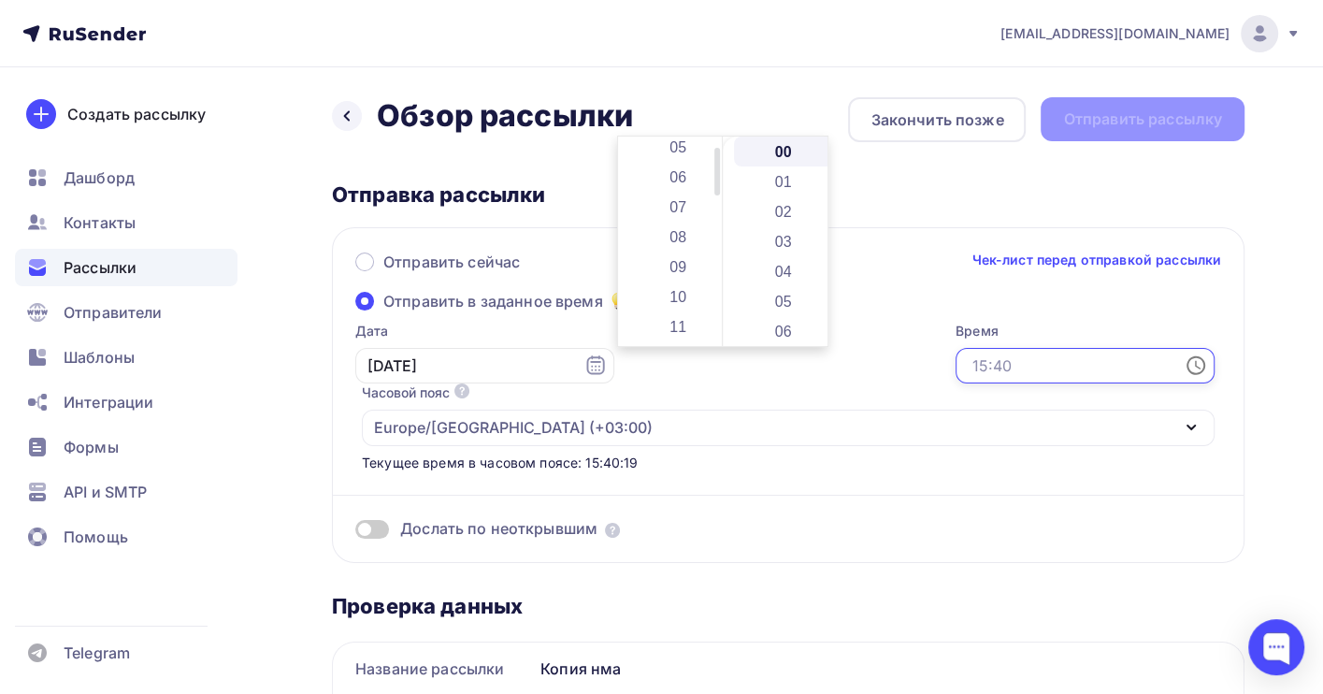
scroll to position [249, 0]
click at [685, 198] on li "10" at bounding box center [679, 202] width 101 height 30
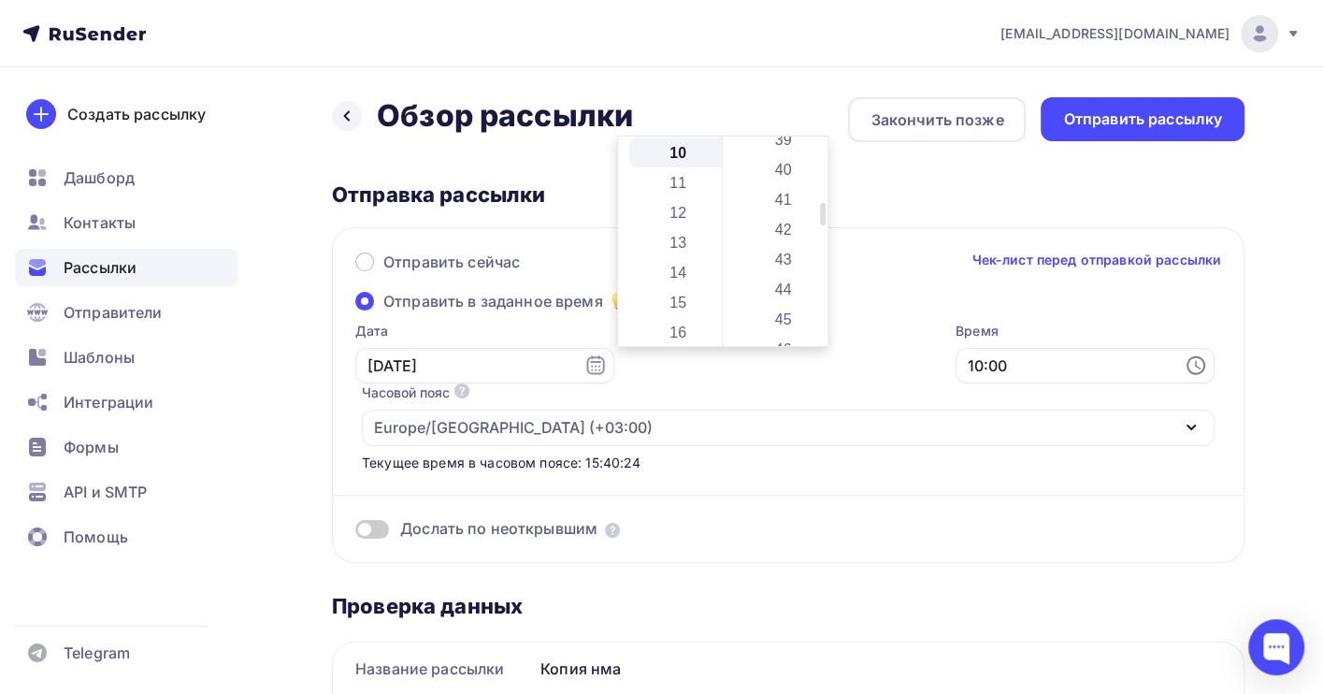
scroll to position [1371, 0]
click at [792, 226] on li "48" at bounding box center [784, 216] width 101 height 30
type input "10:48"
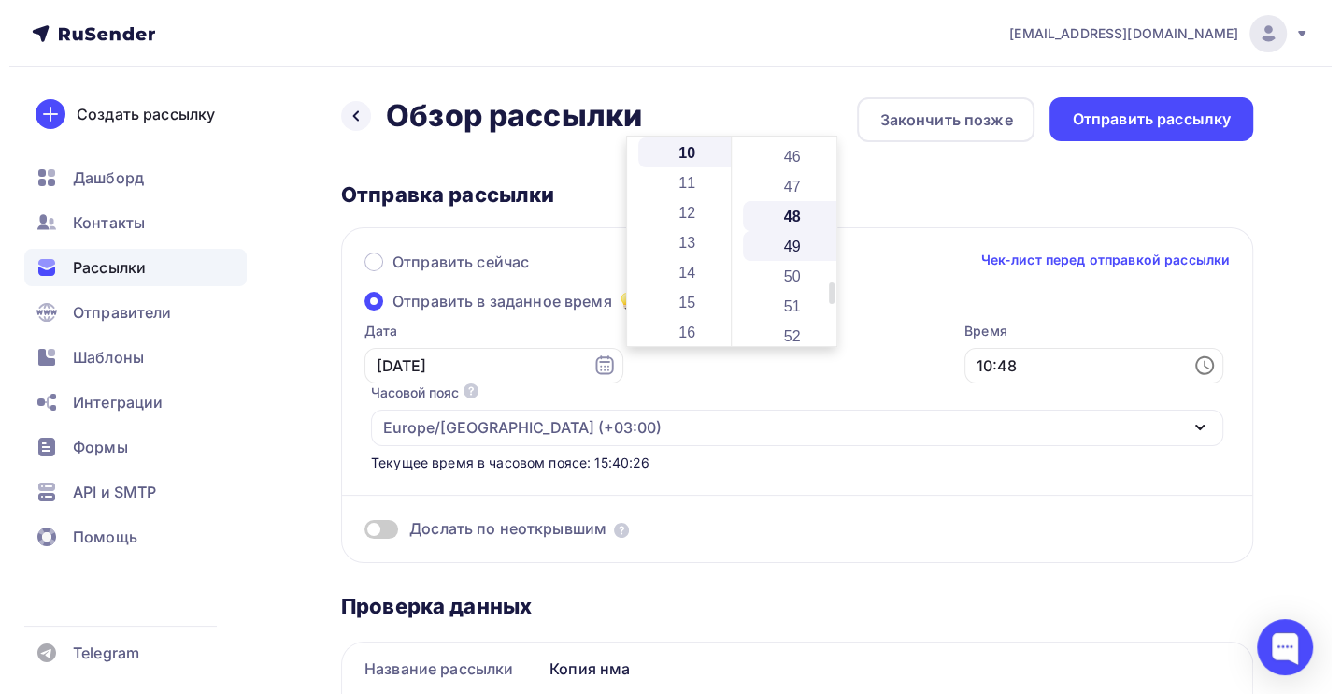
scroll to position [1435, 0]
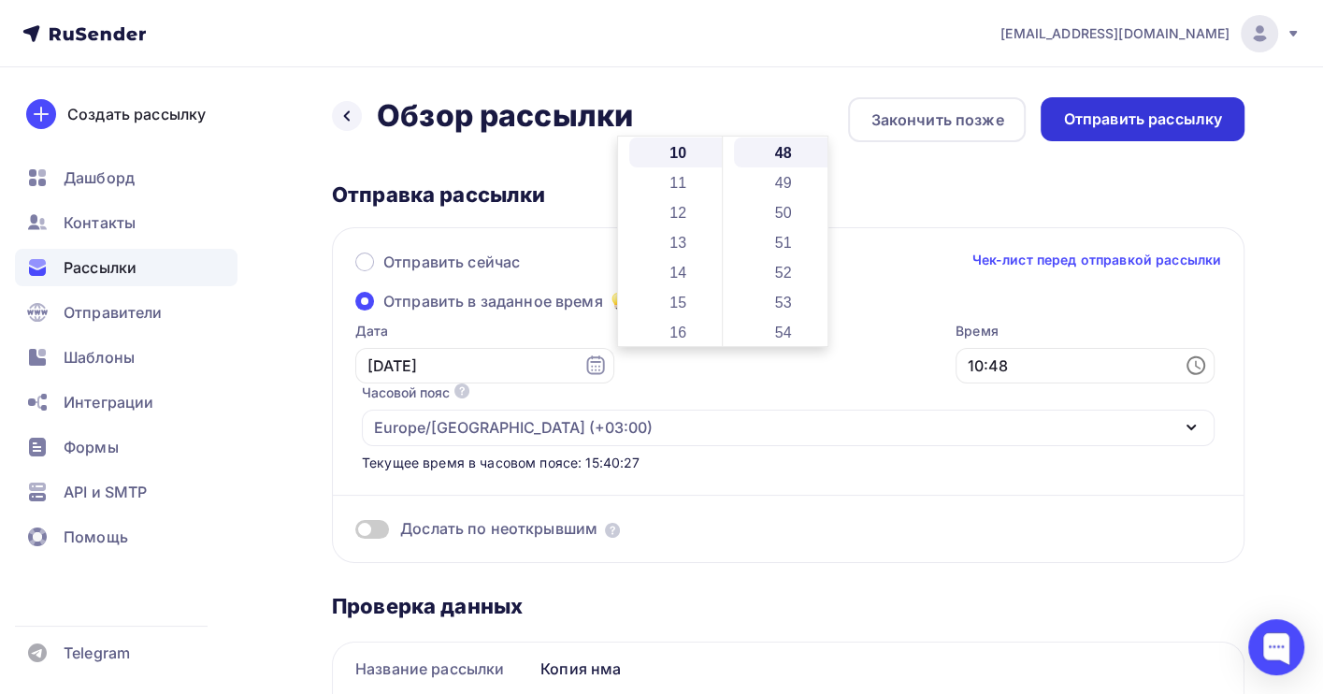
click at [1096, 120] on div "Отправить рассылку" at bounding box center [1142, 118] width 159 height 21
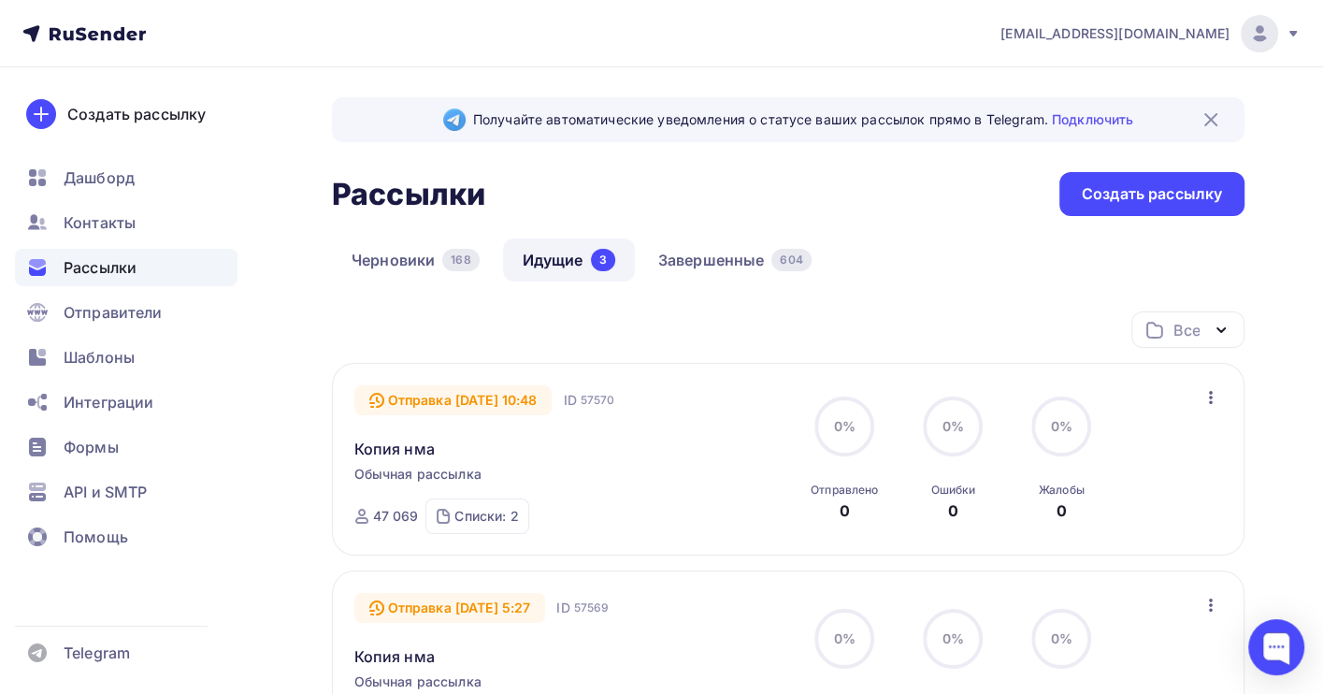
click at [929, 326] on div "Все Все папки Создать новую папку" at bounding box center [788, 336] width 912 height 51
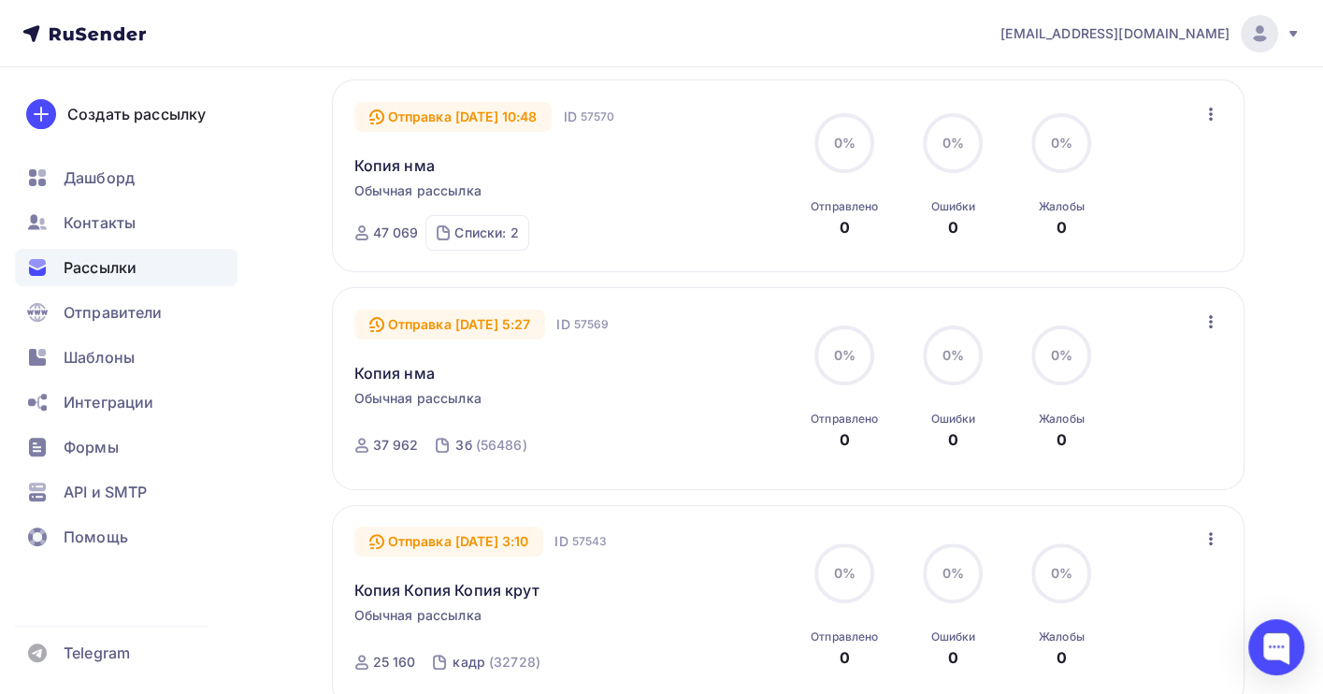
scroll to position [249, 0]
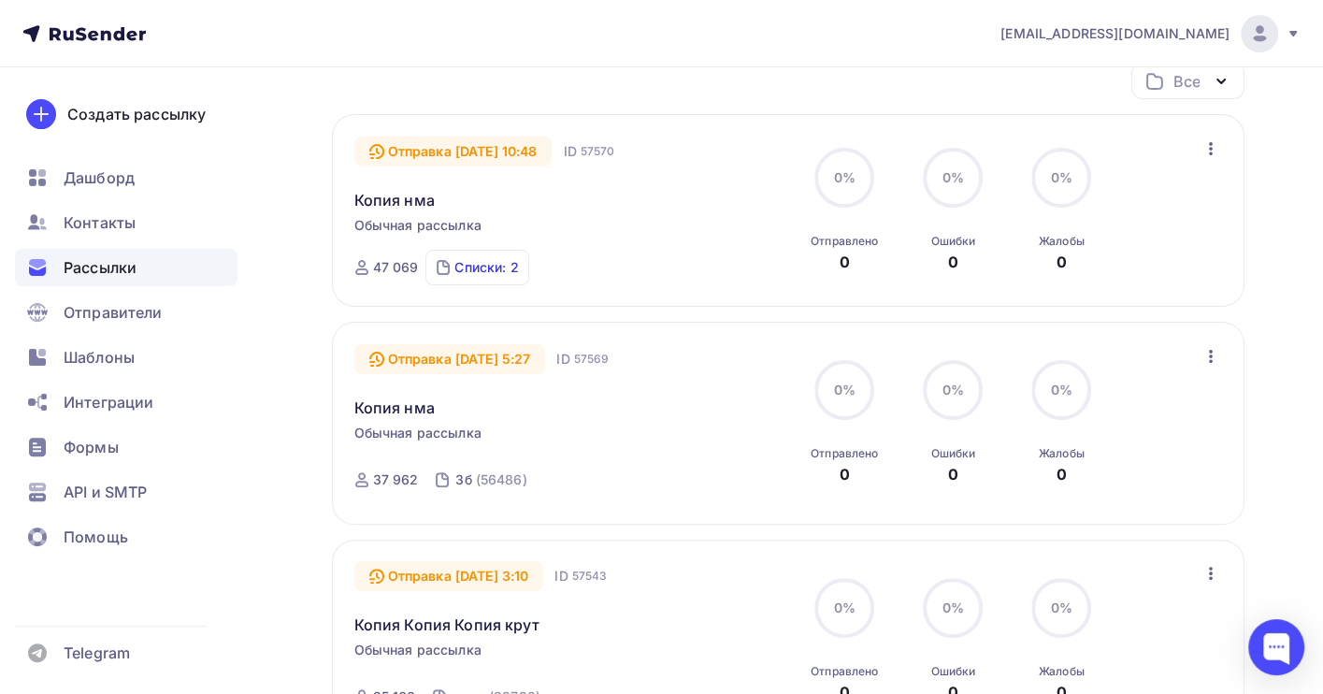
click at [473, 266] on div "Списки: 2" at bounding box center [486, 267] width 64 height 19
click at [278, 132] on div "Получайте автоматические уведомления о статусе ваших рассылок прямо в Telegram.…" at bounding box center [661, 416] width 1323 height 1194
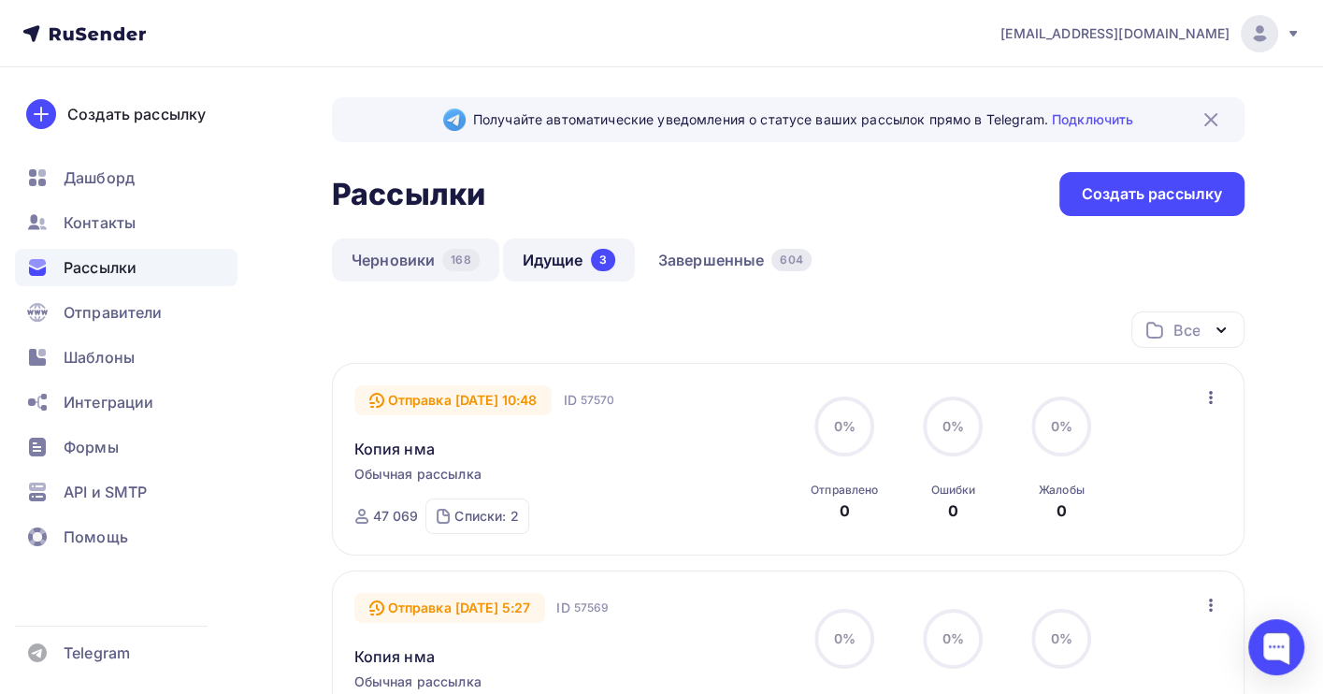
click at [409, 259] on link "Черновики 168" at bounding box center [415, 259] width 167 height 43
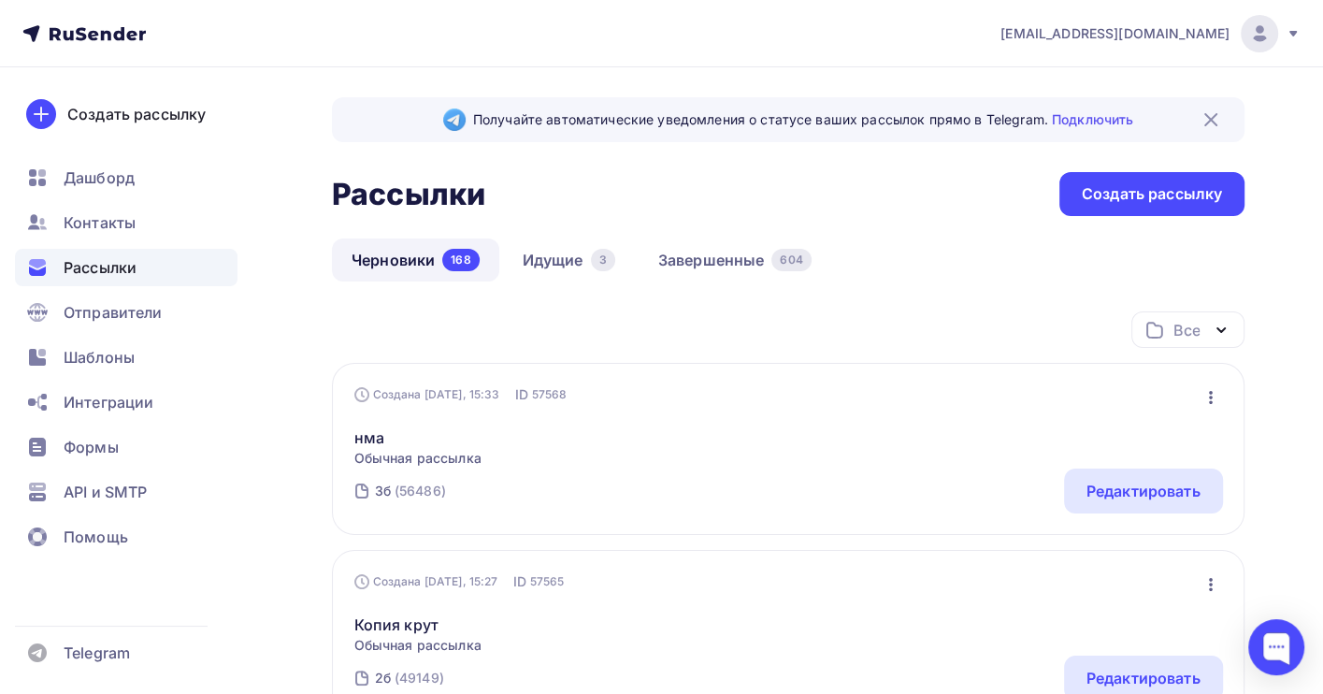
click at [1208, 401] on icon "button" at bounding box center [1210, 397] width 22 height 22
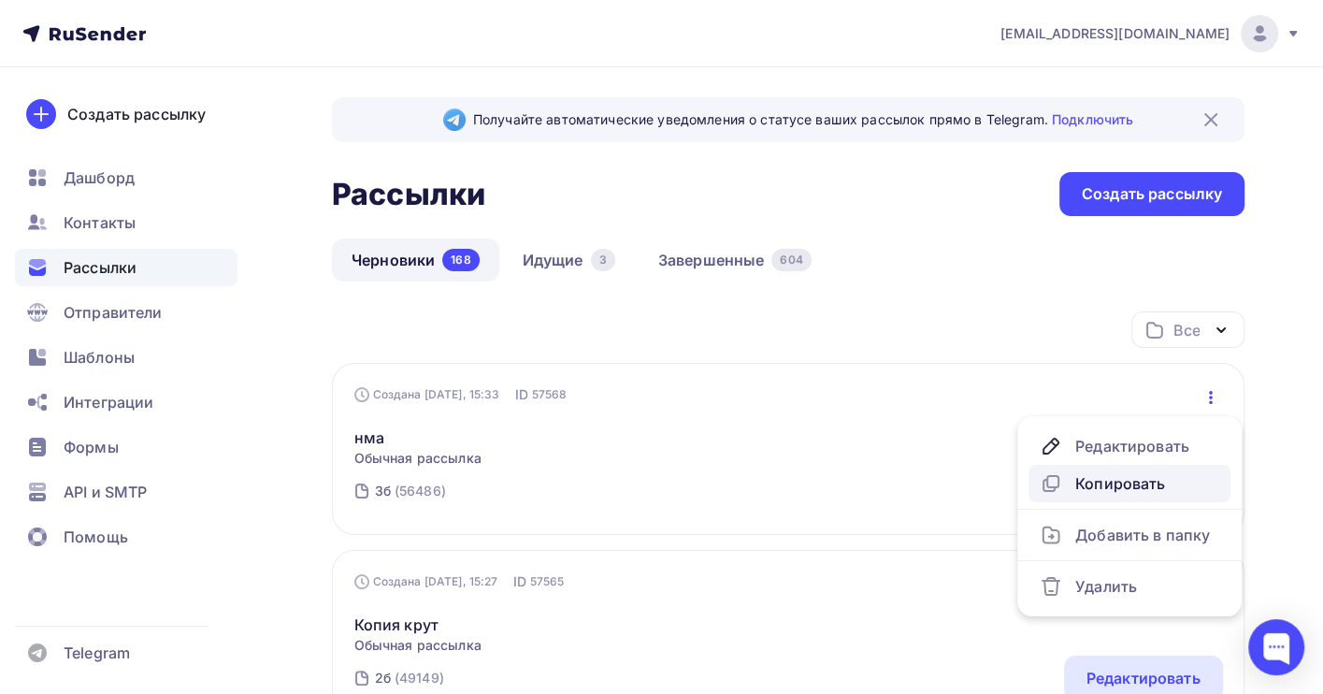
click at [1139, 486] on div "Копировать" at bounding box center [1128, 483] width 179 height 22
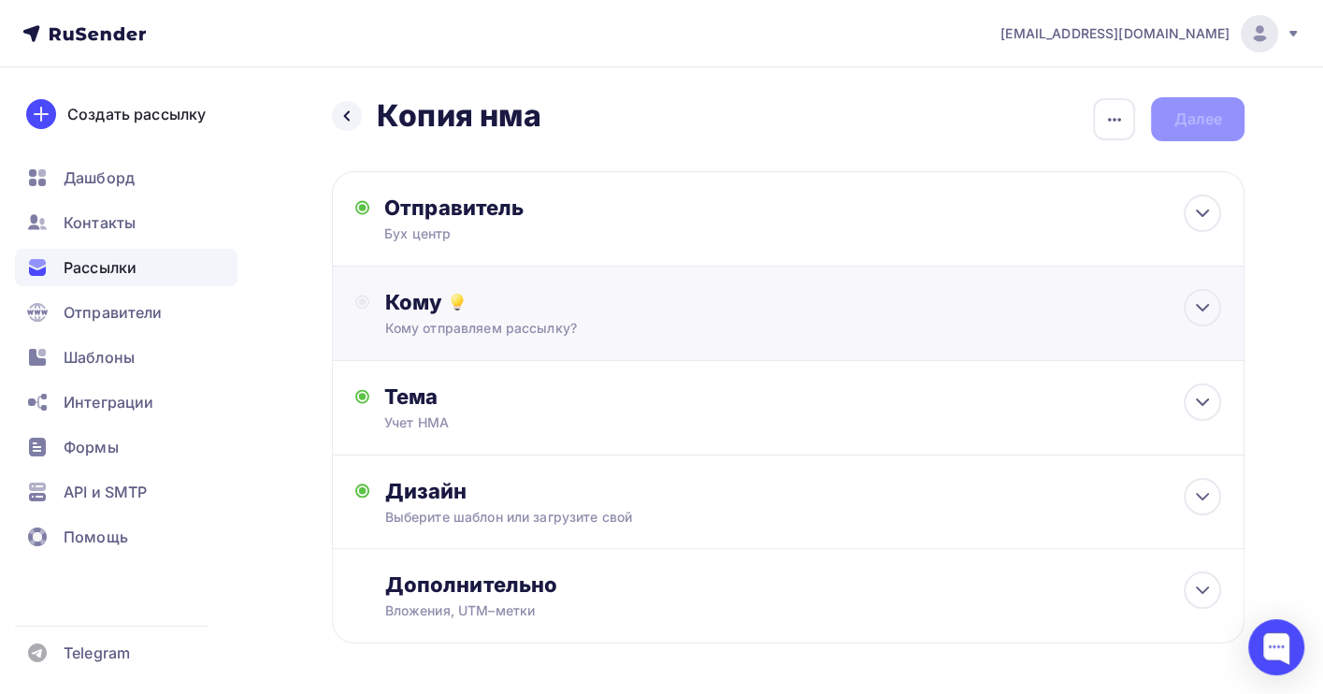
click at [496, 311] on div "Кому" at bounding box center [802, 302] width 837 height 26
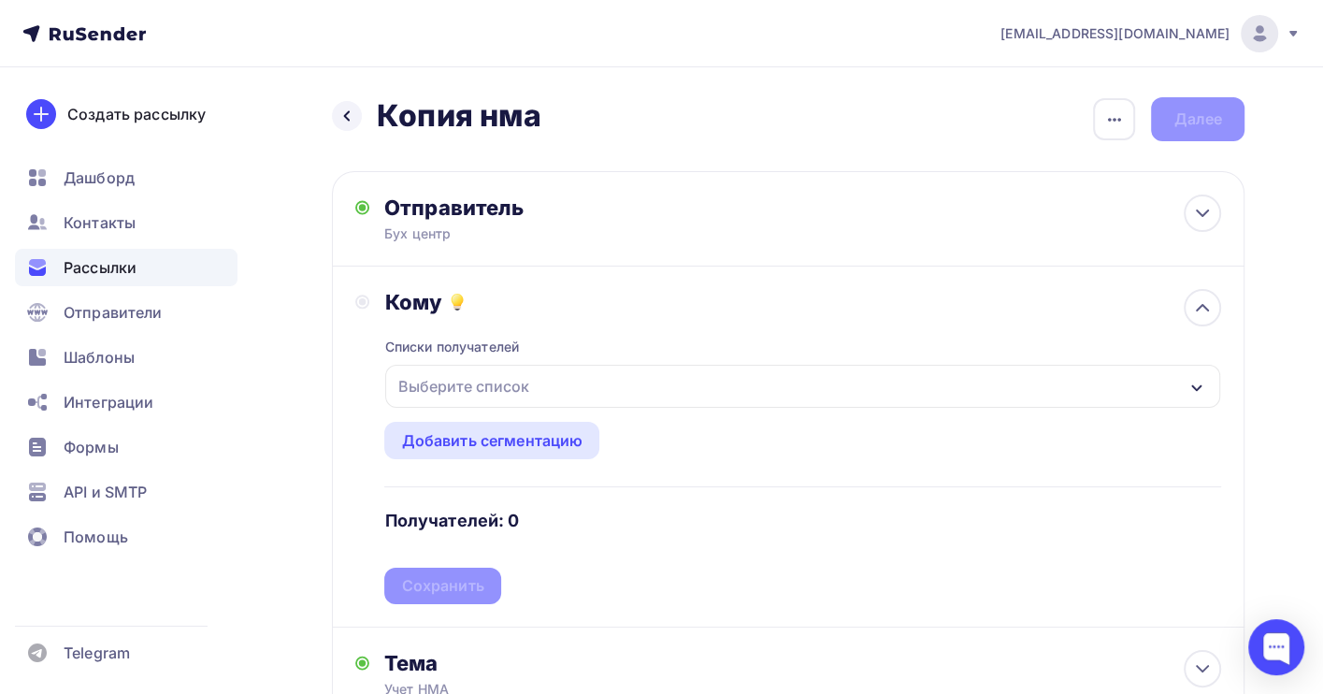
click at [494, 383] on div "Выберите список" at bounding box center [463, 386] width 146 height 34
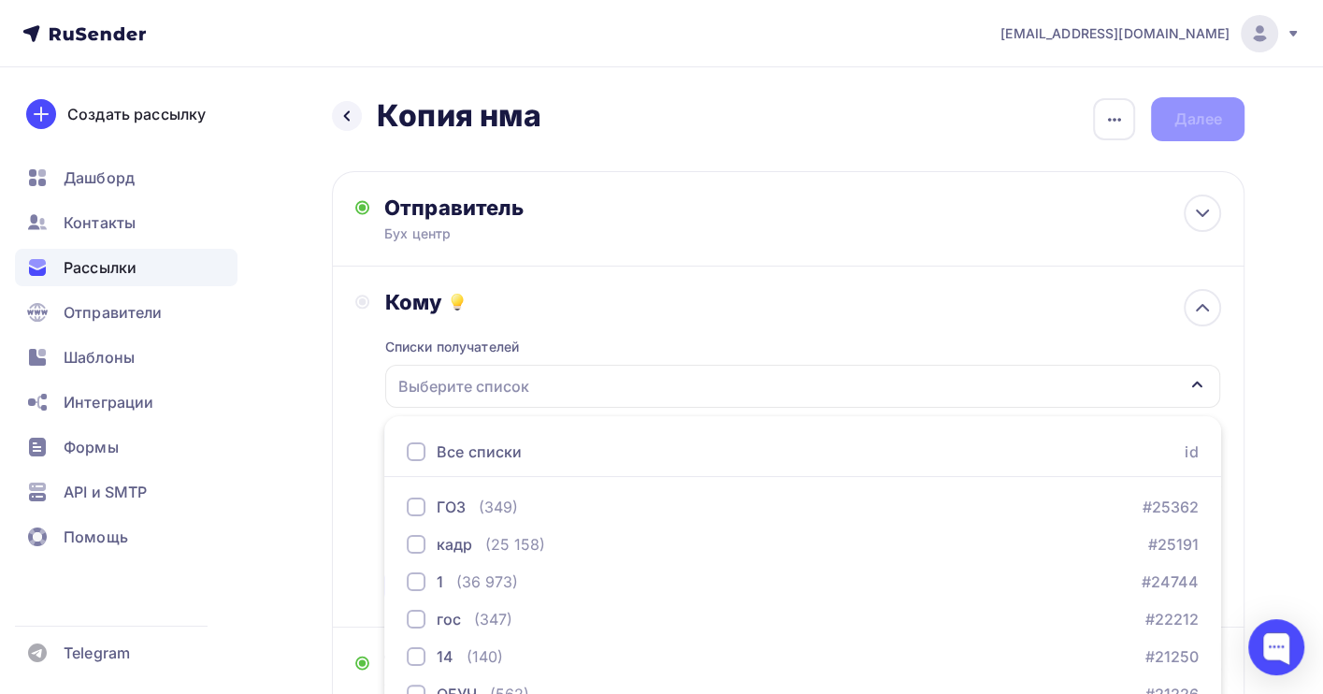
scroll to position [207, 0]
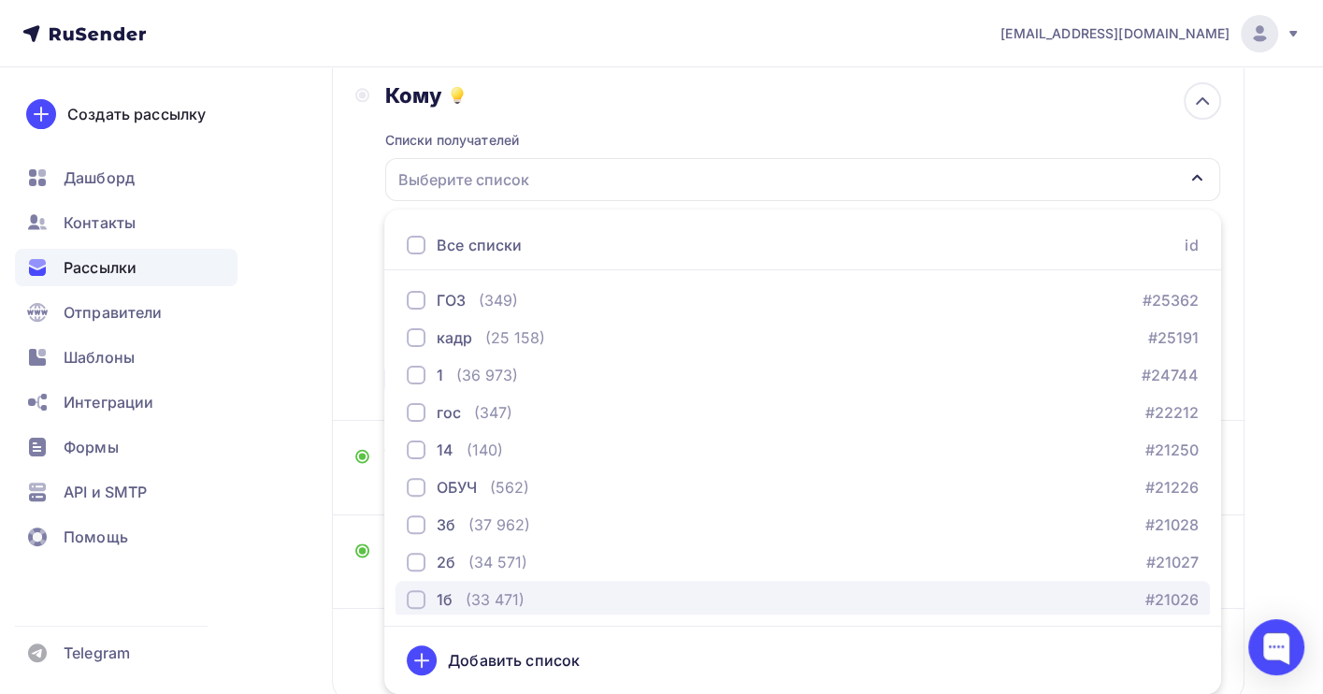
click at [508, 606] on div "(33 471)" at bounding box center [495, 599] width 59 height 22
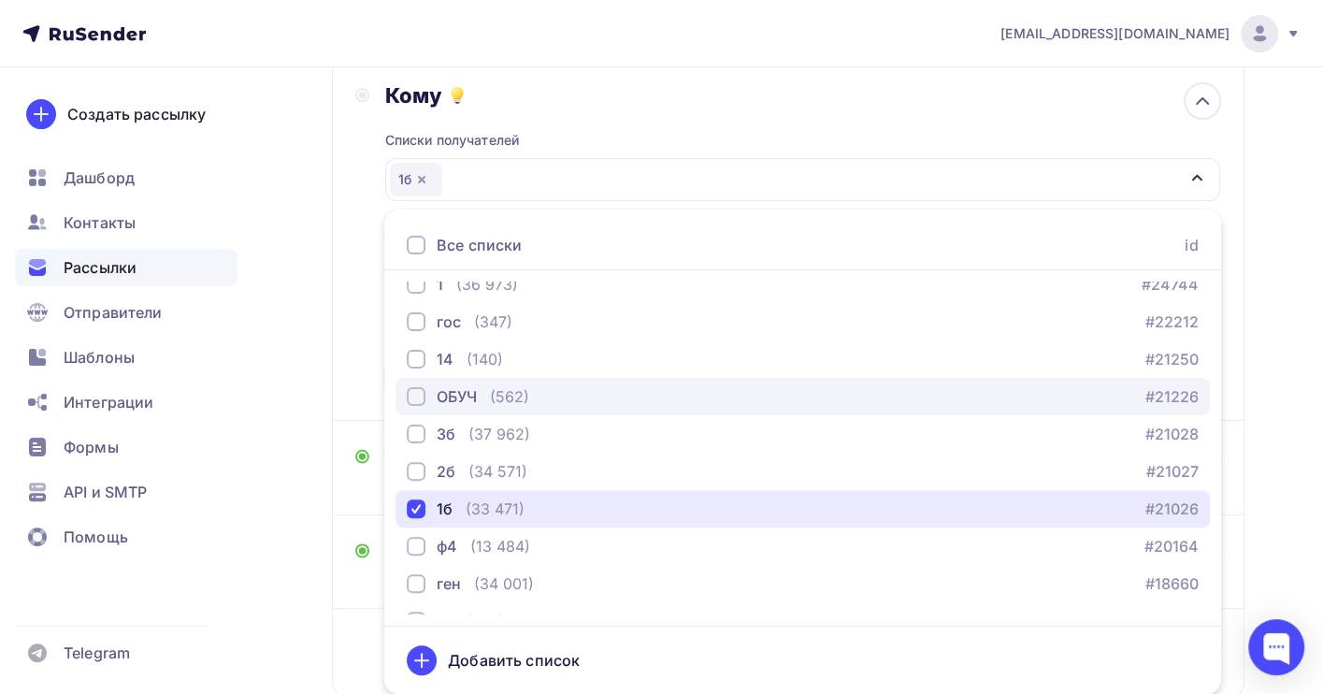
scroll to position [124, 0]
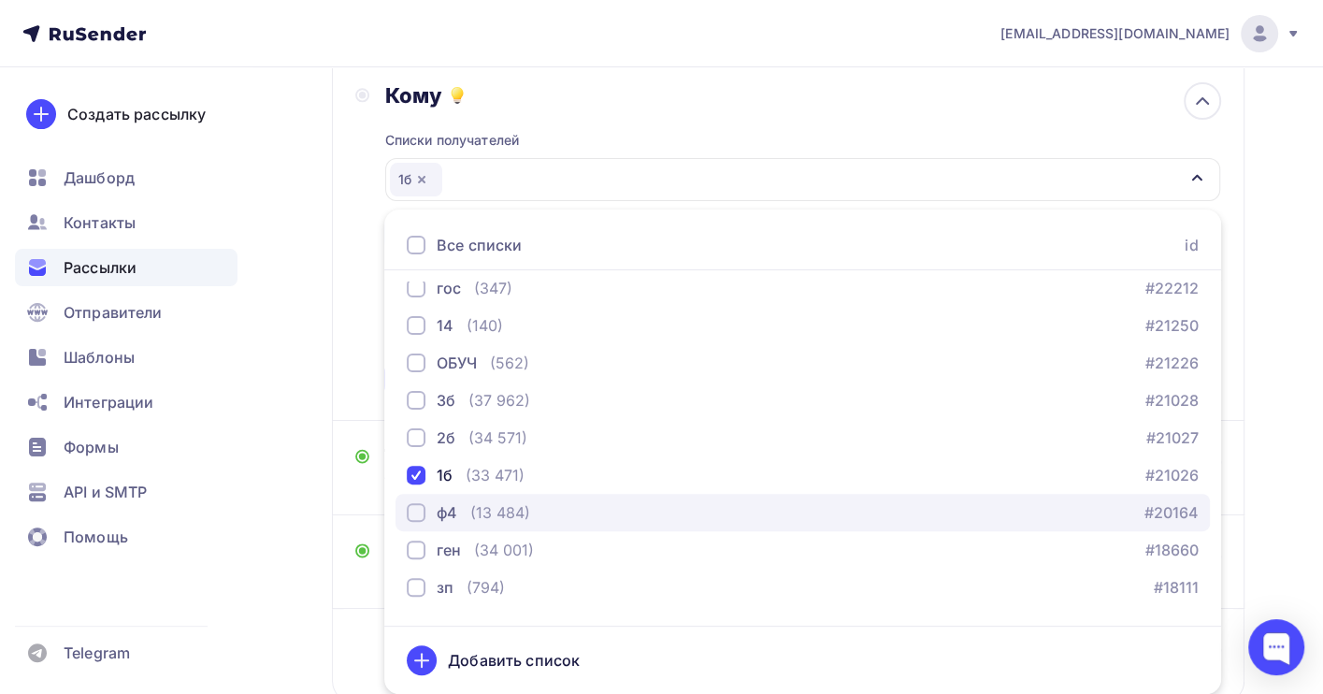
click at [510, 503] on div "(13 484)" at bounding box center [500, 512] width 60 height 22
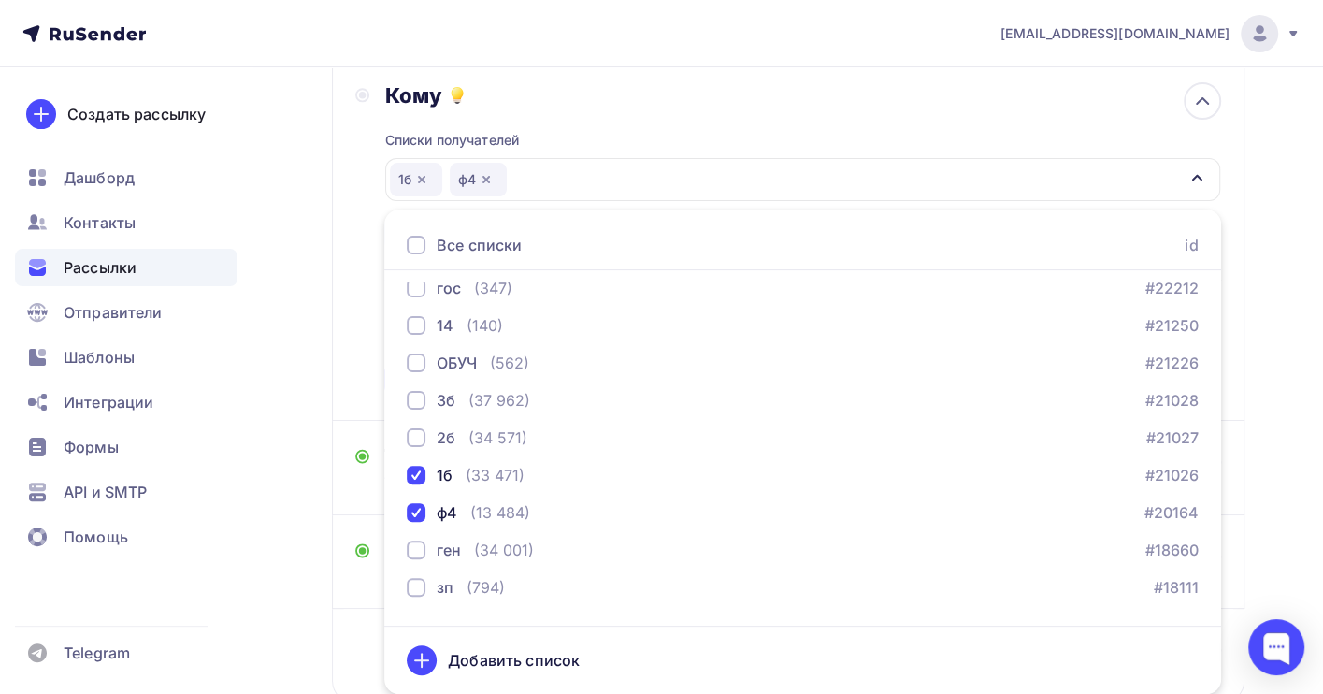
click at [1257, 282] on div "Назад Копия нма Копия нма Закончить позже Переименовать рассылку Удалить Далее …" at bounding box center [661, 342] width 1323 height 963
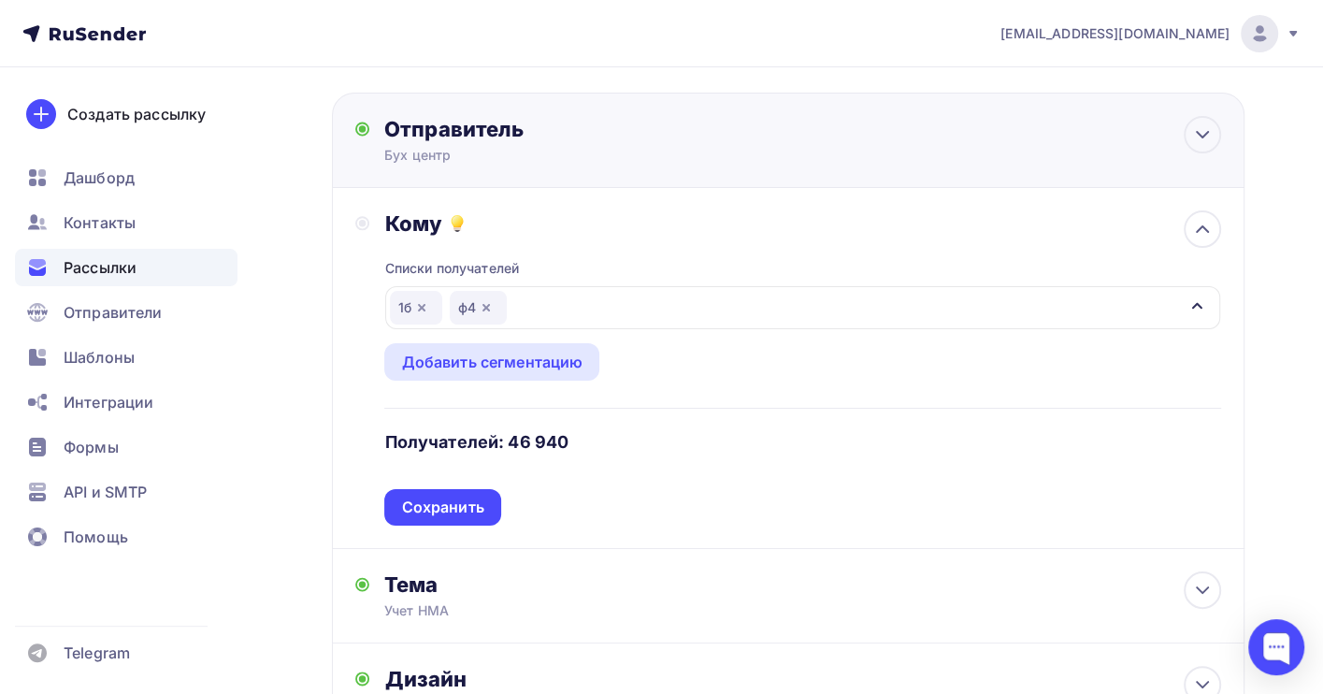
scroll to position [0, 0]
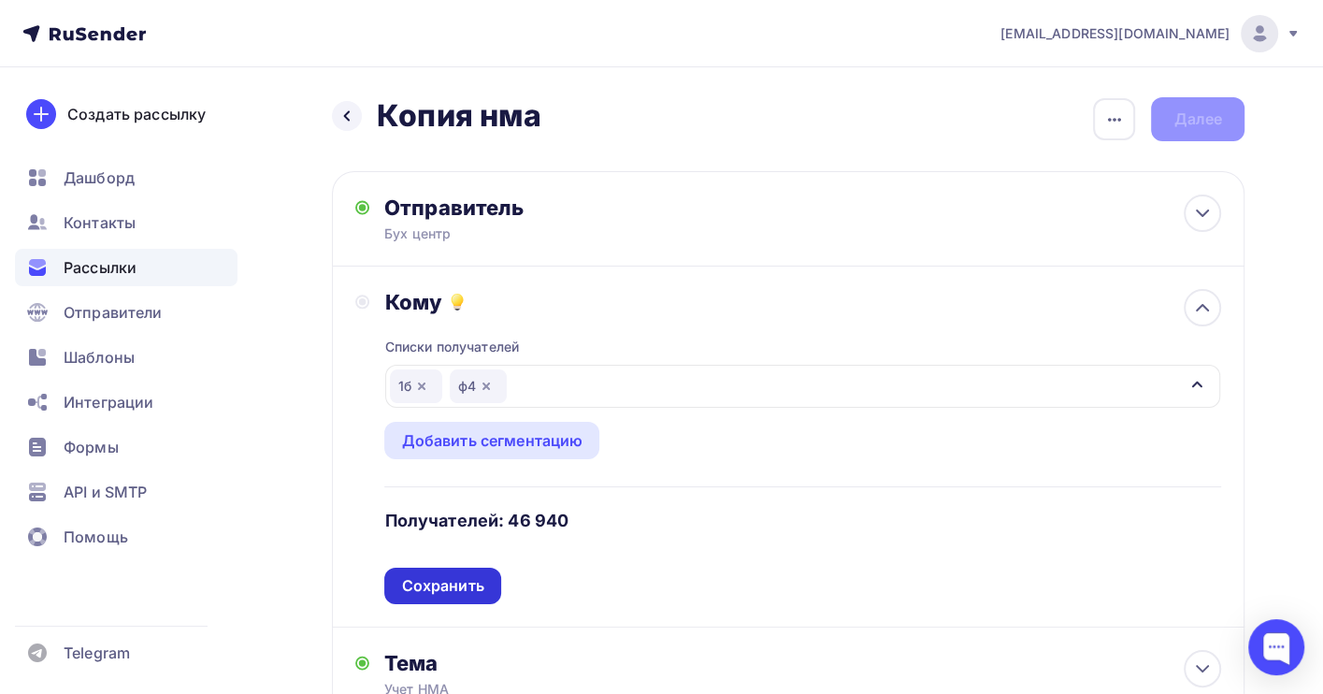
click at [442, 586] on div "Сохранить" at bounding box center [442, 585] width 82 height 21
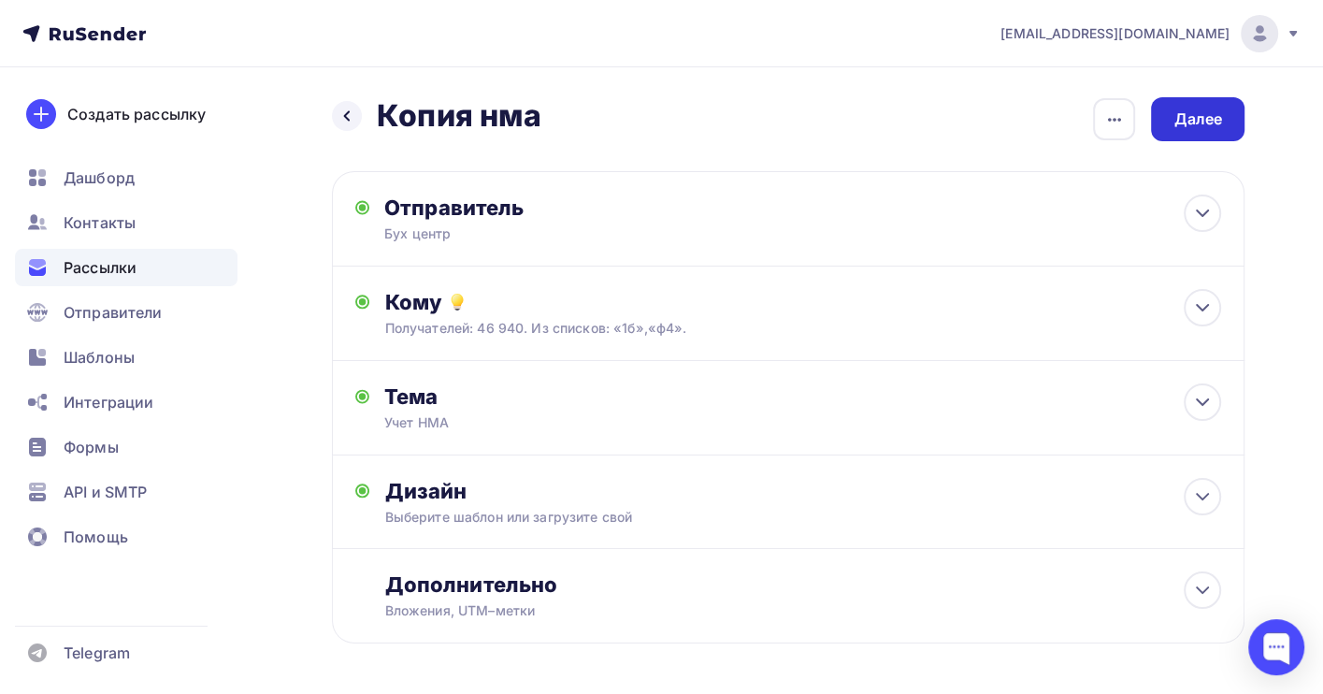
click at [1188, 118] on div "Далее" at bounding box center [1197, 118] width 49 height 21
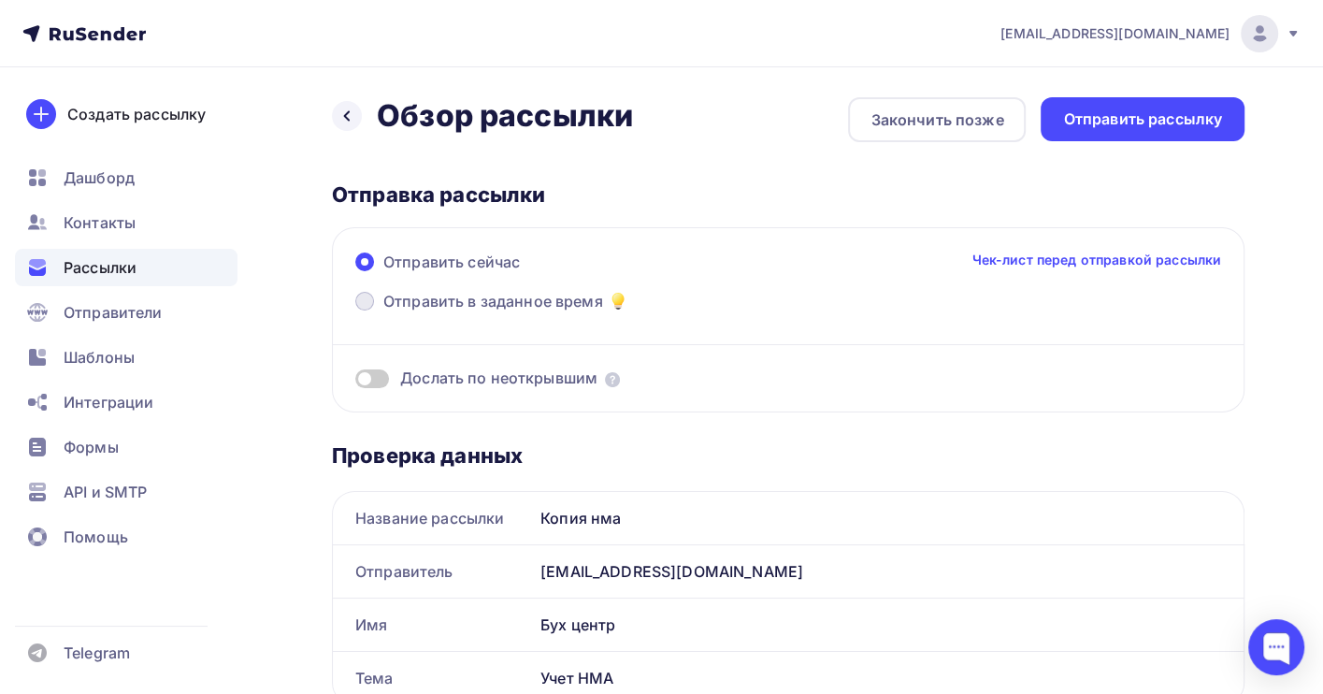
click at [475, 301] on span "Отправить в заданное время" at bounding box center [493, 301] width 220 height 22
click at [383, 312] on input "Отправить в заданное время" at bounding box center [383, 312] width 0 height 0
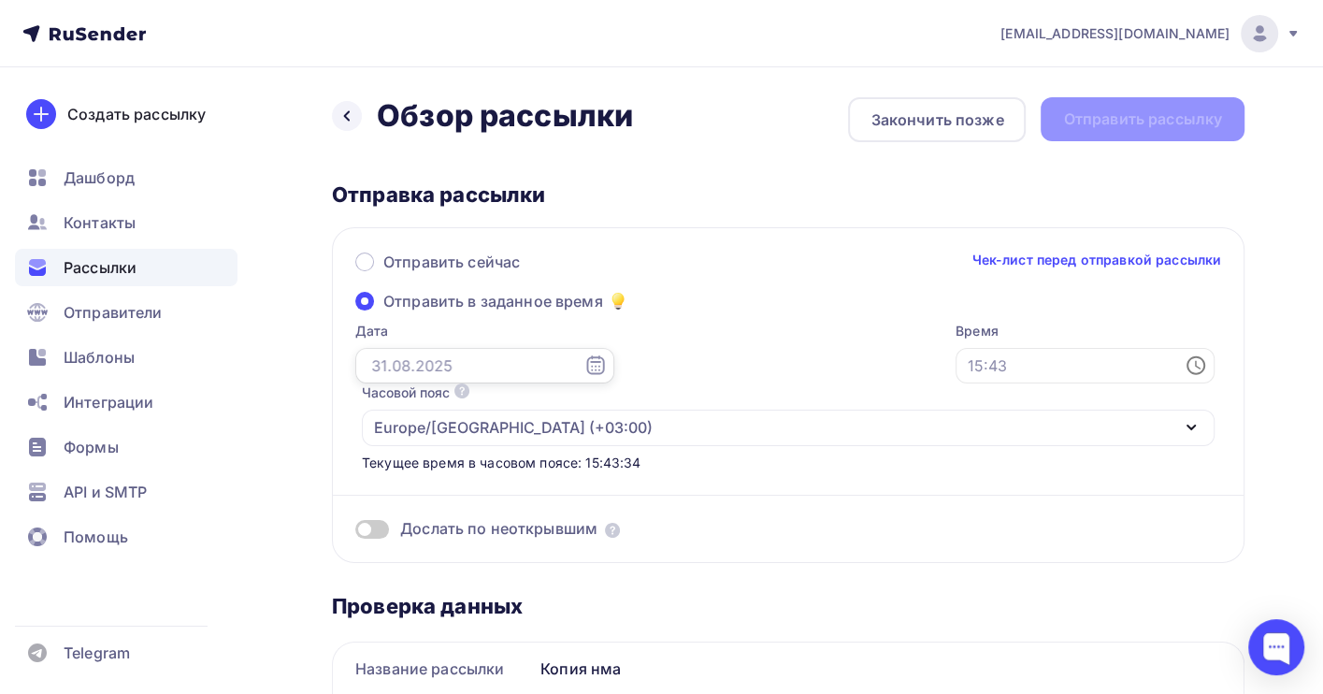
click at [466, 370] on input "text" at bounding box center [484, 366] width 259 height 36
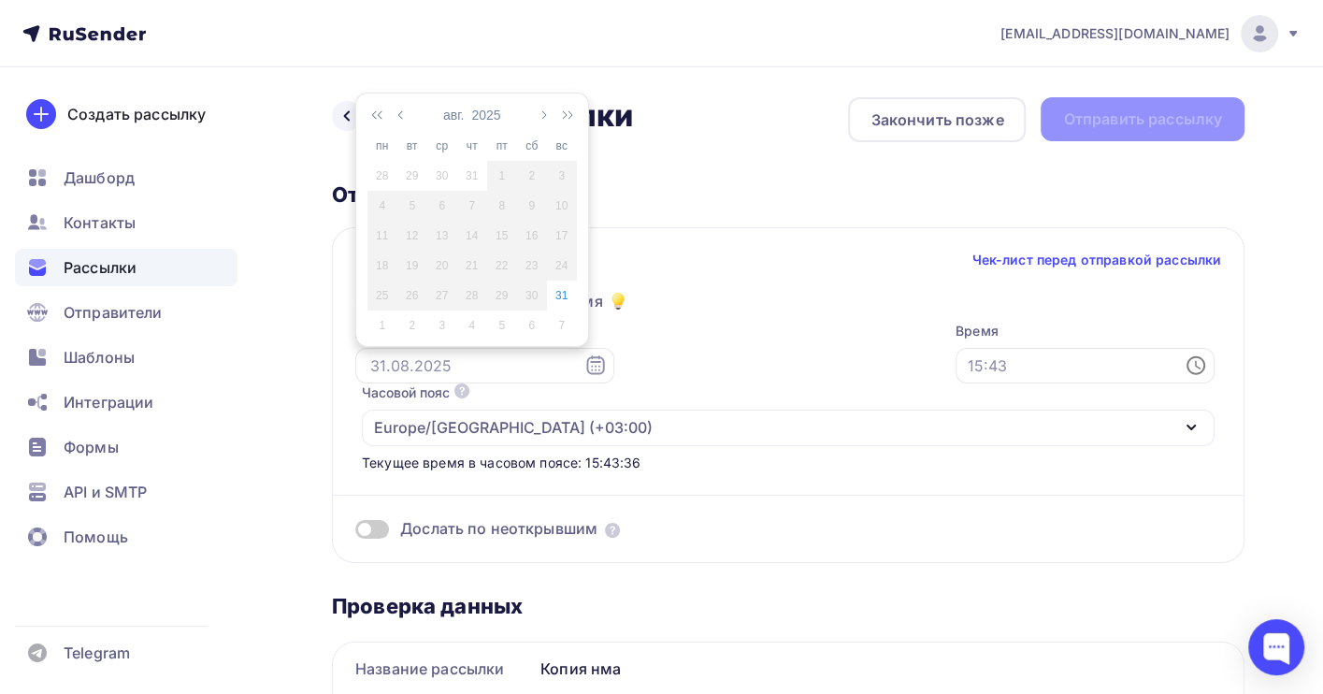
click at [383, 327] on div "1" at bounding box center [382, 325] width 30 height 17
type input "[DATE]"
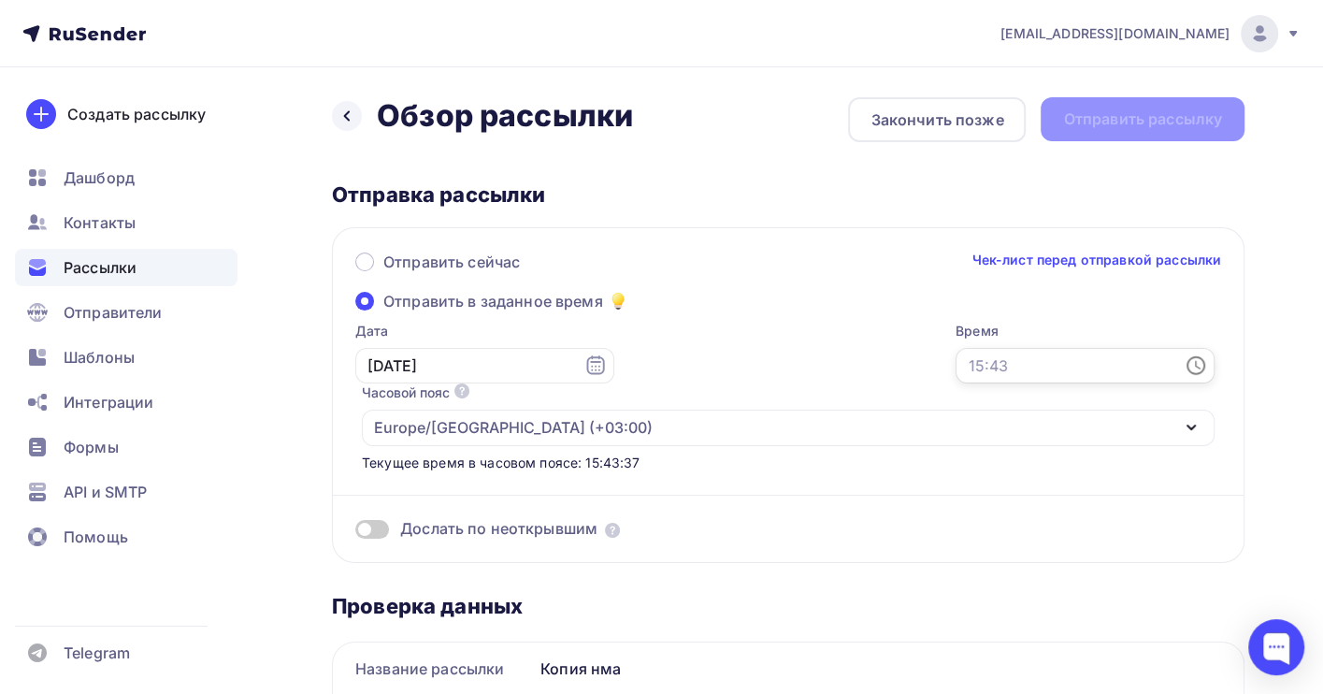
click at [955, 355] on input "text" at bounding box center [1084, 366] width 259 height 36
click at [700, 251] on li "12" at bounding box center [679, 262] width 101 height 30
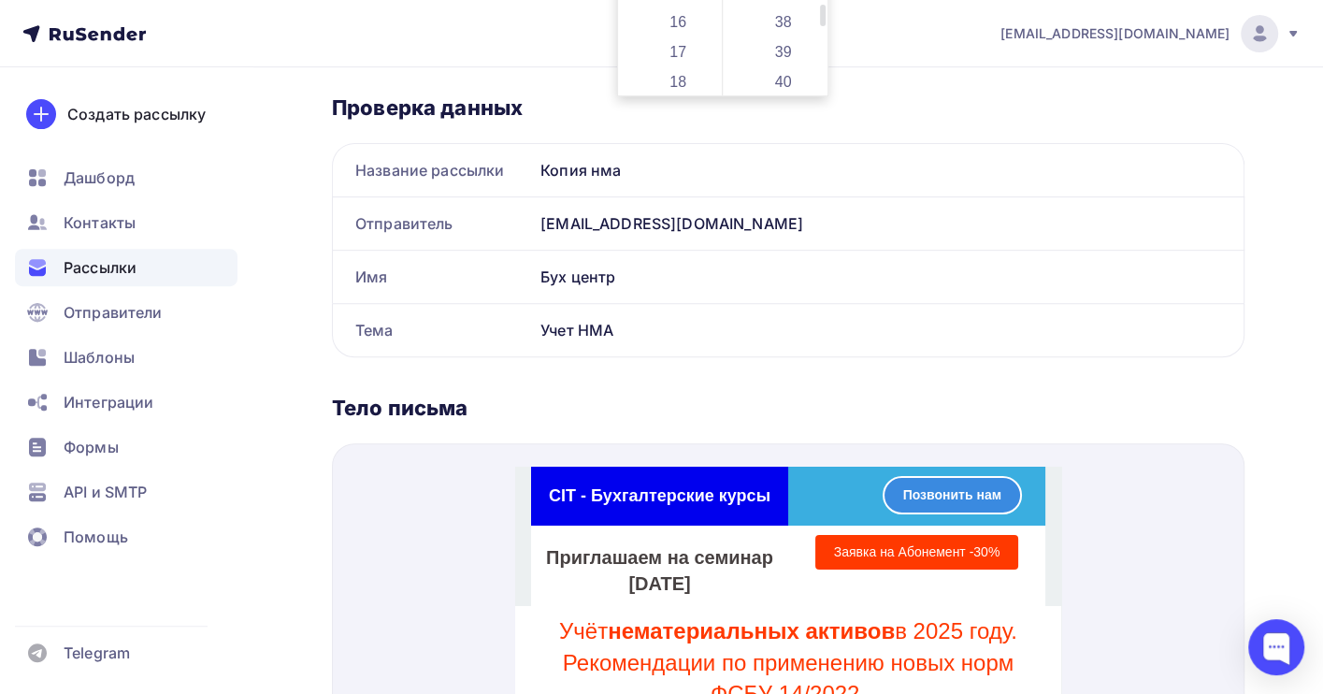
scroll to position [1122, 0]
click at [795, 41] on li "34" at bounding box center [784, 46] width 101 height 30
type input "12:34"
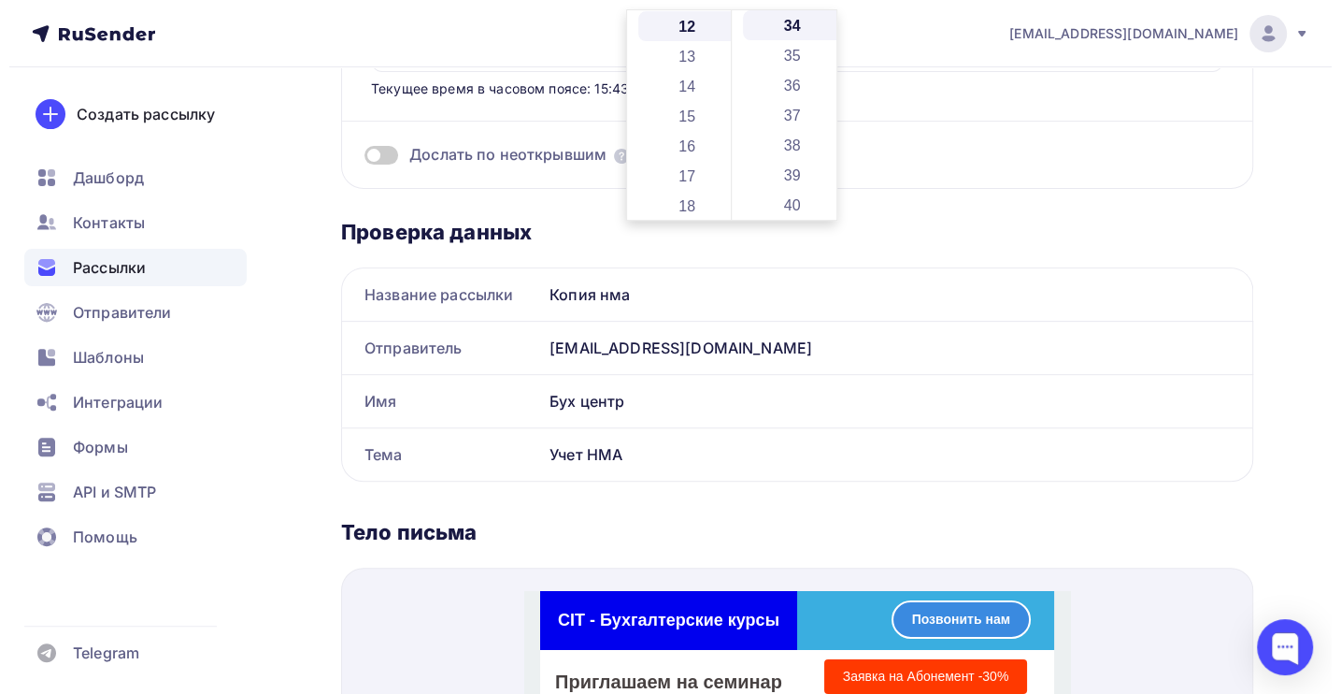
scroll to position [0, 0]
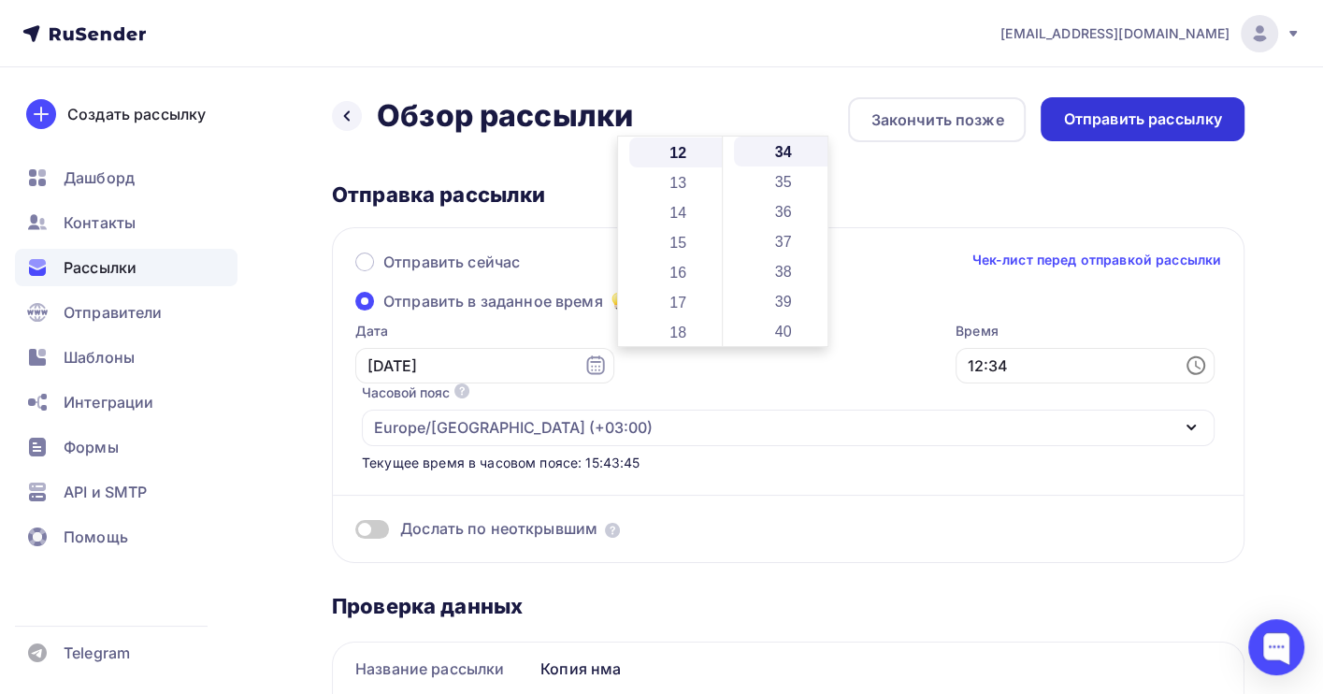
click at [1152, 122] on div "Отправить рассылку" at bounding box center [1142, 118] width 159 height 21
